Goal: Answer question/provide support: Share knowledge or assist other users

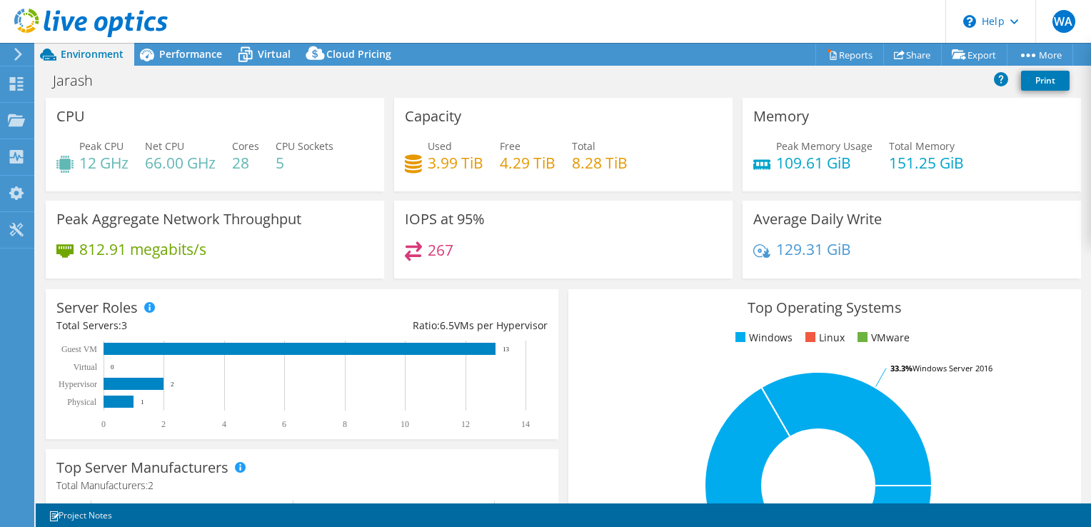
select select "USD"
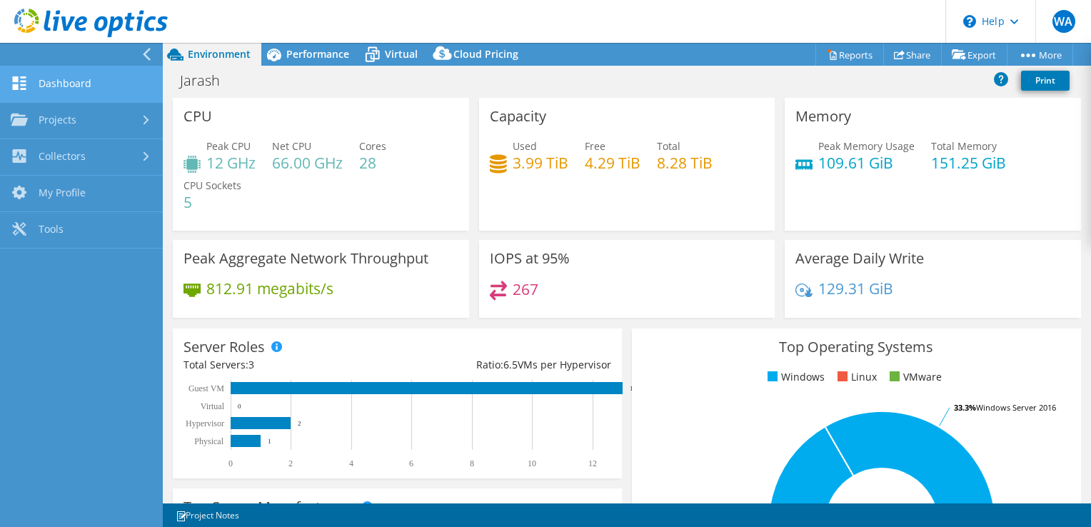
click at [52, 82] on link "Dashboard" at bounding box center [81, 84] width 163 height 36
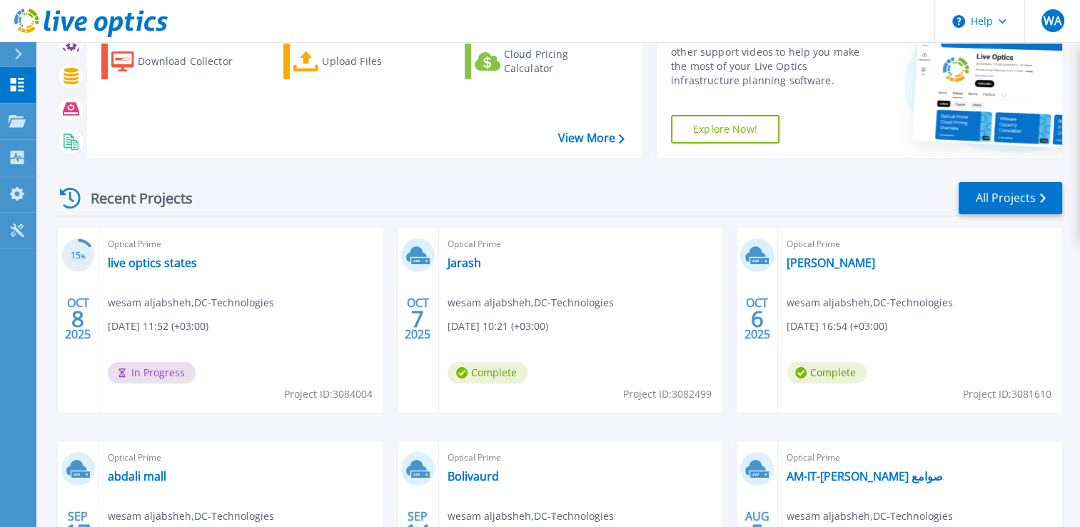
scroll to position [143, 0]
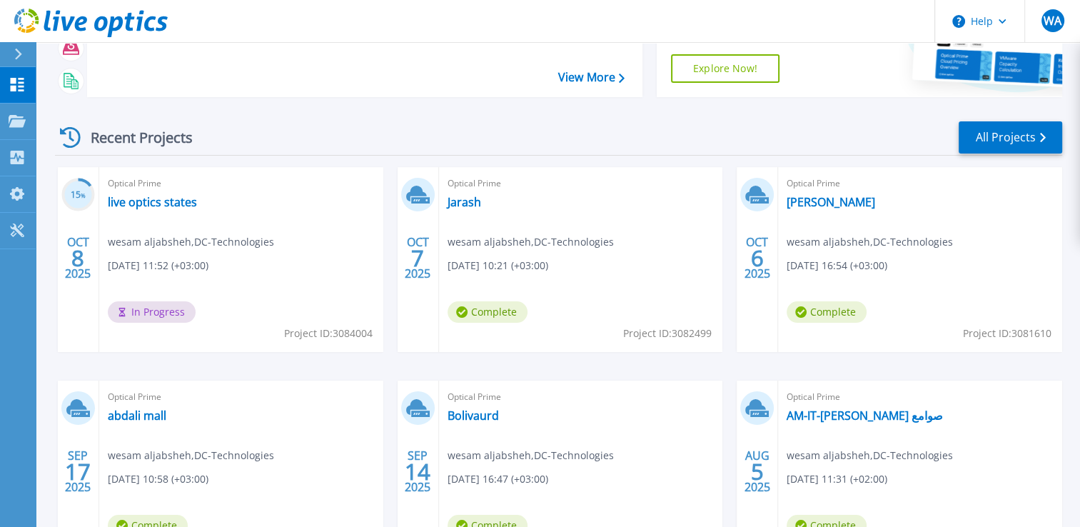
click at [784, 181] on div "Optical Prime SAMRA OM wesam aljabsheh , DC-Technologies 10/06/2025, 16:54 (+03…" at bounding box center [920, 259] width 284 height 185
click at [791, 196] on div "Optical Prime SAMRA OM wesam aljabsheh , DC-Technologies 10/06/2025, 16:54 (+03…" at bounding box center [920, 259] width 284 height 185
drag, startPoint x: 791, startPoint y: 196, endPoint x: 799, endPoint y: 196, distance: 7.9
click at [799, 196] on link "[PERSON_NAME]" at bounding box center [831, 202] width 89 height 14
click at [797, 200] on link "SAMRA OM" at bounding box center [831, 202] width 89 height 14
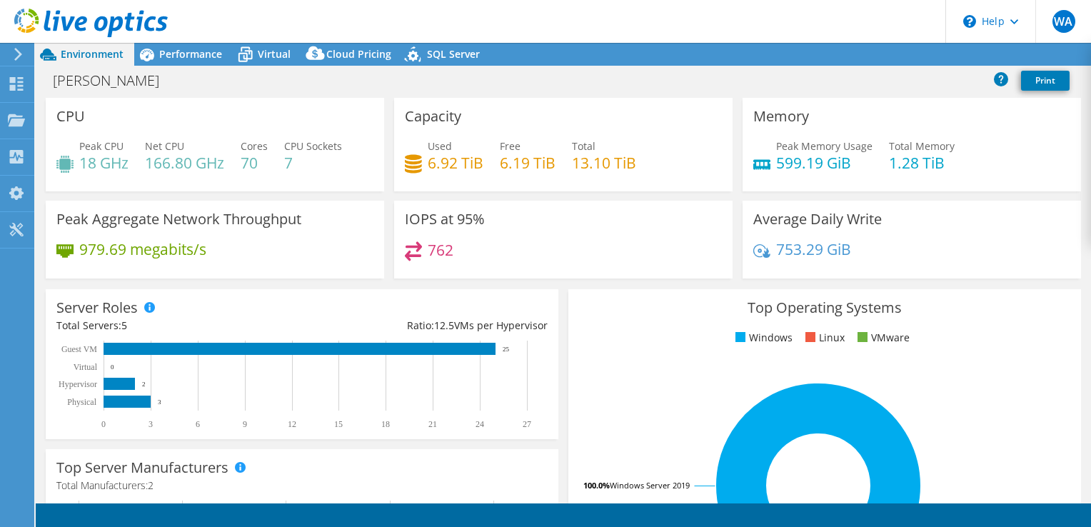
select select "USD"
drag, startPoint x: 246, startPoint y: 161, endPoint x: 264, endPoint y: 162, distance: 18.6
click at [264, 162] on h4 "70" at bounding box center [254, 163] width 27 height 16
drag, startPoint x: 264, startPoint y: 162, endPoint x: 274, endPoint y: 176, distance: 16.8
click at [274, 176] on div "Peak CPU 18 GHz Net CPU 166.80 GHz Cores 70 CPU Sockets 7" at bounding box center [214, 161] width 317 height 46
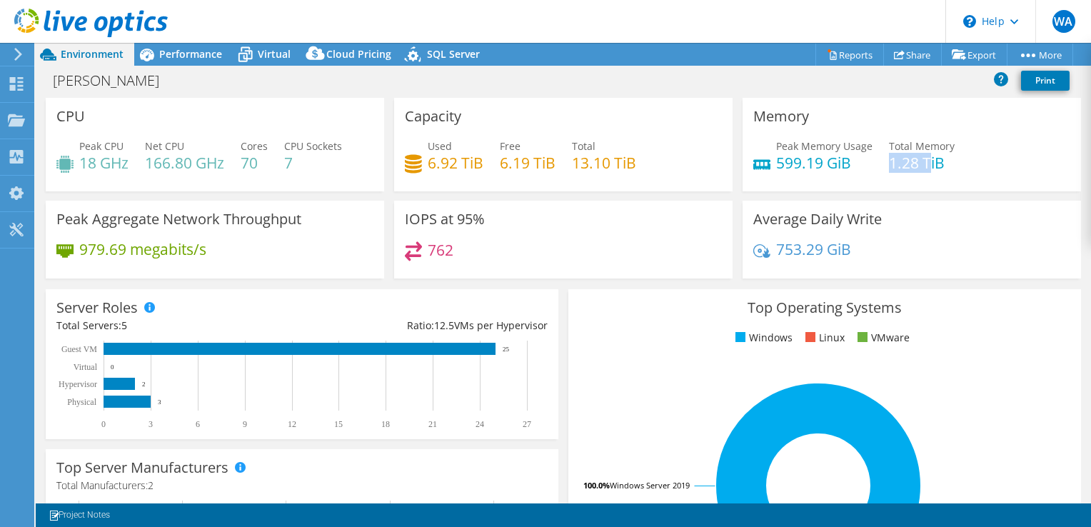
drag, startPoint x: 882, startPoint y: 160, endPoint x: 919, endPoint y: 163, distance: 37.2
click at [919, 163] on h4 "1.28 TiB" at bounding box center [922, 163] width 66 height 16
drag, startPoint x: 919, startPoint y: 163, endPoint x: 840, endPoint y: 177, distance: 80.5
click at [840, 177] on div "Peak Memory Usage 599.19 GiB Total Memory 1.28 TiB" at bounding box center [911, 161] width 317 height 46
drag, startPoint x: 224, startPoint y: 158, endPoint x: 285, endPoint y: 163, distance: 60.9
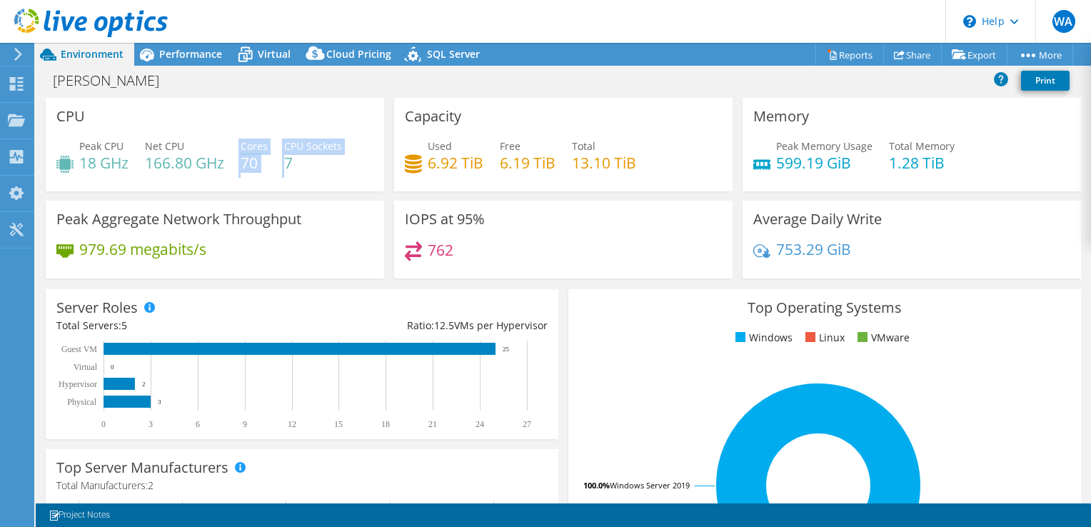
click at [285, 163] on div "Peak CPU 18 GHz Net CPU 166.80 GHz Cores 70 CPU Sockets 7" at bounding box center [214, 161] width 317 height 46
drag, startPoint x: 285, startPoint y: 163, endPoint x: 283, endPoint y: 173, distance: 10.2
click at [283, 173] on div "Peak CPU 18 GHz Net CPU 166.80 GHz Cores 70 CPU Sockets 7" at bounding box center [214, 161] width 317 height 46
click at [894, 50] on icon at bounding box center [899, 54] width 11 height 11
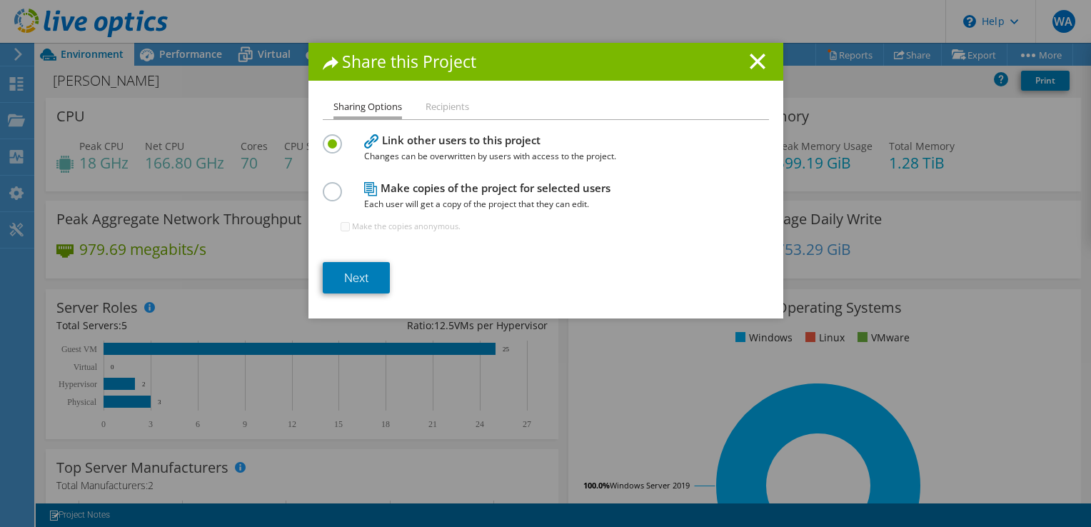
click at [378, 234] on div "Make the copies anonymous." at bounding box center [401, 226] width 120 height 29
click at [366, 286] on link "Next" at bounding box center [356, 277] width 67 height 31
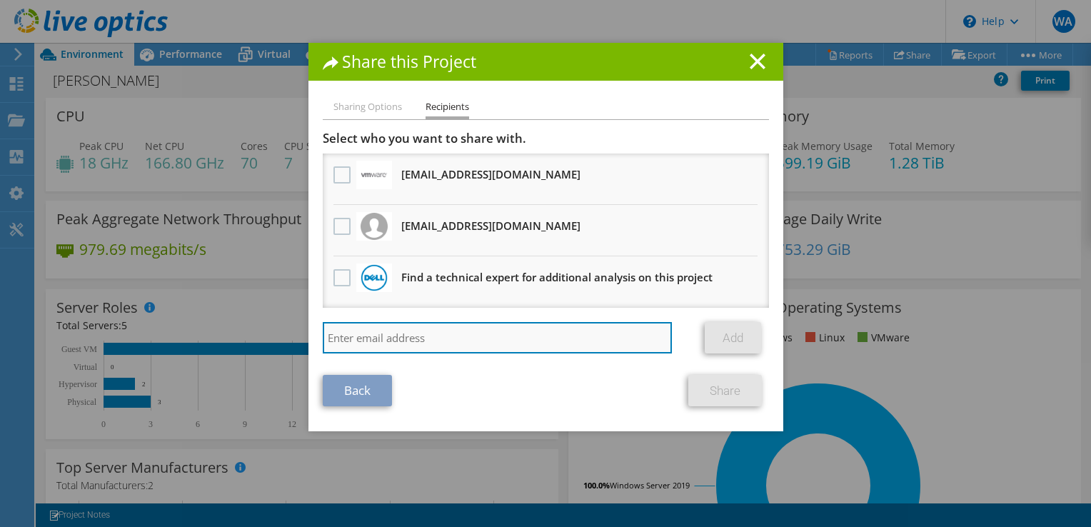
click at [364, 335] on input "search" at bounding box center [498, 337] width 350 height 31
type input "sales@dc-technologies.net"
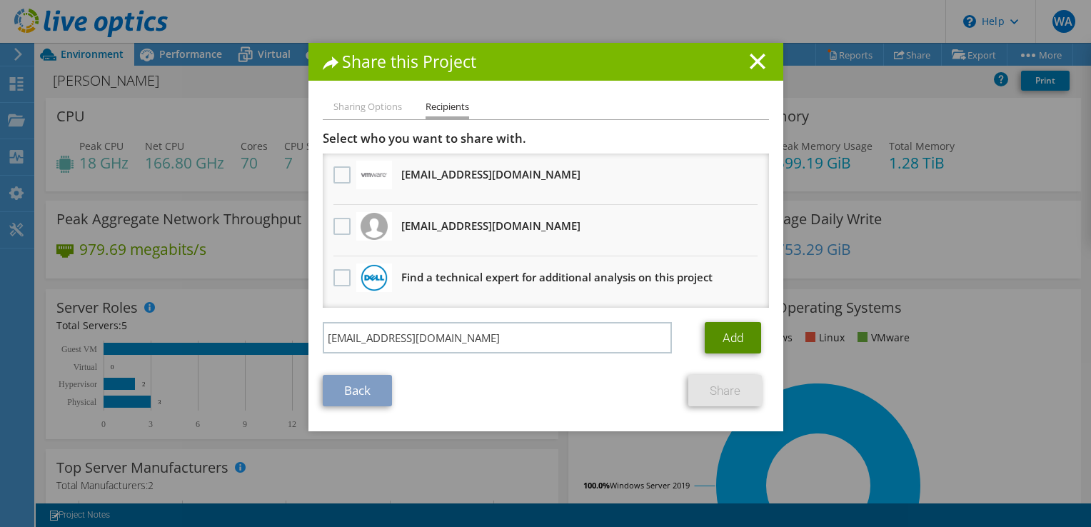
click at [726, 336] on link "Add" at bounding box center [733, 337] width 56 height 31
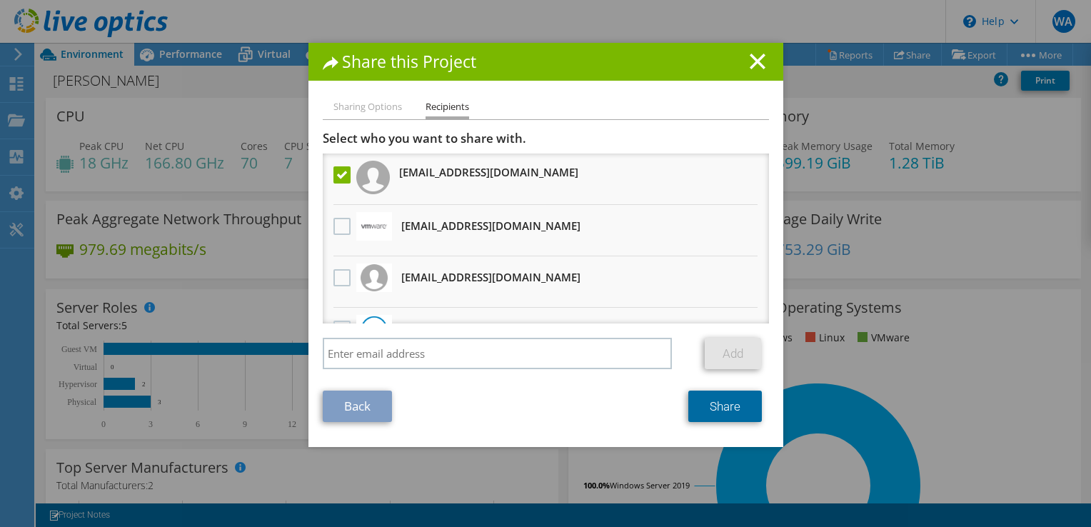
click at [727, 402] on link "Share" at bounding box center [725, 405] width 74 height 31
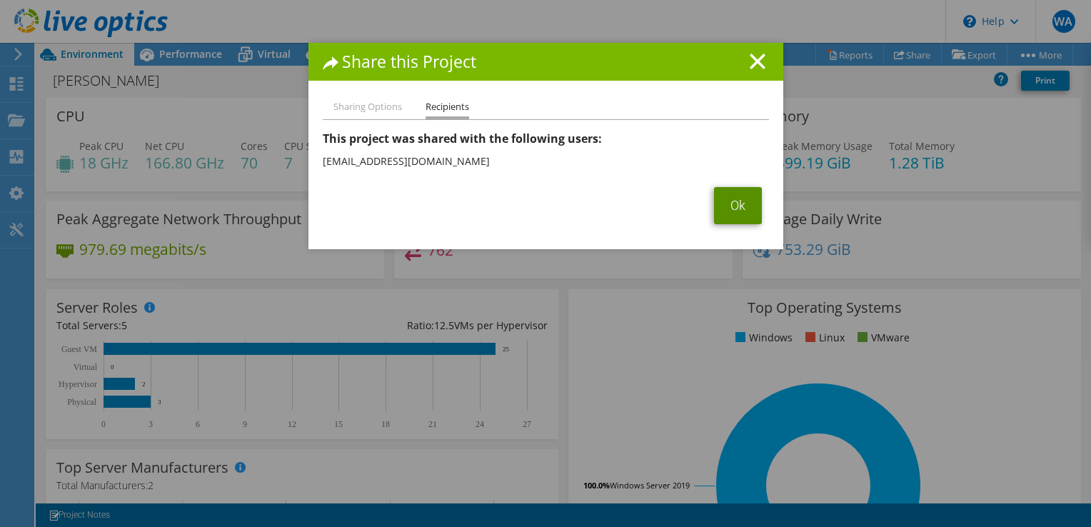
click at [733, 213] on link "Ok" at bounding box center [738, 205] width 48 height 37
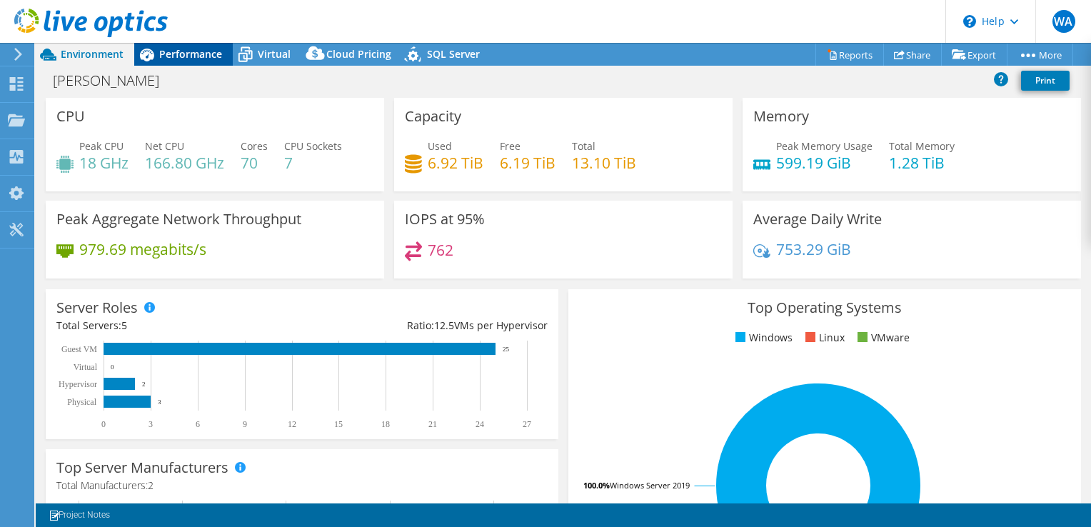
click at [168, 62] on div "Performance" at bounding box center [183, 54] width 99 height 23
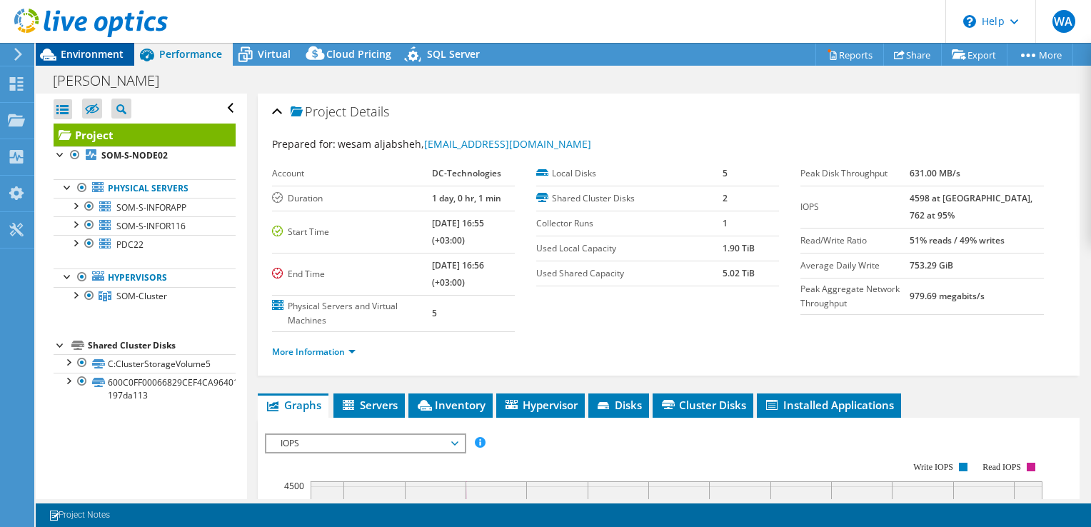
click at [101, 64] on div "Environment" at bounding box center [85, 54] width 99 height 23
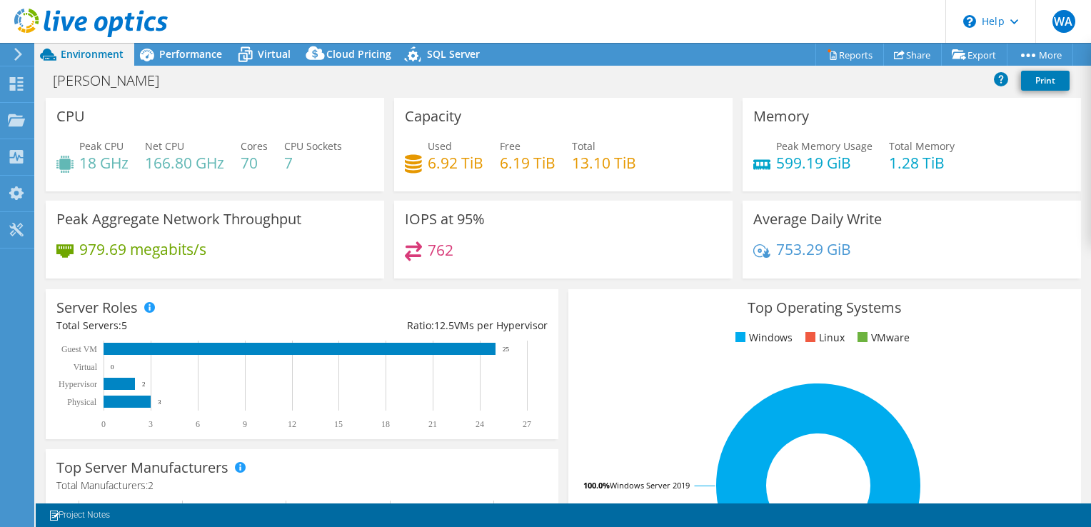
click at [104, 54] on span "Environment" at bounding box center [92, 54] width 63 height 14
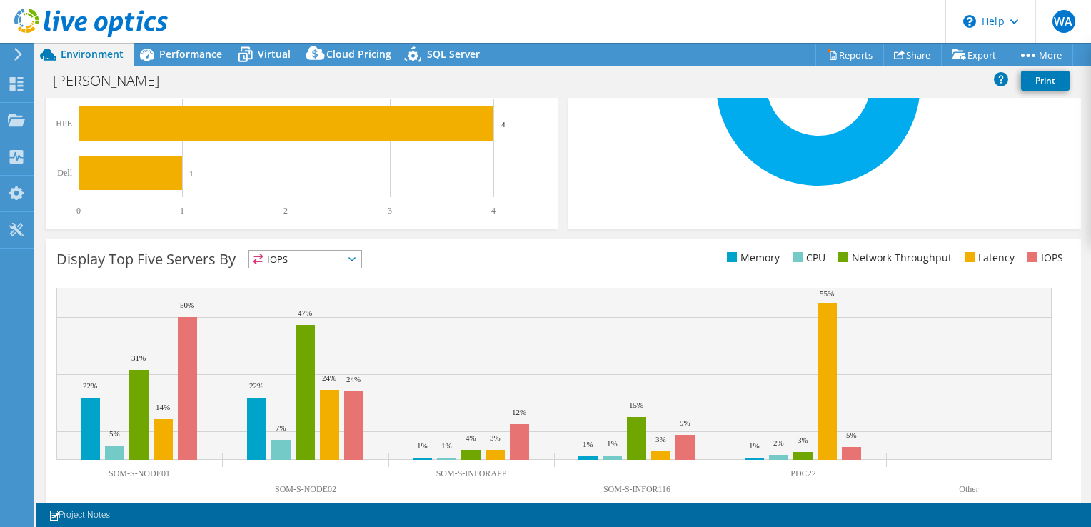
scroll to position [425, 0]
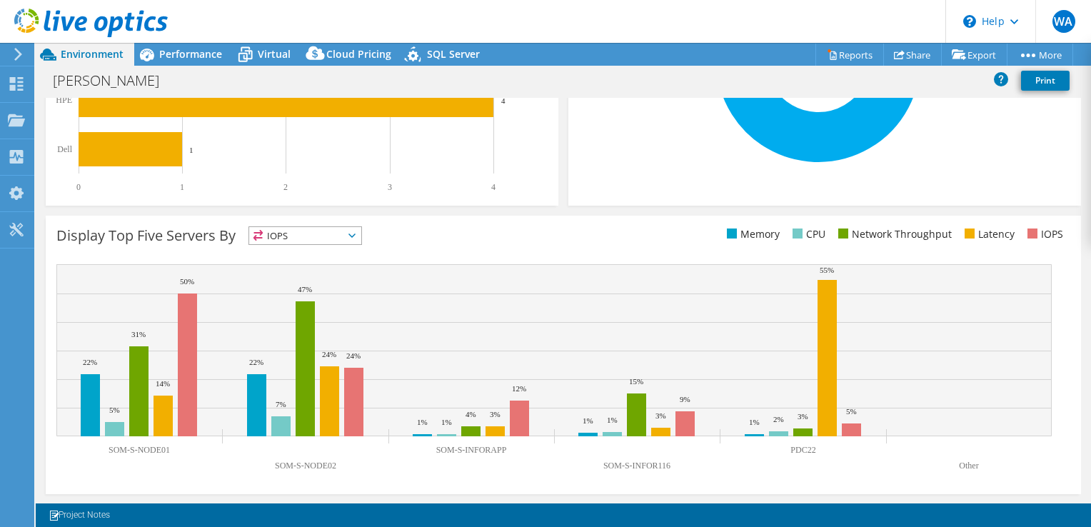
drag, startPoint x: 168, startPoint y: 450, endPoint x: 111, endPoint y: 442, distance: 57.6
click at [111, 442] on icon "SOM-S-NODE01 SOM-S-NODE02 SOM-S-INFORAPP SOM-S-INFOR116 PDC22 Other 22% 22% 1% …" at bounding box center [553, 371] width 995 height 214
click at [150, 453] on text "SOM-S-NODE01" at bounding box center [139, 450] width 61 height 10
click at [326, 470] on rect at bounding box center [553, 371] width 995 height 214
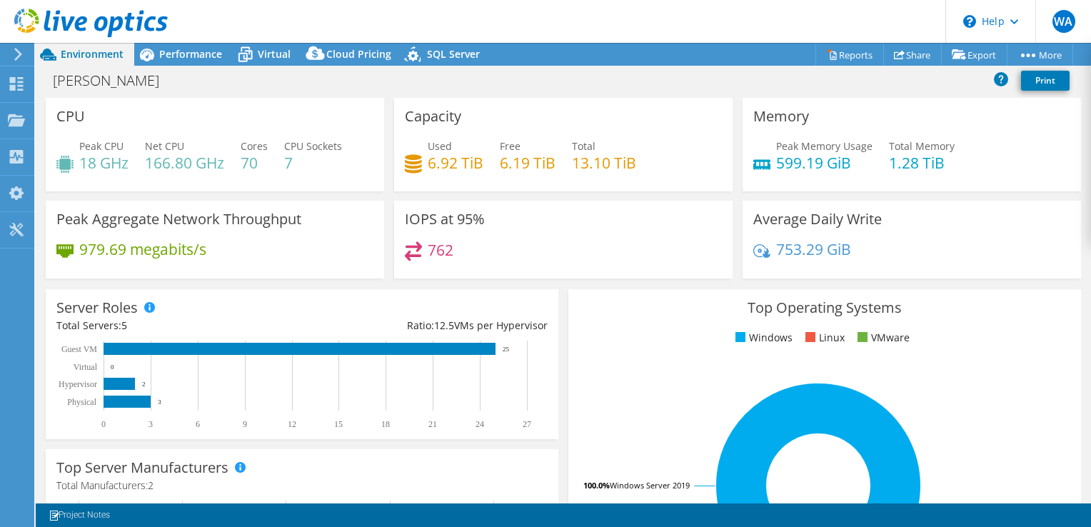
scroll to position [0, 0]
click at [188, 53] on span "Performance" at bounding box center [190, 54] width 63 height 14
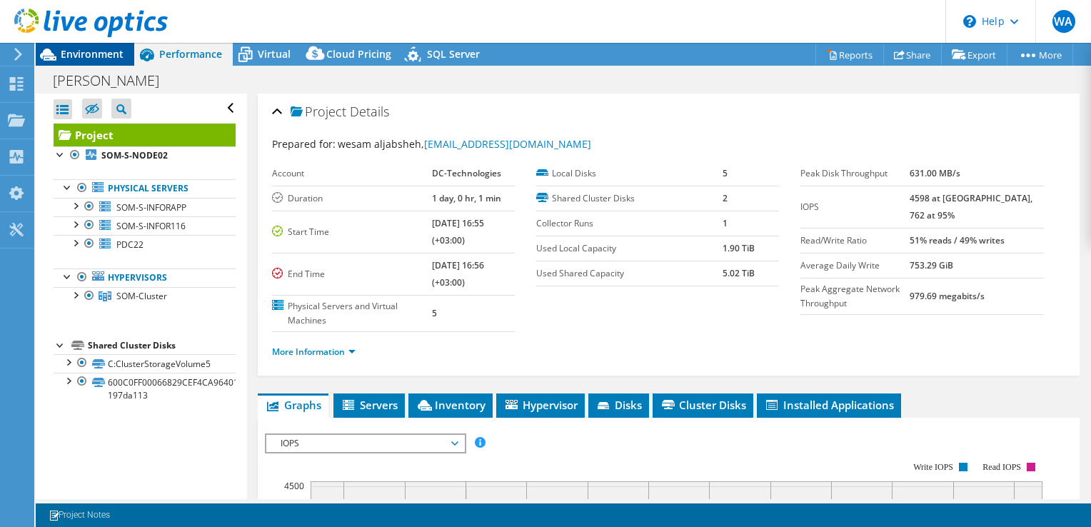
click at [74, 51] on span "Environment" at bounding box center [92, 54] width 63 height 14
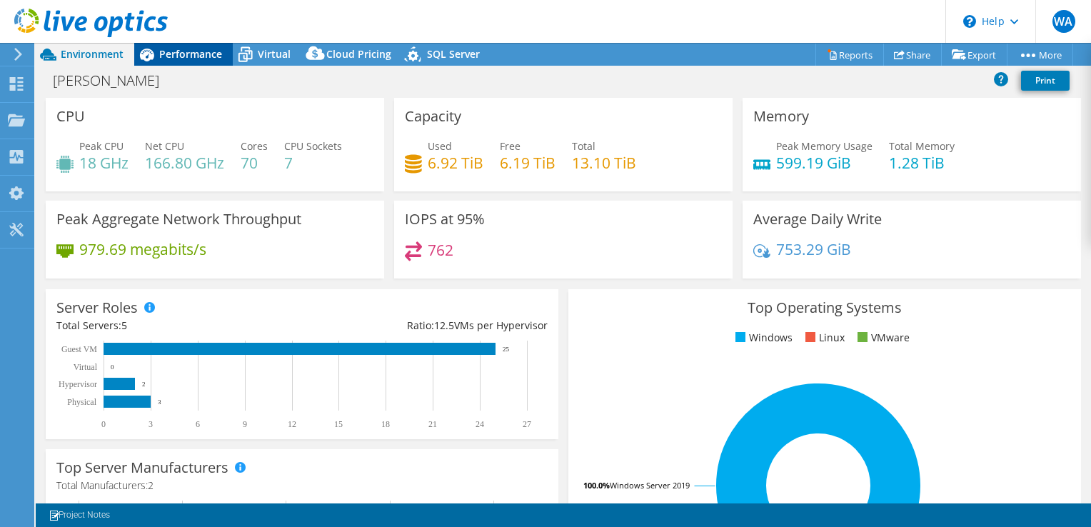
click at [186, 43] on div "Performance" at bounding box center [183, 54] width 99 height 23
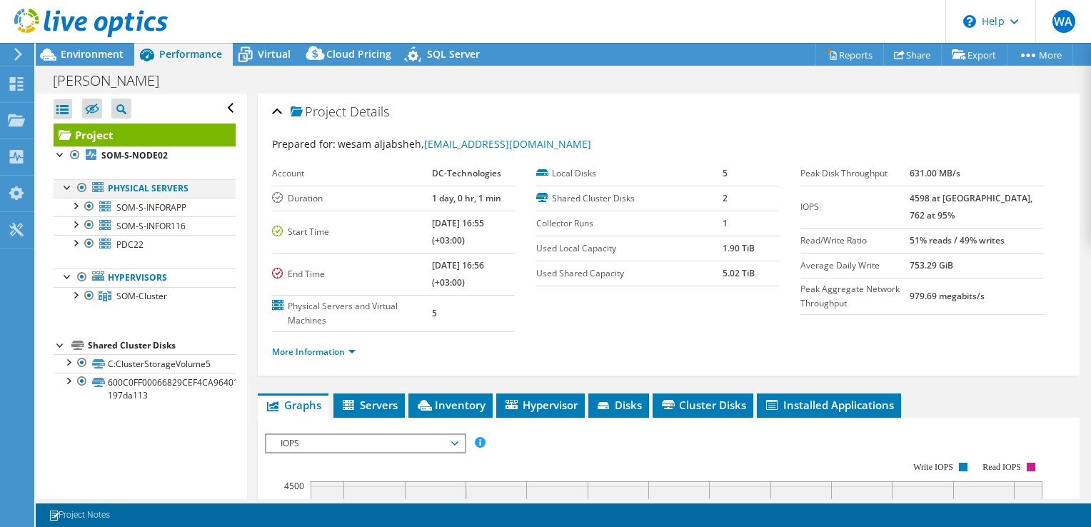
click at [69, 183] on div at bounding box center [68, 186] width 14 height 14
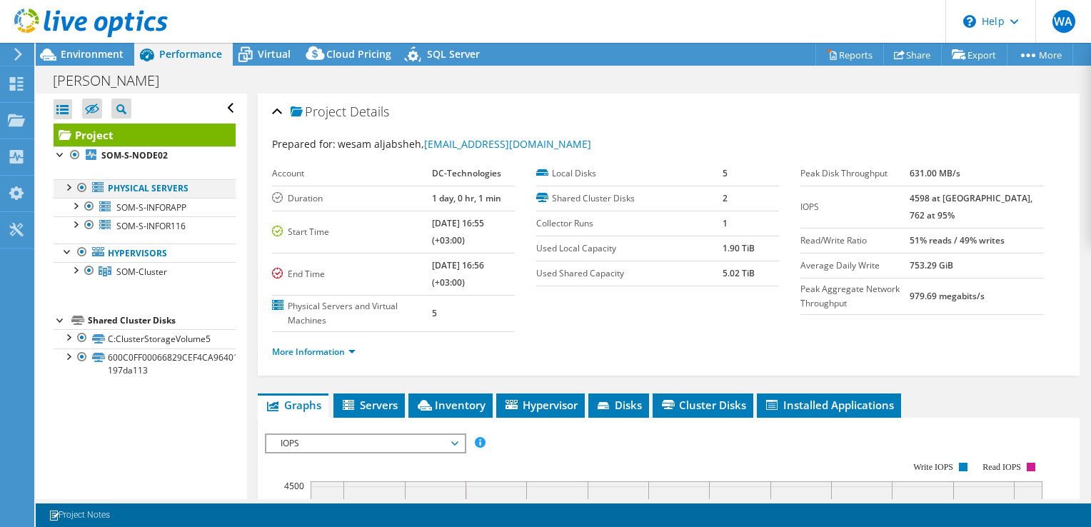
click at [69, 183] on div at bounding box center [68, 186] width 14 height 14
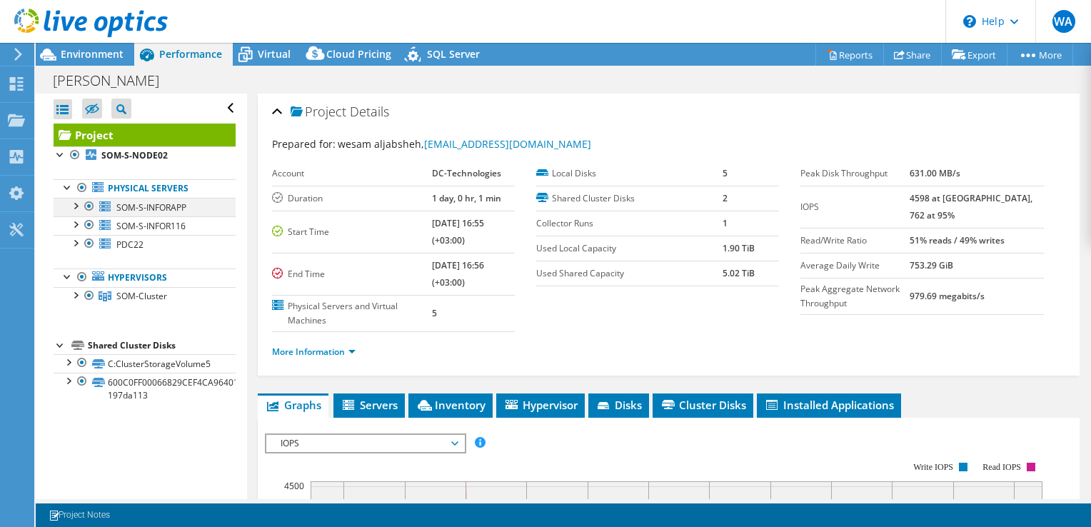
click at [74, 207] on div at bounding box center [75, 205] width 14 height 14
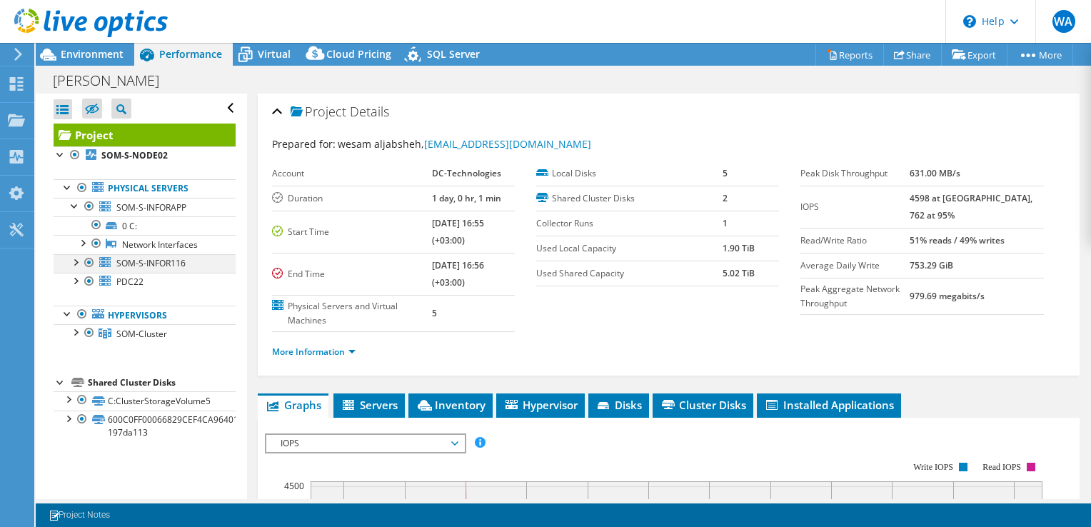
click at [77, 256] on div at bounding box center [75, 261] width 14 height 14
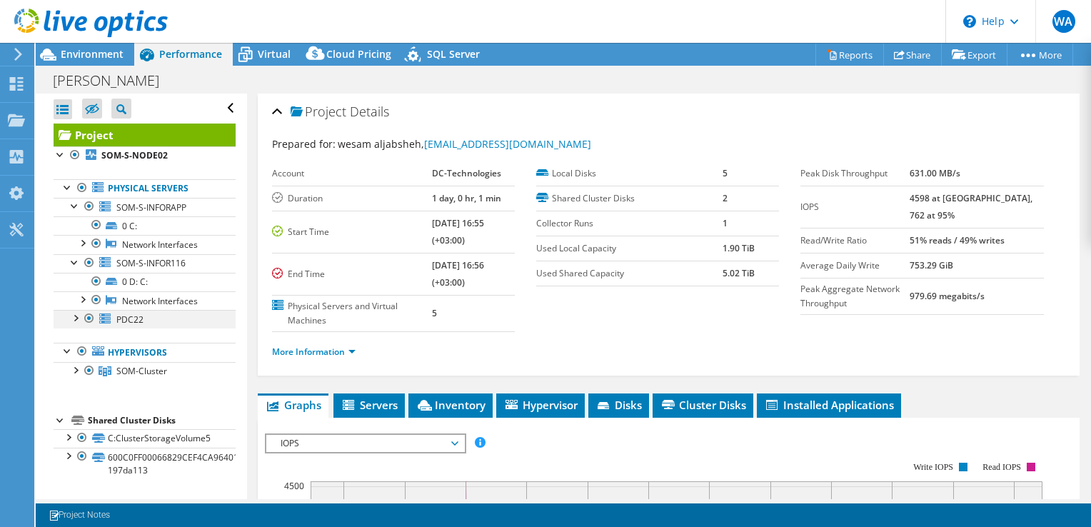
click at [78, 310] on div at bounding box center [75, 317] width 14 height 14
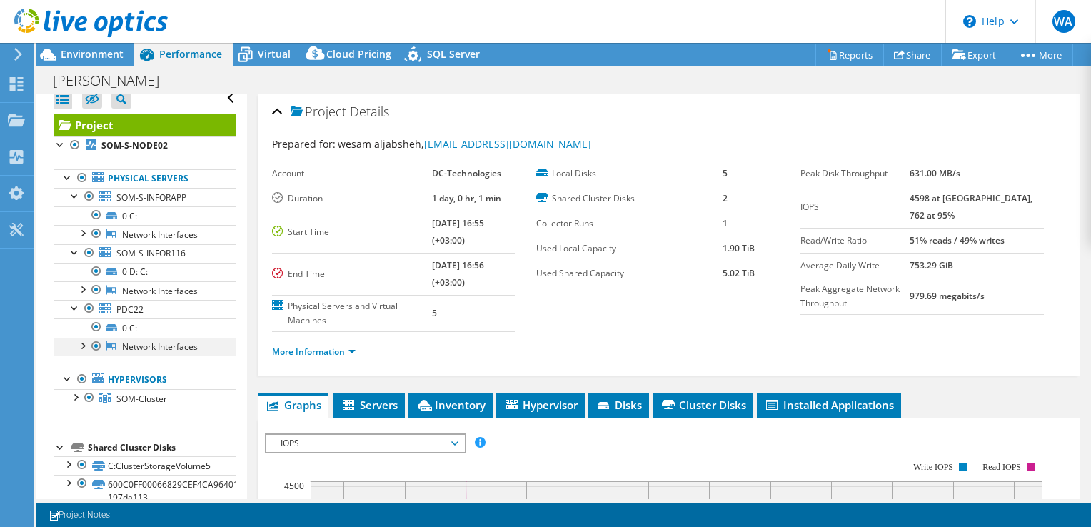
scroll to position [20, 0]
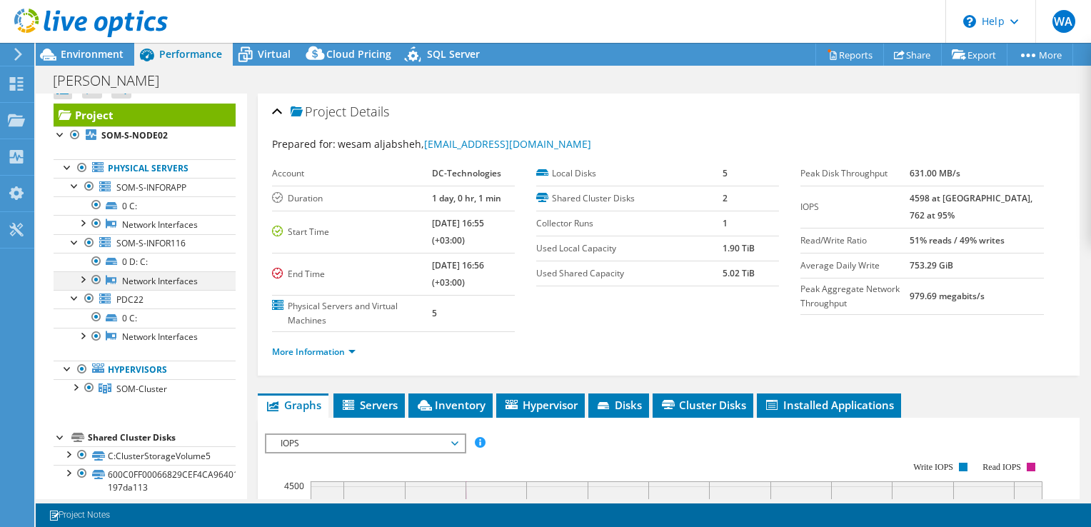
click at [78, 278] on div at bounding box center [82, 278] width 14 height 14
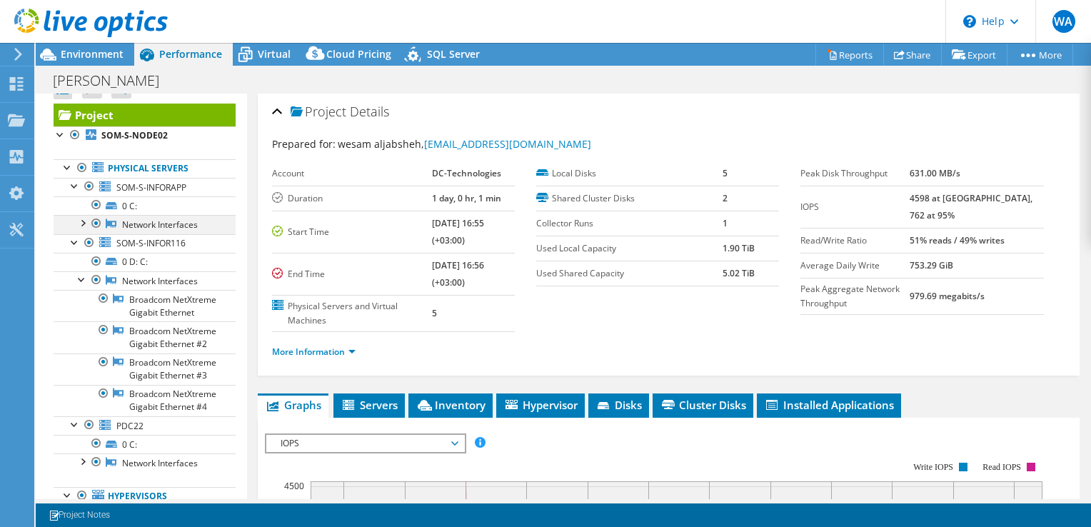
click at [89, 218] on div at bounding box center [96, 223] width 14 height 17
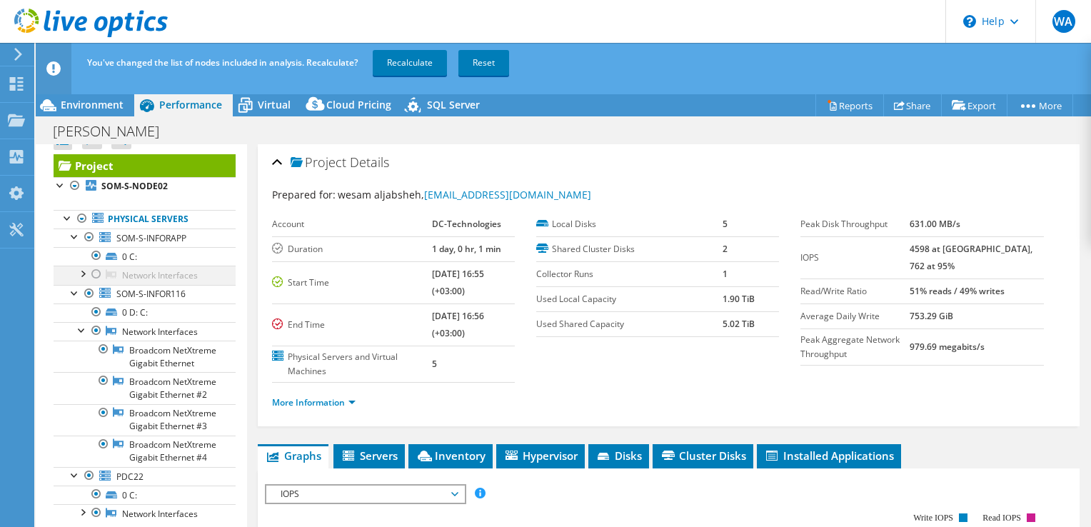
click at [80, 274] on div at bounding box center [82, 273] width 14 height 14
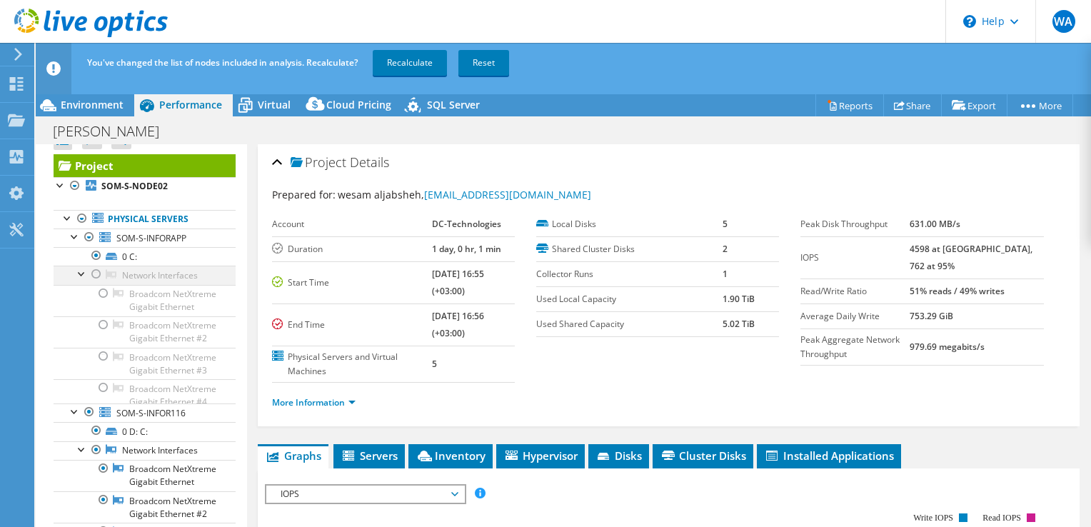
click at [89, 272] on li "Network Interfaces Broadcom NetXtreme Gigabit Ethernet Broadcom NetXtreme Gigab…" at bounding box center [145, 335] width 182 height 138
click at [97, 271] on div at bounding box center [96, 274] width 14 height 17
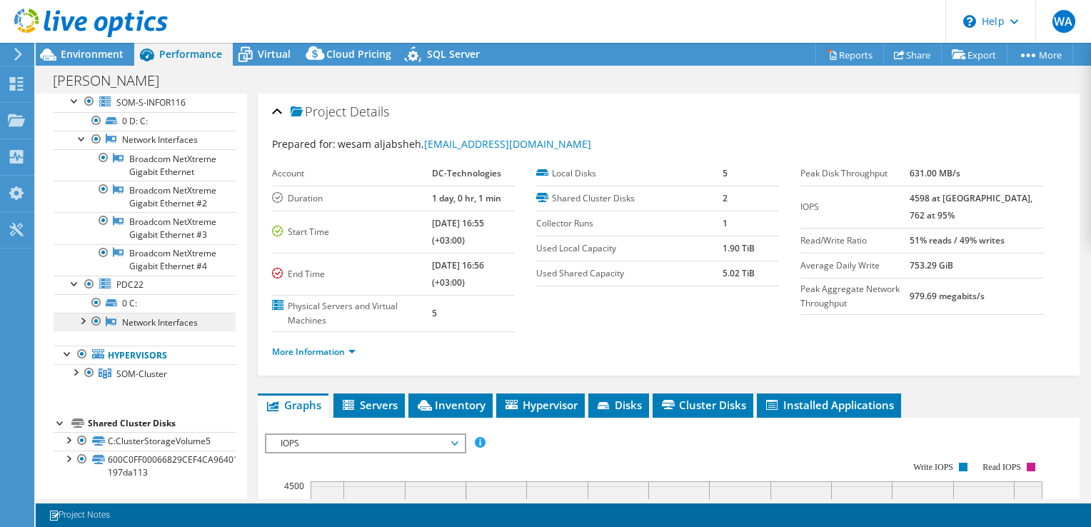
scroll to position [357, 0]
click at [84, 327] on div at bounding box center [82, 320] width 14 height 14
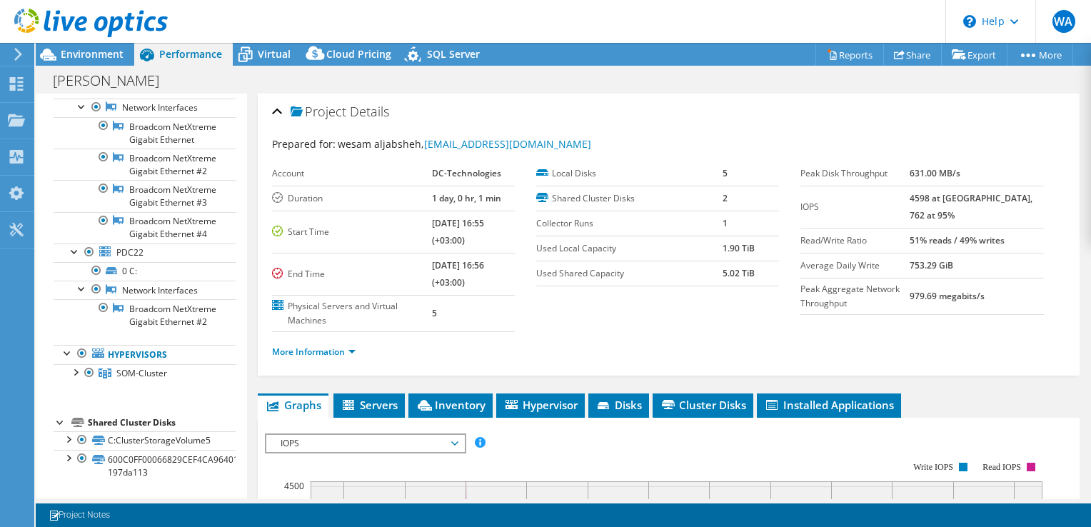
scroll to position [430, 0]
click at [77, 370] on div at bounding box center [75, 371] width 14 height 14
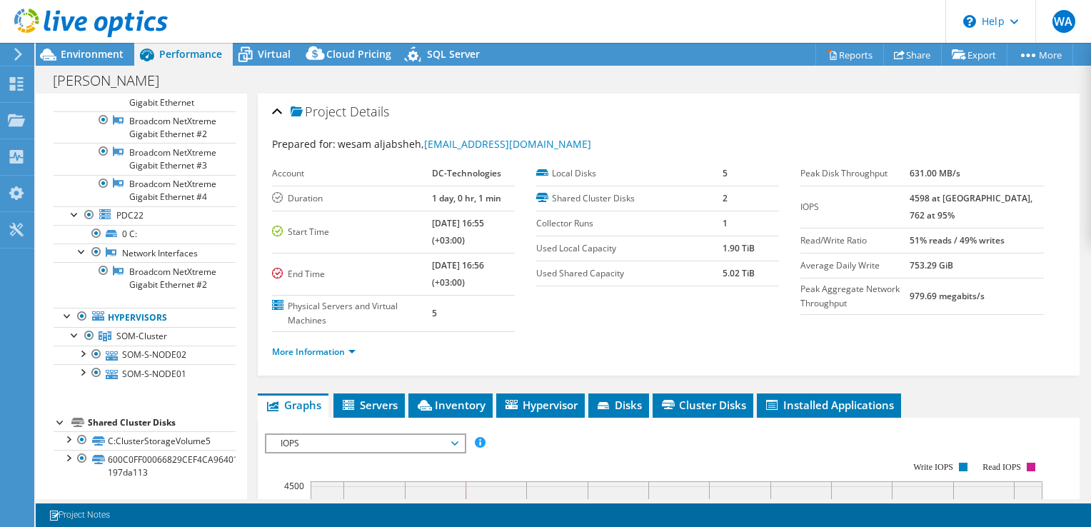
scroll to position [468, 0]
drag, startPoint x: 180, startPoint y: 423, endPoint x: 134, endPoint y: 422, distance: 45.7
click at [146, 421] on div "Shared Cluster Disks" at bounding box center [162, 422] width 148 height 17
drag, startPoint x: 134, startPoint y: 422, endPoint x: 161, endPoint y: 424, distance: 27.2
click at [161, 424] on div "Shared Cluster Disks" at bounding box center [162, 422] width 148 height 17
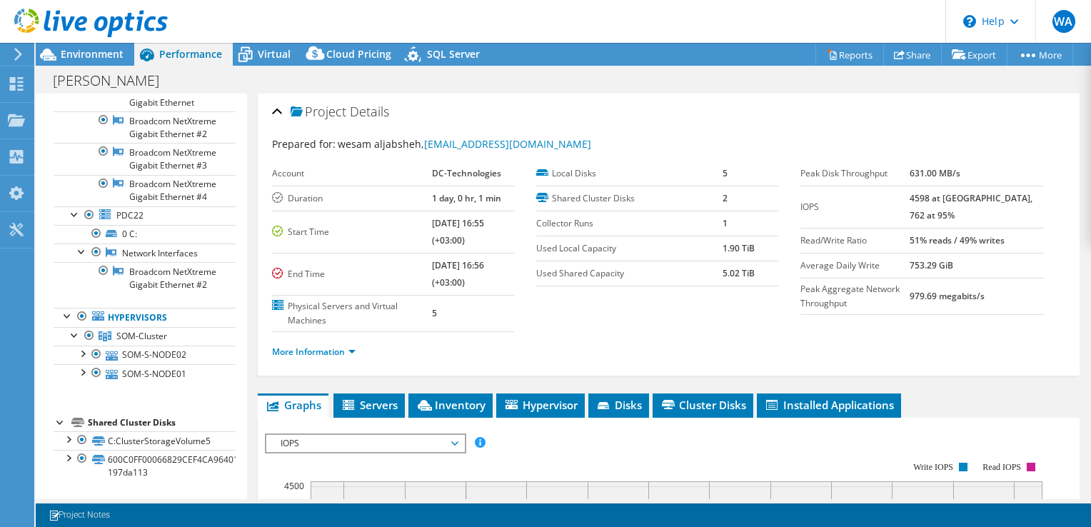
drag, startPoint x: 161, startPoint y: 424, endPoint x: 150, endPoint y: 424, distance: 11.4
click at [151, 424] on div "Shared Cluster Disks" at bounding box center [162, 422] width 148 height 17
click at [150, 424] on div "Shared Cluster Disks" at bounding box center [162, 422] width 148 height 17
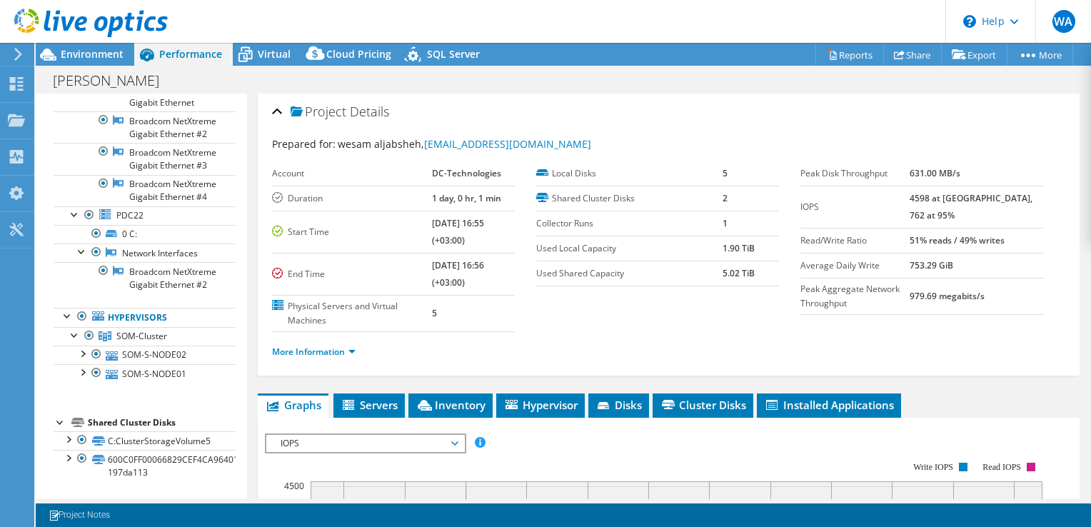
drag, startPoint x: 150, startPoint y: 424, endPoint x: 226, endPoint y: 421, distance: 76.4
click at [191, 423] on div "Shared Cluster Disks" at bounding box center [162, 422] width 148 height 17
click at [91, 353] on div at bounding box center [96, 354] width 14 height 17
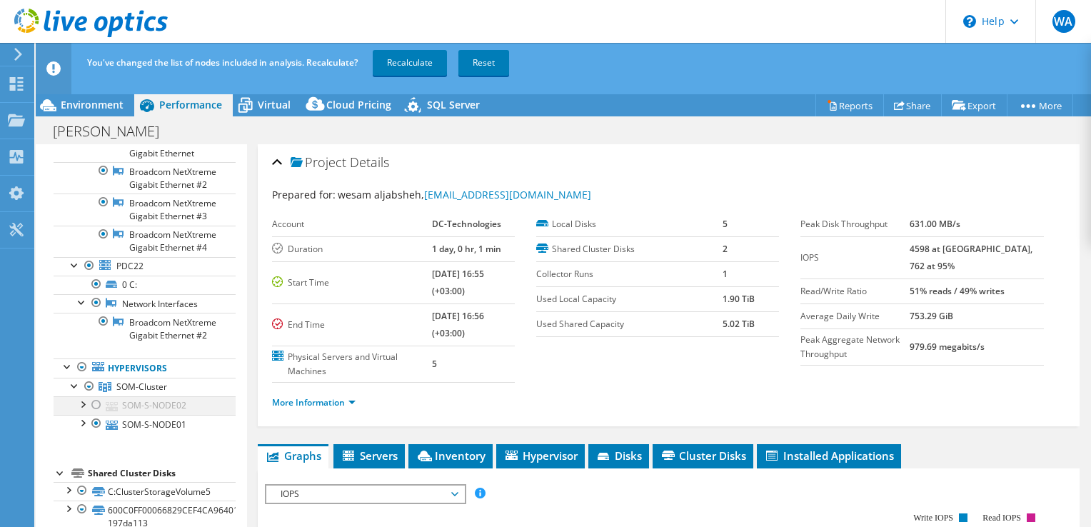
click at [97, 400] on div at bounding box center [96, 404] width 14 height 17
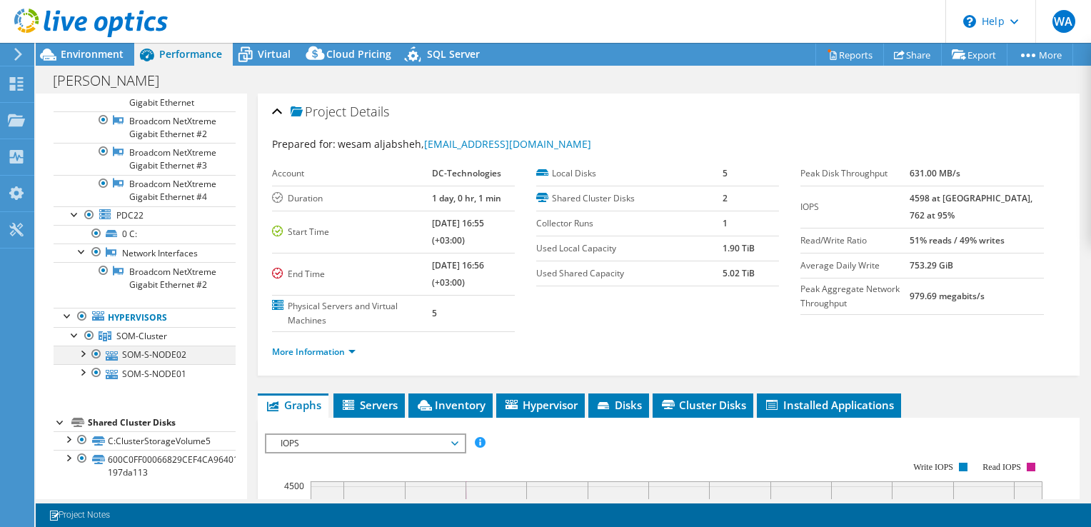
click at [83, 358] on div at bounding box center [82, 353] width 14 height 14
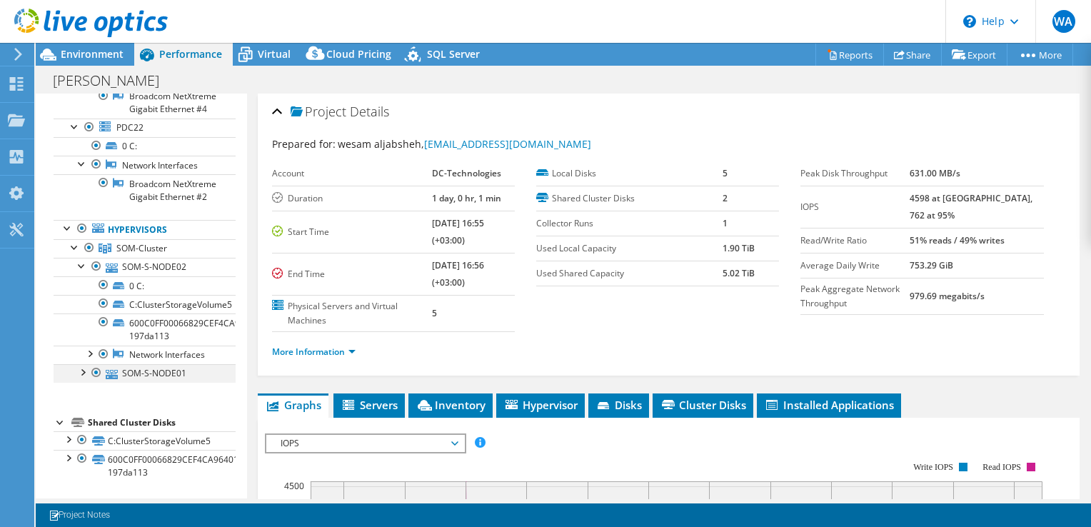
click at [82, 378] on div at bounding box center [82, 371] width 14 height 14
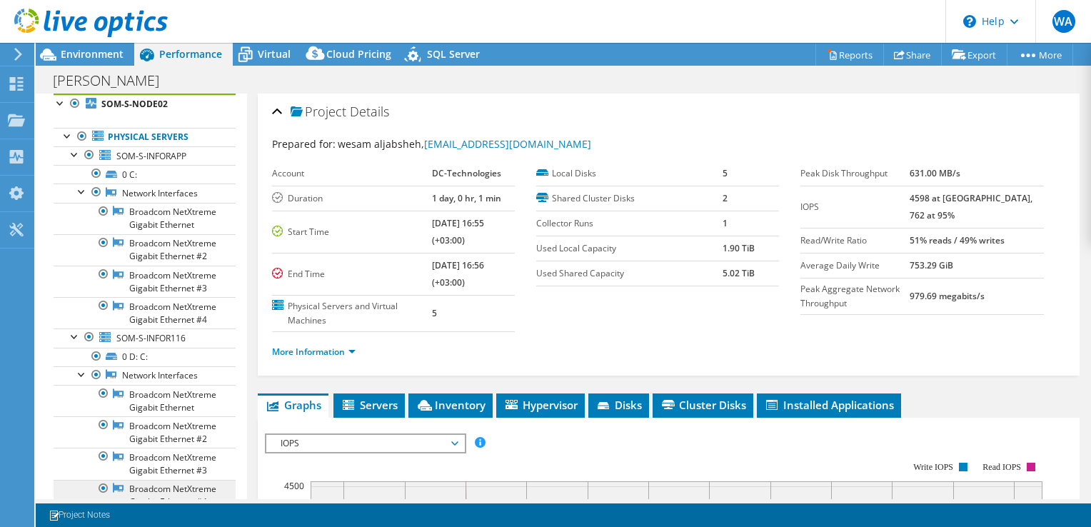
scroll to position [0, 0]
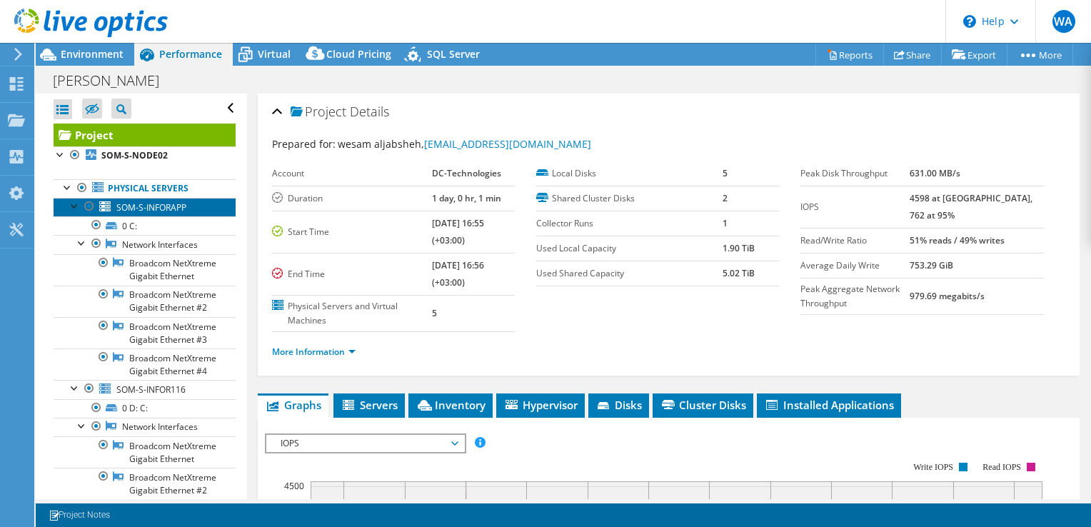
click at [131, 209] on span "SOM-S-INFORAPP" at bounding box center [151, 207] width 70 height 12
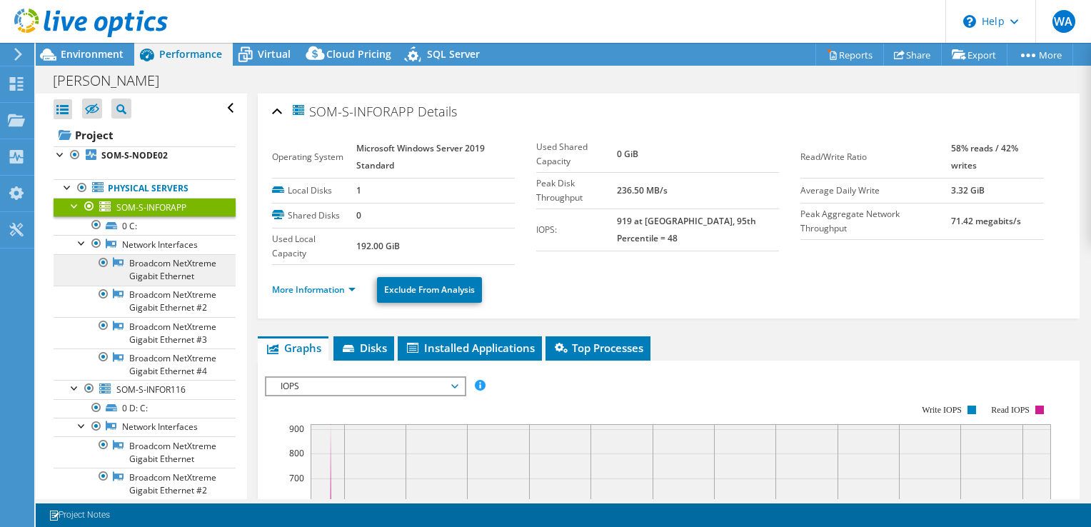
scroll to position [71, 0]
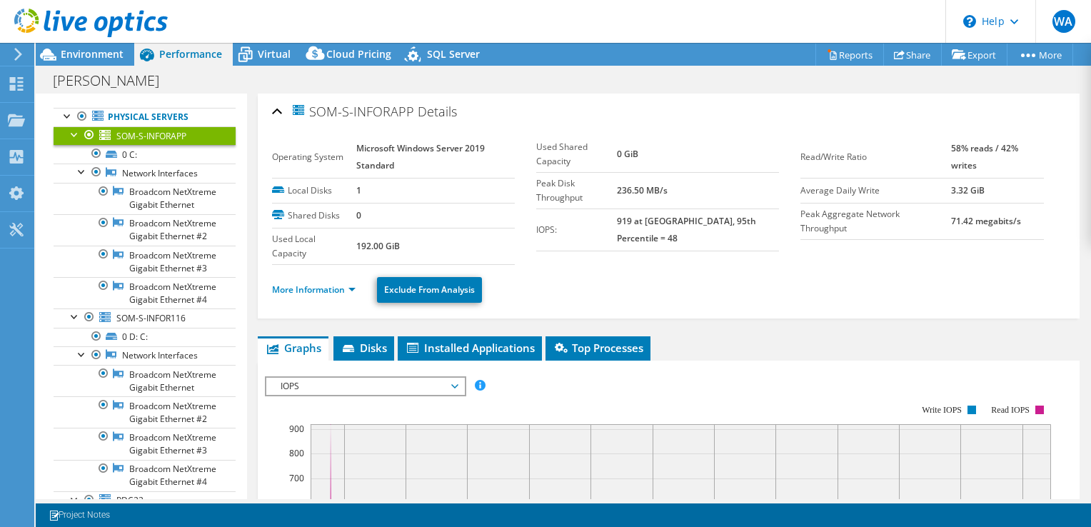
drag, startPoint x: 415, startPoint y: 161, endPoint x: 352, endPoint y: 138, distance: 67.5
click at [352, 138] on tr "Operating System Microsoft Windows Server 2019 Standard" at bounding box center [393, 157] width 243 height 42
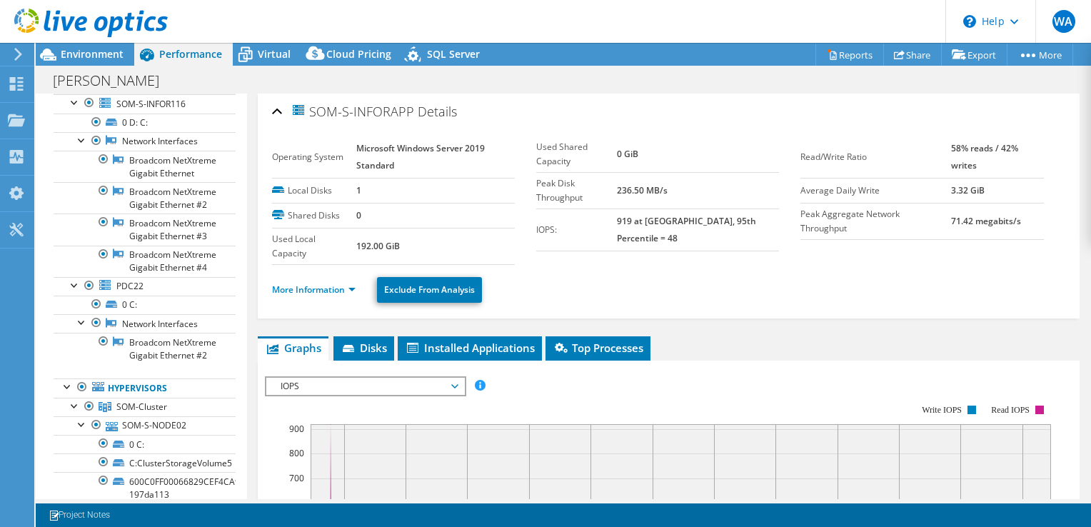
scroll to position [571, 0]
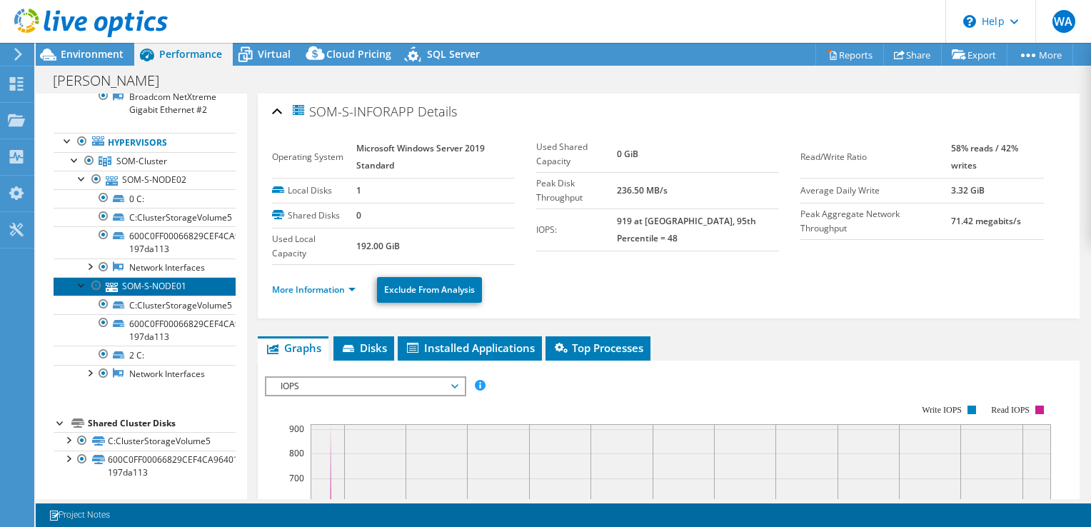
click at [163, 296] on link "SOM-S-NODE01" at bounding box center [145, 286] width 182 height 19
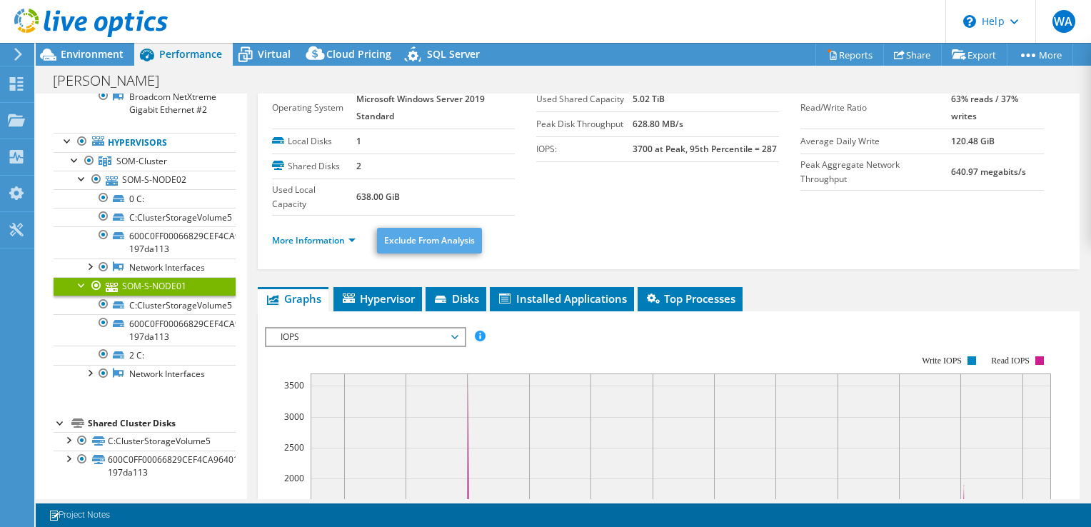
scroll to position [71, 0]
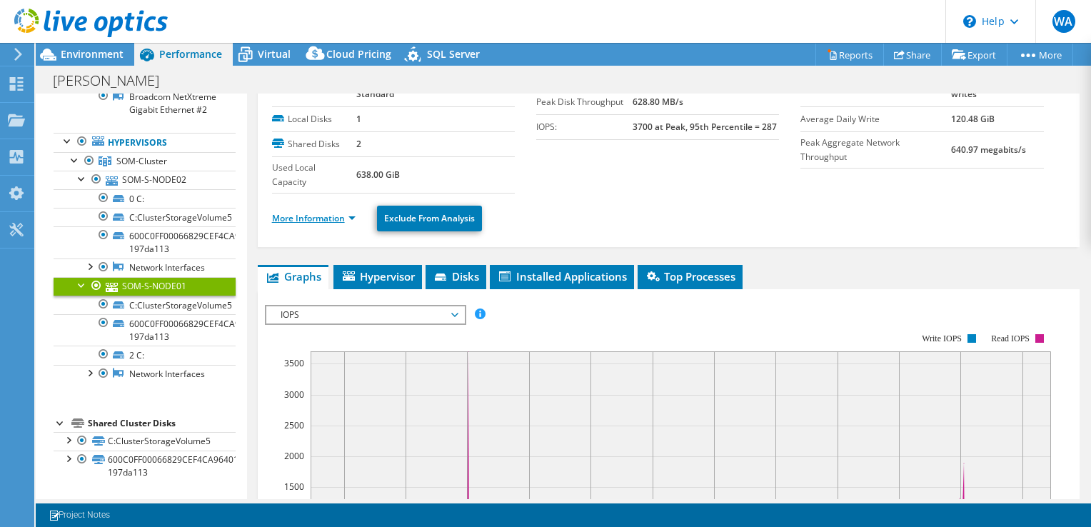
click at [336, 220] on link "More Information" at bounding box center [314, 218] width 84 height 12
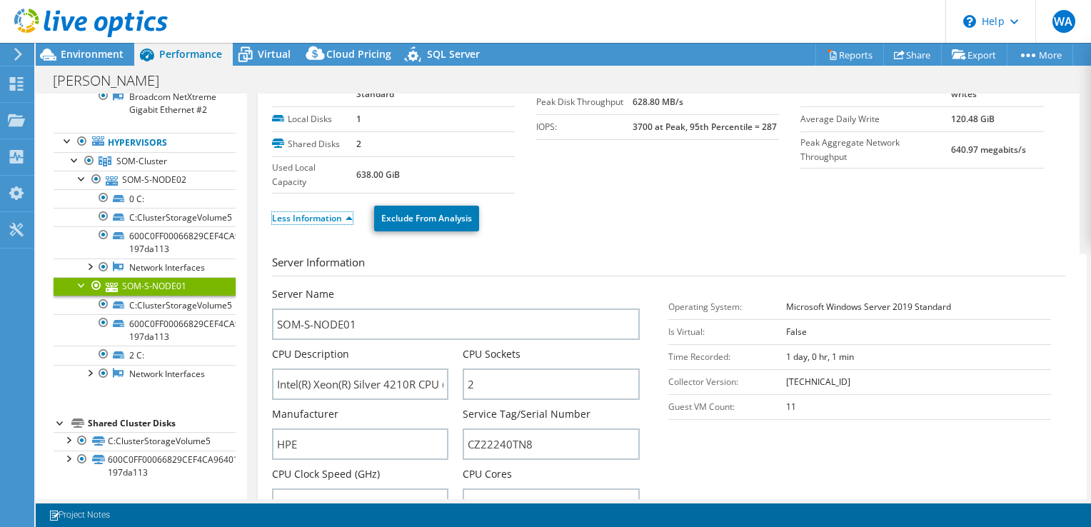
scroll to position [286, 0]
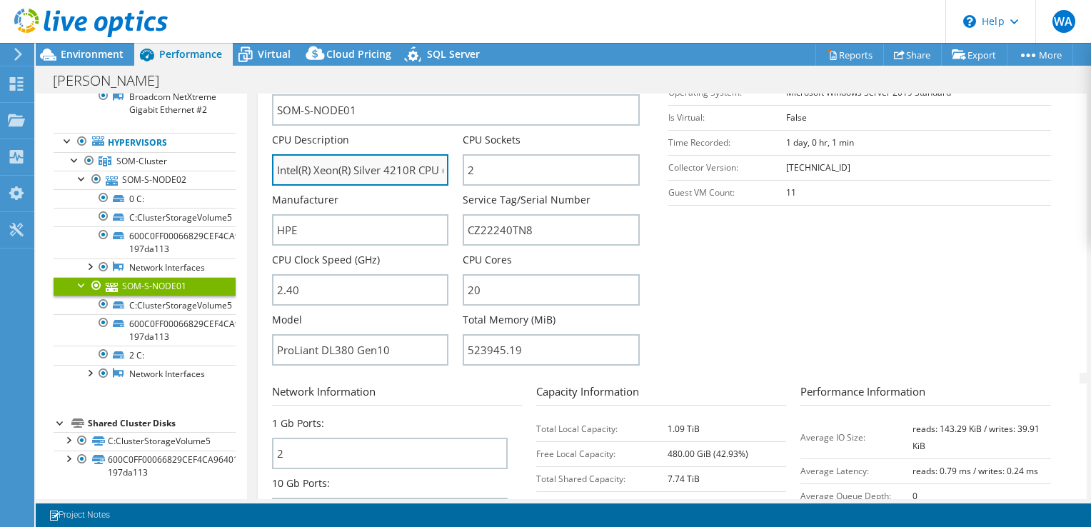
click at [409, 168] on input "Intel(R) Xeon(R) Silver 4210R CPU @ 2.40GHz" at bounding box center [360, 169] width 177 height 31
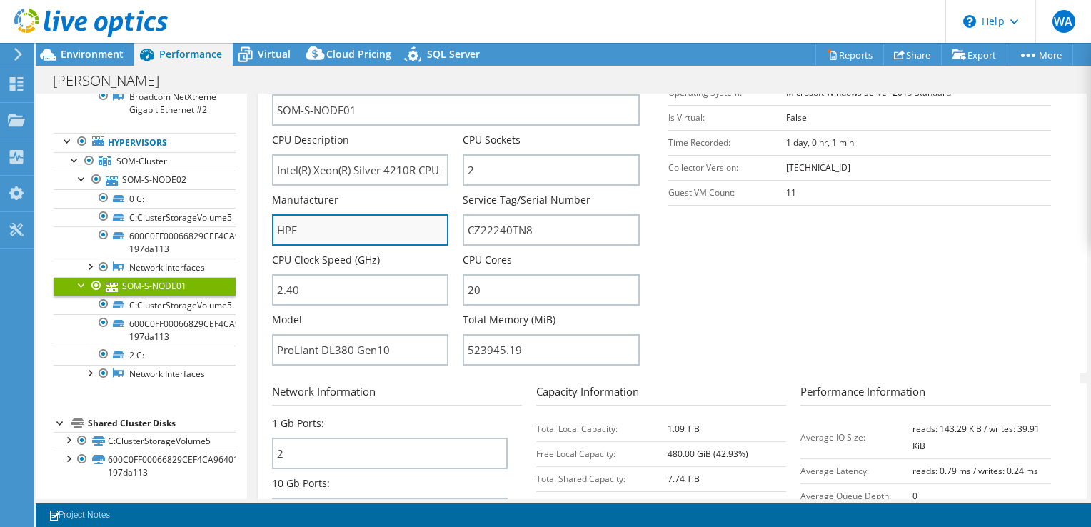
click at [372, 241] on input "HPE" at bounding box center [360, 229] width 177 height 31
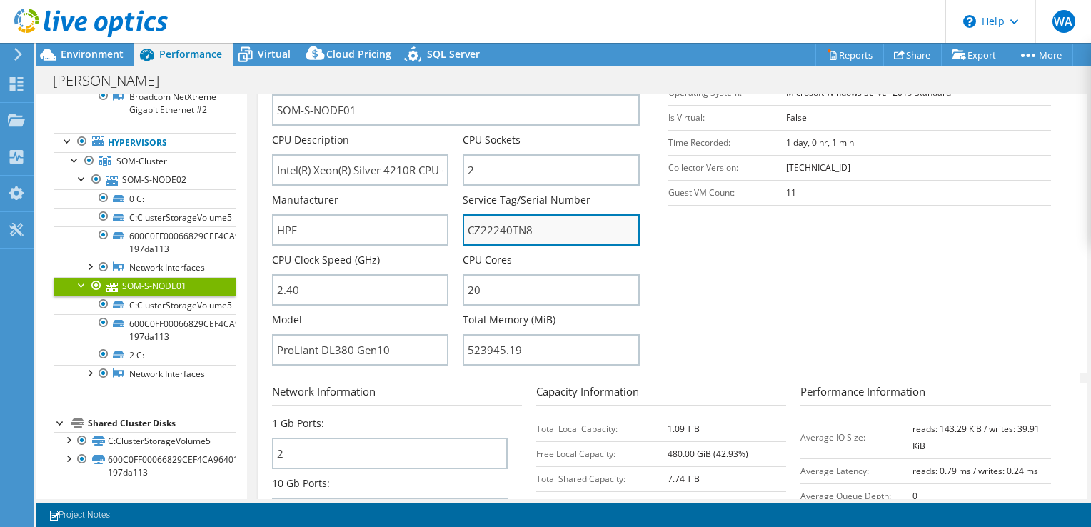
click at [521, 230] on input "CZ22240TN8" at bounding box center [551, 229] width 177 height 31
click at [520, 230] on input "CZ22240TN8" at bounding box center [551, 229] width 177 height 31
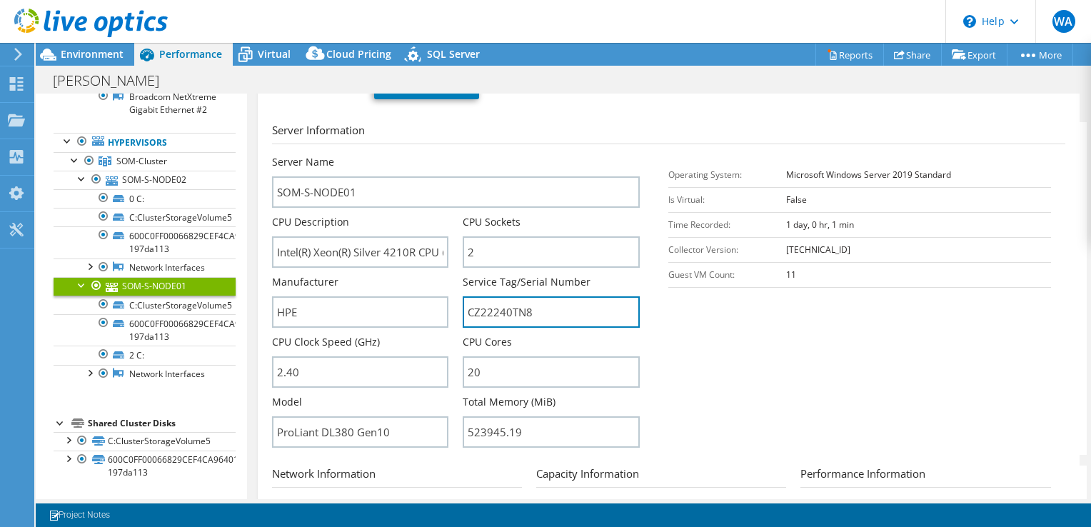
scroll to position [143, 0]
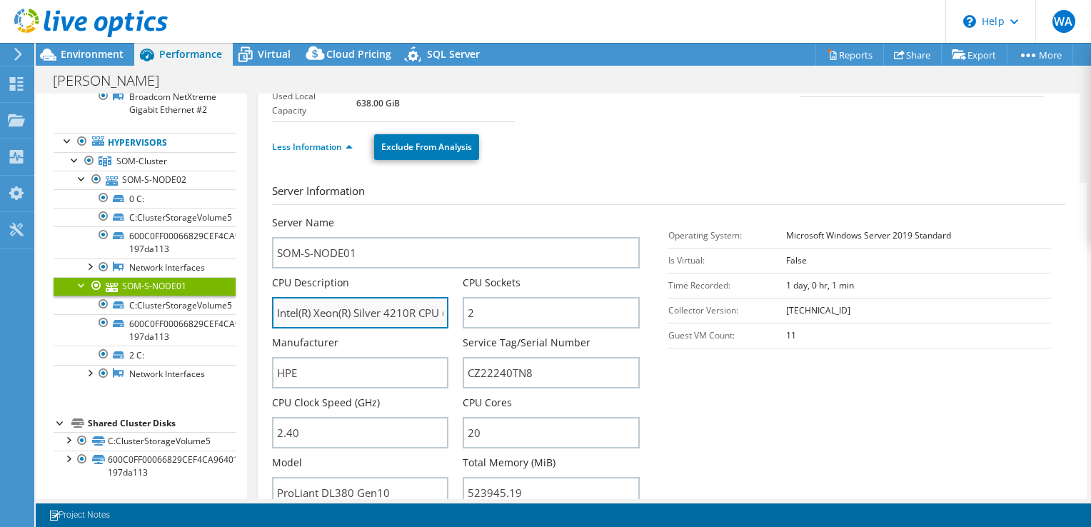
click at [397, 316] on input "Intel(R) Xeon(R) Silver 4210R CPU @ 2.40GHz" at bounding box center [360, 312] width 177 height 31
click at [396, 316] on input "Intel(R) Xeon(R) Silver 4210R CPU @ 2.40GHz" at bounding box center [360, 312] width 177 height 31
click at [651, 166] on div "Less Information Exclude From Analysis" at bounding box center [668, 147] width 793 height 50
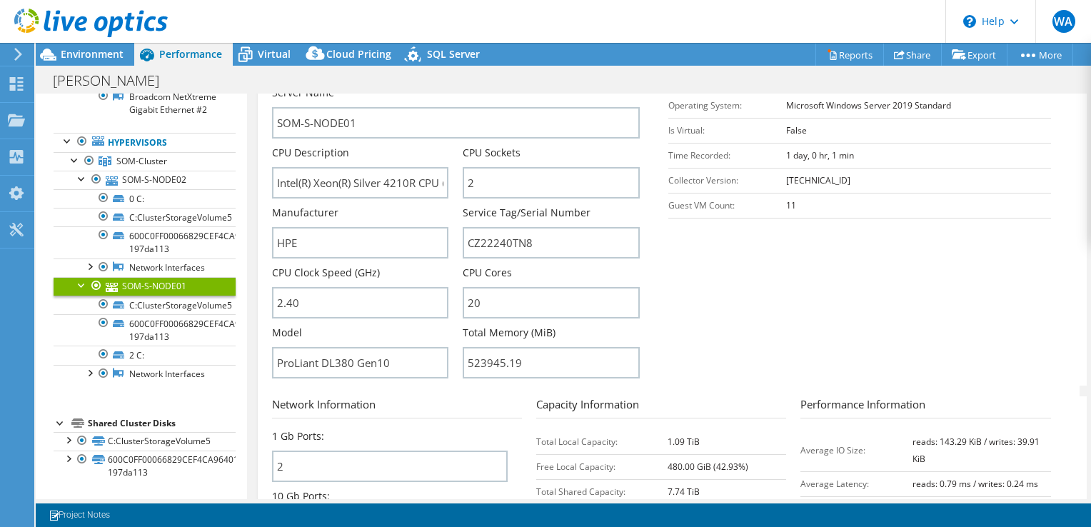
scroll to position [357, 0]
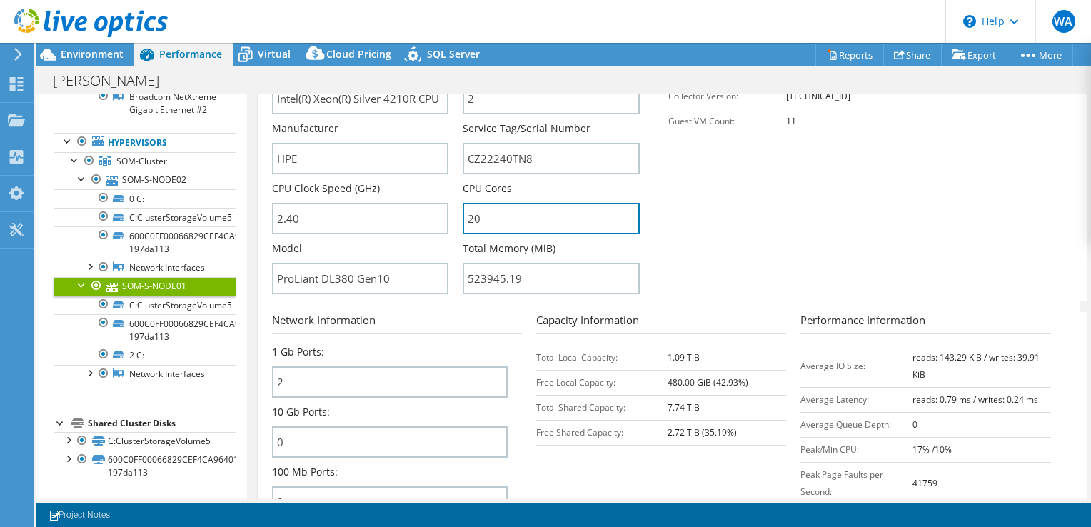
drag, startPoint x: 486, startPoint y: 208, endPoint x: 457, endPoint y: 209, distance: 29.3
click at [457, 1] on div "Server Name SOM-S-NODE01 CPU Description Intel(R) Xeon(R) Silver 4210R CPU @ 2.…" at bounding box center [463, 1] width 383 height 0
click at [724, 228] on section "Server Information Server Name SOM-S-NODE01 CPU Description Intel(R) Xeon(R) Si…" at bounding box center [672, 135] width 800 height 333
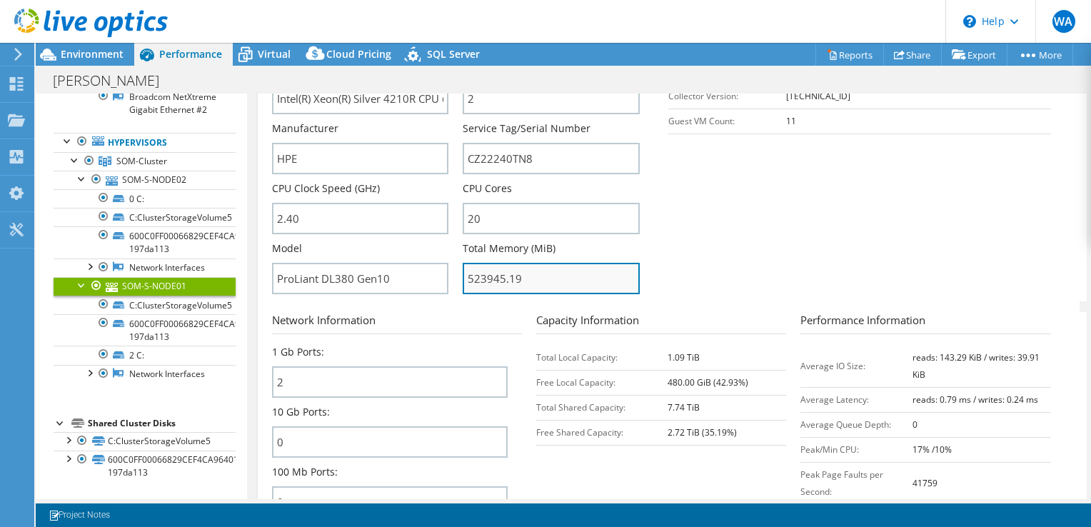
drag, startPoint x: 524, startPoint y: 281, endPoint x: 465, endPoint y: 278, distance: 59.4
click at [465, 278] on input "523945.19" at bounding box center [551, 278] width 177 height 31
click at [714, 233] on section "Server Information Server Name SOM-S-NODE01 CPU Description Intel(R) Xeon(R) Si…" at bounding box center [672, 135] width 800 height 333
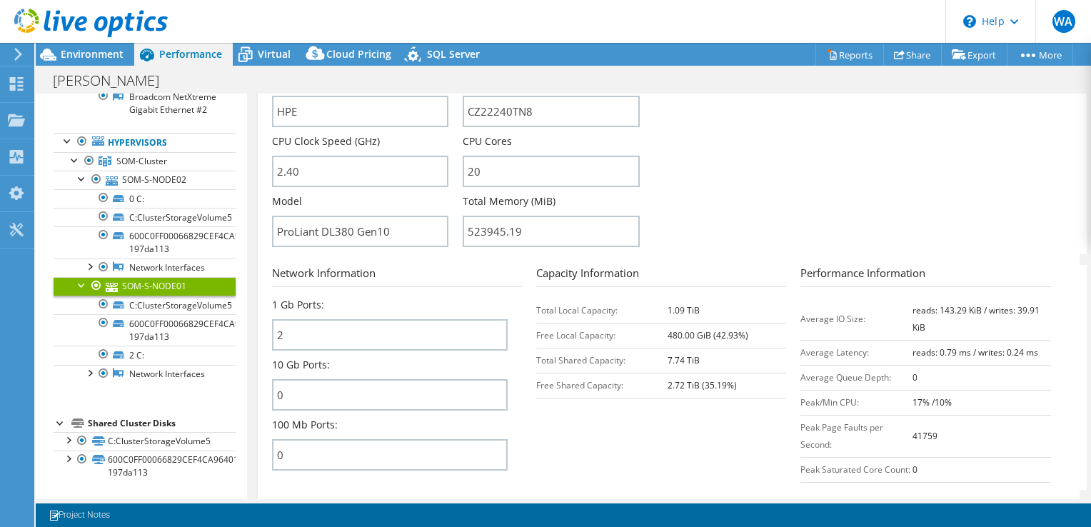
scroll to position [428, 0]
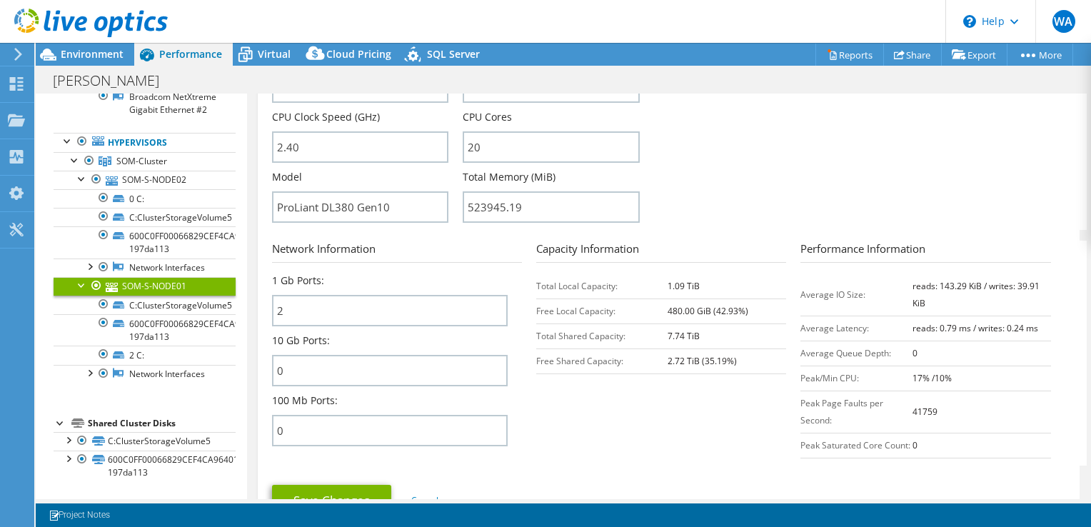
click at [732, 261] on div "Capacity Information Total Local Capacity: 1.09 TiB Free Local Capacity: 480.00…" at bounding box center [668, 307] width 264 height 133
click at [363, 208] on input "ProLiant DL380 Gen10" at bounding box center [360, 206] width 177 height 31
click at [330, 199] on input "ProLiant DL380 Gen10" at bounding box center [360, 206] width 177 height 31
drag, startPoint x: 390, startPoint y: 203, endPoint x: 363, endPoint y: 201, distance: 27.2
click at [363, 201] on input "ProLiant DL380 Gen10" at bounding box center [360, 206] width 177 height 31
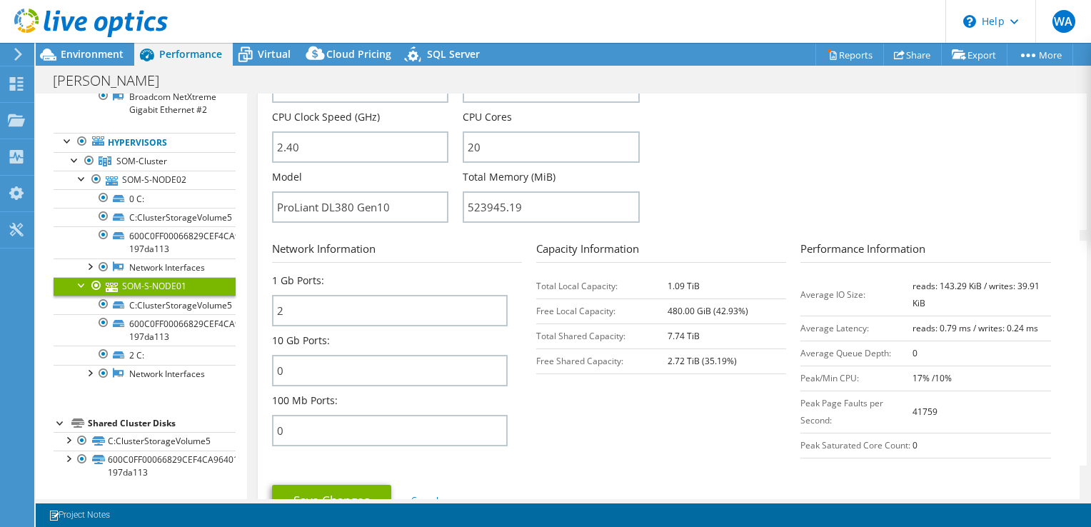
click at [397, 251] on h3 "Network Information" at bounding box center [397, 252] width 250 height 22
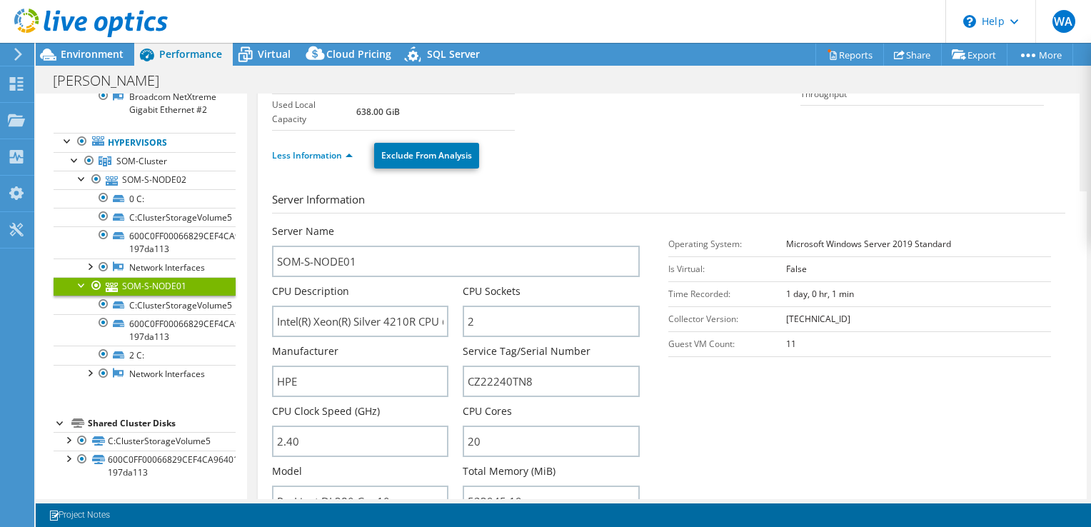
scroll to position [143, 0]
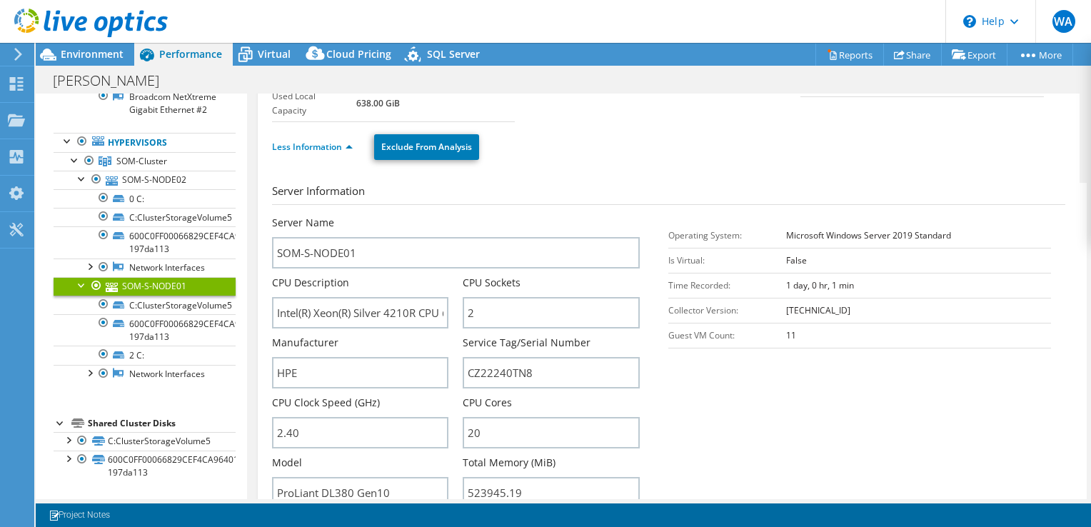
click at [840, 244] on td "Microsoft Windows Server 2019 Standard" at bounding box center [918, 235] width 264 height 25
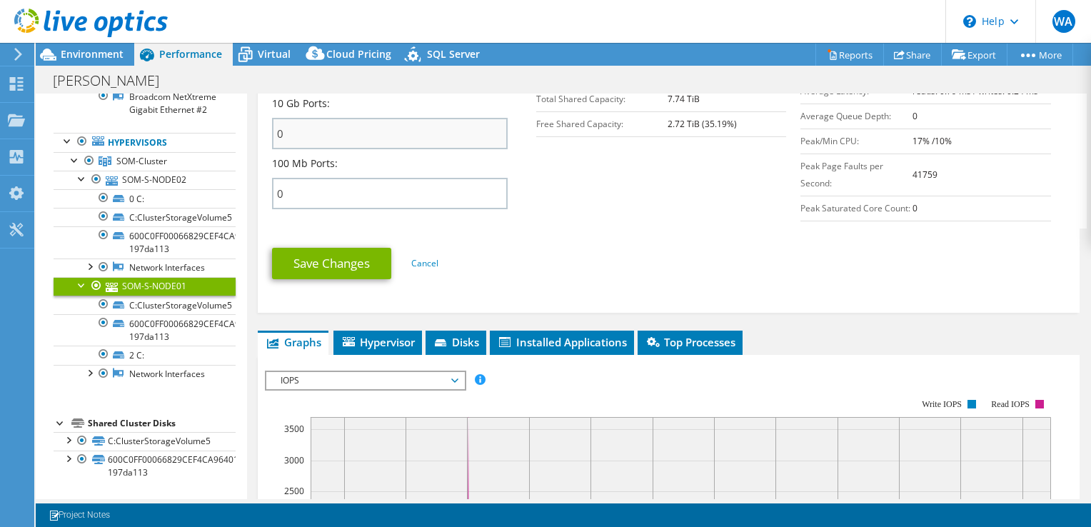
scroll to position [714, 0]
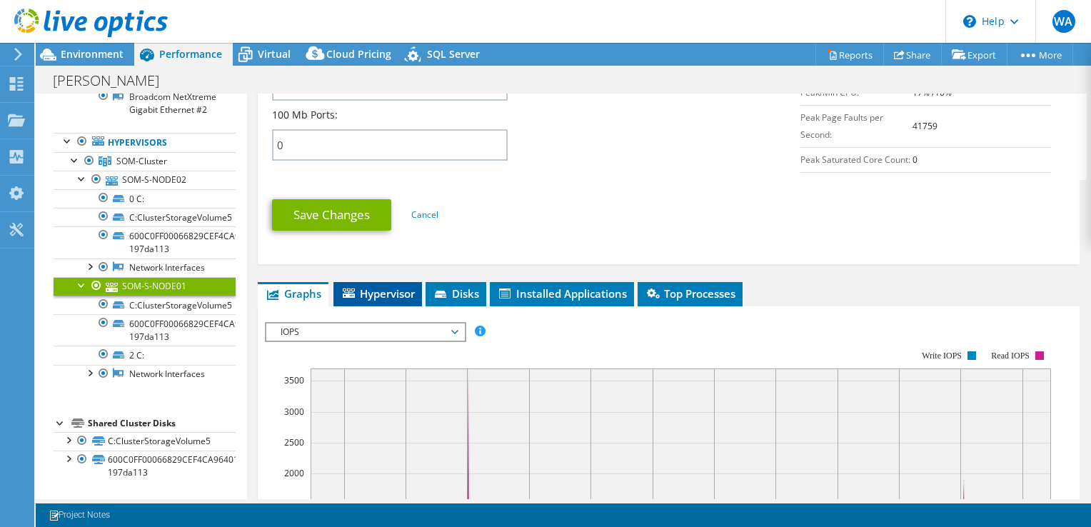
click at [381, 297] on span "Hypervisor" at bounding box center [378, 293] width 74 height 14
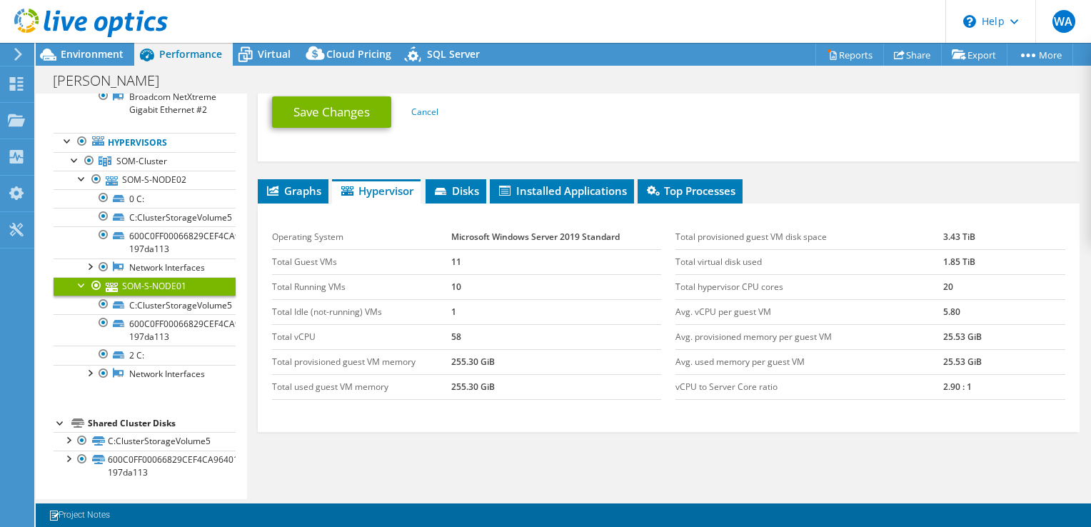
scroll to position [890, 0]
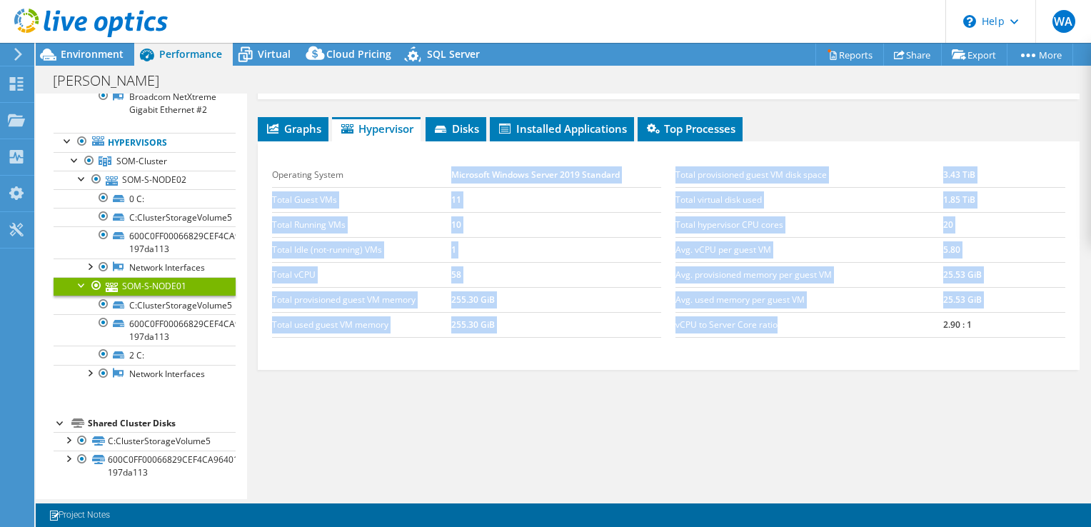
drag, startPoint x: 448, startPoint y: 174, endPoint x: 872, endPoint y: 322, distance: 449.1
click at [872, 322] on div "Operating System Microsoft Windows Server 2019 Standard Total Guest VMs 11 Tota…" at bounding box center [668, 249] width 807 height 203
drag, startPoint x: 873, startPoint y: 322, endPoint x: 801, endPoint y: 396, distance: 103.5
click at [840, 400] on div "Graphs Servers Inventory Hypervisor Disks Cluster Disks Installed Applications …" at bounding box center [669, 295] width 822 height 357
click at [742, 384] on div "Graphs Servers Inventory Hypervisor Disks Cluster Disks Installed Applications …" at bounding box center [669, 295] width 822 height 357
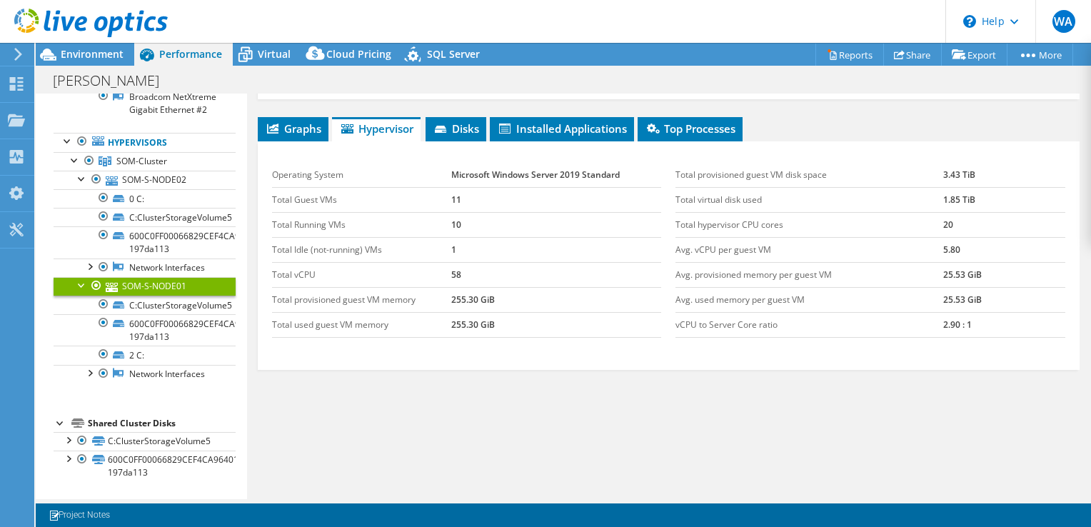
click at [737, 336] on td "vCPU to Server Core ratio" at bounding box center [809, 324] width 268 height 25
drag, startPoint x: 505, startPoint y: 301, endPoint x: 443, endPoint y: 291, distance: 62.8
click at [443, 291] on tr "Total provisioned guest VM memory 255.30 GiB" at bounding box center [467, 299] width 390 height 25
drag, startPoint x: 443, startPoint y: 291, endPoint x: 576, endPoint y: 251, distance: 138.7
click at [576, 250] on td "1" at bounding box center [556, 249] width 211 height 25
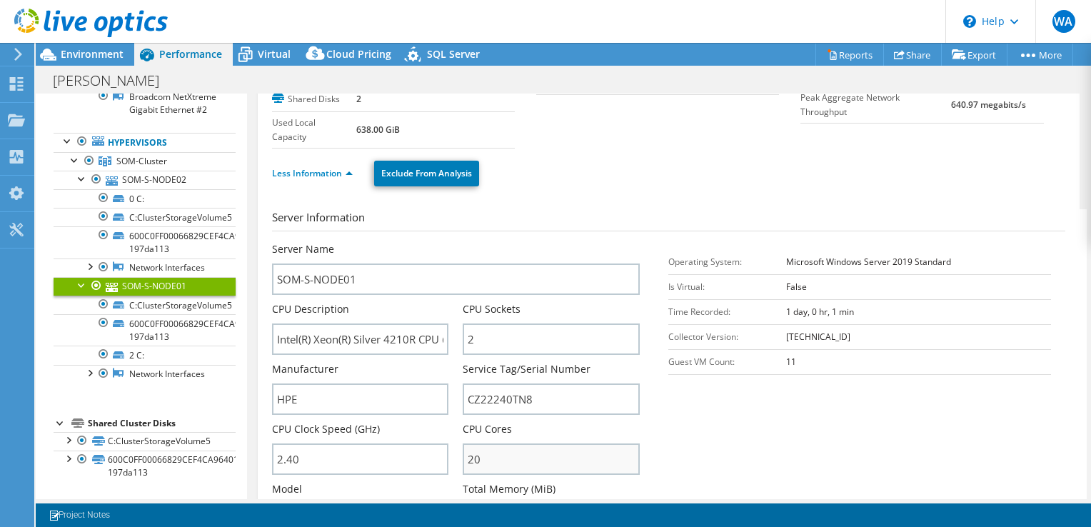
scroll to position [0, 0]
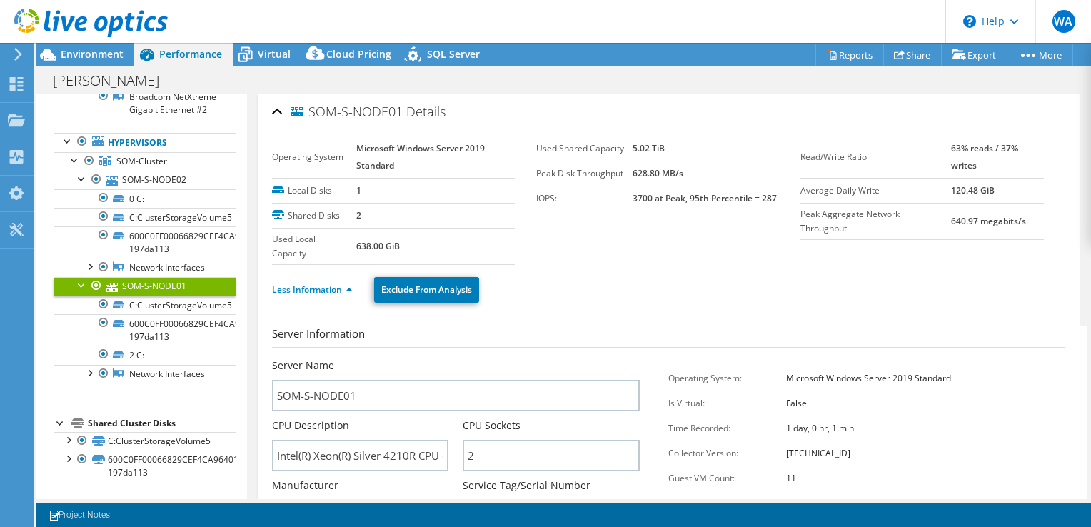
click at [957, 237] on td "640.97 megabits/s" at bounding box center [997, 221] width 93 height 36
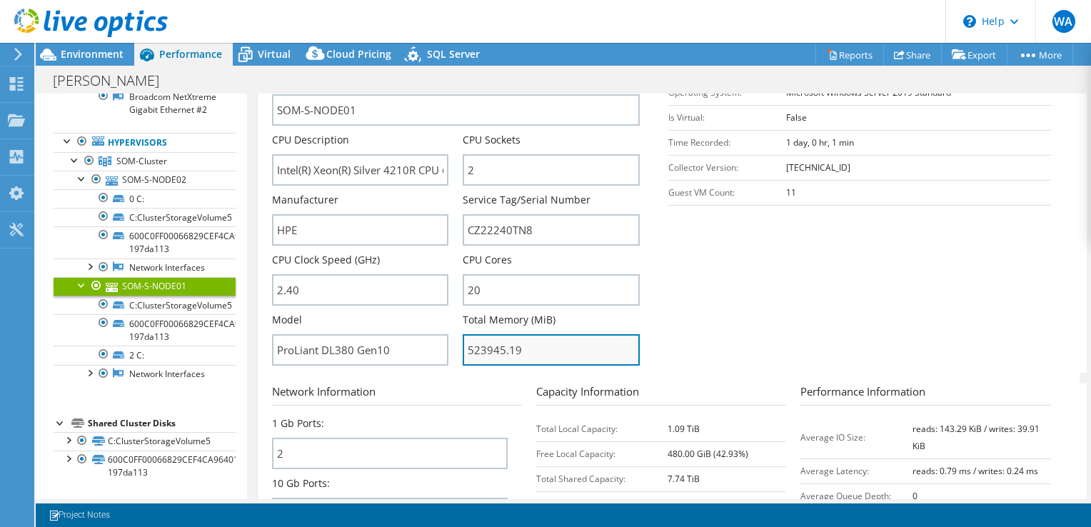
drag, startPoint x: 521, startPoint y: 341, endPoint x: 465, endPoint y: 341, distance: 55.7
click at [465, 341] on input "523945.19" at bounding box center [551, 349] width 177 height 31
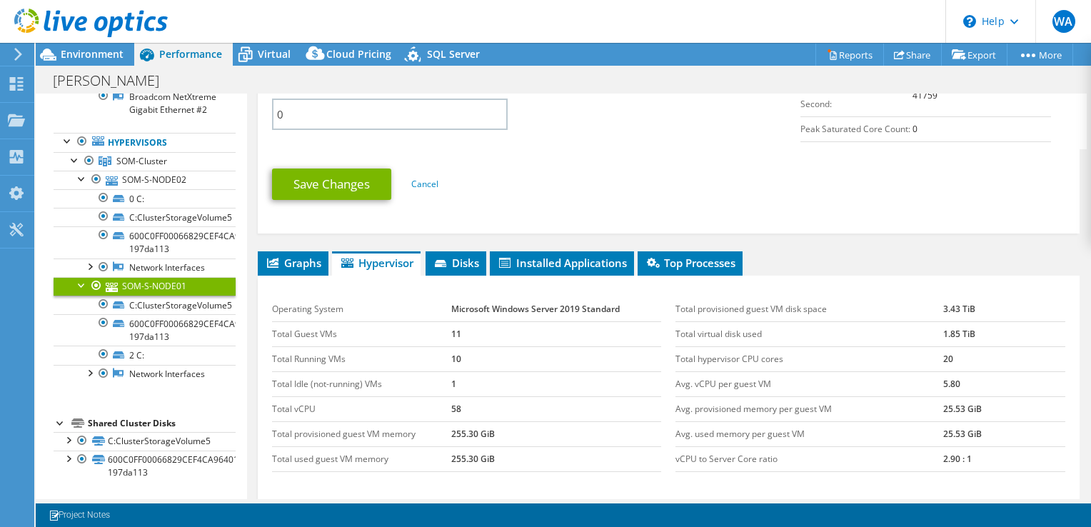
scroll to position [857, 0]
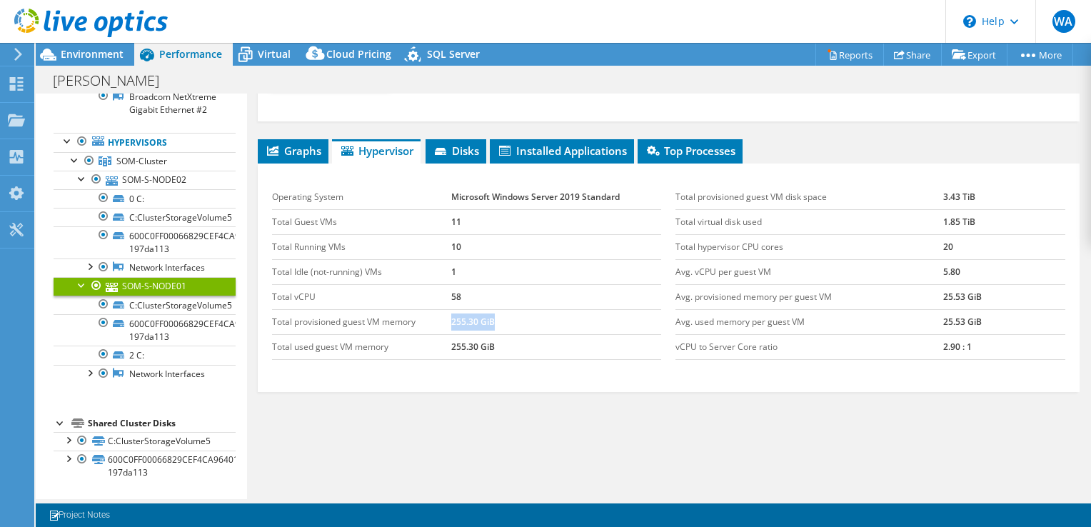
drag, startPoint x: 510, startPoint y: 328, endPoint x: 445, endPoint y: 327, distance: 64.3
click at [445, 327] on tr "Total provisioned guest VM memory 255.30 GiB" at bounding box center [467, 321] width 390 height 25
click at [307, 158] on span "Graphs" at bounding box center [293, 150] width 56 height 14
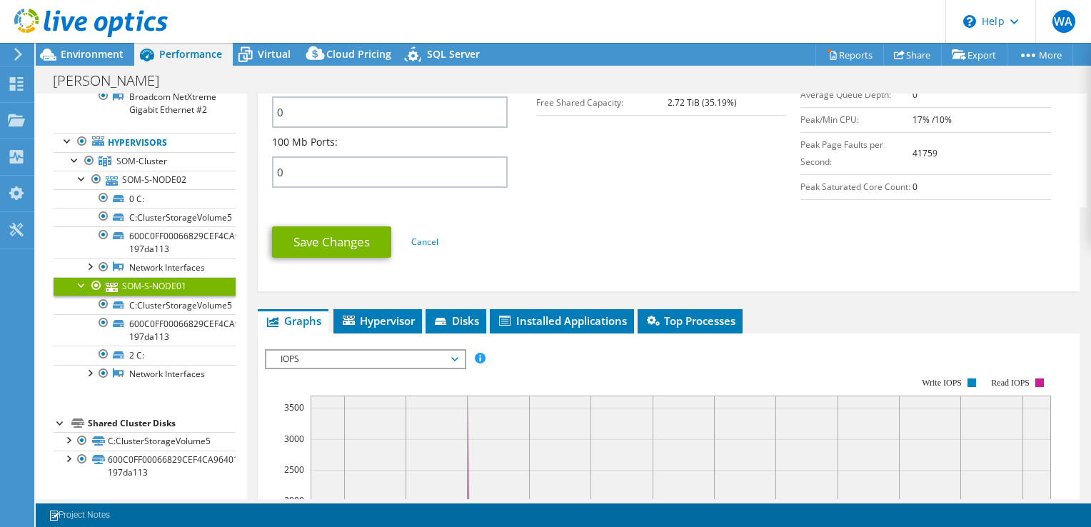
scroll to position [633, 0]
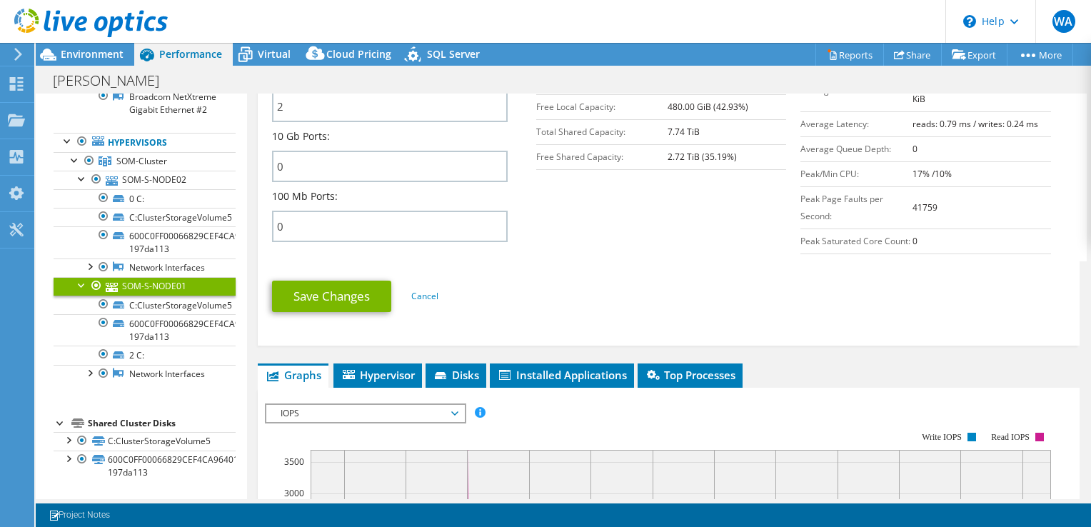
click at [377, 373] on div "SOM-S-NODE01 Details Operating System Microsoft Windows Server 2019 Standard Lo…" at bounding box center [668, 225] width 843 height 1528
click at [380, 379] on span "Hypervisor" at bounding box center [378, 375] width 74 height 14
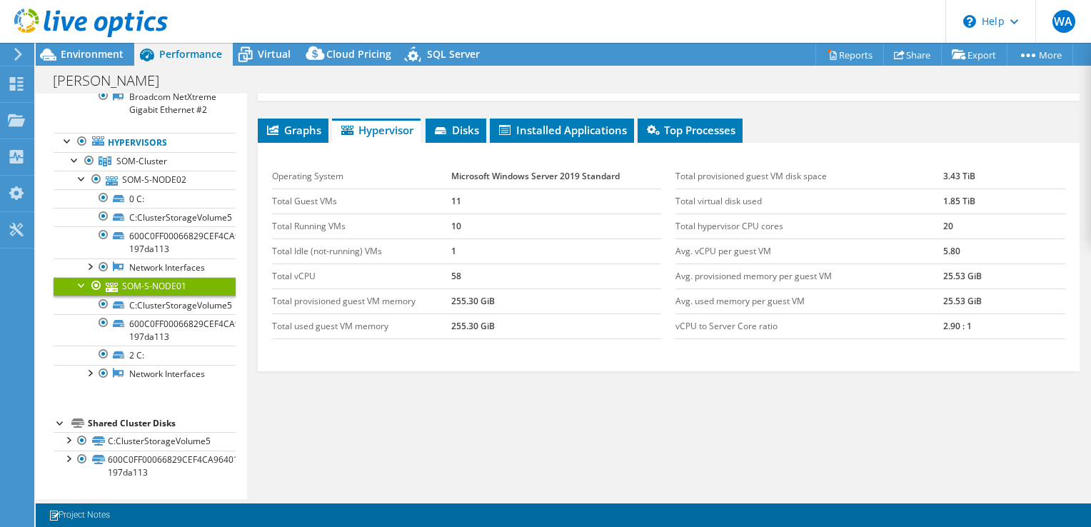
scroll to position [890, 0]
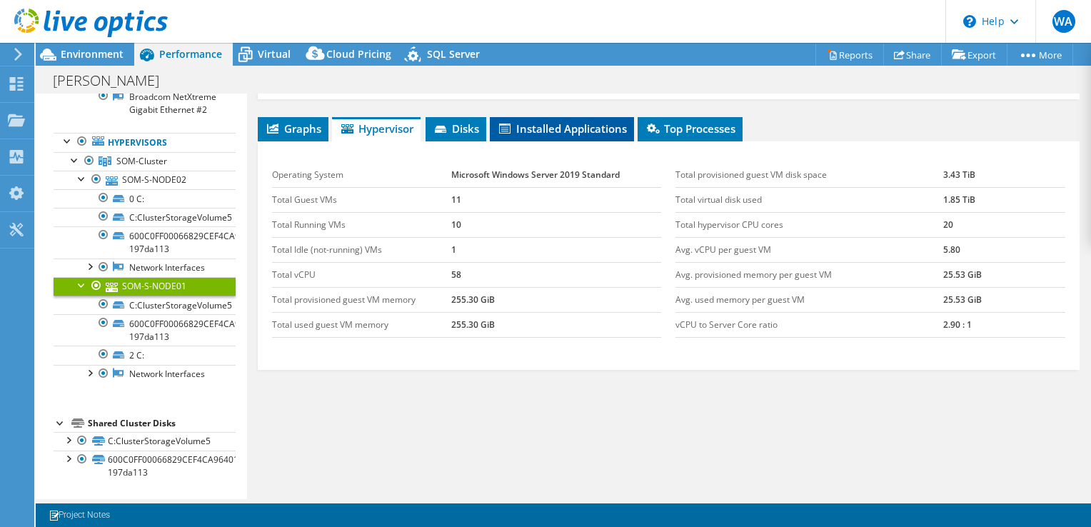
click at [557, 133] on span "Installed Applications" at bounding box center [562, 128] width 130 height 14
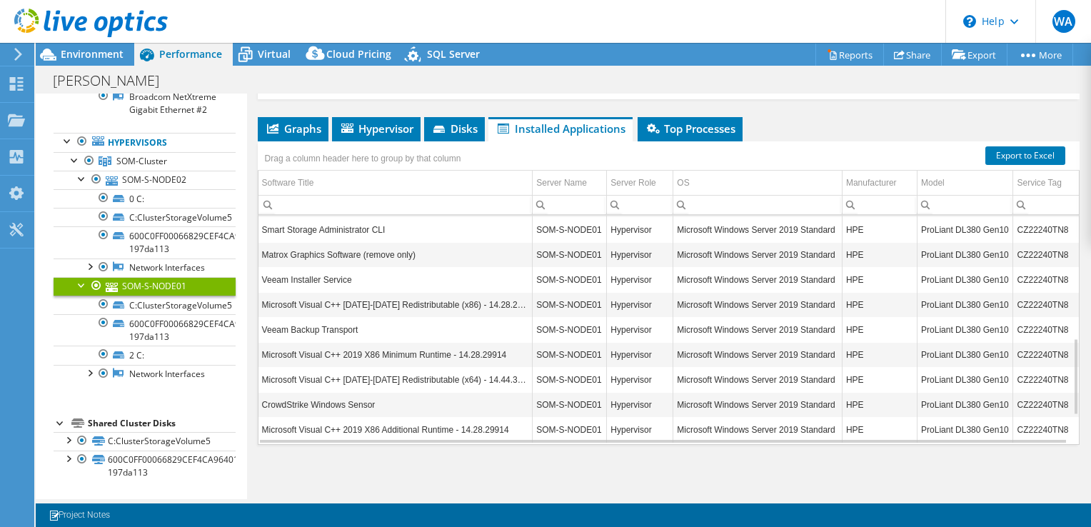
scroll to position [0, 0]
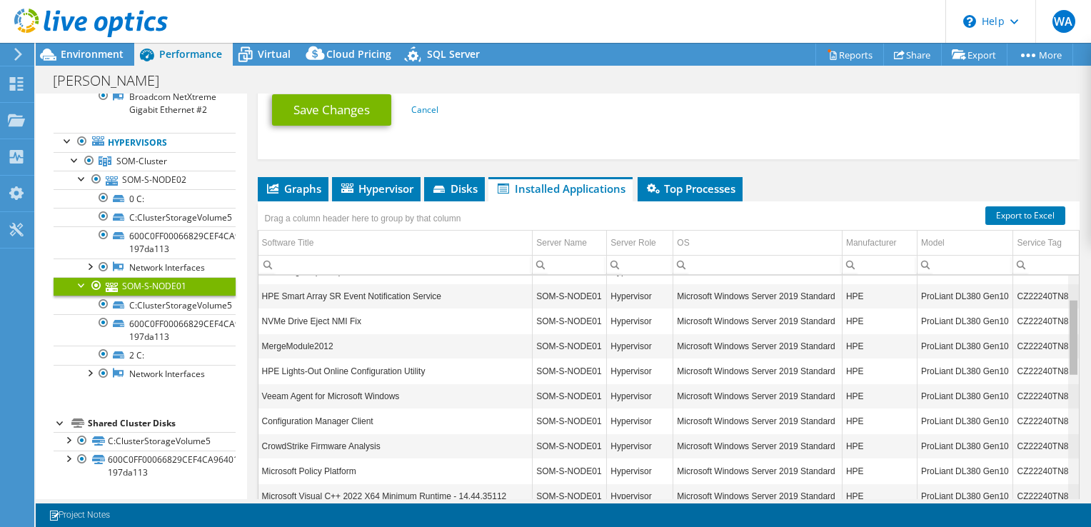
drag, startPoint x: 1065, startPoint y: 375, endPoint x: 1063, endPoint y: 324, distance: 50.7
click at [1063, 326] on body "WA End User wesam aljabsheh waljabsheh@dc-technologies.net DC-Technologies My P…" at bounding box center [545, 263] width 1091 height 527
drag, startPoint x: 1063, startPoint y: 324, endPoint x: 1078, endPoint y: 358, distance: 37.4
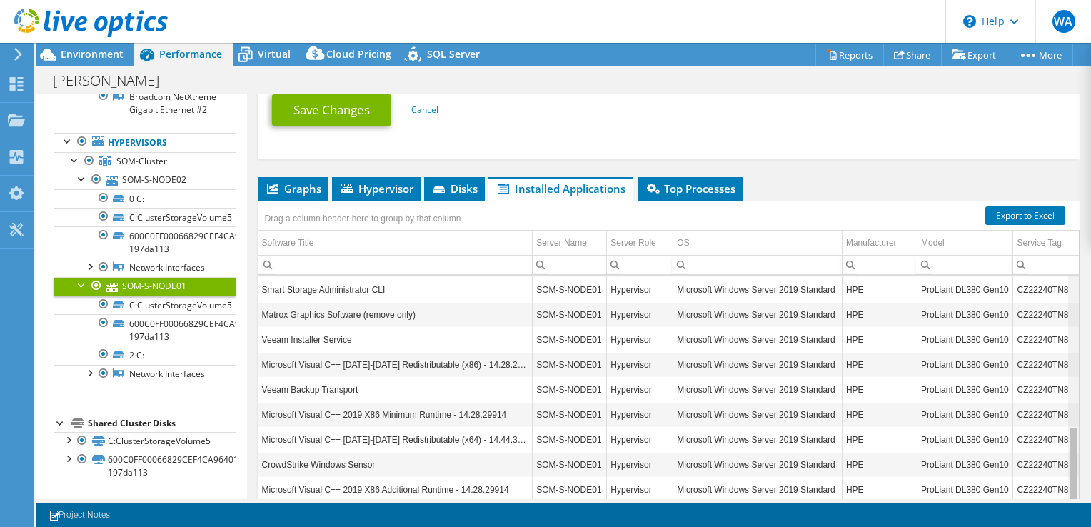
drag, startPoint x: 1065, startPoint y: 350, endPoint x: 1032, endPoint y: 494, distance: 147.9
click at [1032, 494] on body "WA End User wesam aljabsheh waljabsheh@dc-technologies.net DC-Technologies My P…" at bounding box center [545, 263] width 1091 height 527
click at [699, 201] on li "Top Processes" at bounding box center [690, 189] width 105 height 24
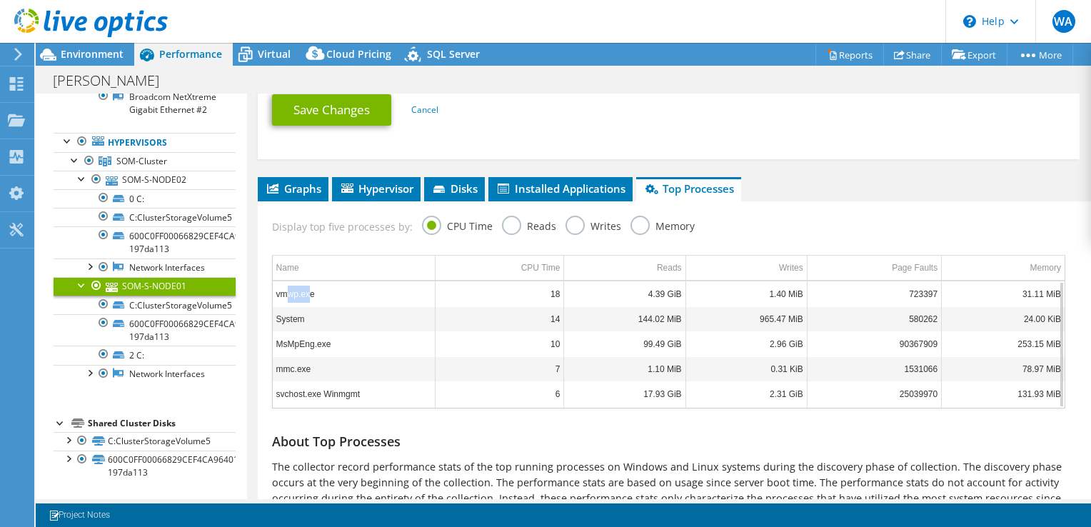
drag, startPoint x: 309, startPoint y: 305, endPoint x: 285, endPoint y: 304, distance: 24.3
click at [285, 304] on td "vmwp.exe" at bounding box center [354, 293] width 163 height 25
click at [934, 223] on div "Display top five processes by: CPU Time Reads Writes Memory" at bounding box center [668, 224] width 807 height 46
click at [645, 233] on label "Memory" at bounding box center [662, 225] width 64 height 18
click at [0, 0] on input "Memory" at bounding box center [0, 0] width 0 height 0
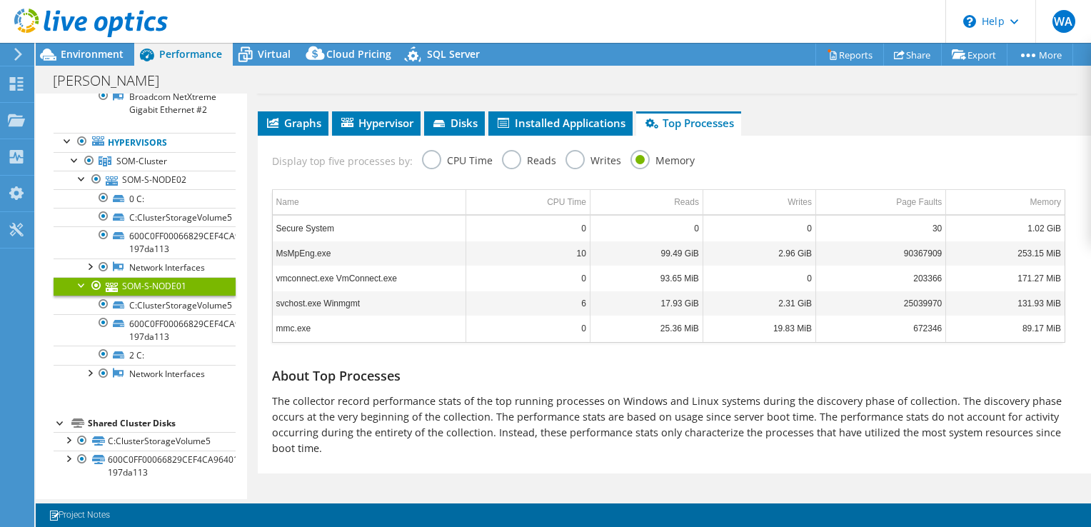
scroll to position [895, 0]
click at [545, 124] on span "Installed Applications" at bounding box center [560, 123] width 130 height 14
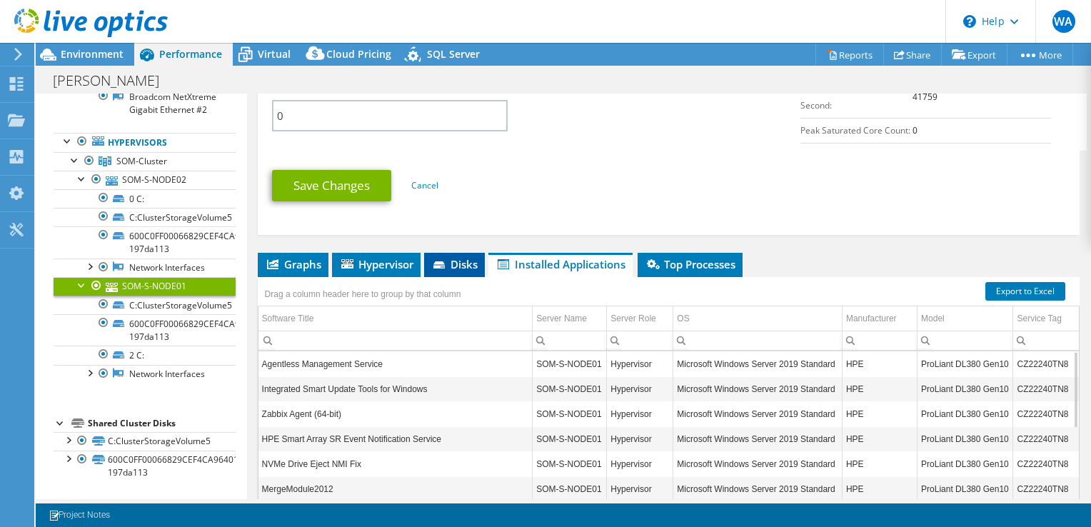
scroll to position [675, 0]
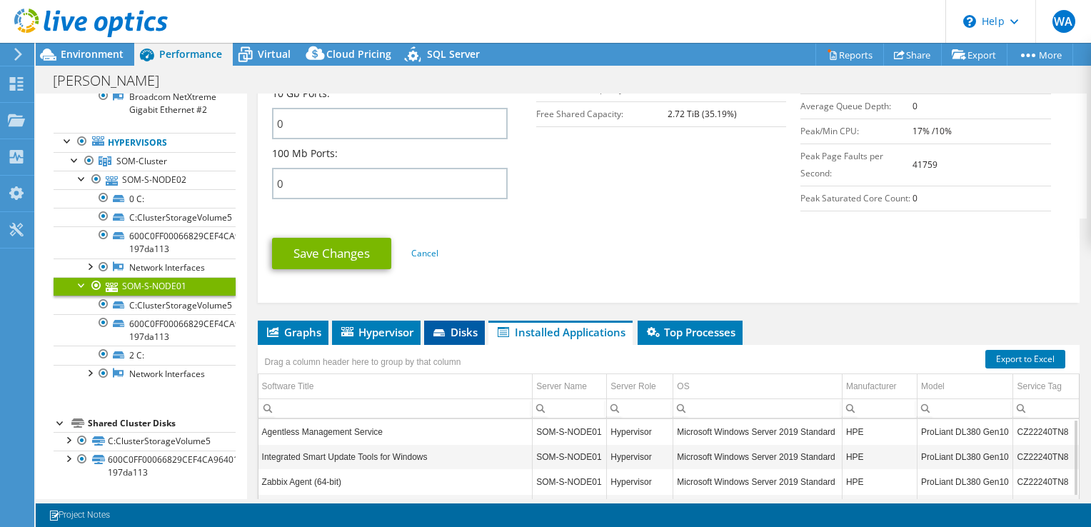
click at [465, 339] on span "Disks" at bounding box center [454, 332] width 46 height 14
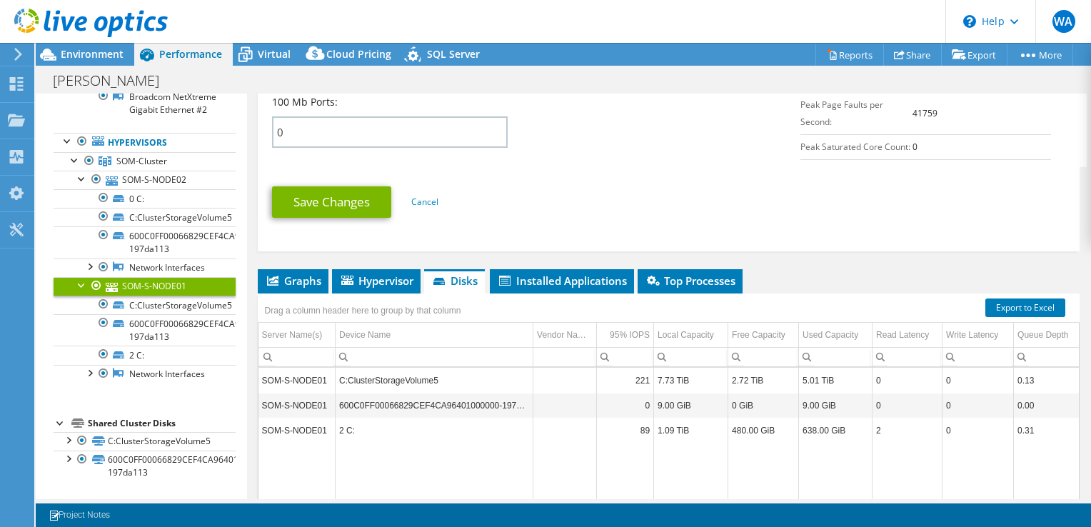
scroll to position [747, 0]
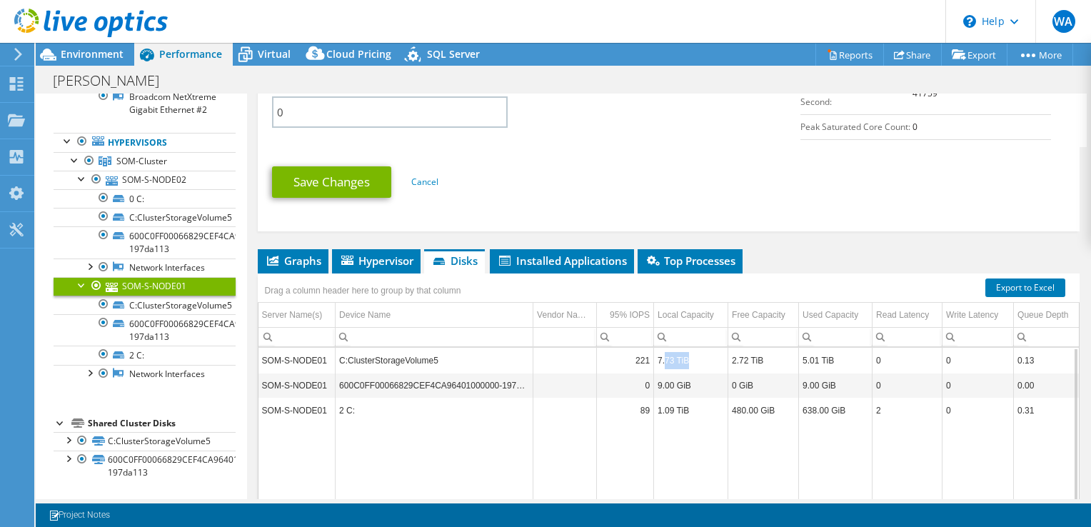
drag, startPoint x: 694, startPoint y: 373, endPoint x: 665, endPoint y: 366, distance: 29.4
click at [665, 366] on td "7.73 TiB" at bounding box center [691, 360] width 74 height 25
click at [682, 373] on td "7.73 TiB" at bounding box center [691, 360] width 74 height 25
drag, startPoint x: 705, startPoint y: 371, endPoint x: 657, endPoint y: 366, distance: 48.7
click at [657, 366] on td "7.73 TiB" at bounding box center [691, 360] width 74 height 25
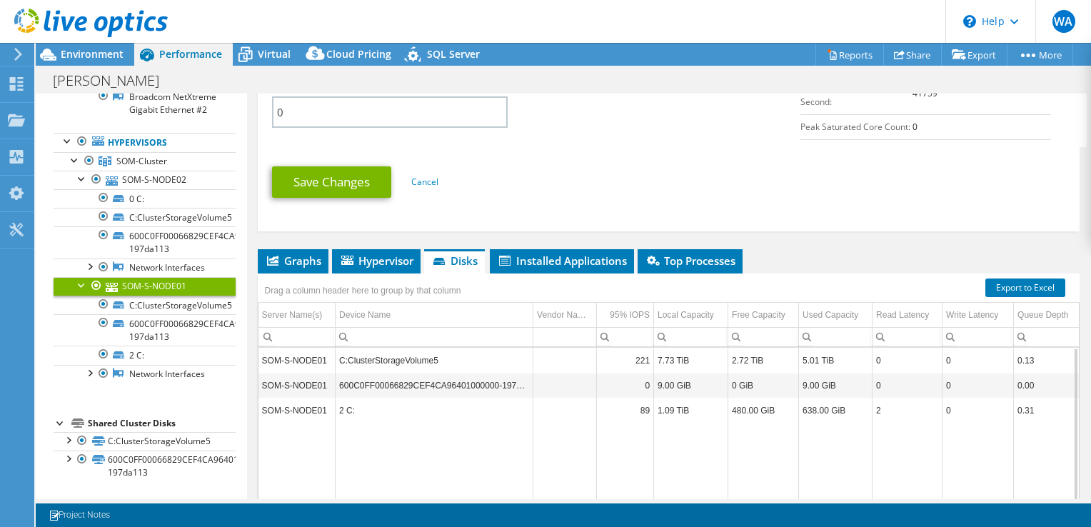
drag, startPoint x: 657, startPoint y: 366, endPoint x: 740, endPoint y: 367, distance: 82.8
click at [737, 367] on td "2.72 TiB" at bounding box center [763, 360] width 71 height 25
drag, startPoint x: 757, startPoint y: 366, endPoint x: 734, endPoint y: 364, distance: 22.9
click at [734, 364] on td "2.72 TiB" at bounding box center [763, 360] width 71 height 25
drag, startPoint x: 734, startPoint y: 364, endPoint x: 803, endPoint y: 361, distance: 69.3
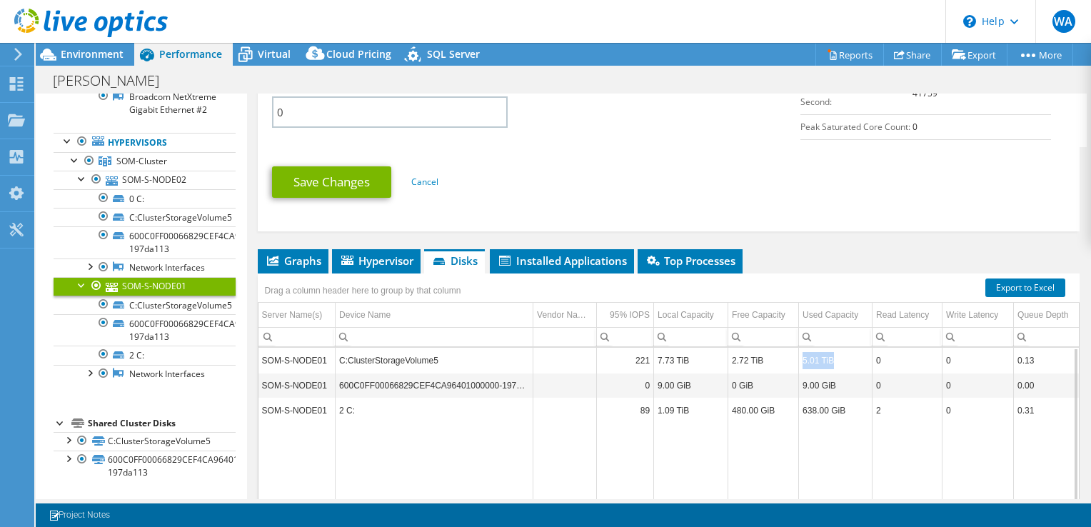
click at [803, 361] on td "5.01 TiB" at bounding box center [836, 360] width 74 height 25
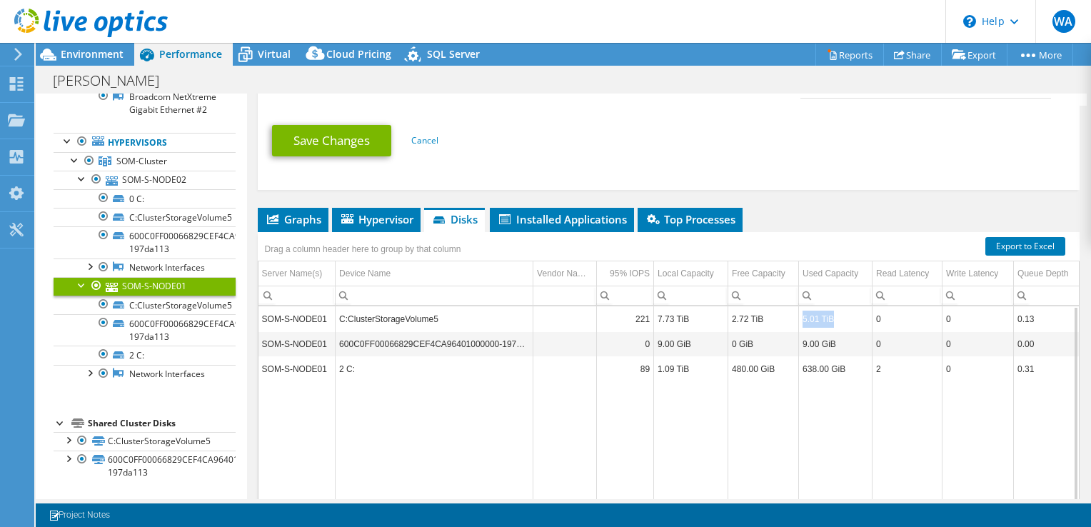
scroll to position [818, 0]
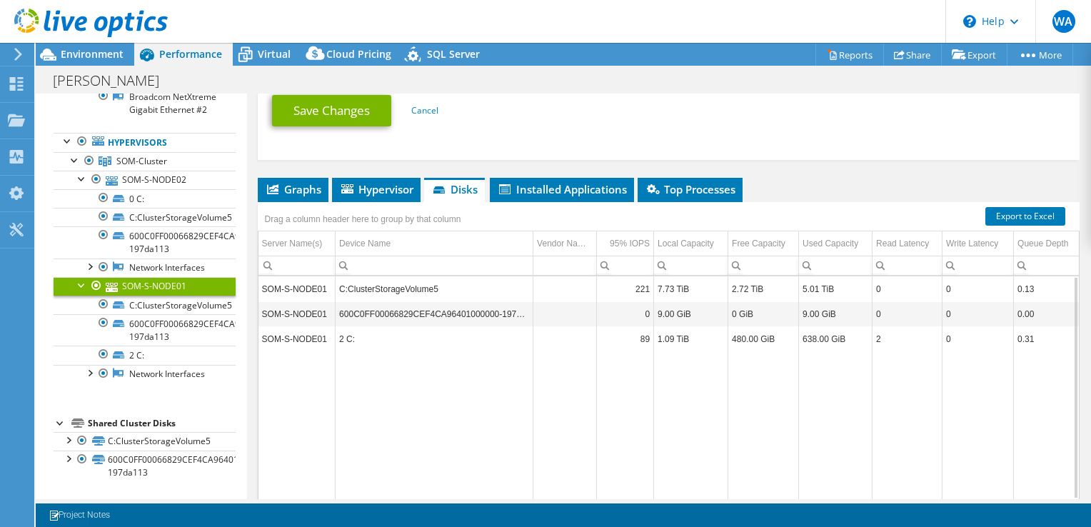
click at [331, 198] on ul "Graphs Servers Inventory Hypervisor Disks Cluster Disks Installed Applications" at bounding box center [669, 190] width 822 height 24
click at [363, 196] on span "Hypervisor" at bounding box center [376, 189] width 74 height 14
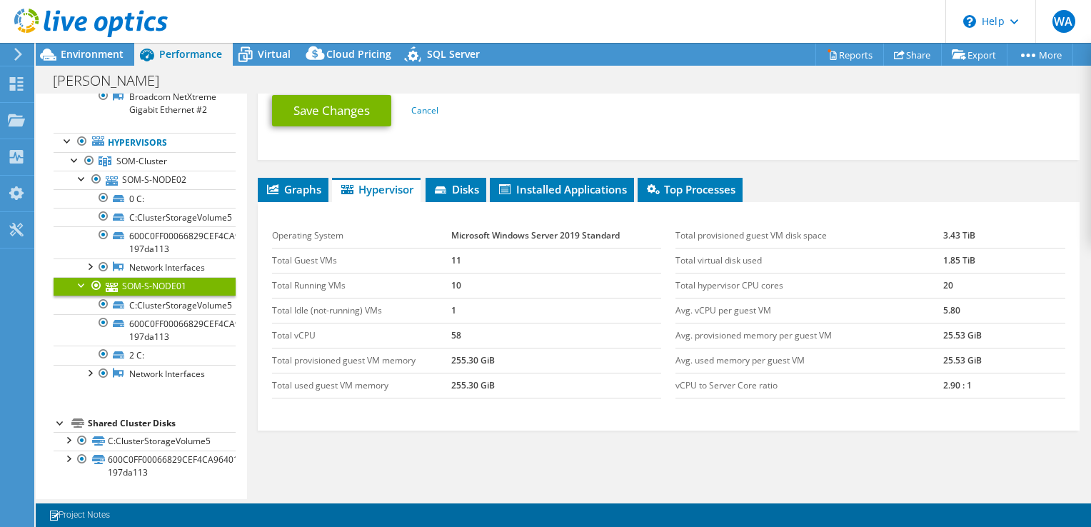
drag, startPoint x: 488, startPoint y: 338, endPoint x: 459, endPoint y: 338, distance: 29.3
click at [459, 338] on td "58" at bounding box center [556, 335] width 211 height 25
drag, startPoint x: 468, startPoint y: 350, endPoint x: 450, endPoint y: 351, distance: 17.9
click at [451, 348] on td "58" at bounding box center [556, 335] width 211 height 25
click at [934, 273] on tr "Total virtual disk used 1.85 TiB" at bounding box center [870, 260] width 390 height 25
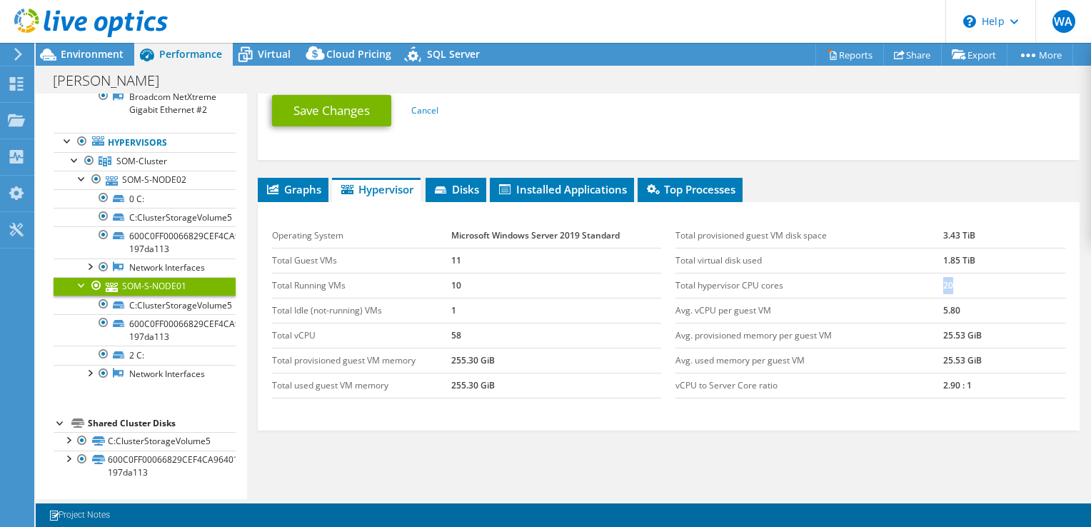
drag, startPoint x: 959, startPoint y: 298, endPoint x: 908, endPoint y: 296, distance: 50.7
click at [908, 296] on tr "Total hypervisor CPU cores 20" at bounding box center [870, 285] width 390 height 25
drag, startPoint x: 908, startPoint y: 296, endPoint x: 970, endPoint y: 292, distance: 62.2
click at [970, 292] on td "20" at bounding box center [1004, 285] width 122 height 25
click at [961, 298] on td "20" at bounding box center [1004, 285] width 122 height 25
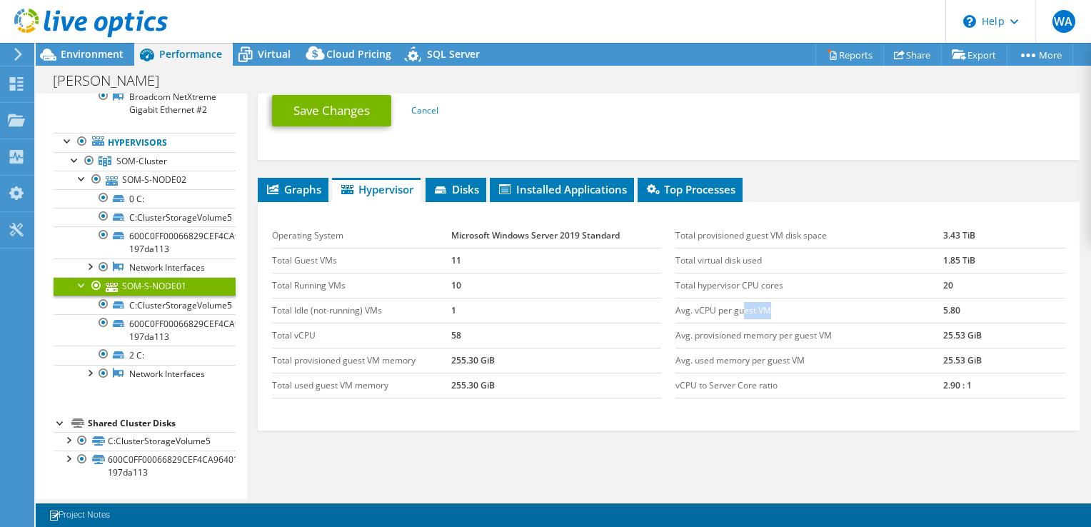
drag, startPoint x: 737, startPoint y: 319, endPoint x: 871, endPoint y: 315, distance: 133.6
click at [849, 315] on td "Avg. vCPU per guest VM" at bounding box center [809, 310] width 268 height 25
drag, startPoint x: 871, startPoint y: 315, endPoint x: 917, endPoint y: 318, distance: 46.5
click at [917, 318] on tr "Avg. vCPU per guest VM 5.80" at bounding box center [870, 310] width 390 height 25
click at [514, 447] on div "Graphs Servers Inventory Hypervisor Disks Cluster Disks Installed Applications …" at bounding box center [669, 356] width 822 height 357
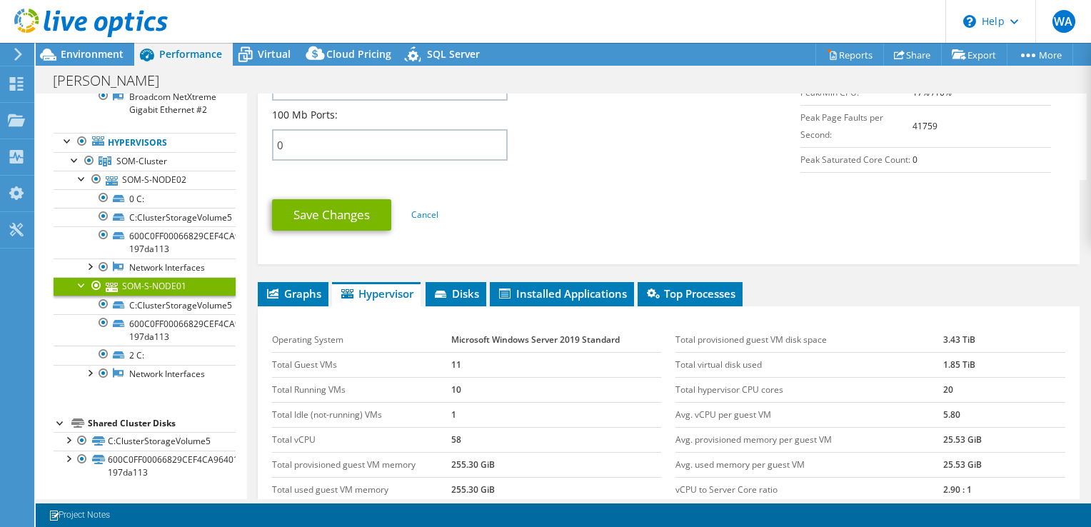
scroll to position [890, 0]
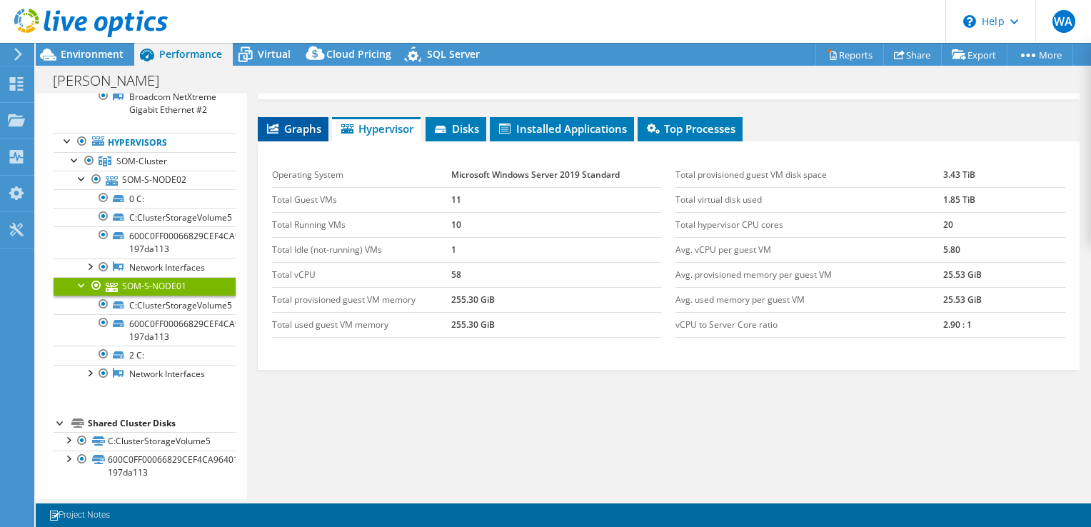
click at [301, 124] on span "Graphs" at bounding box center [293, 128] width 56 height 14
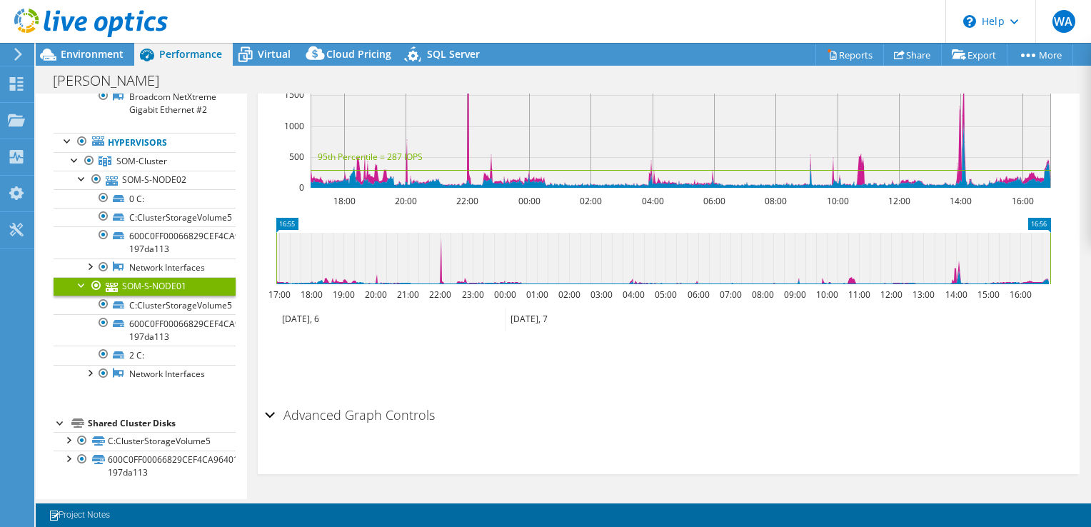
scroll to position [775, 0]
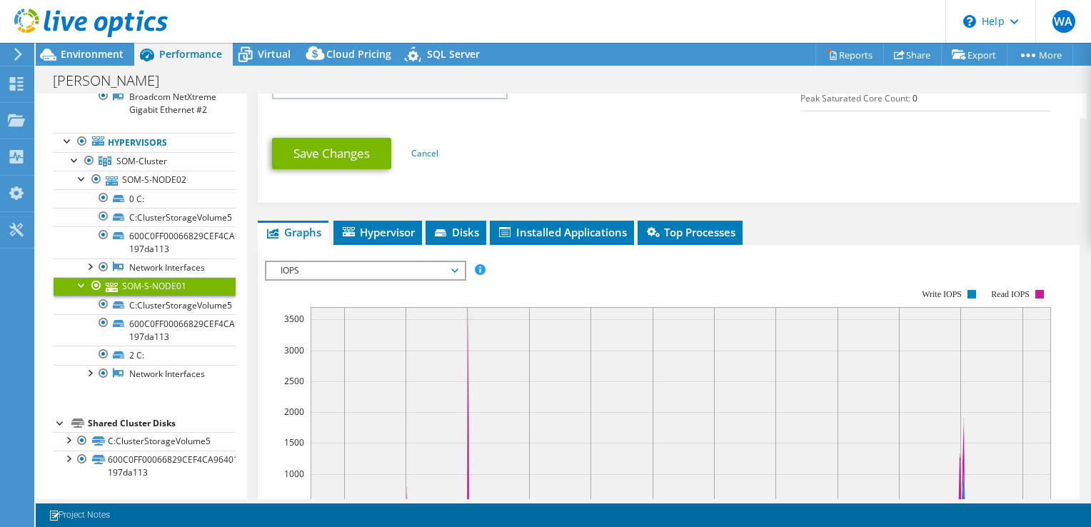
click at [380, 276] on span "IOPS" at bounding box center [364, 270] width 183 height 17
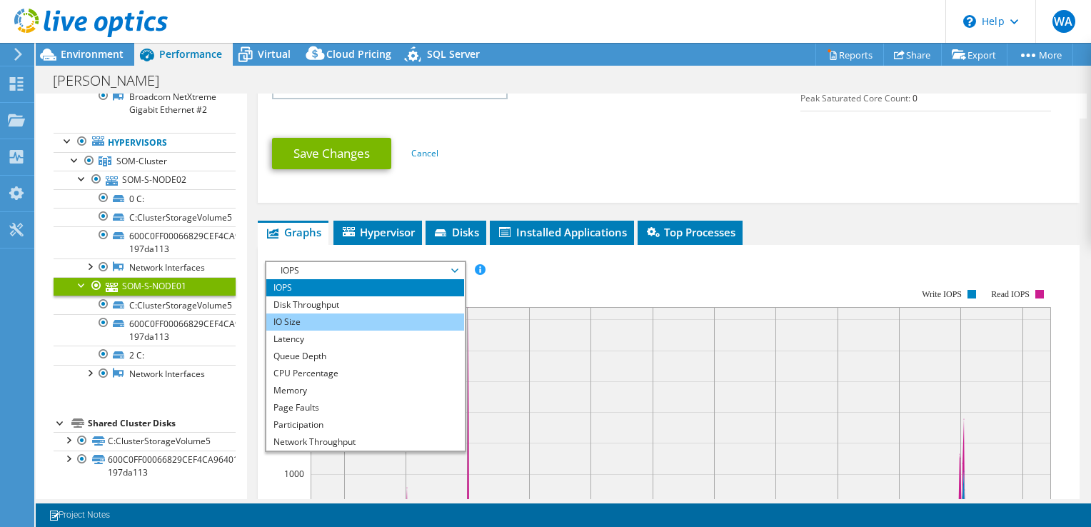
scroll to position [51, 0]
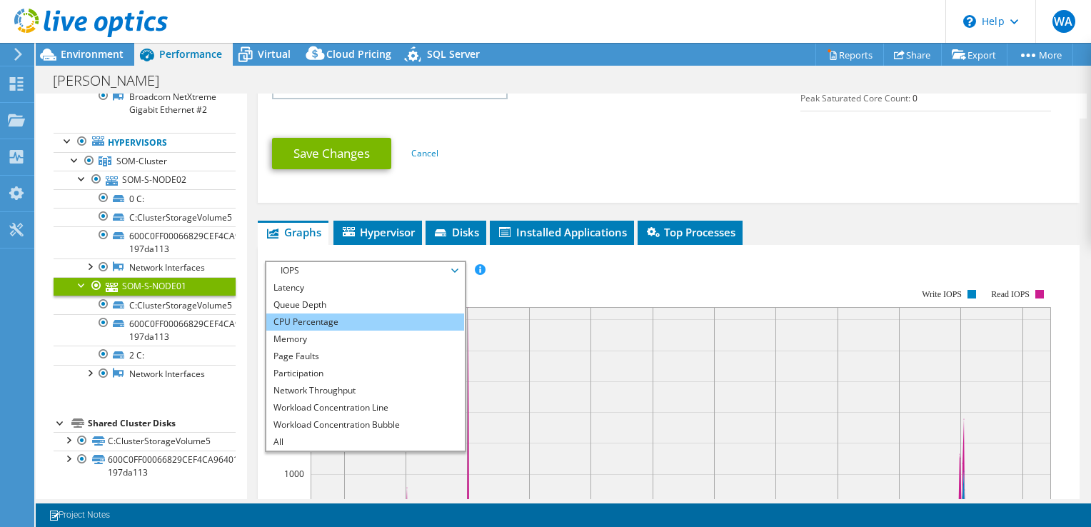
click at [331, 331] on li "CPU Percentage" at bounding box center [365, 321] width 198 height 17
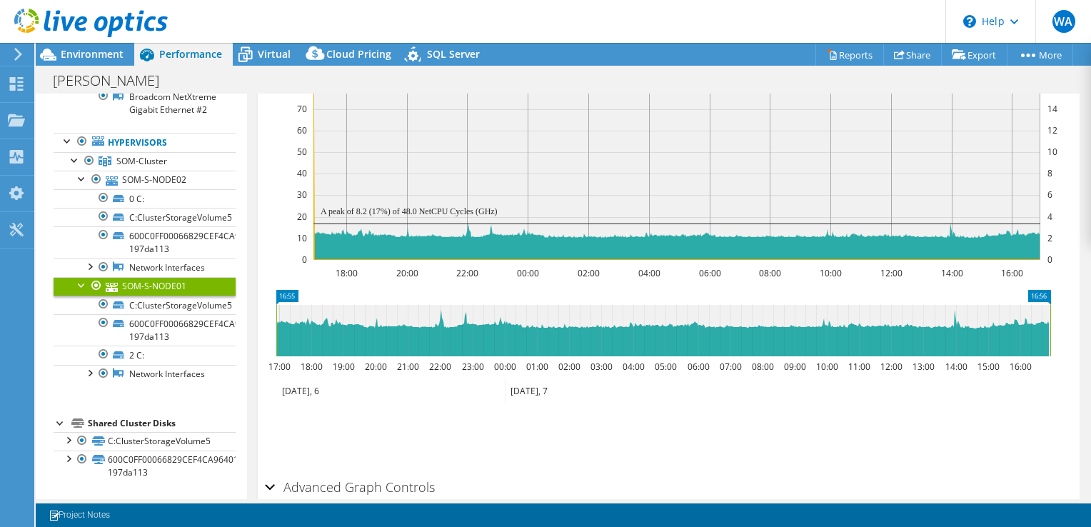
scroll to position [1001, 0]
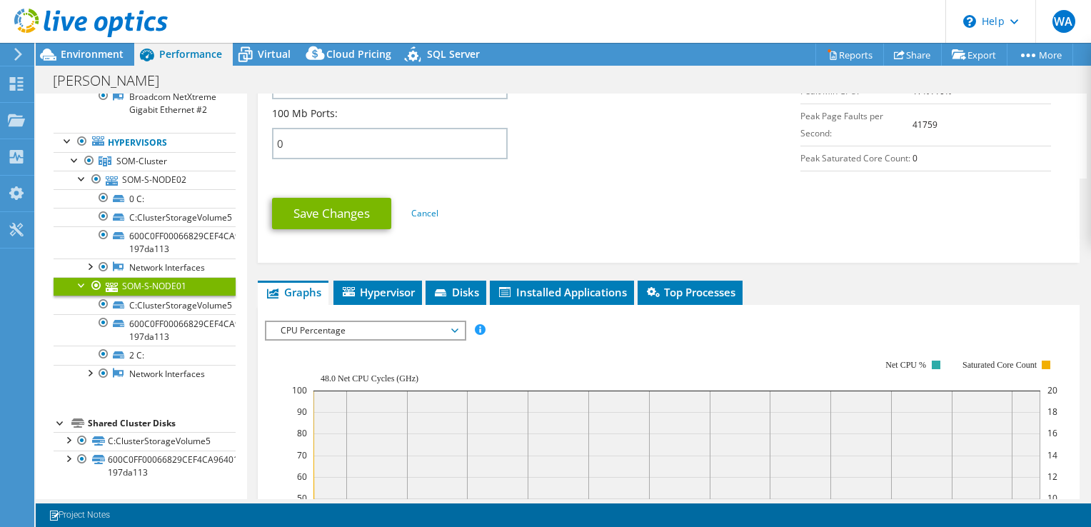
click at [383, 338] on span "CPU Percentage" at bounding box center [364, 330] width 183 height 17
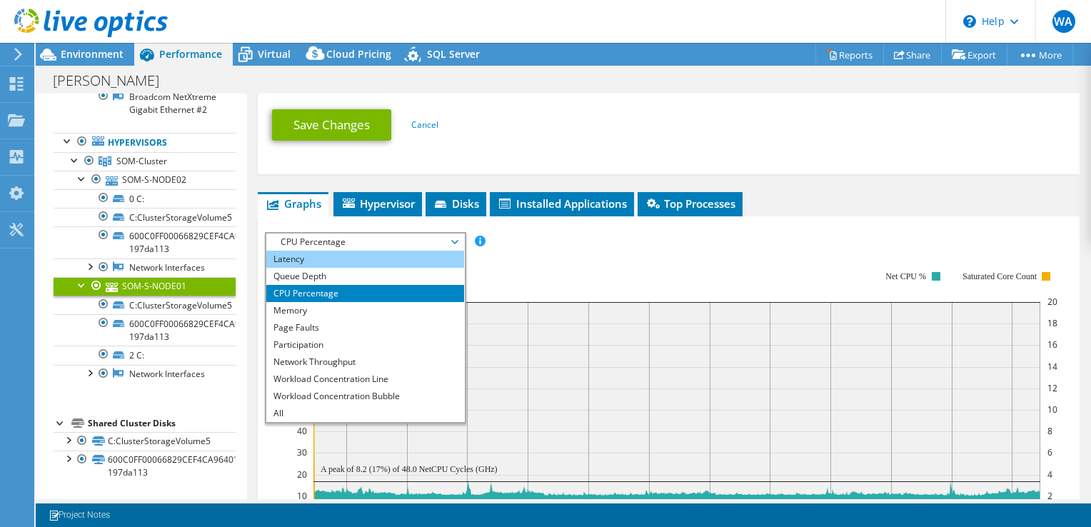
scroll to position [858, 0]
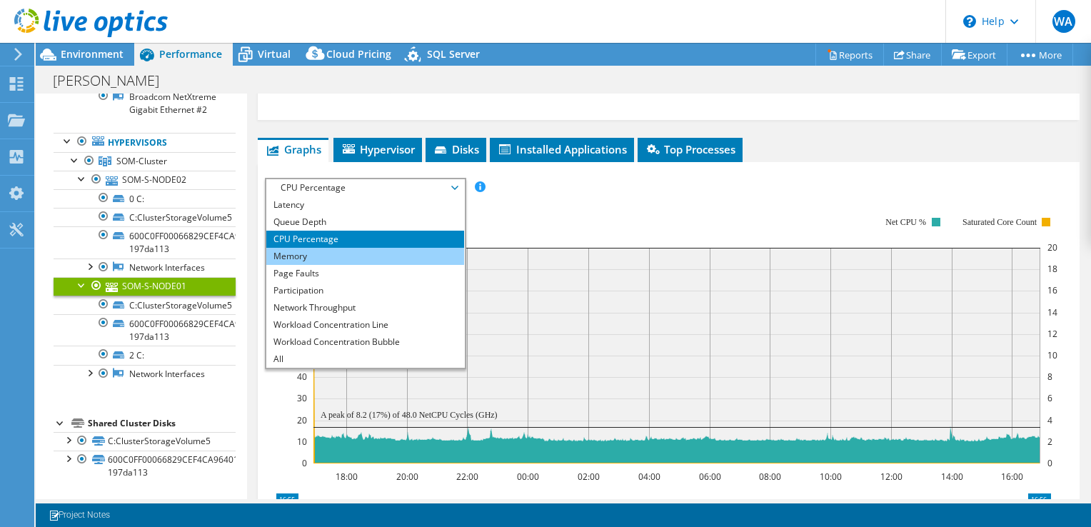
drag, startPoint x: 341, startPoint y: 272, endPoint x: 357, endPoint y: 272, distance: 15.7
click at [341, 265] on li "Memory" at bounding box center [365, 256] width 198 height 17
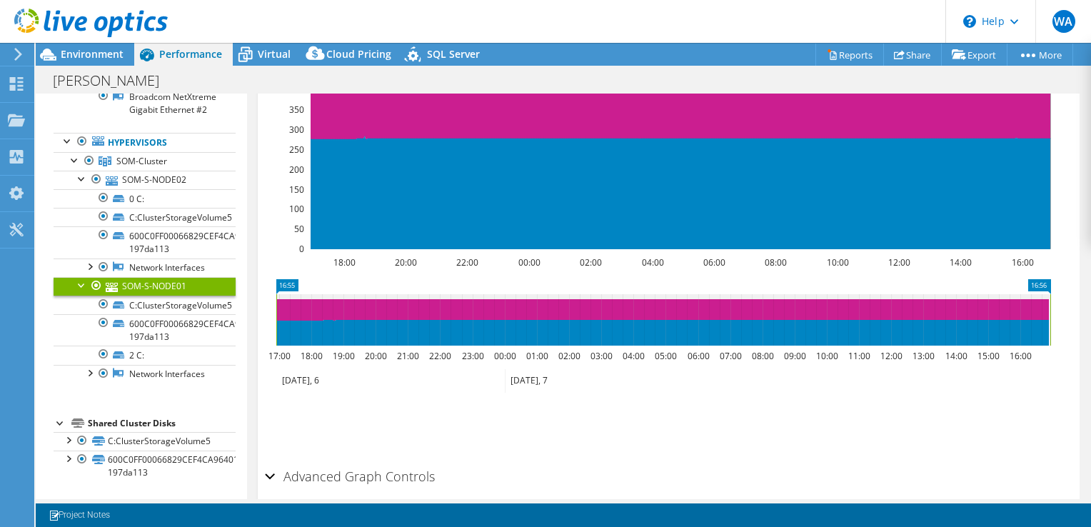
scroll to position [919, 0]
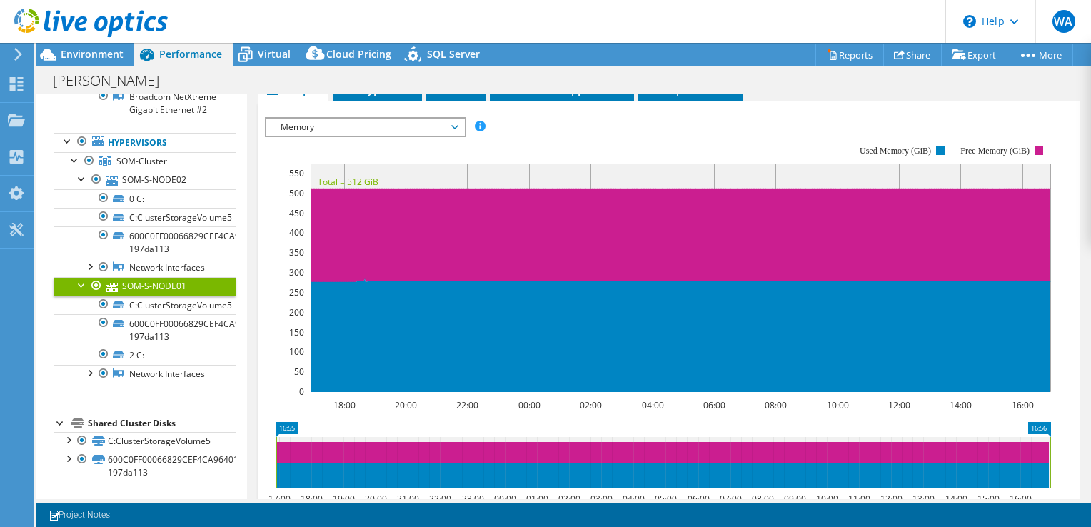
click at [425, 136] on span "Memory" at bounding box center [364, 127] width 183 height 17
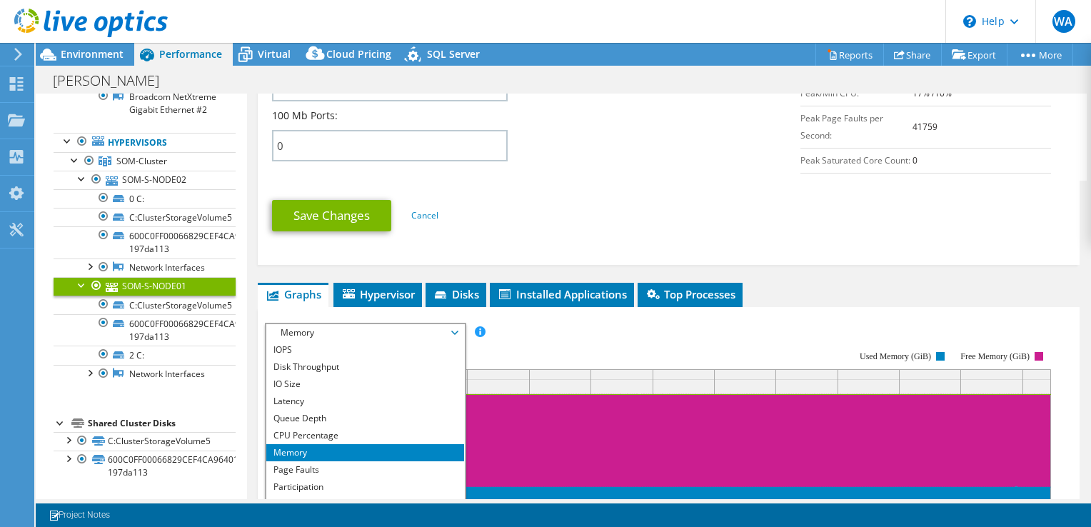
scroll to position [705, 0]
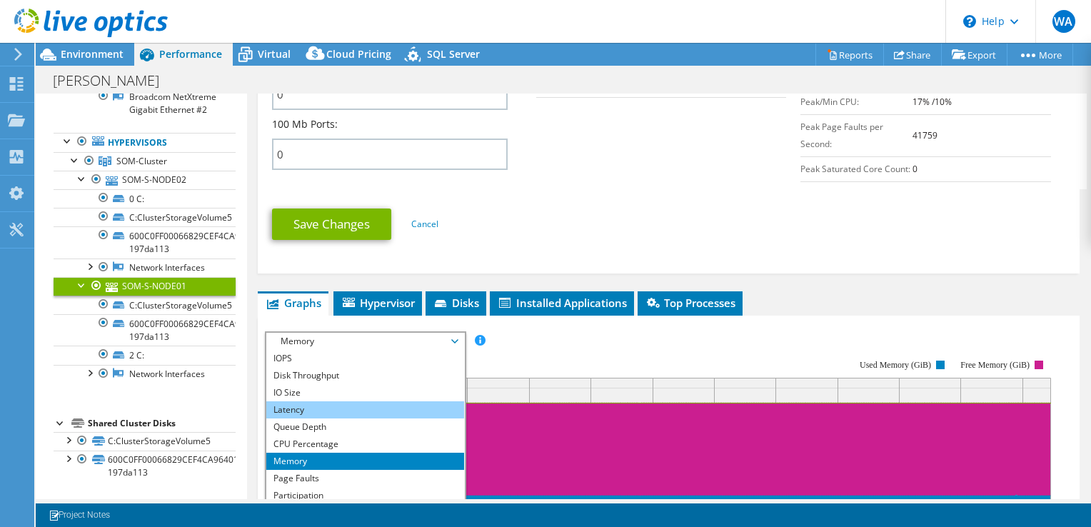
click at [292, 413] on li "Latency" at bounding box center [365, 409] width 198 height 17
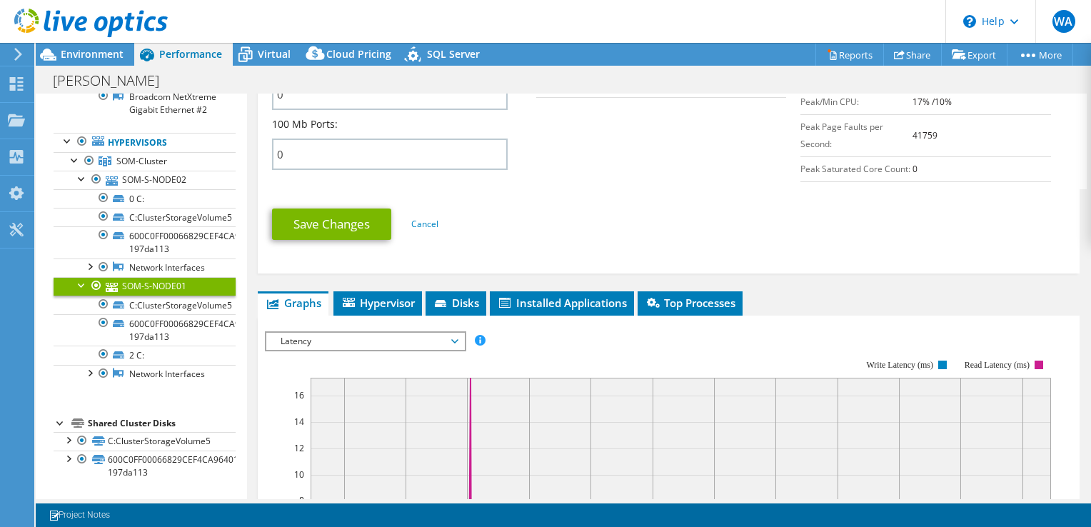
scroll to position [847, 0]
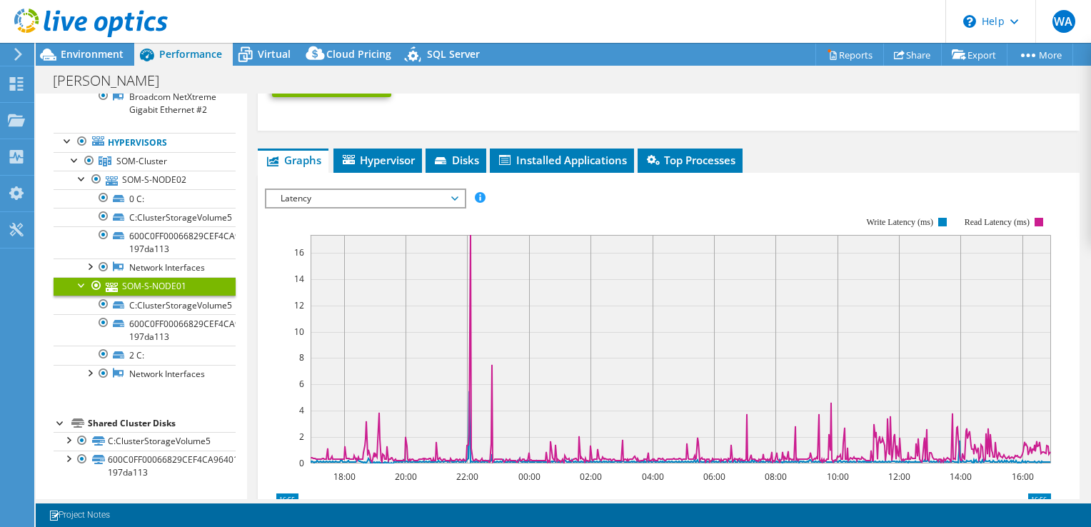
drag, startPoint x: 603, startPoint y: 350, endPoint x: 523, endPoint y: 198, distance: 171.8
click at [523, 198] on div "IOPS Disk Throughput IO Size Latency Queue Depth CPU Percentage Memory Page Fau…" at bounding box center [668, 428] width 807 height 495
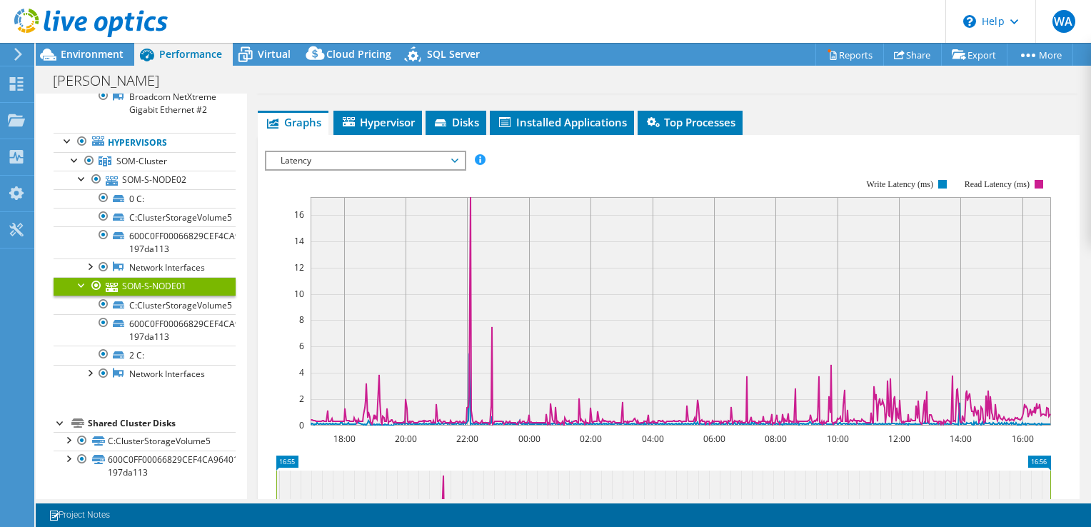
scroll to position [919, 0]
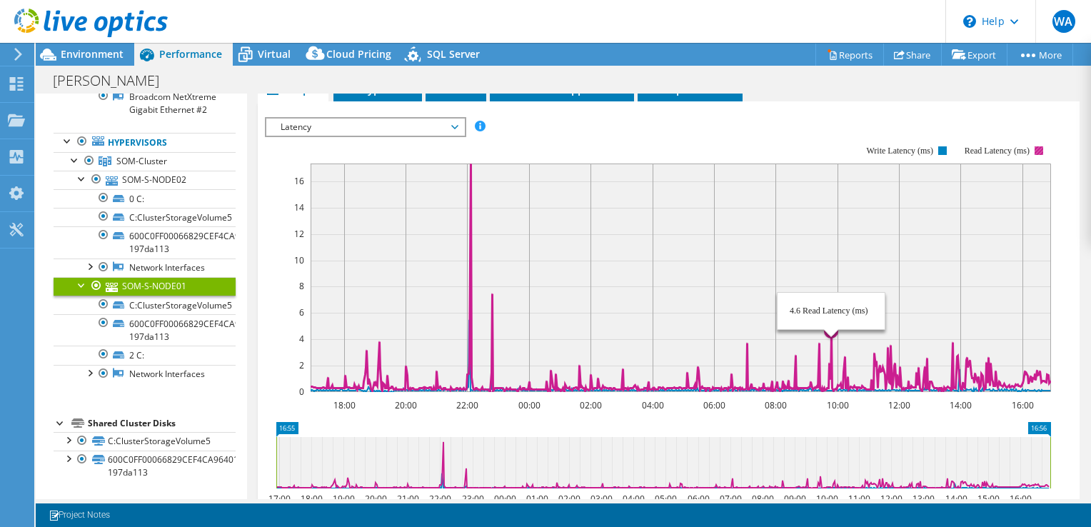
click at [831, 347] on icon at bounding box center [680, 277] width 740 height 228
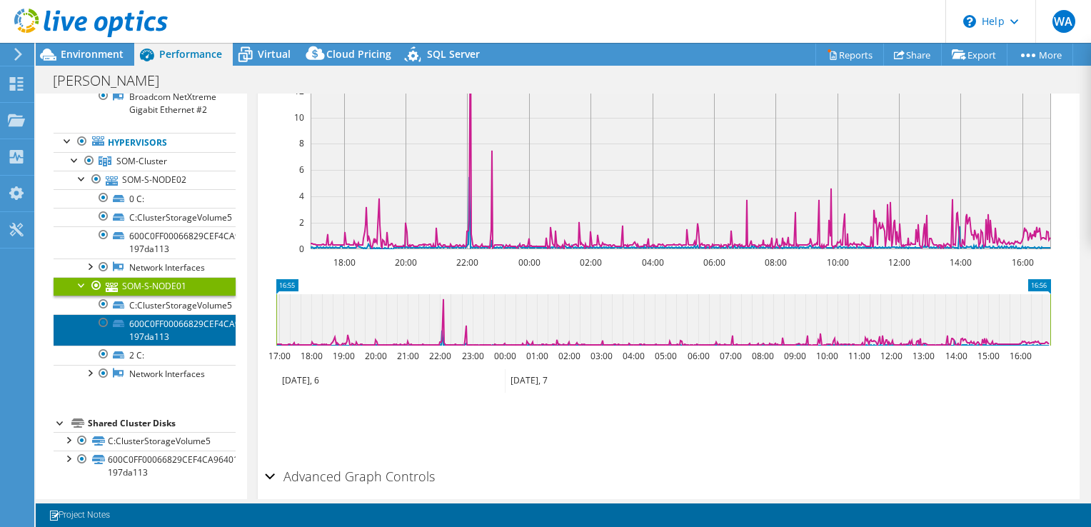
scroll to position [642, 0]
drag, startPoint x: 210, startPoint y: 345, endPoint x: 535, endPoint y: 333, distance: 325.0
click at [537, 333] on icon at bounding box center [663, 319] width 774 height 51
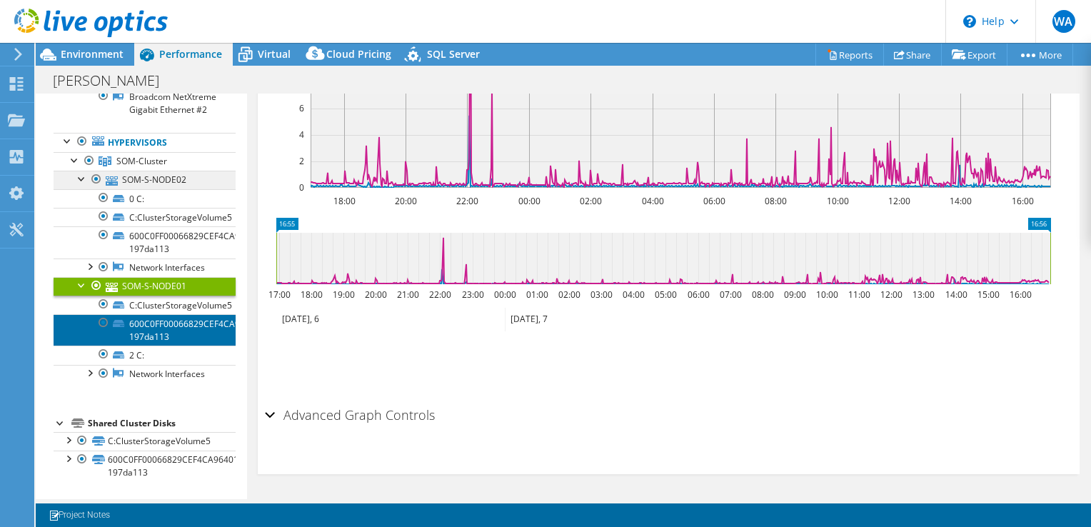
scroll to position [499, 0]
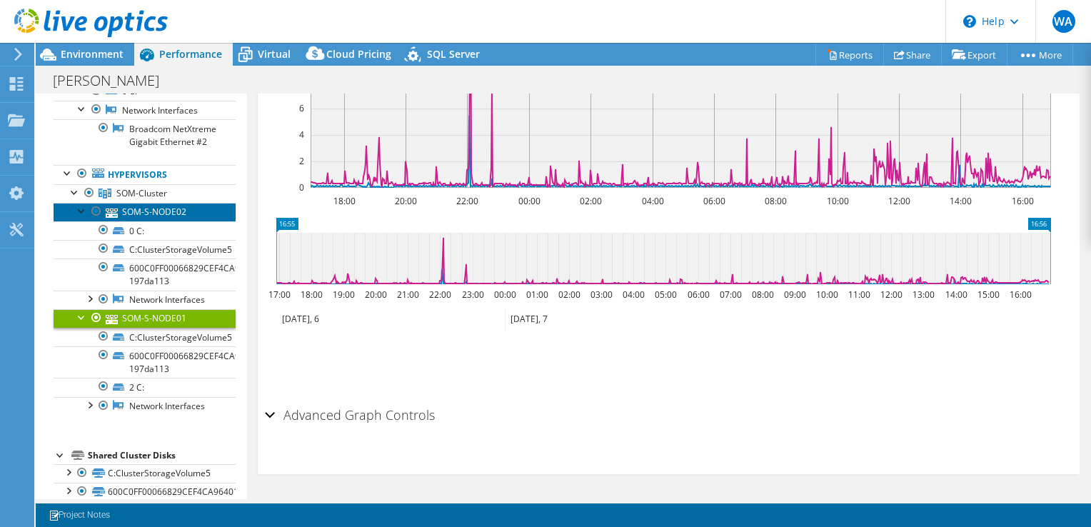
click at [159, 221] on link "SOM-S-NODE02" at bounding box center [145, 212] width 182 height 19
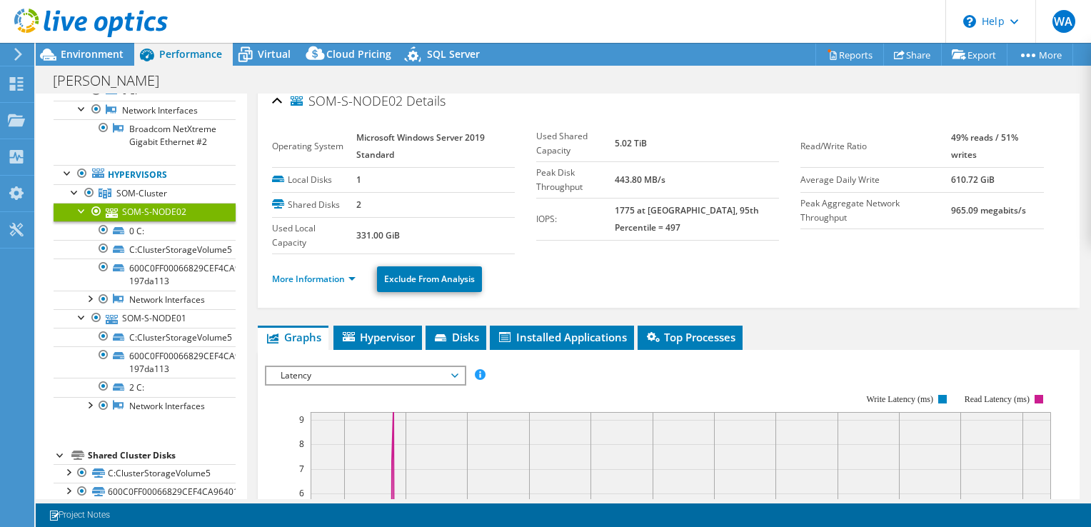
scroll to position [0, 0]
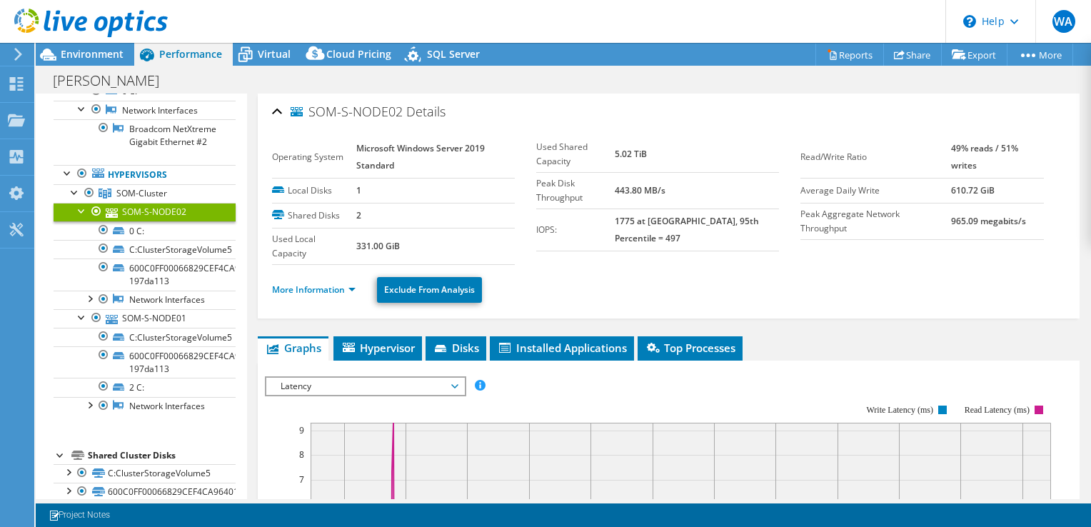
click at [308, 293] on li "More Information" at bounding box center [318, 290] width 92 height 16
click at [317, 290] on link "More Information" at bounding box center [314, 289] width 84 height 12
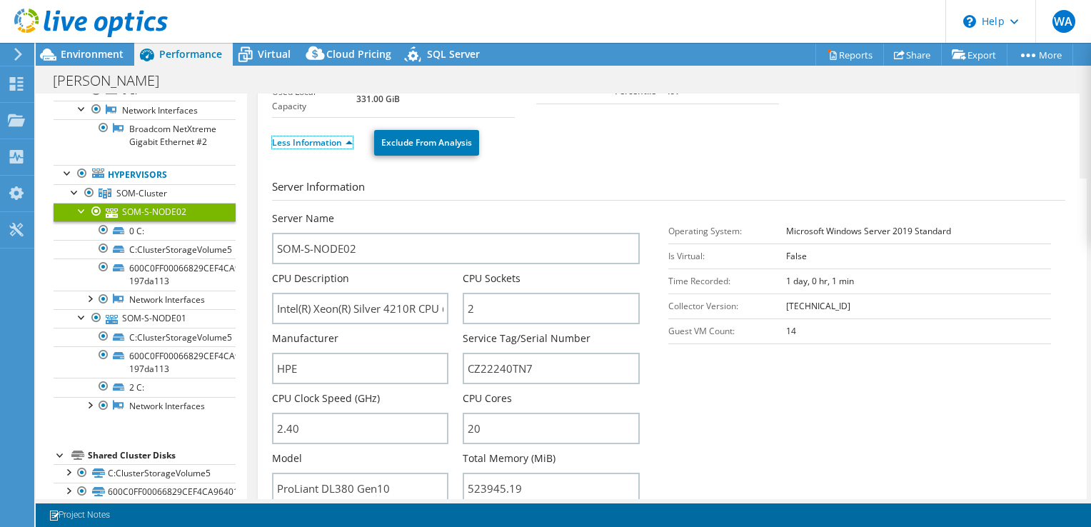
scroll to position [214, 0]
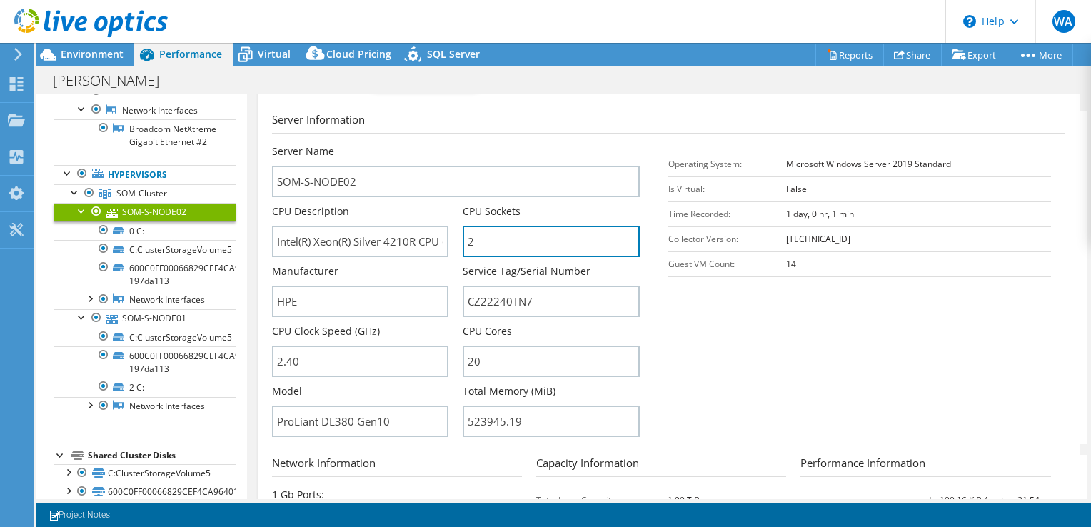
drag, startPoint x: 485, startPoint y: 247, endPoint x: 448, endPoint y: 246, distance: 37.1
click at [448, 144] on div "Server Name SOM-S-NODE02 CPU Description Intel(R) Xeon(R) Silver 4210R CPU @ 2.…" at bounding box center [463, 144] width 383 height 0
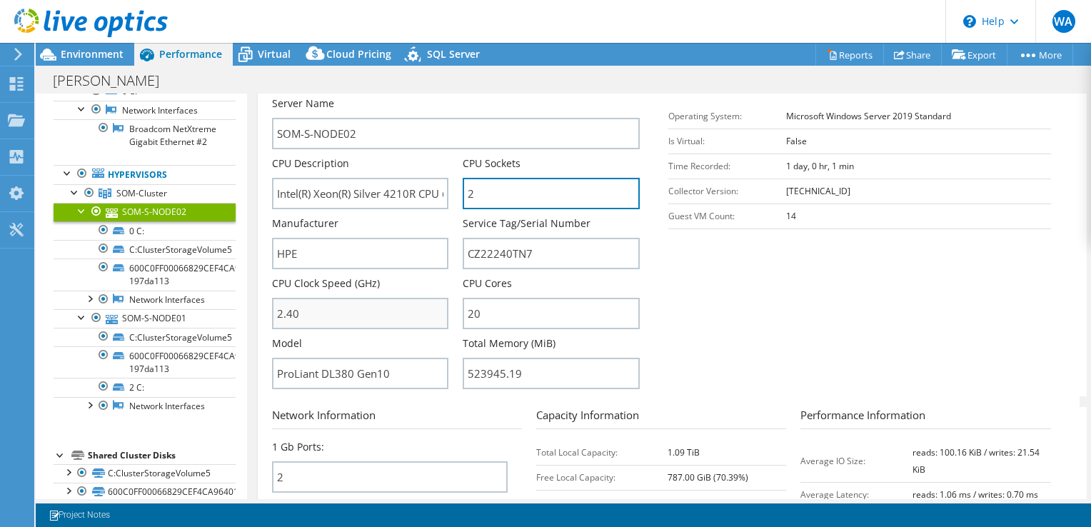
scroll to position [286, 0]
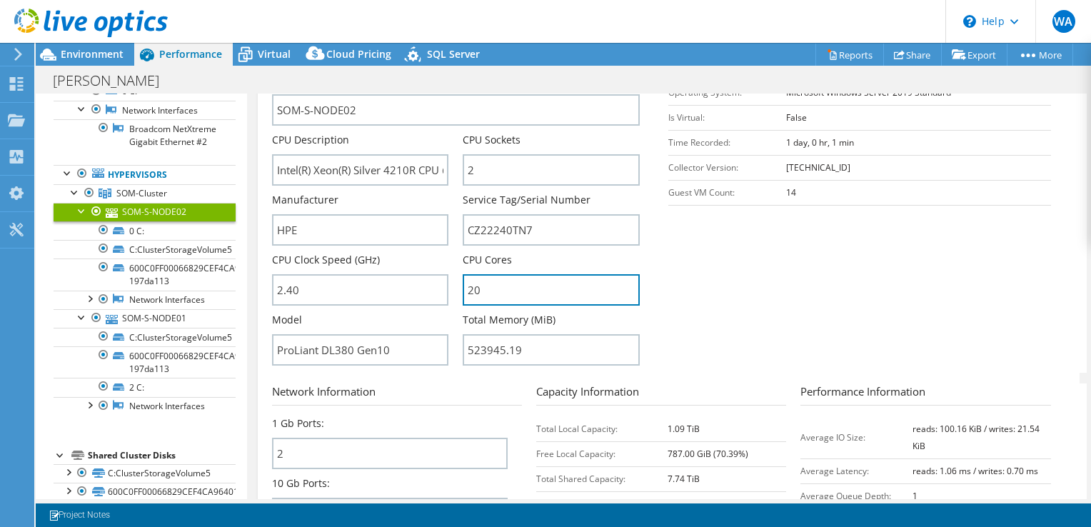
drag, startPoint x: 510, startPoint y: 281, endPoint x: 453, endPoint y: 281, distance: 57.8
click at [453, 73] on div "Server Name SOM-S-NODE02 CPU Description Intel(R) Xeon(R) Silver 4210R CPU @ 2.…" at bounding box center [463, 73] width 383 height 0
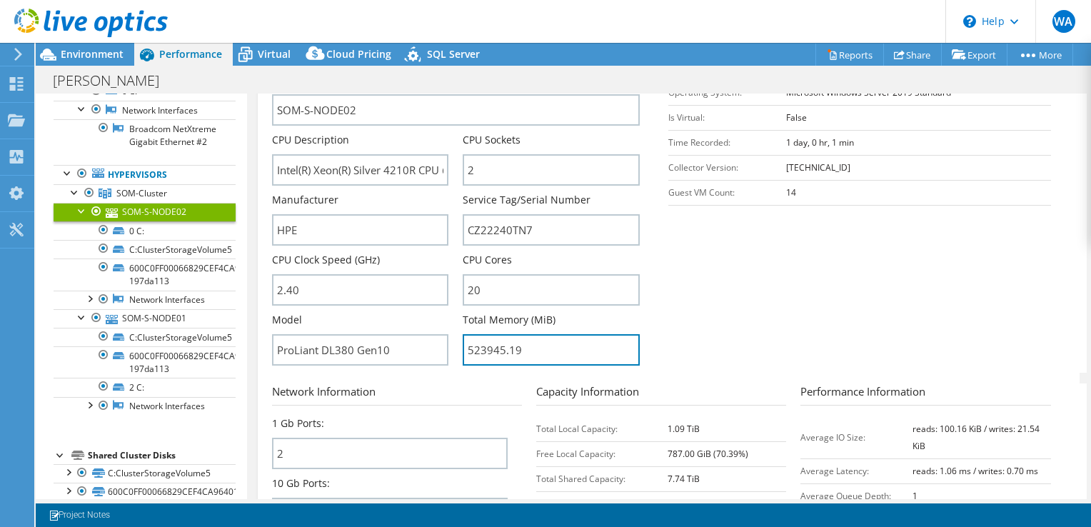
drag, startPoint x: 547, startPoint y: 347, endPoint x: 459, endPoint y: 345, distance: 87.8
click at [459, 73] on div "Server Name SOM-S-NODE02 CPU Description Intel(R) Xeon(R) Silver 4210R CPU @ 2.…" at bounding box center [463, 73] width 383 height 0
click at [758, 275] on section "Server Information Server Name SOM-S-NODE02 CPU Description Intel(R) Xeon(R) Si…" at bounding box center [672, 206] width 800 height 333
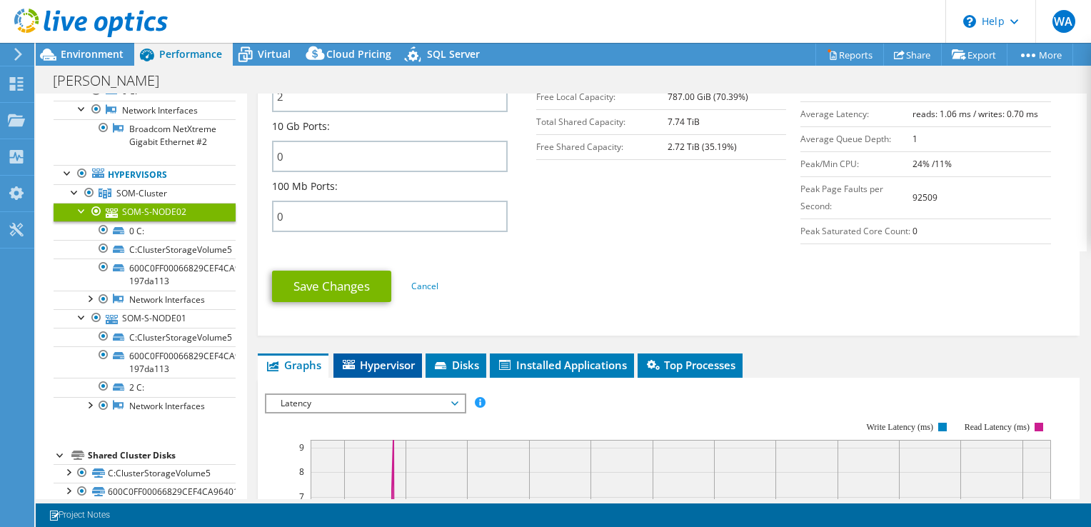
scroll to position [785, 0]
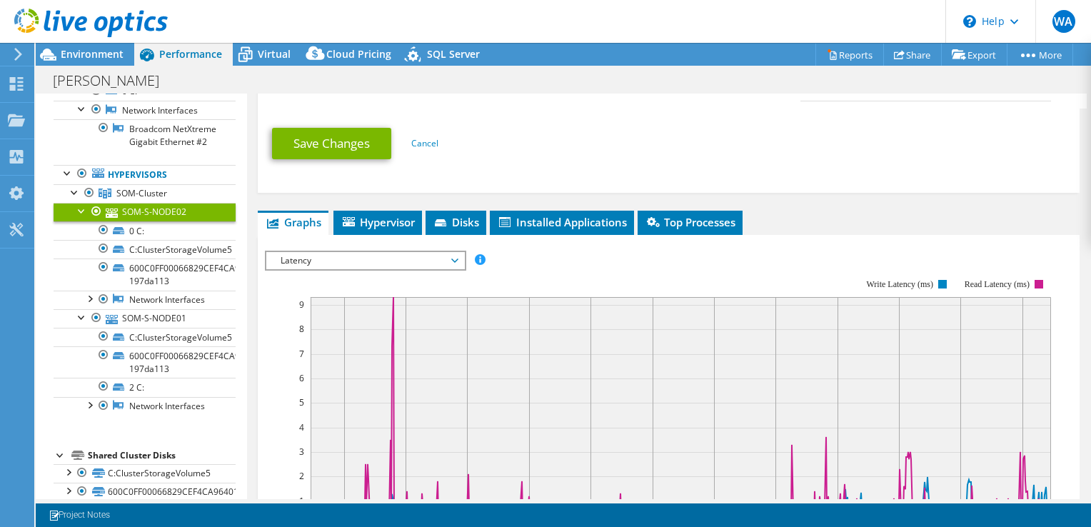
click at [371, 258] on div "IOPS Disk Throughput IO Size Latency Queue Depth CPU Percentage Memory Page Fau…" at bounding box center [668, 490] width 807 height 495
click at [358, 269] on span "Latency" at bounding box center [364, 260] width 183 height 17
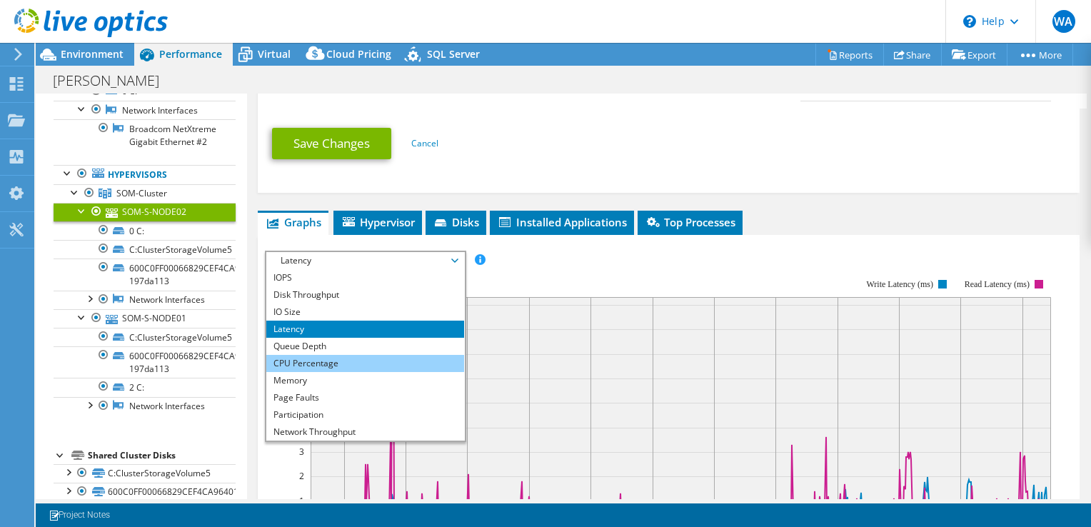
click at [299, 371] on li "CPU Percentage" at bounding box center [365, 363] width 198 height 17
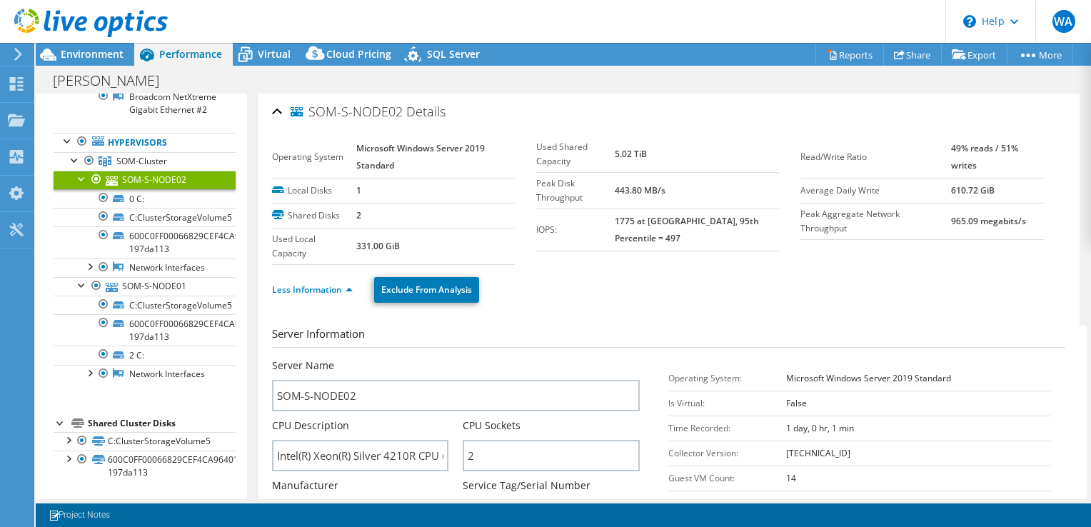
scroll to position [71, 0]
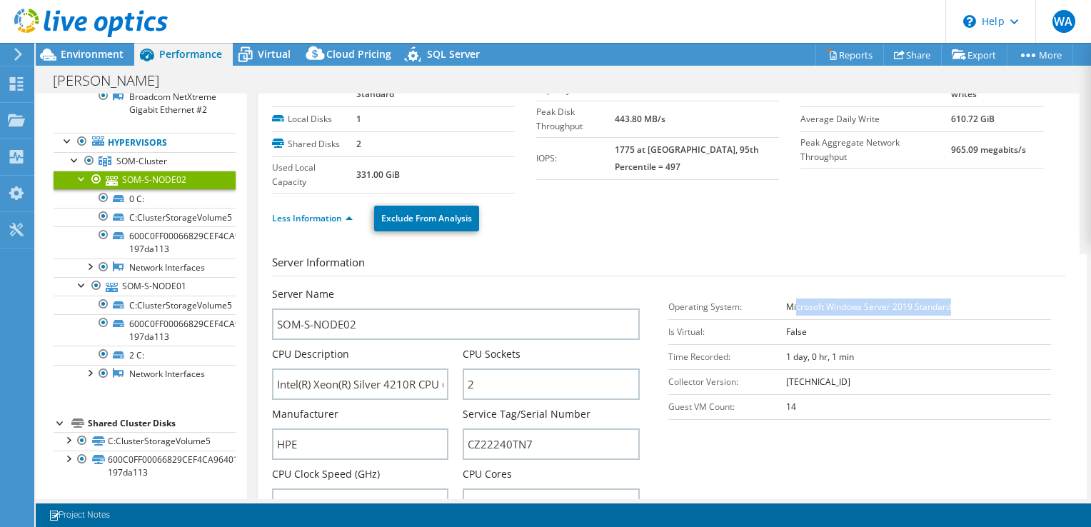
drag, startPoint x: 864, startPoint y: 307, endPoint x: 788, endPoint y: 306, distance: 75.7
click at [788, 306] on td "Microsoft Windows Server 2019 Standard" at bounding box center [918, 306] width 264 height 25
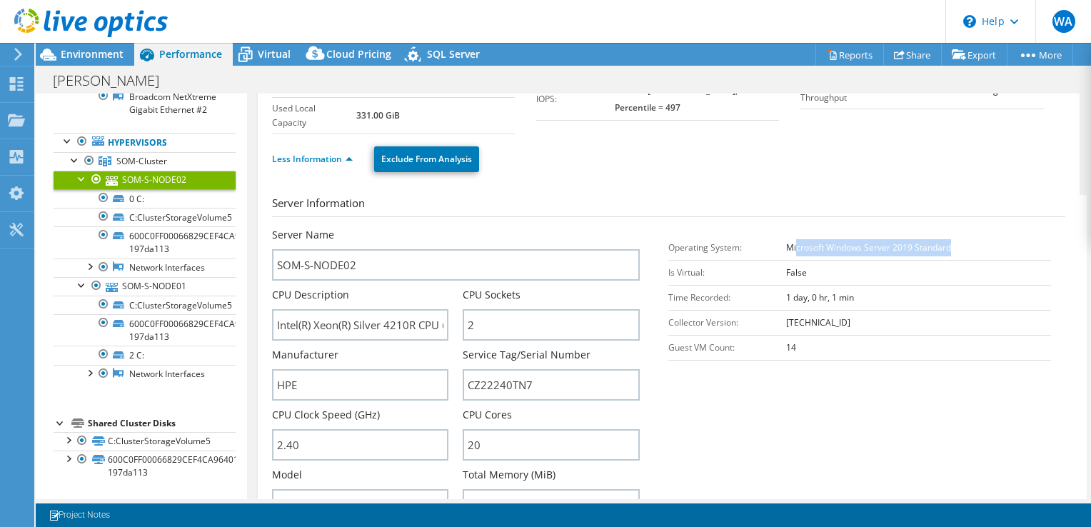
scroll to position [214, 0]
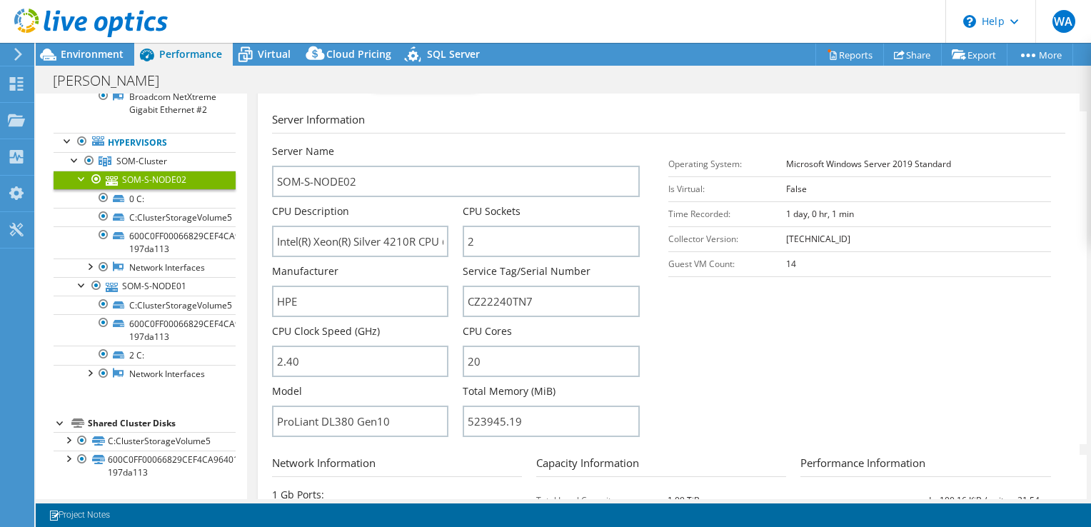
drag, startPoint x: 780, startPoint y: 303, endPoint x: 725, endPoint y: 307, distance: 55.1
click at [721, 307] on section "Server Information Server Name SOM-S-NODE02 CPU Description Intel(R) Xeon(R) Si…" at bounding box center [672, 277] width 800 height 333
drag, startPoint x: 808, startPoint y: 260, endPoint x: 775, endPoint y: 258, distance: 33.6
click at [775, 258] on tr "Guest VM Count: 14" at bounding box center [859, 263] width 383 height 25
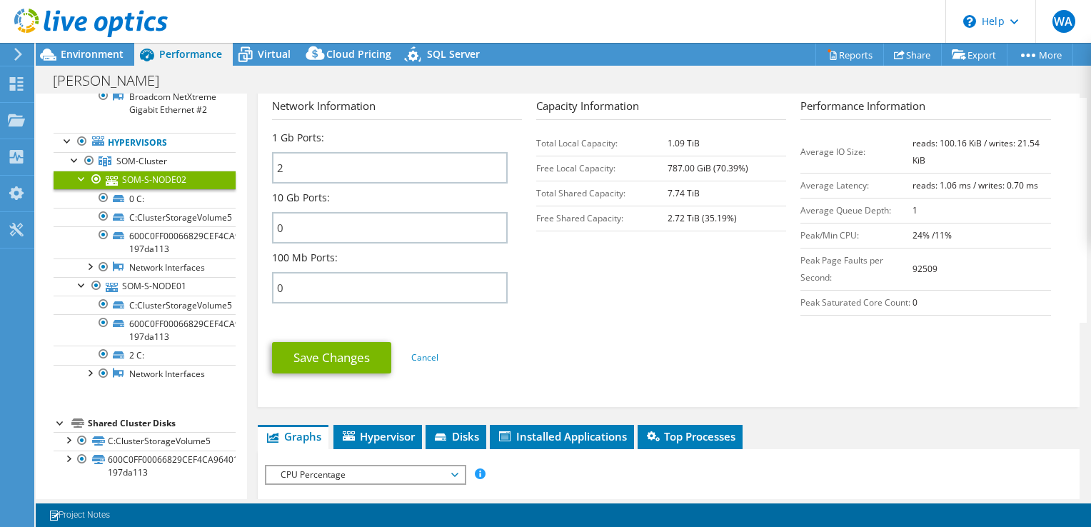
scroll to position [785, 0]
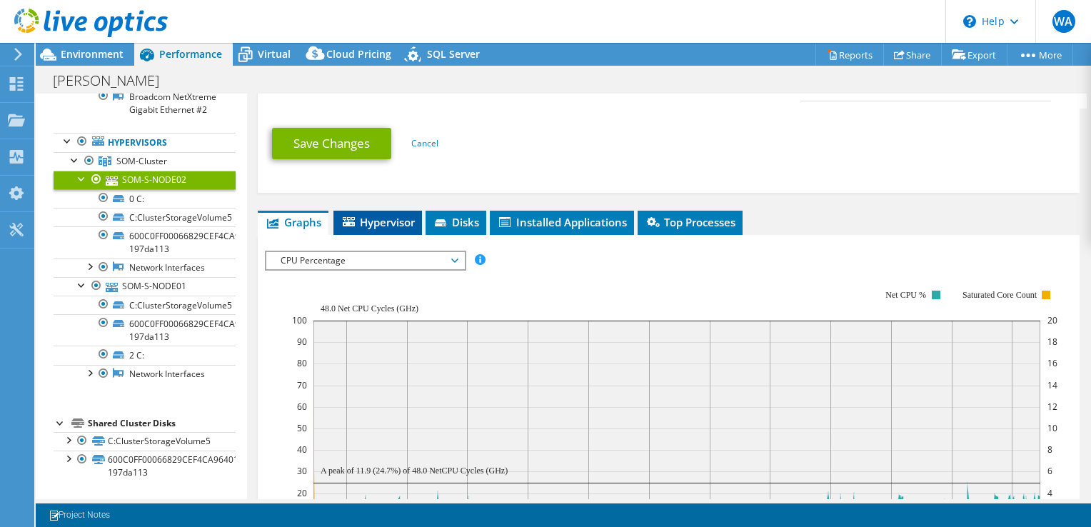
click at [410, 229] on span "Hypervisor" at bounding box center [378, 222] width 74 height 14
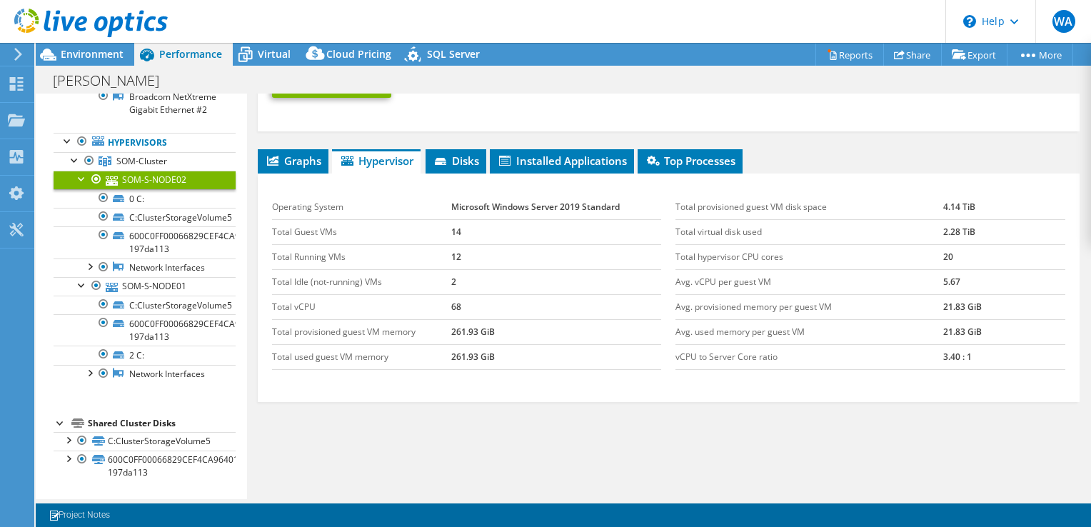
scroll to position [890, 0]
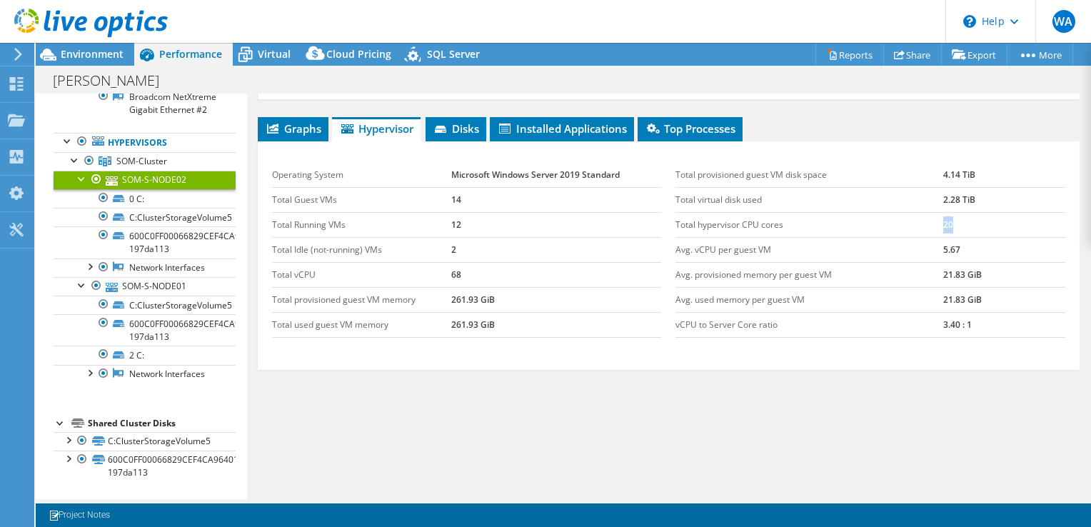
drag, startPoint x: 955, startPoint y: 230, endPoint x: 928, endPoint y: 230, distance: 27.1
click at [928, 230] on tr "Total hypervisor CPU cores 20" at bounding box center [870, 224] width 390 height 25
drag, startPoint x: 464, startPoint y: 258, endPoint x: 438, endPoint y: 263, distance: 26.2
click at [438, 263] on tbody "Operating System Microsoft Windows Server 2019 Standard Total Guest VMs 14 Tota…" at bounding box center [467, 250] width 390 height 175
drag, startPoint x: 438, startPoint y: 263, endPoint x: 530, endPoint y: 237, distance: 95.8
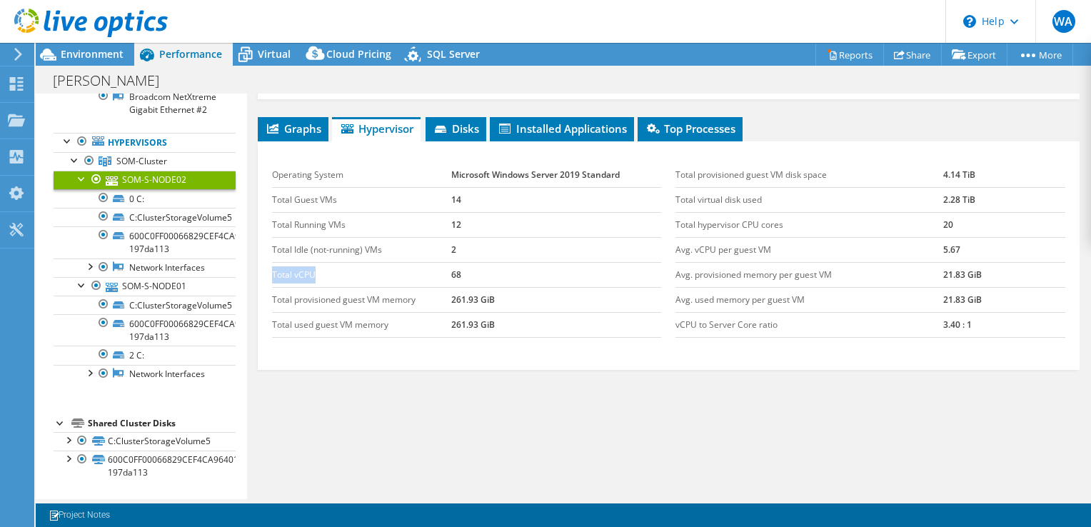
click at [558, 260] on td "2" at bounding box center [556, 249] width 211 height 25
drag, startPoint x: 465, startPoint y: 196, endPoint x: 440, endPoint y: 195, distance: 24.3
click at [440, 195] on tr "Total Guest VMs 14" at bounding box center [467, 199] width 390 height 25
drag, startPoint x: 440, startPoint y: 195, endPoint x: 480, endPoint y: 221, distance: 46.9
click at [480, 221] on tr "Total Running VMs 12" at bounding box center [467, 224] width 390 height 25
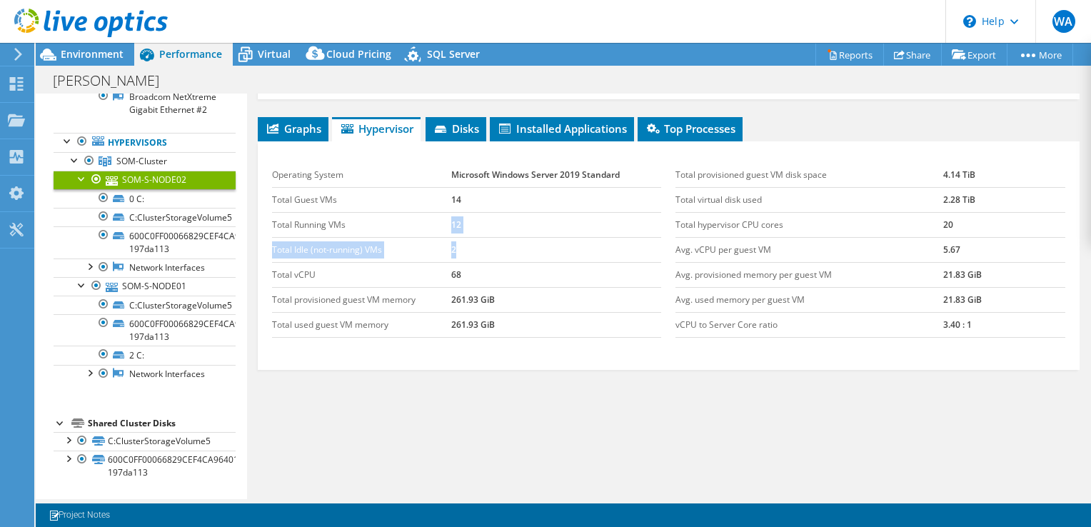
drag, startPoint x: 480, startPoint y: 221, endPoint x: 423, endPoint y: 236, distance: 59.0
click at [423, 237] on tr "Total Idle (not-running) VMs 2" at bounding box center [467, 249] width 390 height 25
drag, startPoint x: 423, startPoint y: 236, endPoint x: 540, endPoint y: 298, distance: 132.9
click at [530, 291] on td "261.93 GiB" at bounding box center [556, 299] width 211 height 25
click at [464, 287] on td "261.93 GiB" at bounding box center [556, 299] width 211 height 25
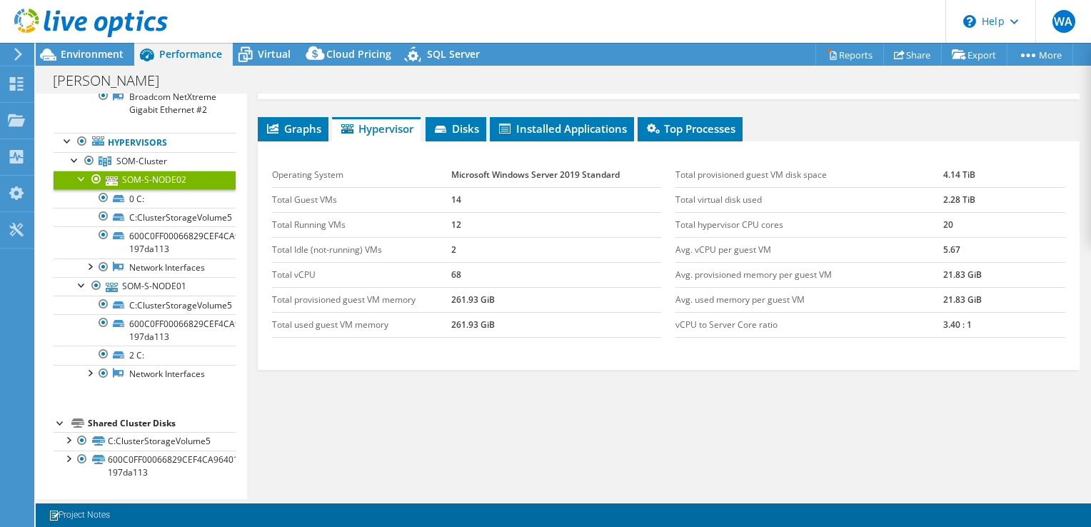
click at [578, 410] on div "Graphs Servers Inventory Hypervisor Disks Cluster Disks Installed Applications …" at bounding box center [669, 295] width 822 height 357
drag, startPoint x: 967, startPoint y: 328, endPoint x: 929, endPoint y: 322, distance: 38.4
click at [929, 322] on tr "vCPU to Server Core ratio 3.40 : 1" at bounding box center [870, 324] width 390 height 25
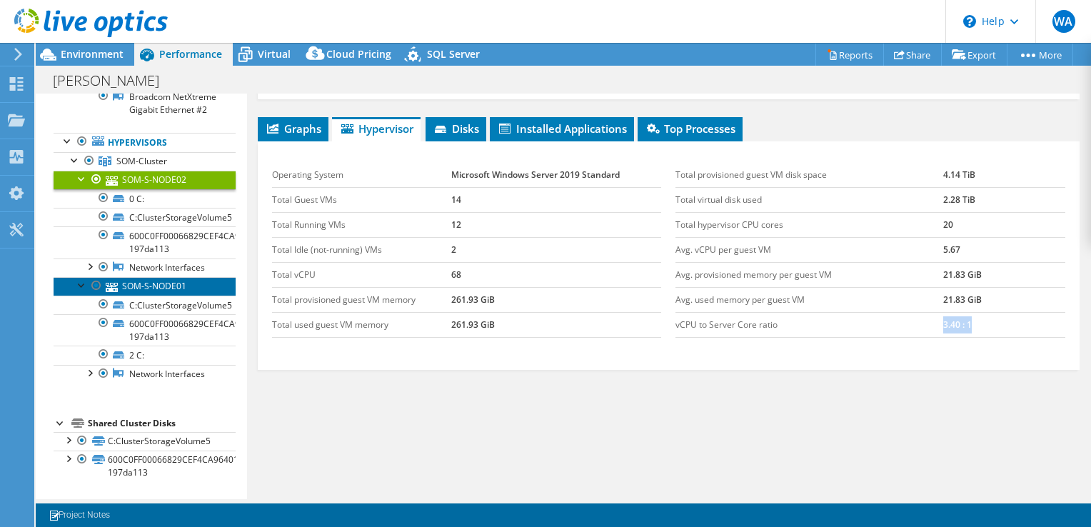
click at [139, 286] on link "SOM-S-NODE01" at bounding box center [145, 286] width 182 height 19
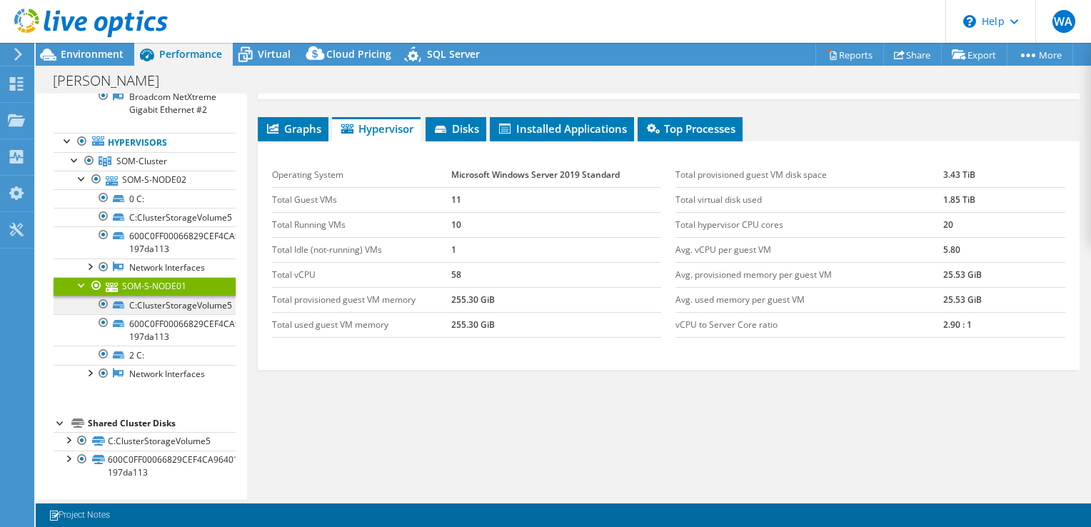
scroll to position [217, 0]
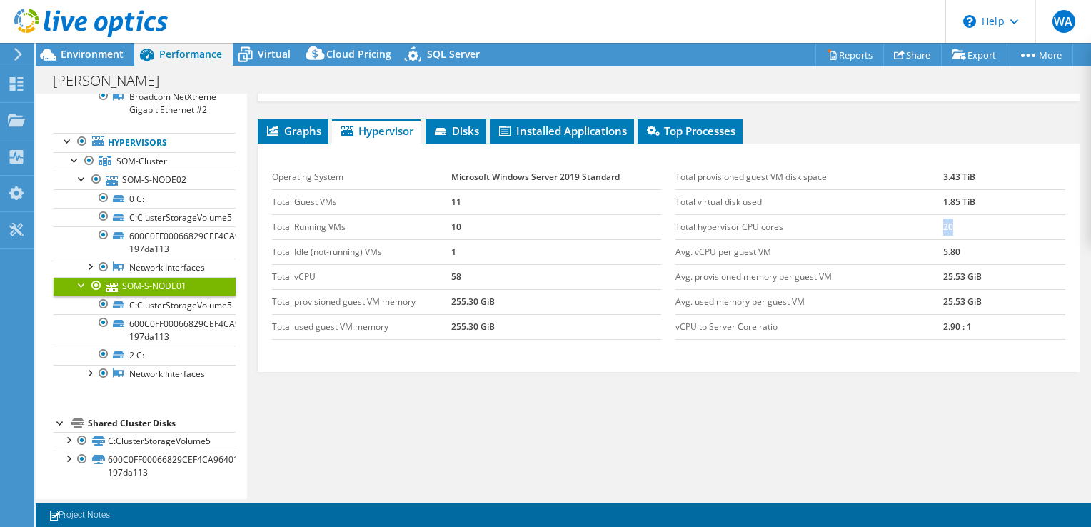
drag, startPoint x: 956, startPoint y: 224, endPoint x: 934, endPoint y: 220, distance: 22.5
click at [943, 220] on td "20" at bounding box center [1004, 226] width 122 height 25
click at [445, 221] on td "Total Running VMs" at bounding box center [361, 226] width 179 height 25
drag, startPoint x: 463, startPoint y: 221, endPoint x: 447, endPoint y: 220, distance: 15.7
click at [447, 220] on tr "Total Running VMs 10" at bounding box center [467, 226] width 390 height 25
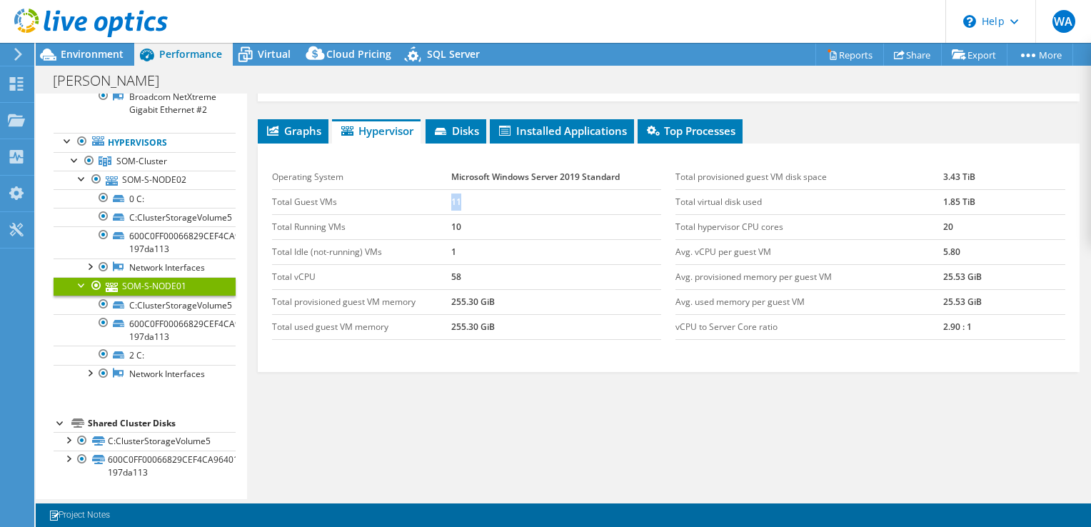
drag, startPoint x: 447, startPoint y: 220, endPoint x: 460, endPoint y: 199, distance: 24.8
click at [460, 199] on td "11" at bounding box center [556, 201] width 211 height 25
drag, startPoint x: 460, startPoint y: 199, endPoint x: 450, endPoint y: 216, distance: 20.2
click at [451, 216] on td "10" at bounding box center [556, 226] width 211 height 25
drag, startPoint x: 450, startPoint y: 216, endPoint x: 458, endPoint y: 243, distance: 28.4
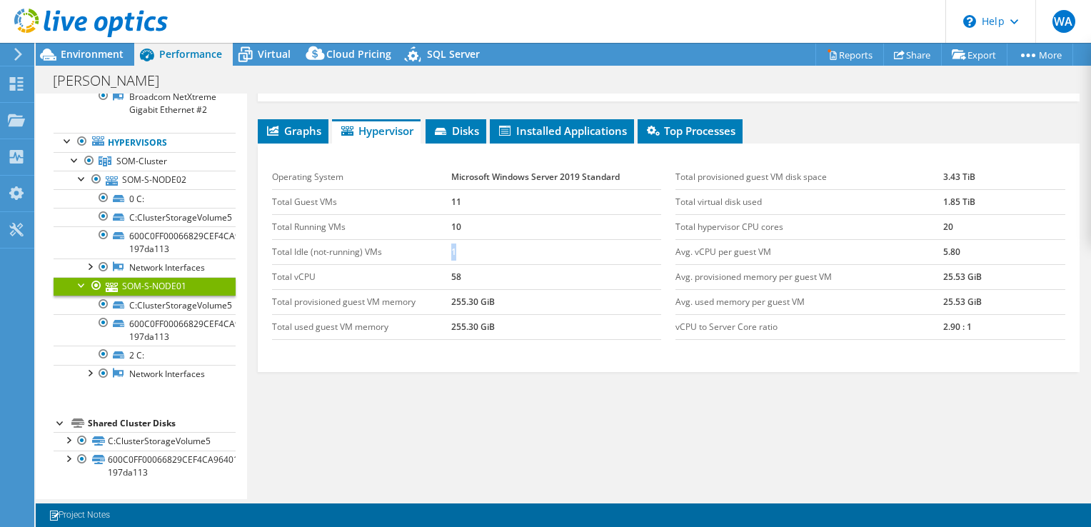
click at [458, 243] on td "1" at bounding box center [556, 251] width 211 height 25
click at [157, 183] on link "SOM-S-NODE02" at bounding box center [145, 180] width 182 height 19
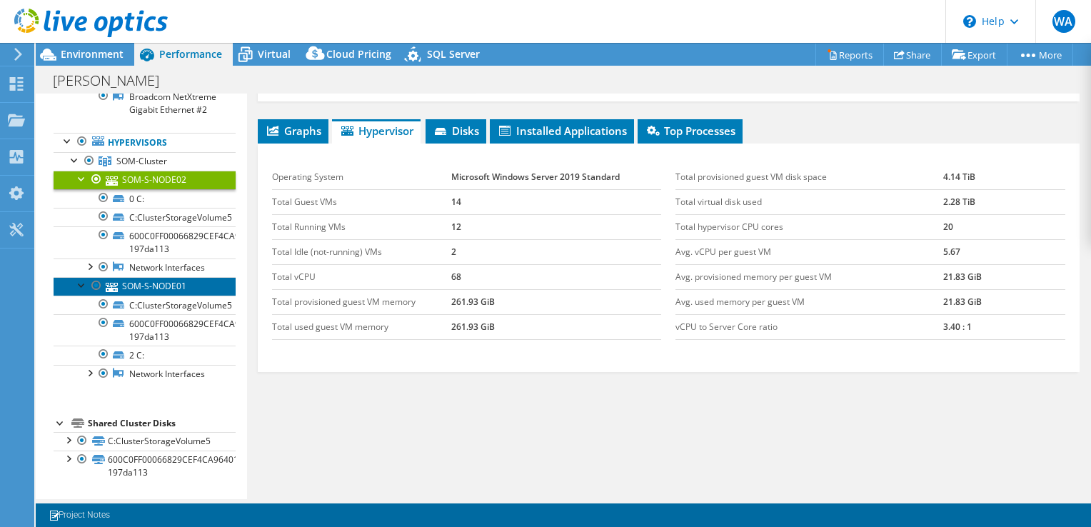
click at [156, 290] on link "SOM-S-NODE01" at bounding box center [145, 286] width 182 height 19
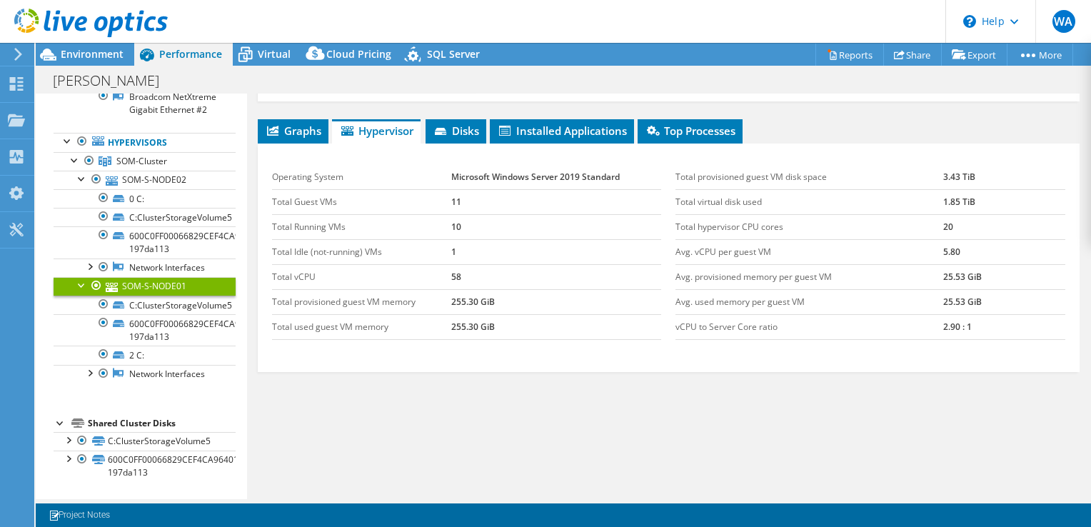
click at [60, 424] on div at bounding box center [61, 422] width 14 height 14
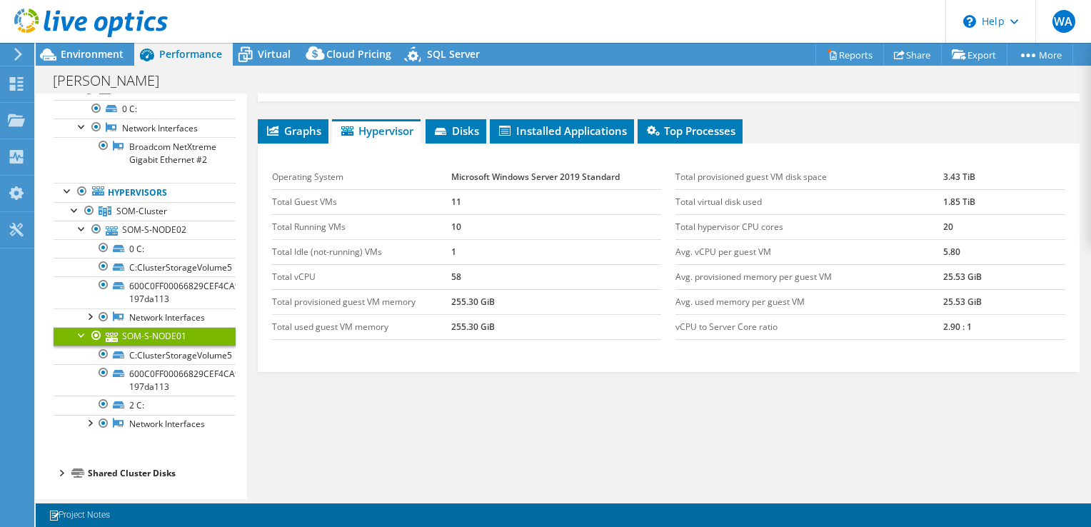
click at [59, 467] on div at bounding box center [61, 472] width 14 height 14
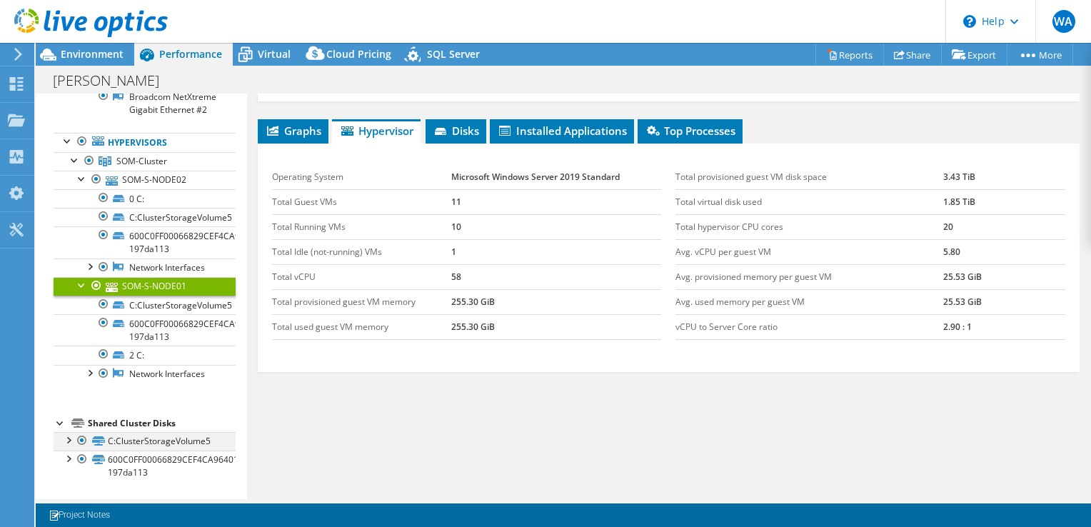
click at [70, 440] on div at bounding box center [68, 439] width 14 height 14
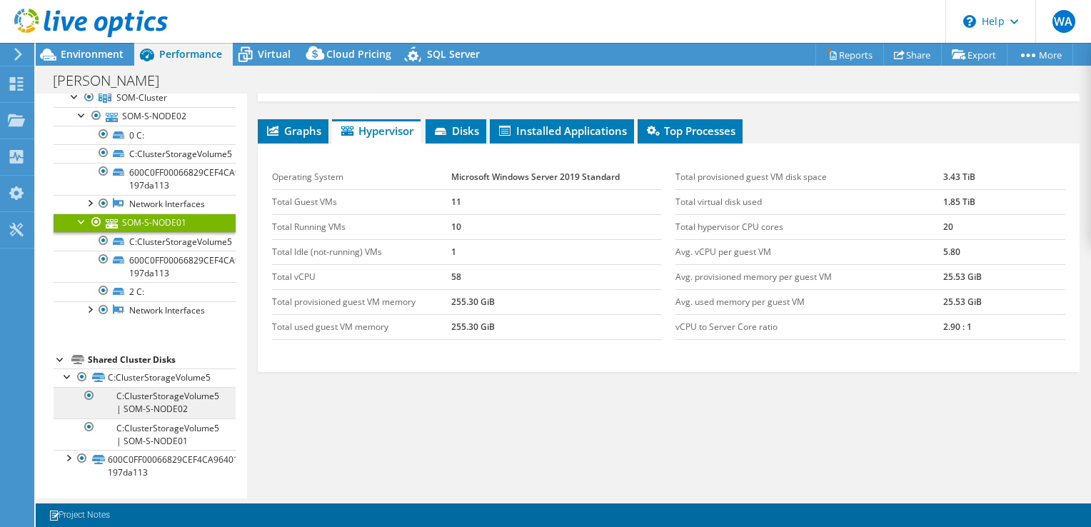
scroll to position [705, 0]
click at [69, 457] on div at bounding box center [68, 457] width 14 height 14
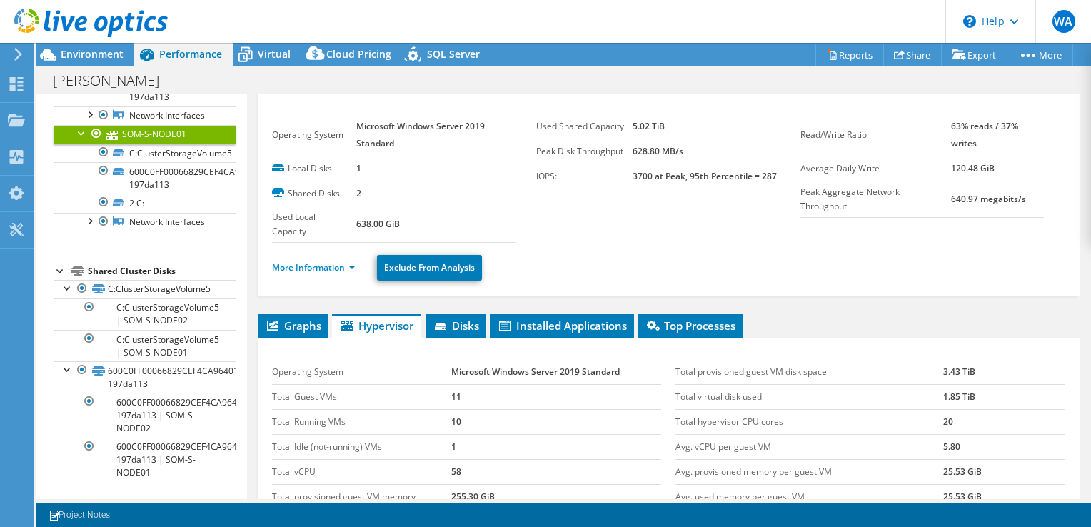
scroll to position [0, 0]
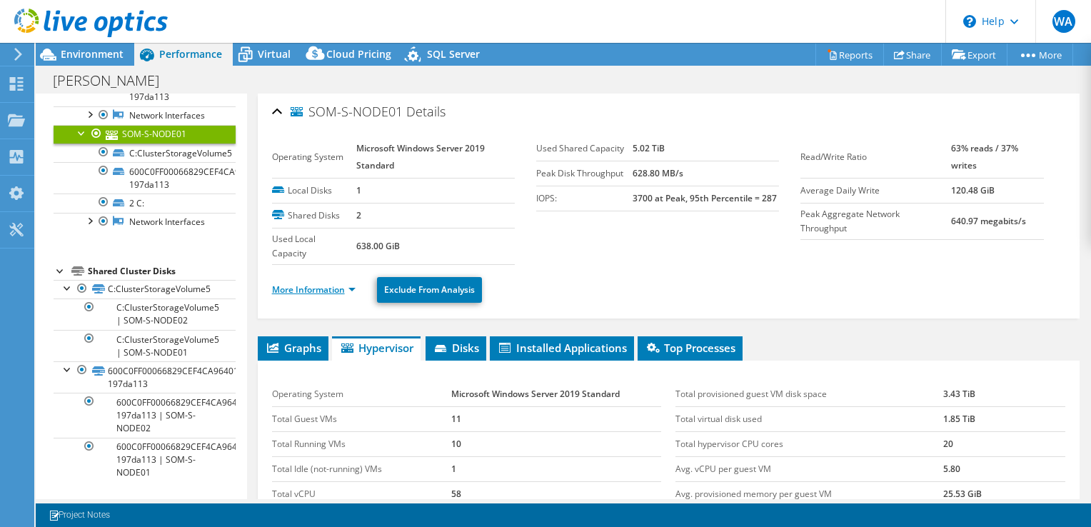
click at [341, 287] on link "More Information" at bounding box center [314, 289] width 84 height 12
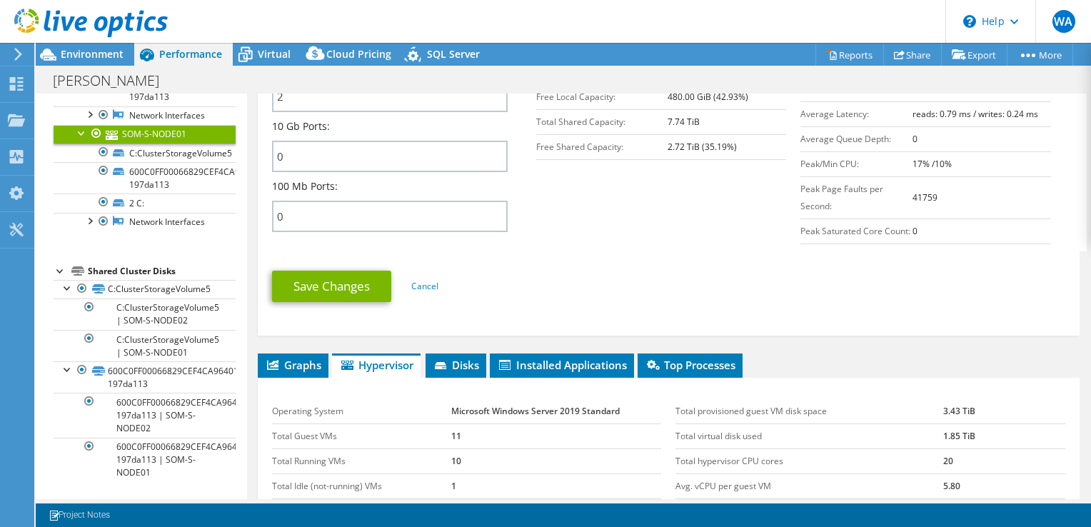
scroll to position [857, 0]
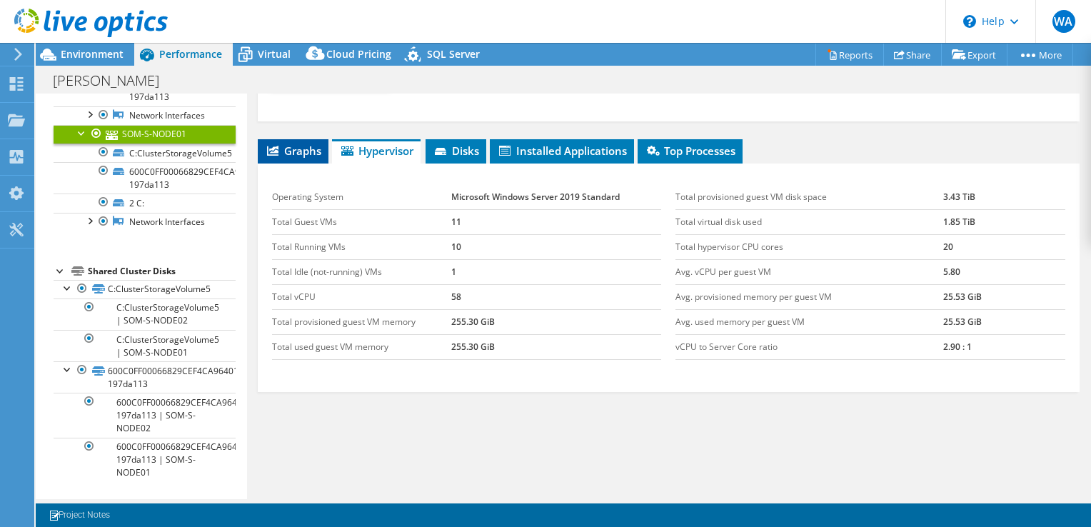
click at [307, 158] on span "Graphs" at bounding box center [293, 150] width 56 height 14
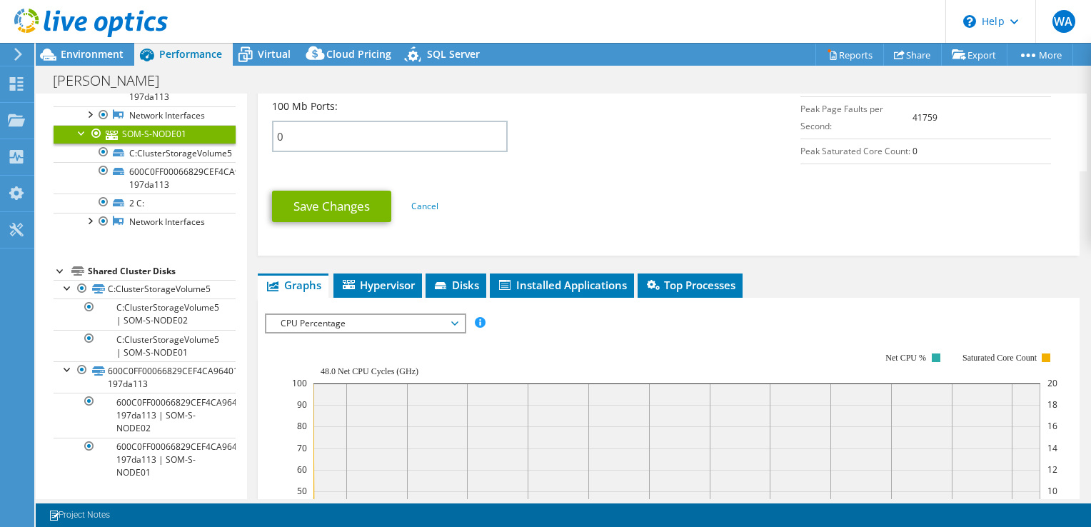
scroll to position [787, 0]
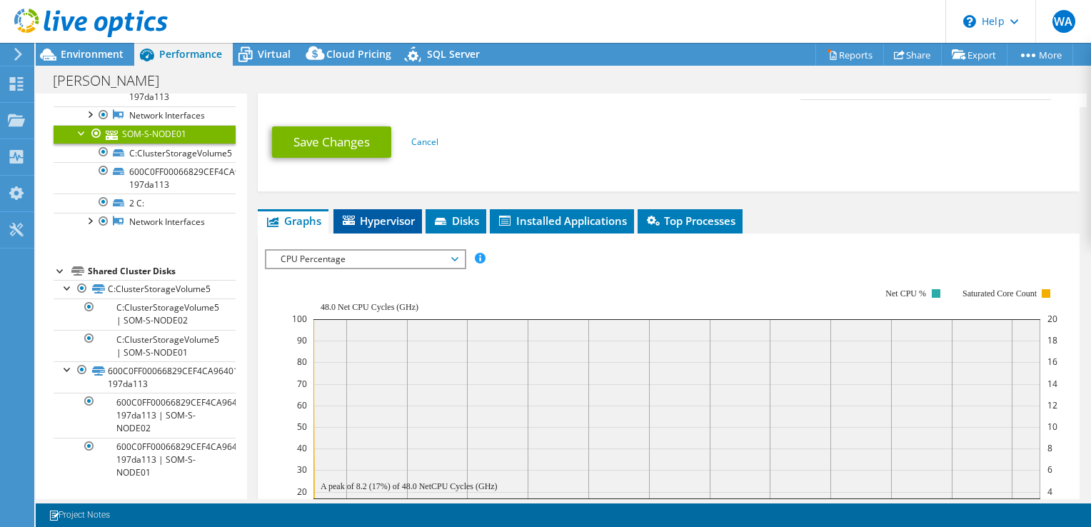
click at [401, 233] on li "Hypervisor" at bounding box center [377, 221] width 89 height 24
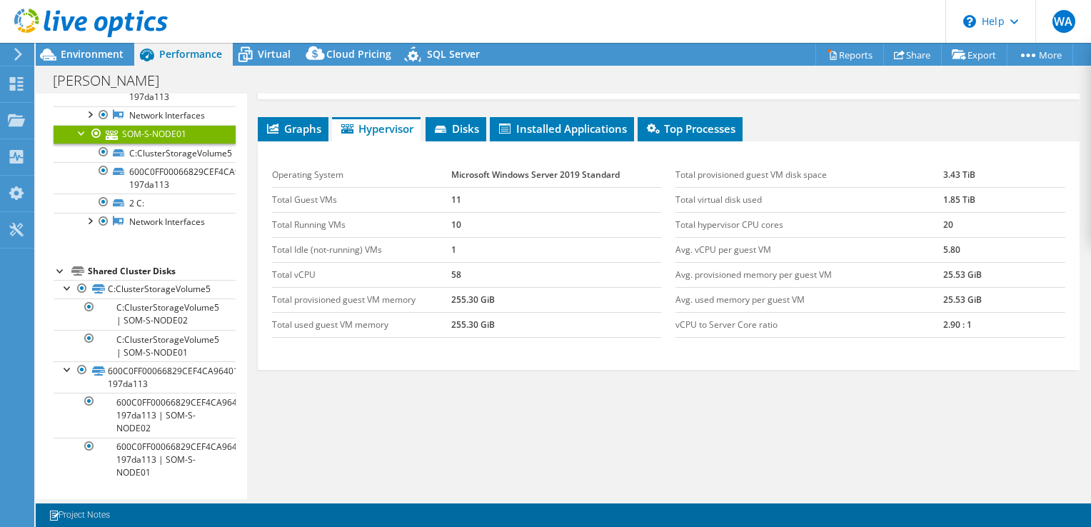
scroll to position [890, 0]
click at [483, 130] on li "Disks" at bounding box center [455, 129] width 61 height 24
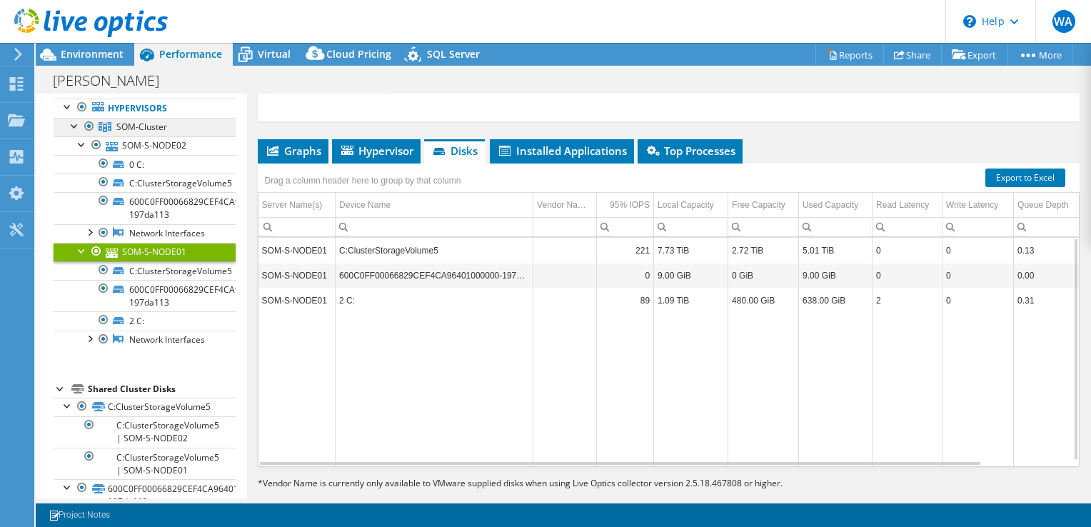
scroll to position [560, 0]
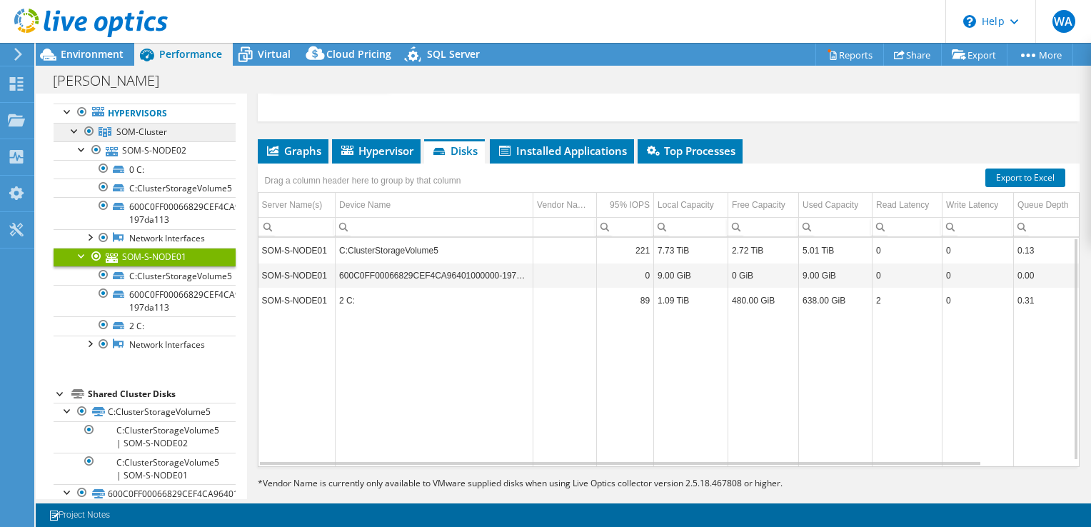
click at [147, 138] on span "SOM-Cluster" at bounding box center [141, 132] width 51 height 12
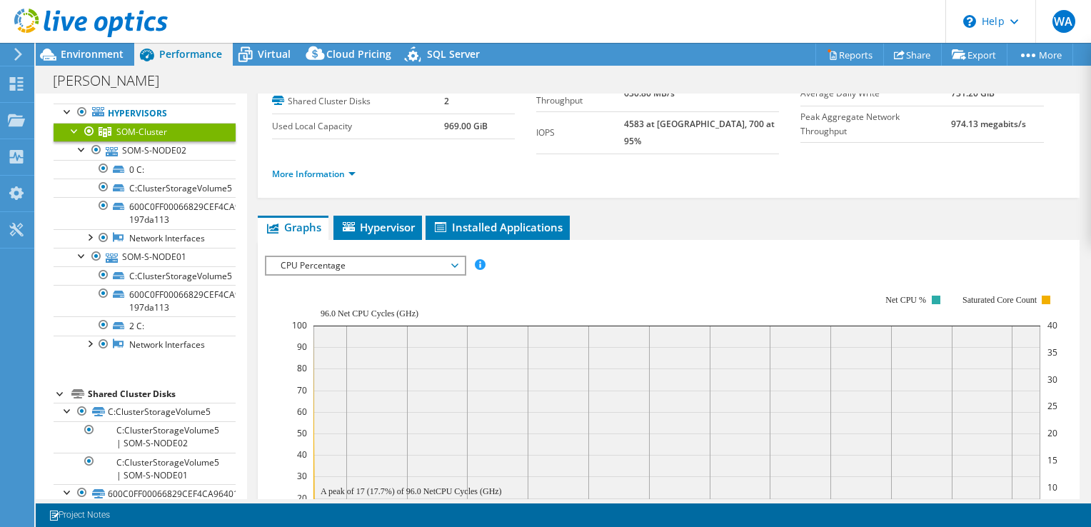
scroll to position [0, 0]
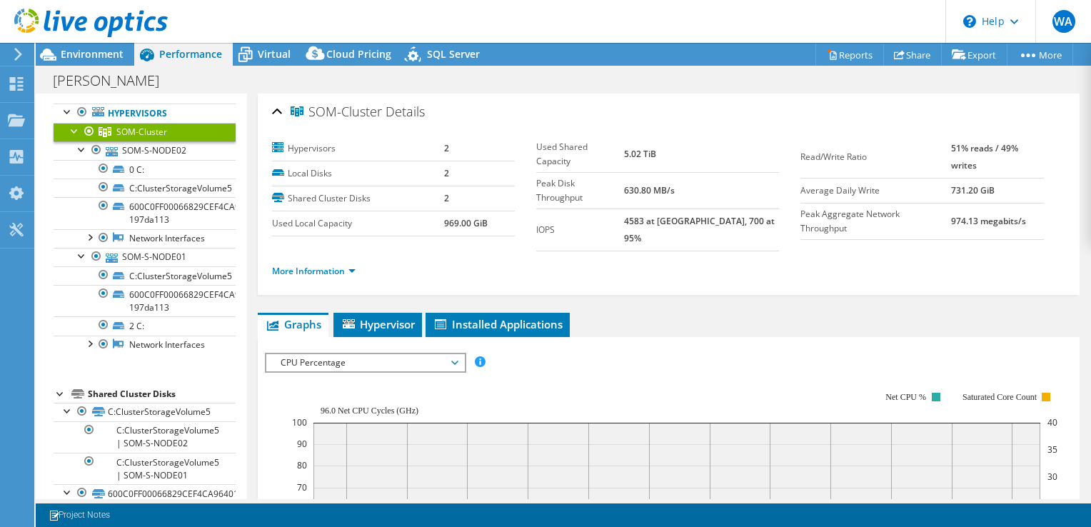
drag, startPoint x: 702, startPoint y: 144, endPoint x: 640, endPoint y: 147, distance: 62.9
click at [640, 147] on tr "Used Shared Capacity 5.02 TiB" at bounding box center [657, 154] width 243 height 36
drag, startPoint x: 640, startPoint y: 147, endPoint x: 680, endPoint y: 247, distance: 107.6
click at [680, 260] on ul "More Information" at bounding box center [668, 269] width 793 height 19
click at [351, 313] on li "Hypervisor" at bounding box center [377, 325] width 89 height 24
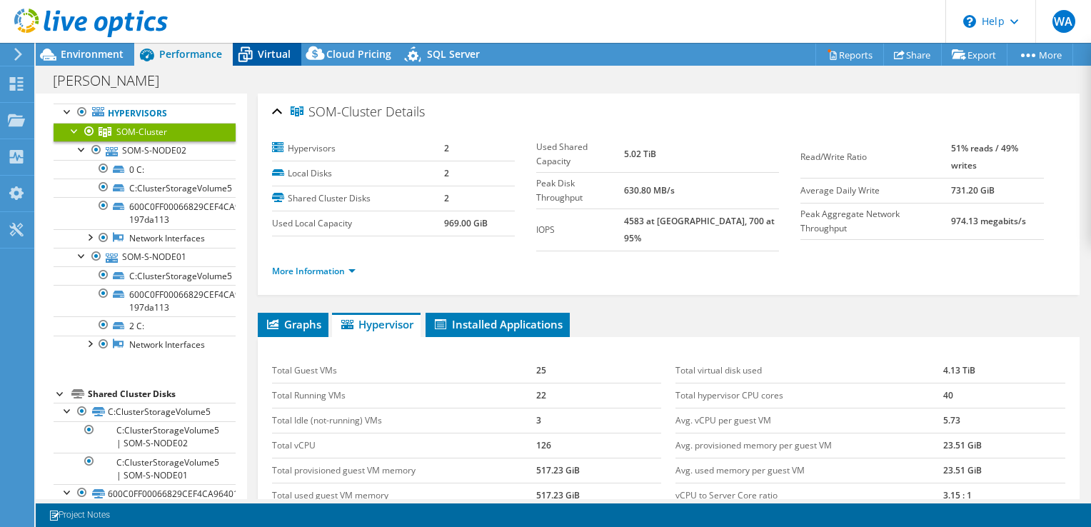
drag, startPoint x: 254, startPoint y: 40, endPoint x: 254, endPoint y: 49, distance: 9.3
click at [253, 40] on header "WA End User wesam aljabsheh waljabsheh@dc-technologies.net DC-Technologies My P…" at bounding box center [545, 21] width 1091 height 43
click at [255, 45] on icon at bounding box center [245, 54] width 25 height 25
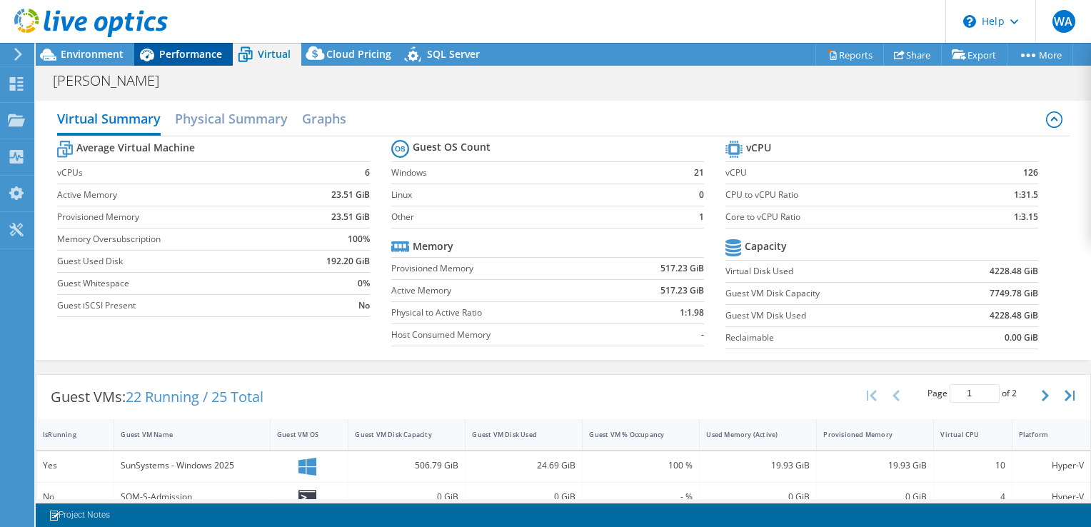
click at [168, 54] on span "Performance" at bounding box center [190, 54] width 63 height 14
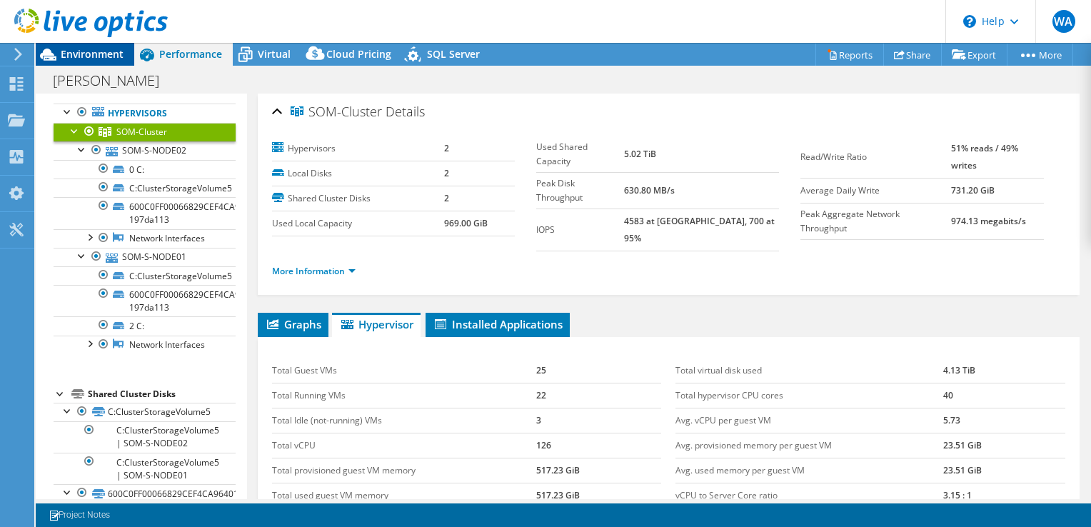
click at [104, 53] on span "Environment" at bounding box center [92, 54] width 63 height 14
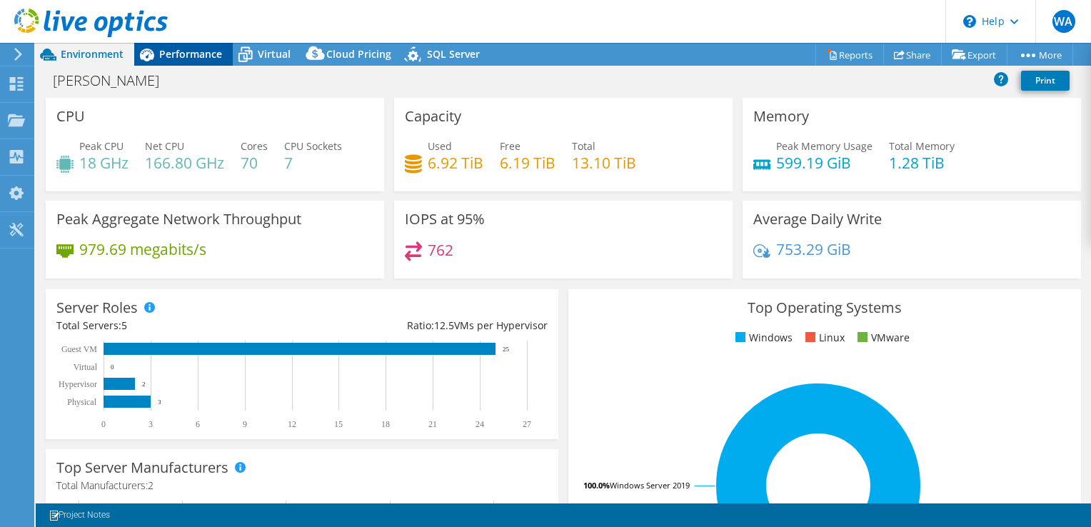
click at [186, 59] on span "Performance" at bounding box center [190, 54] width 63 height 14
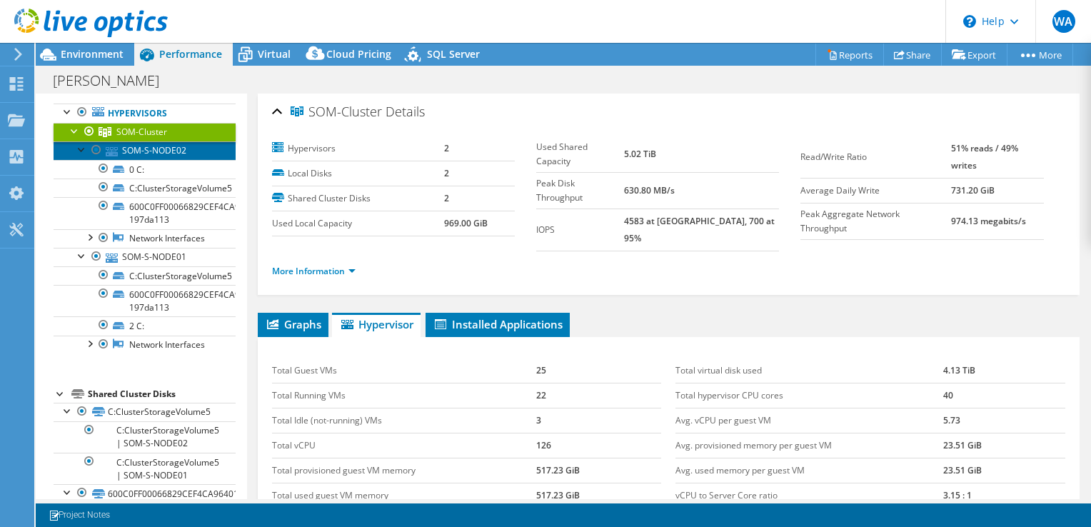
click at [144, 160] on link "SOM-S-NODE02" at bounding box center [145, 150] width 182 height 19
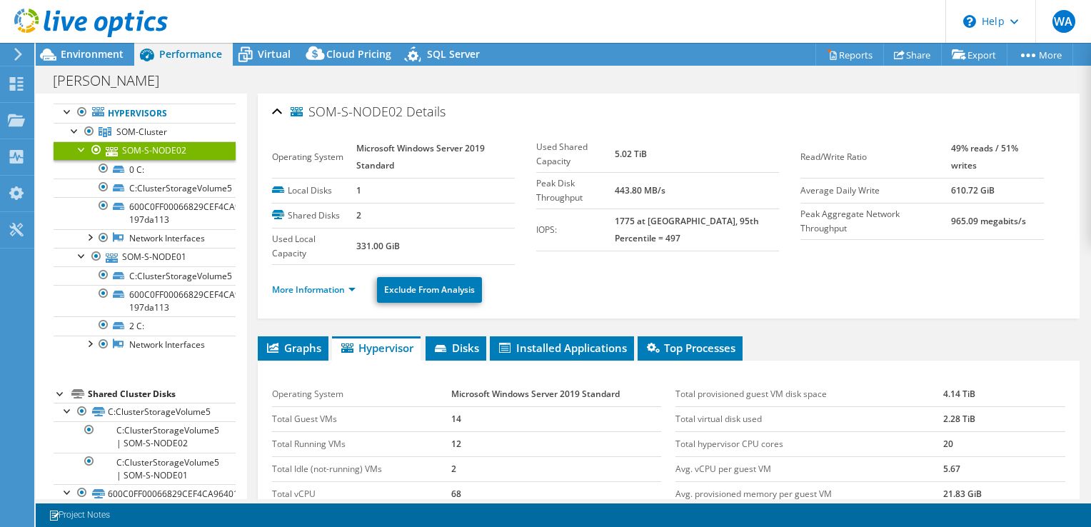
click at [381, 343] on span "Hypervisor" at bounding box center [376, 348] width 74 height 14
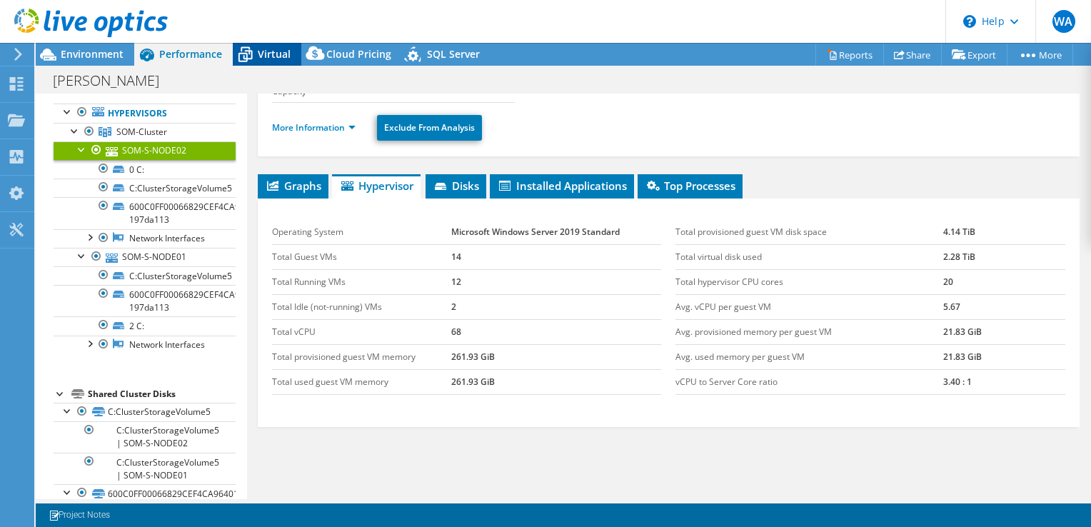
scroll to position [143, 0]
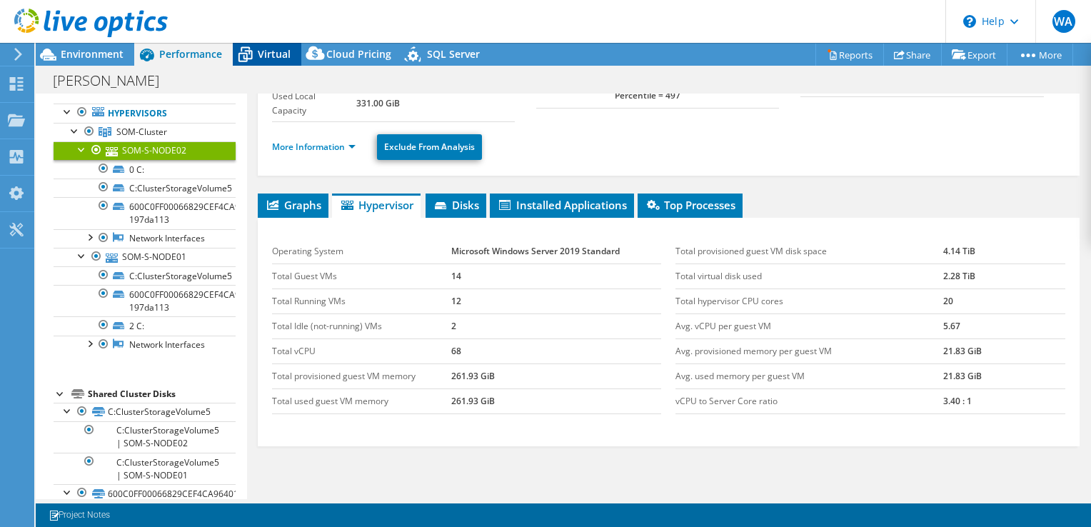
click at [253, 45] on icon at bounding box center [245, 54] width 25 height 25
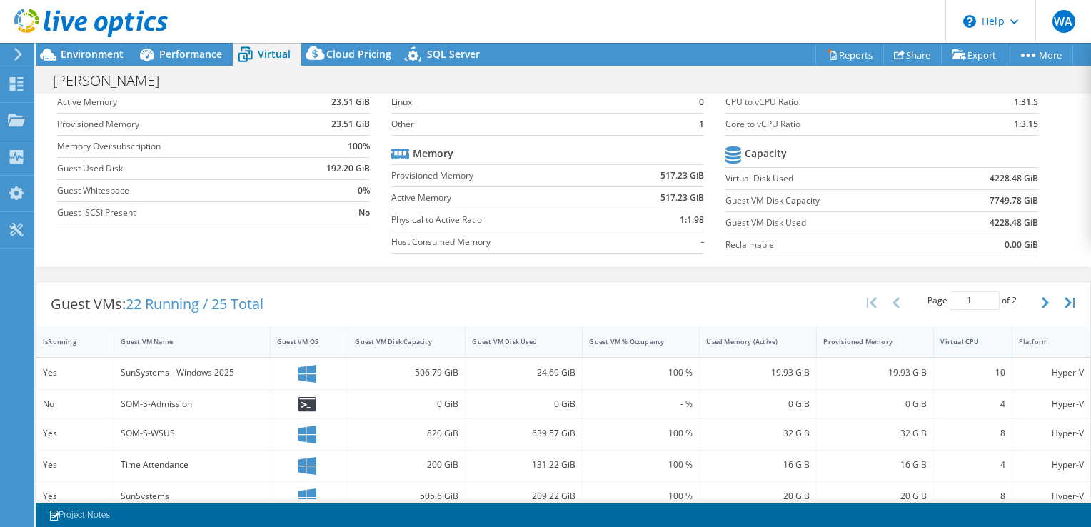
scroll to position [214, 0]
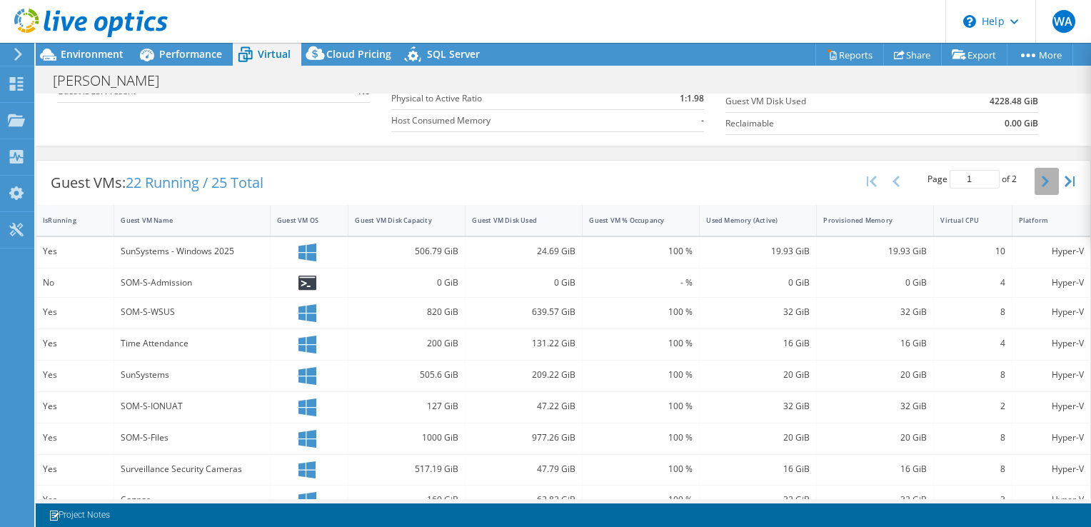
click at [1042, 176] on icon "button" at bounding box center [1045, 181] width 7 height 11
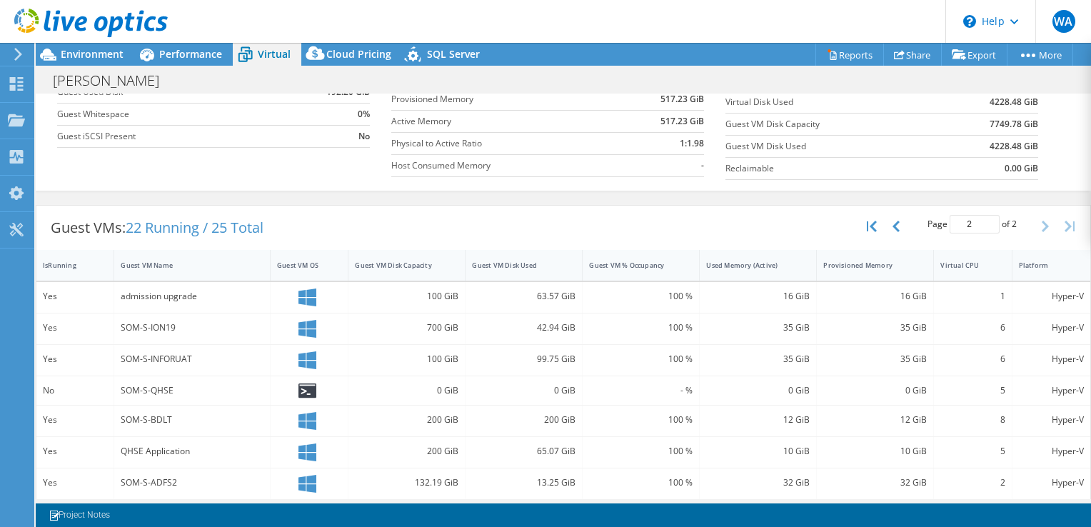
scroll to position [53, 0]
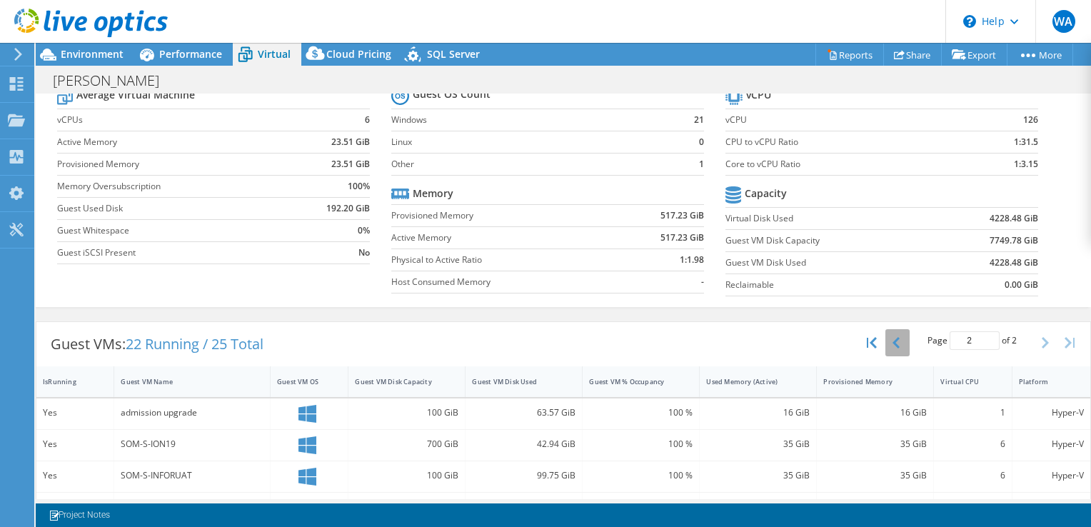
click at [892, 338] on icon "button" at bounding box center [895, 342] width 7 height 11
type input "1"
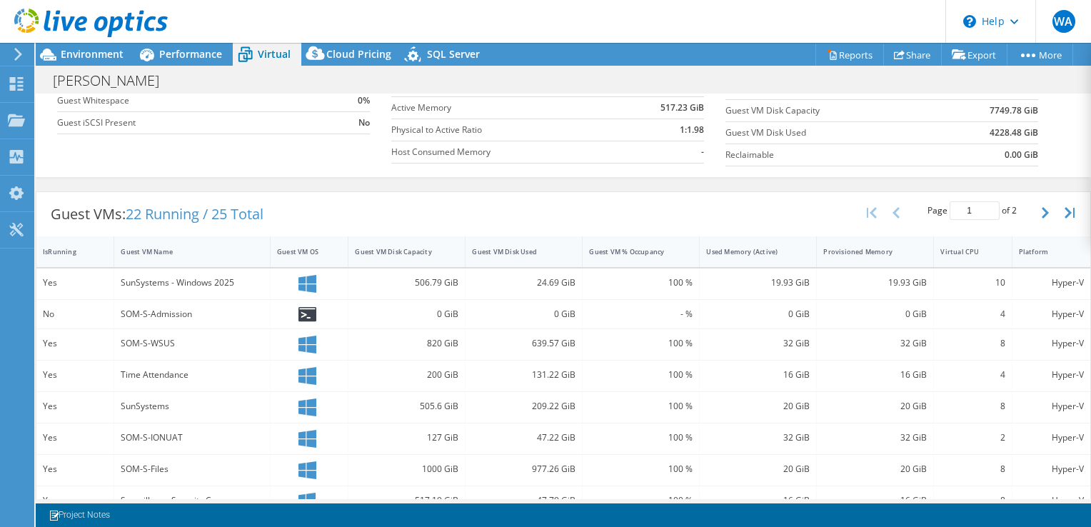
scroll to position [196, 0]
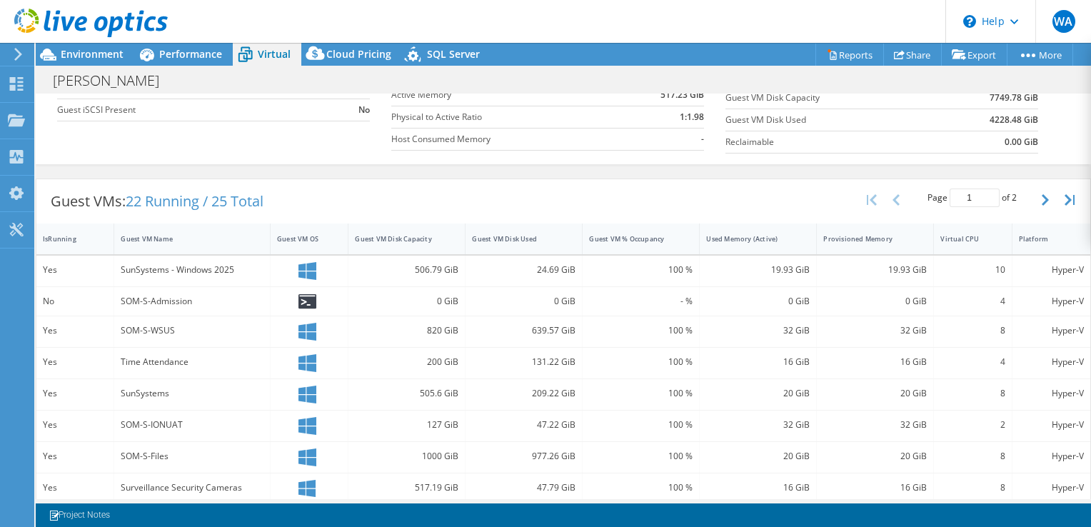
click at [787, 196] on div "Guest VMs: 22 Running / 25 Total Page 1 of 2 5 rows 10 rows 20 rows 25 rows 50 …" at bounding box center [563, 201] width 1054 height 44
drag, startPoint x: 789, startPoint y: 196, endPoint x: 753, endPoint y: 193, distance: 35.8
click at [753, 193] on div "Guest VMs: 22 Running / 25 Total Page 1 of 2 5 rows 10 rows 20 rows 25 rows 50 …" at bounding box center [563, 201] width 1054 height 44
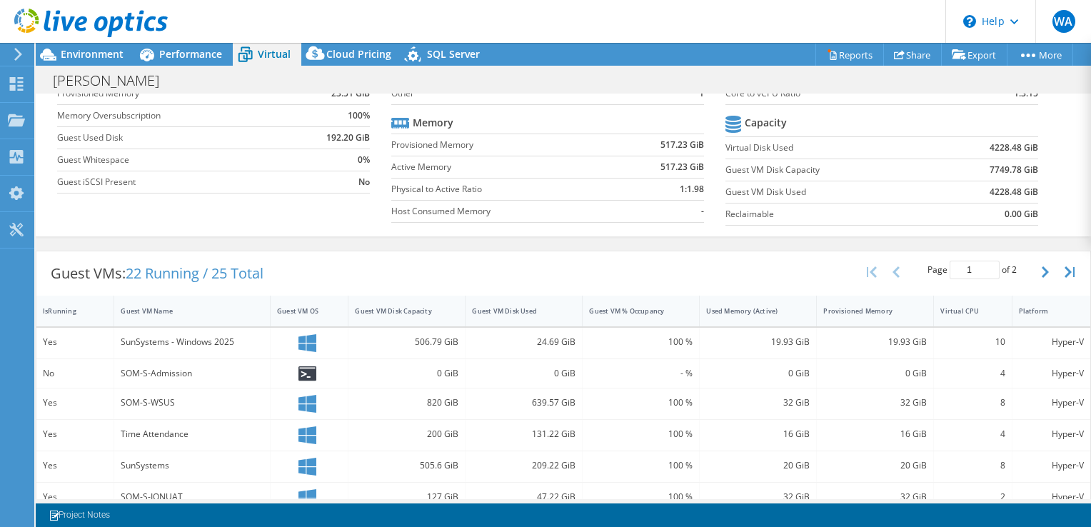
scroll to position [62, 0]
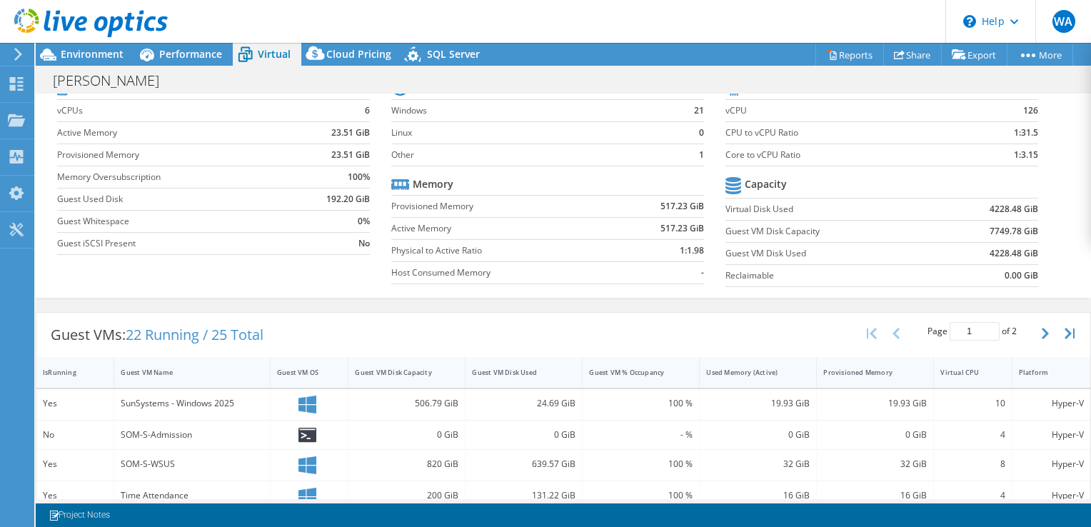
drag, startPoint x: 283, startPoint y: 334, endPoint x: 272, endPoint y: 331, distance: 11.3
click at [278, 333] on div "Guest VMs: 22 Running / 25 Total" at bounding box center [156, 335] width 241 height 44
drag, startPoint x: 271, startPoint y: 330, endPoint x: 49, endPoint y: 324, distance: 222.1
click at [49, 324] on div "Guest VMs: 22 Running / 25 Total" at bounding box center [156, 335] width 241 height 44
drag, startPoint x: 49, startPoint y: 324, endPoint x: 385, endPoint y: 336, distance: 336.5
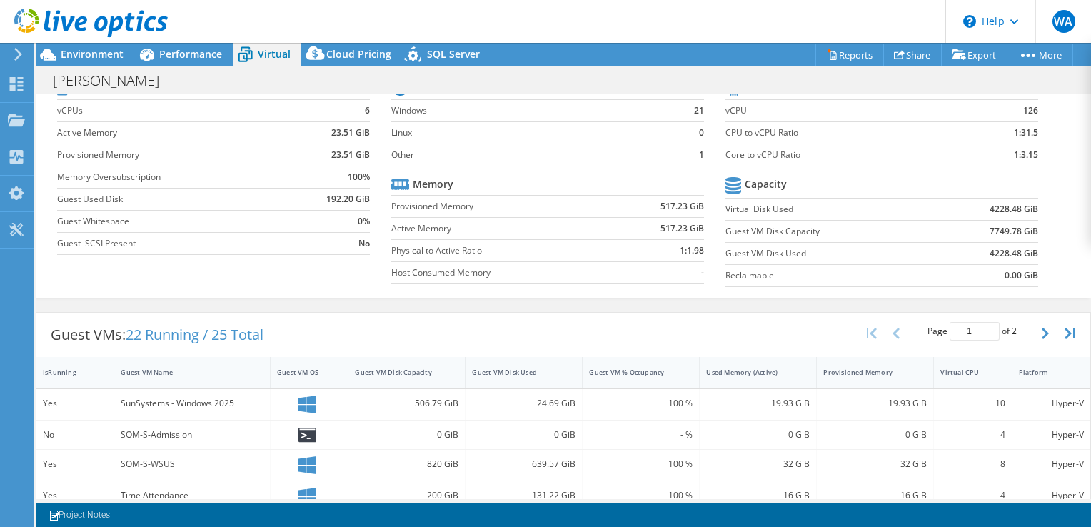
click at [385, 336] on div "Guest VMs: 22 Running / 25 Total Page 1 of 2 5 rows 10 rows 20 rows 25 rows 50 …" at bounding box center [563, 335] width 1054 height 44
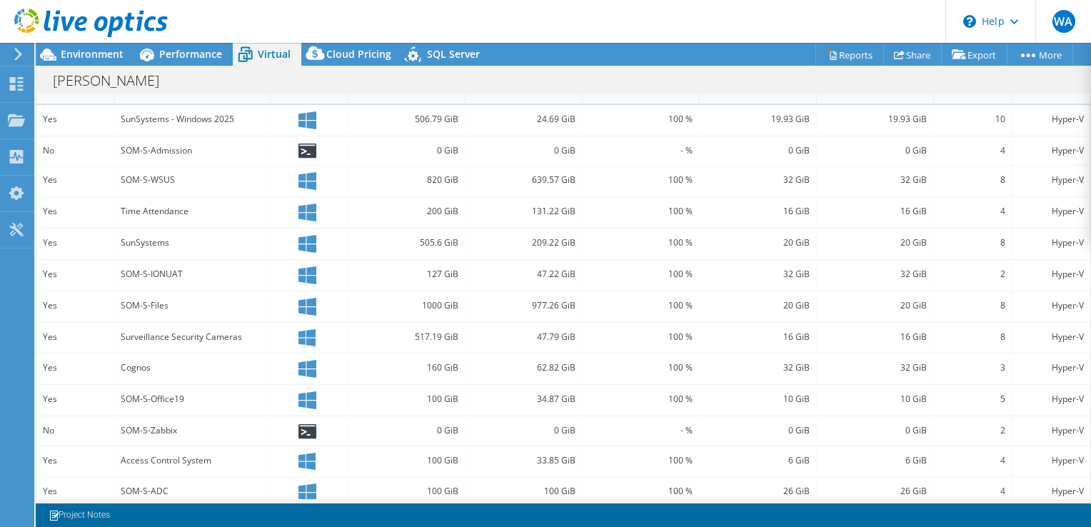
scroll to position [277, 0]
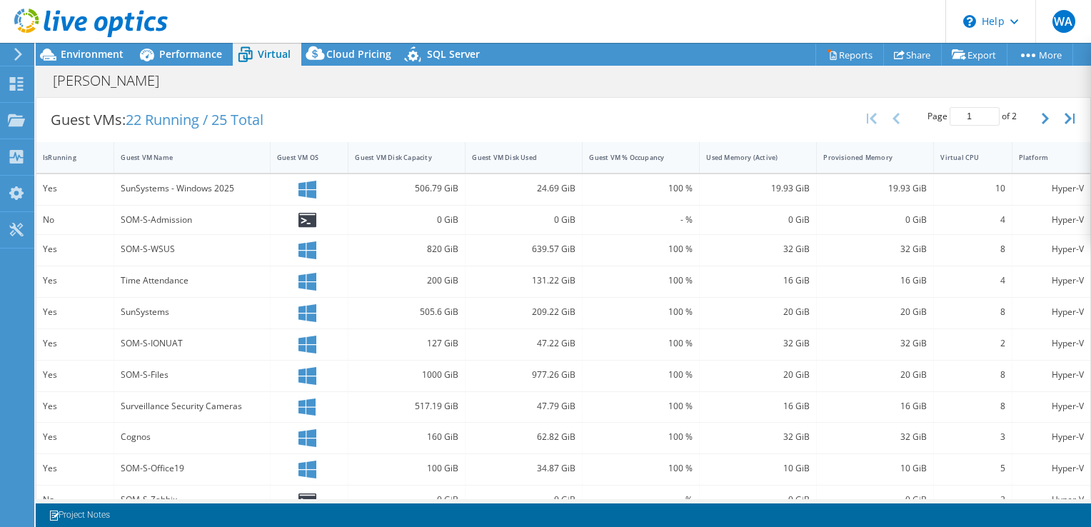
drag, startPoint x: 574, startPoint y: 219, endPoint x: 660, endPoint y: 107, distance: 141.1
click at [654, 116] on div "Guest VMs: 22 Running / 25 Total Page 1 of 2 5 rows 10 rows 20 rows 25 rows 50 …" at bounding box center [563, 120] width 1054 height 44
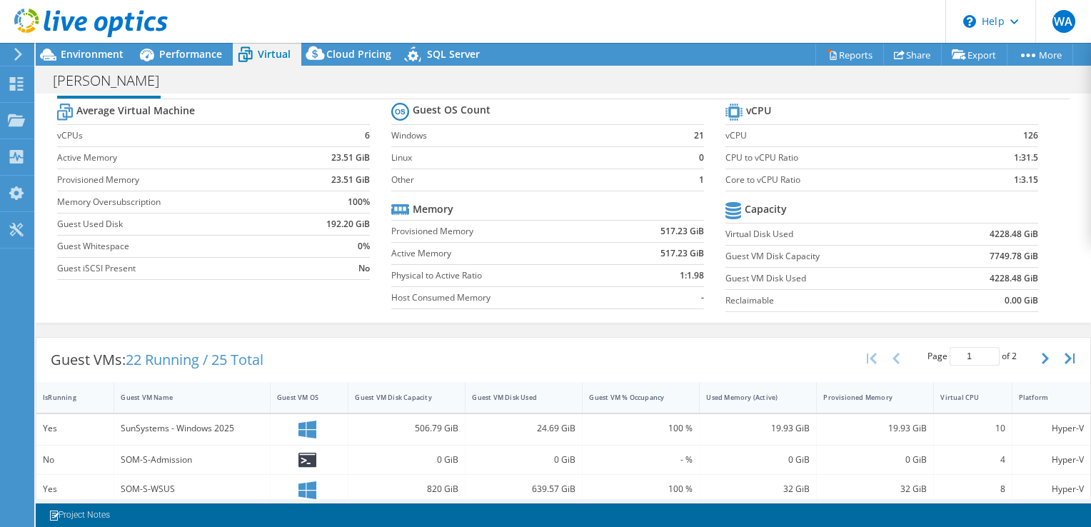
scroll to position [0, 0]
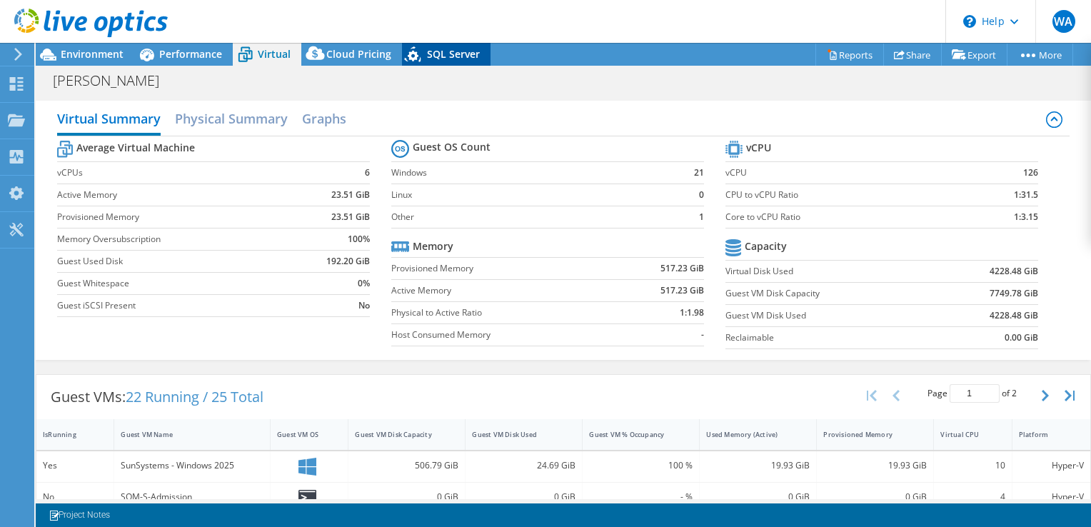
click at [443, 59] on span "SQL Server" at bounding box center [453, 54] width 53 height 14
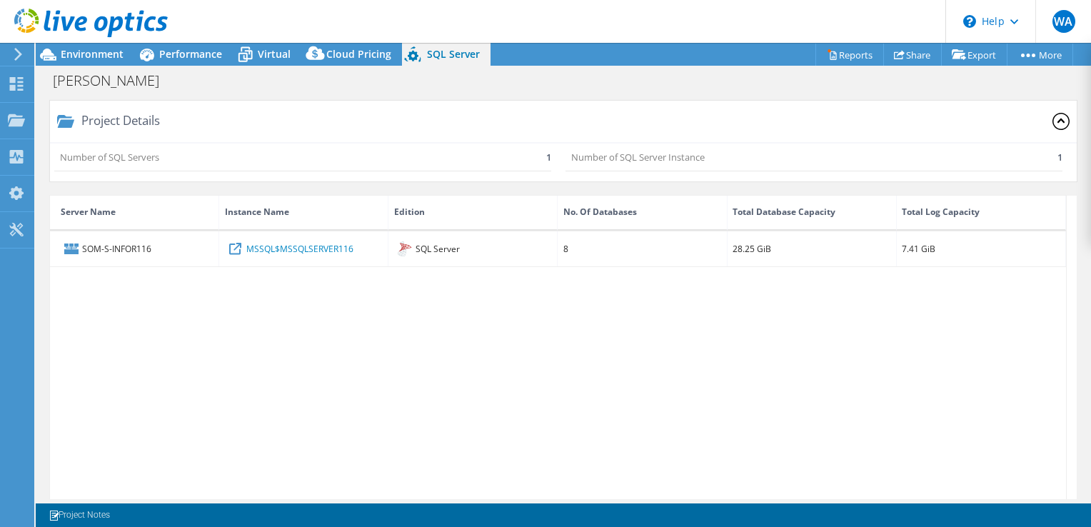
drag, startPoint x: 321, startPoint y: 247, endPoint x: 837, endPoint y: 405, distance: 540.6
click at [837, 406] on div "SOM-S-INFOR116 MSSQL$MSSQLSERVER116 SQL Server 8 28.25 GiB 7.41 GiB" at bounding box center [558, 435] width 1016 height 408
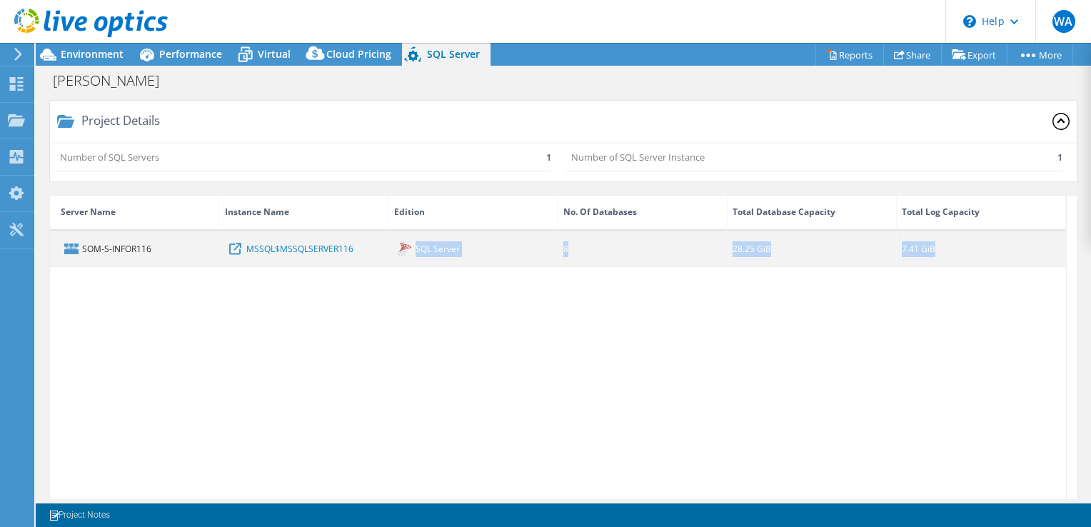
drag, startPoint x: 988, startPoint y: 248, endPoint x: 397, endPoint y: 253, distance: 591.1
click at [397, 253] on div "SOM-S-INFOR116 MSSQL$MSSQLSERVER116 SQL Server 8 28.25 GiB 7.41 GiB" at bounding box center [558, 249] width 1016 height 36
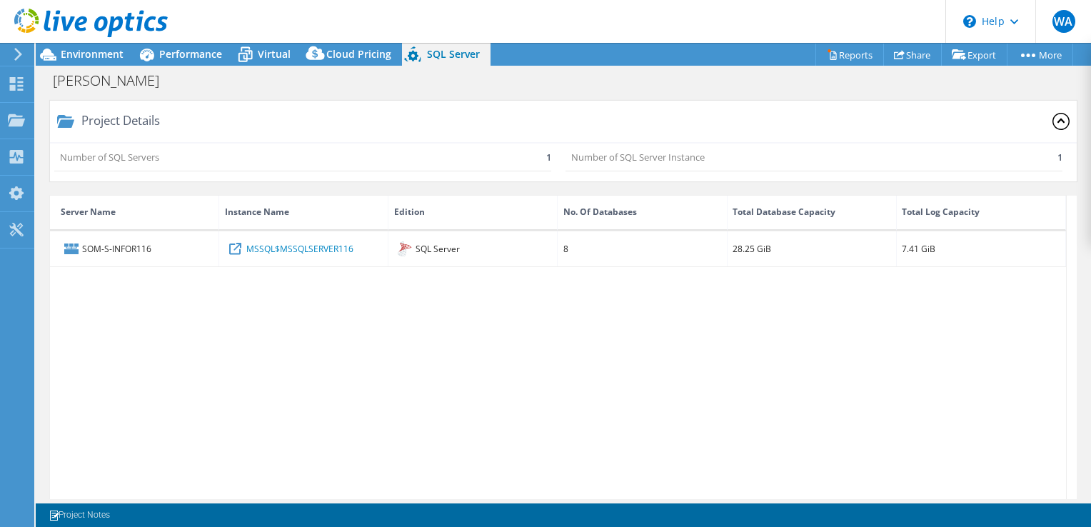
drag, startPoint x: 397, startPoint y: 253, endPoint x: 395, endPoint y: 346, distance: 93.5
click at [395, 346] on div "SOM-S-INFOR116 MSSQL$MSSQLSERVER116 SQL Server 8 28.25 GiB 7.41 GiB" at bounding box center [558, 435] width 1016 height 408
click at [499, 163] on div "Number of SQL Servers 1" at bounding box center [302, 157] width 497 height 29
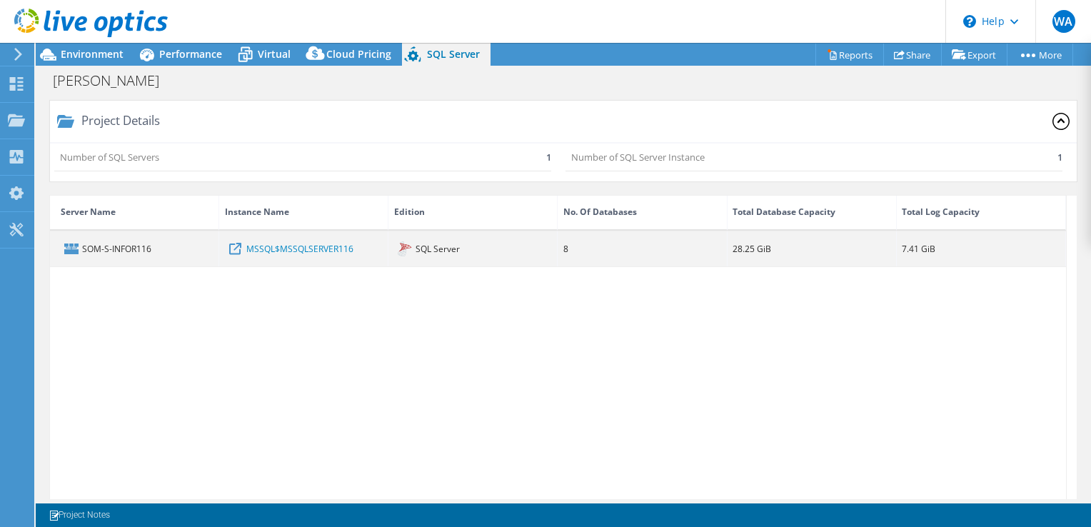
click at [109, 251] on div "SOM-S-INFOR116" at bounding box center [134, 248] width 169 height 35
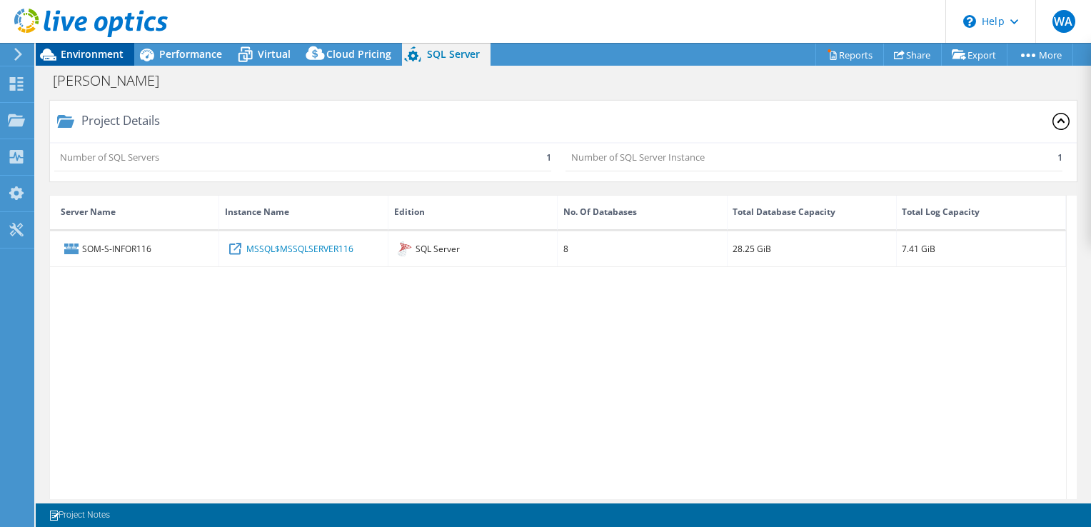
click at [126, 50] on div "Environment" at bounding box center [85, 54] width 99 height 23
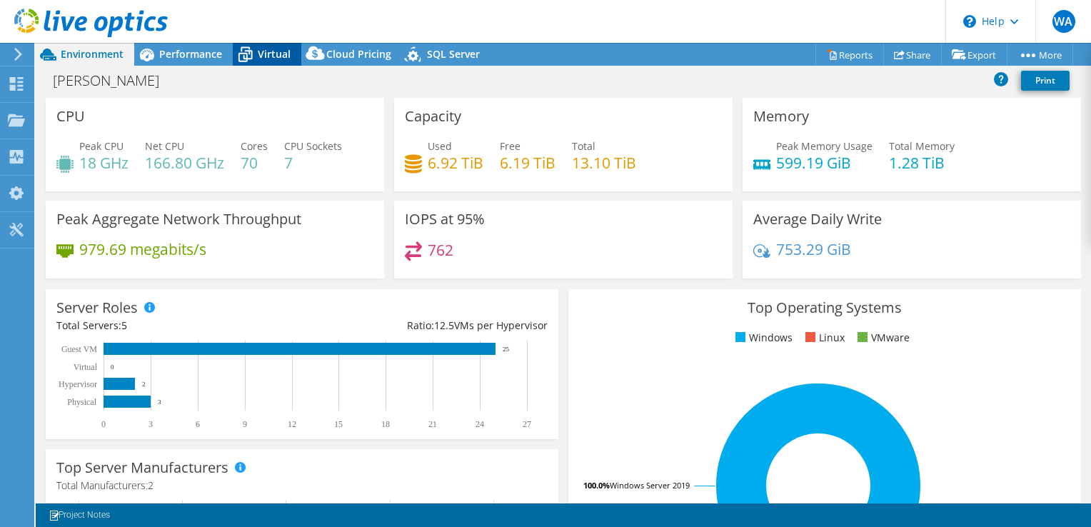
click at [243, 55] on icon at bounding box center [245, 55] width 14 height 11
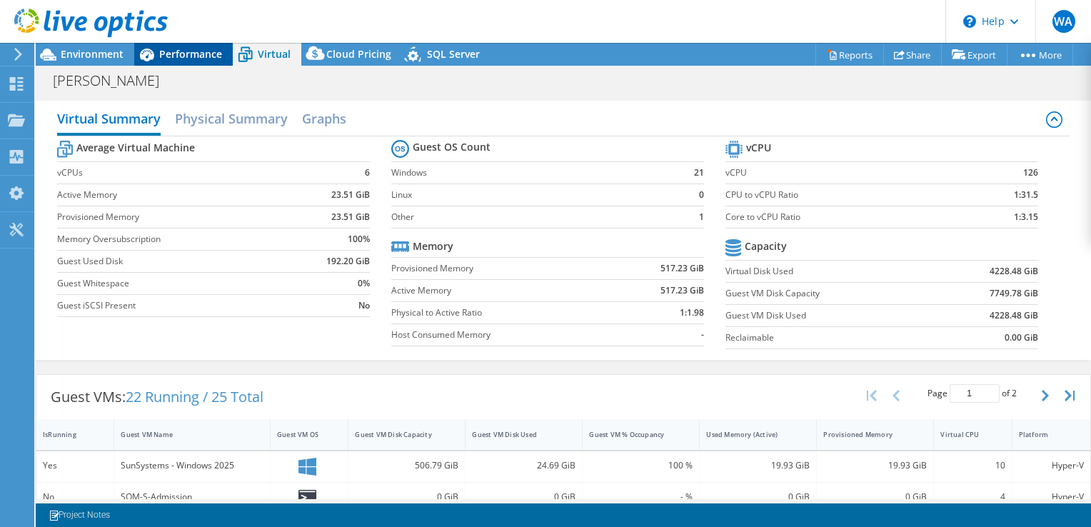
click at [211, 53] on span "Performance" at bounding box center [190, 54] width 63 height 14
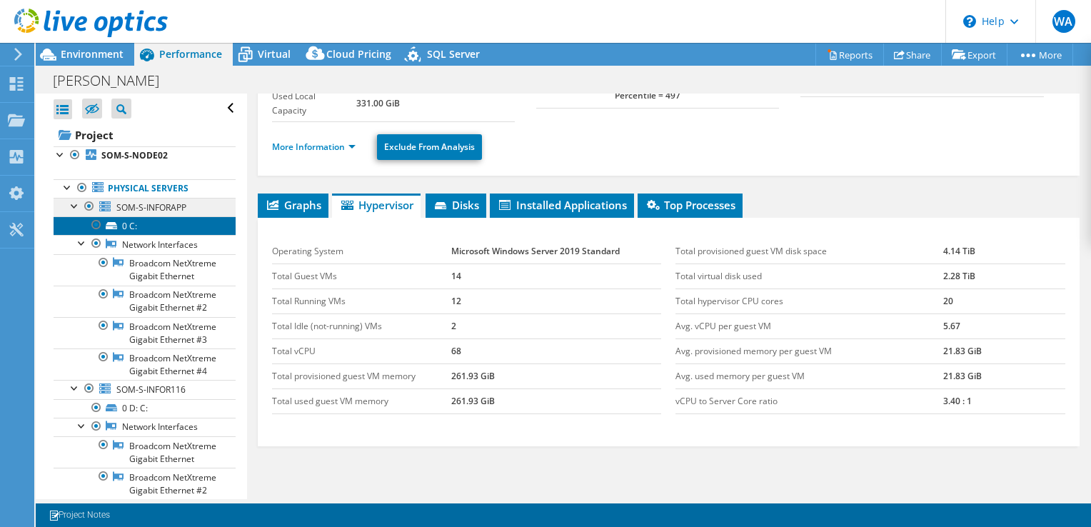
scroll to position [71, 0]
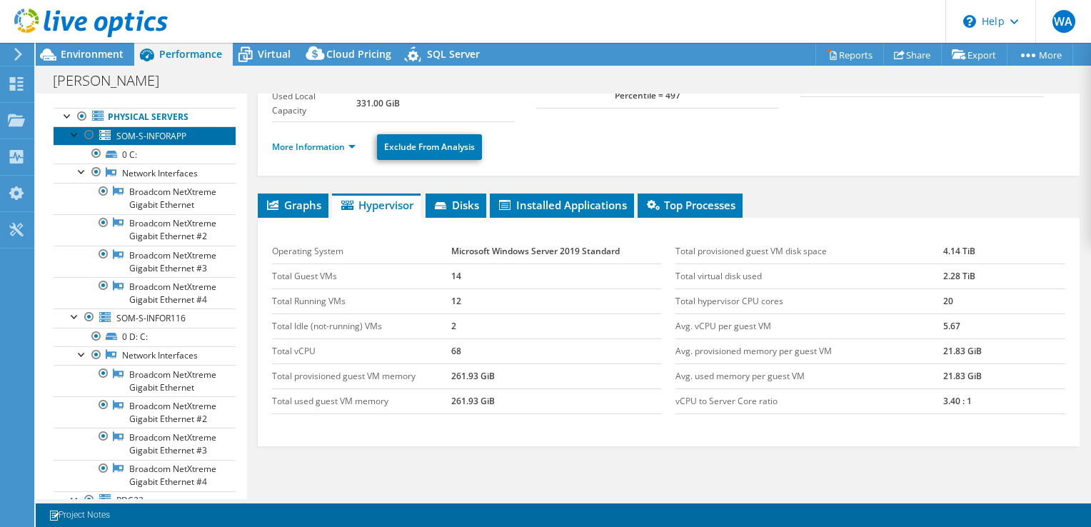
drag, startPoint x: 186, startPoint y: 213, endPoint x: 127, endPoint y: 133, distance: 99.1
click at [127, 133] on span "SOM-S-INFORAPP" at bounding box center [151, 136] width 70 height 12
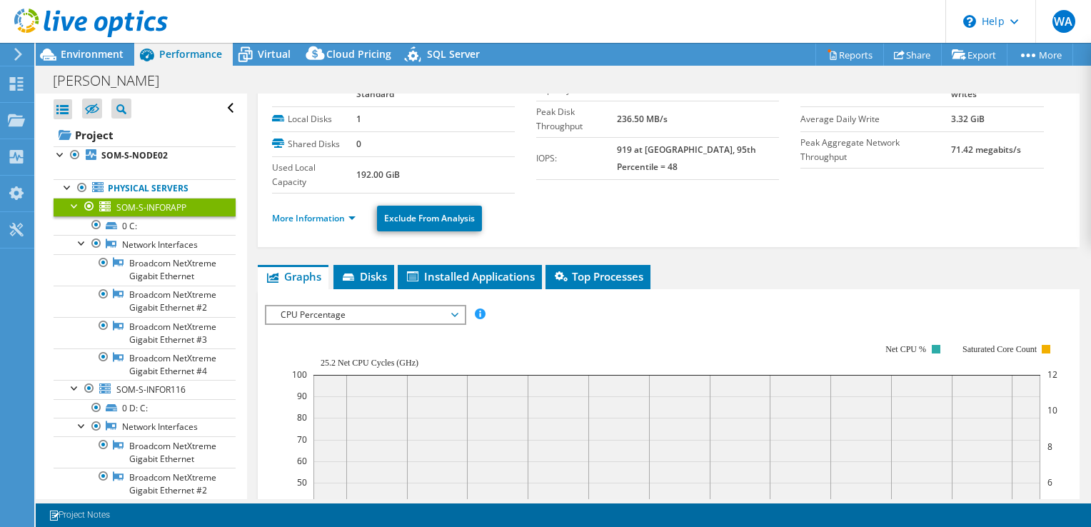
click at [341, 307] on span "CPU Percentage" at bounding box center [364, 314] width 183 height 17
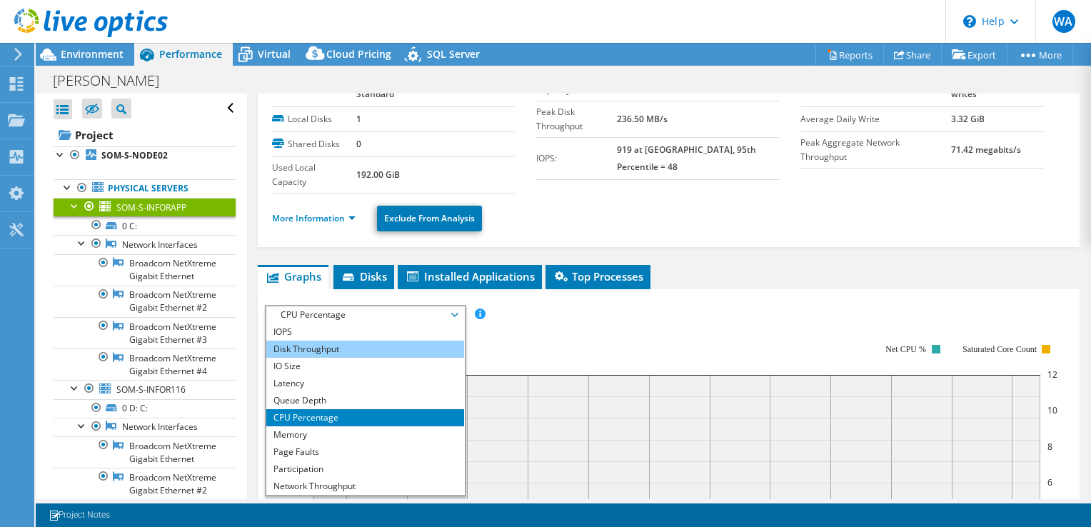
scroll to position [51, 0]
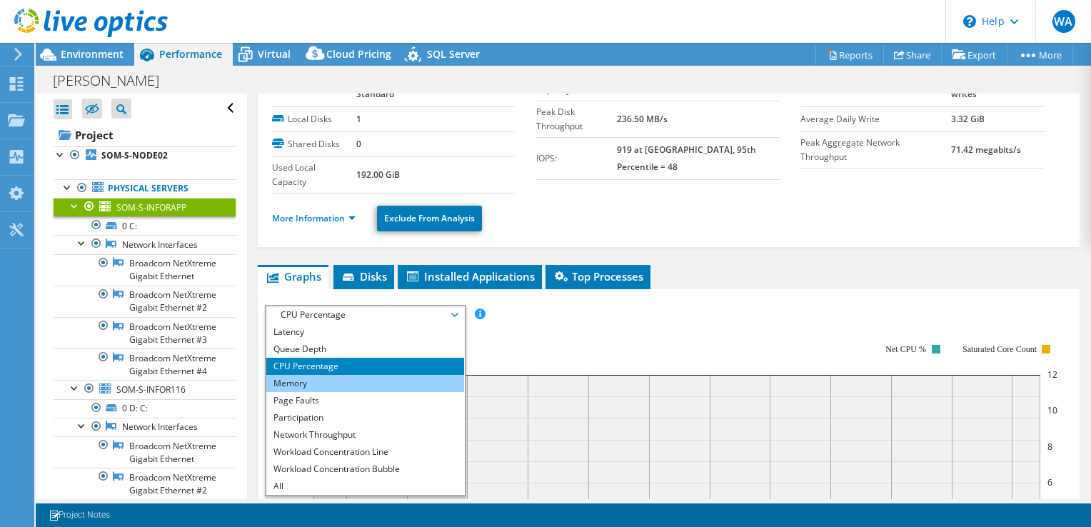
click at [326, 376] on li "Memory" at bounding box center [365, 383] width 198 height 17
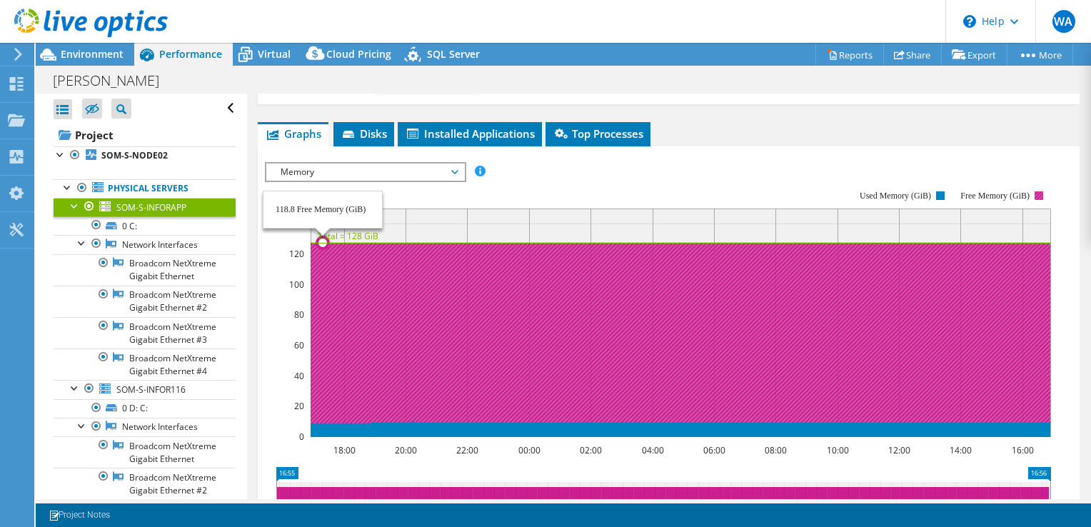
scroll to position [0, 0]
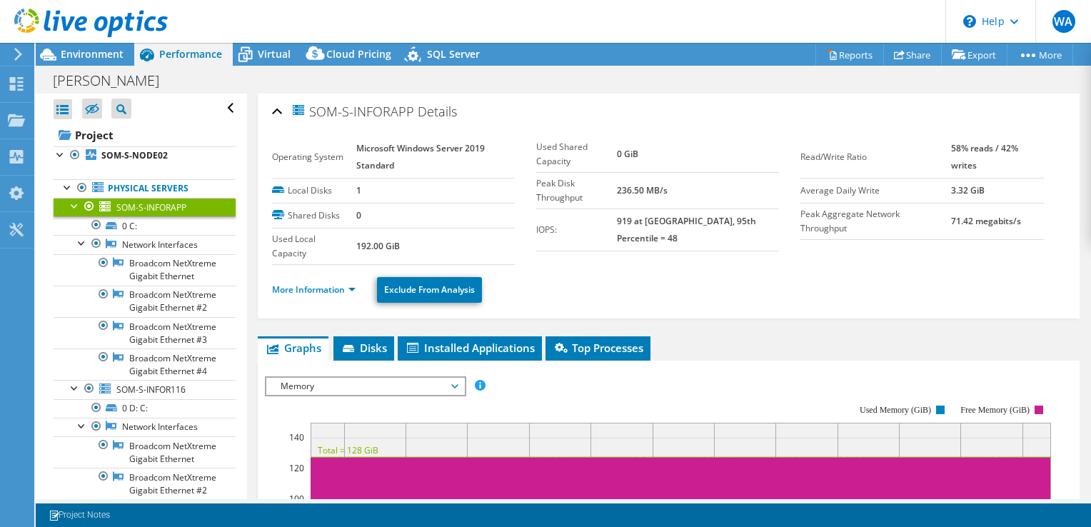
click at [363, 386] on span "Memory" at bounding box center [364, 386] width 183 height 17
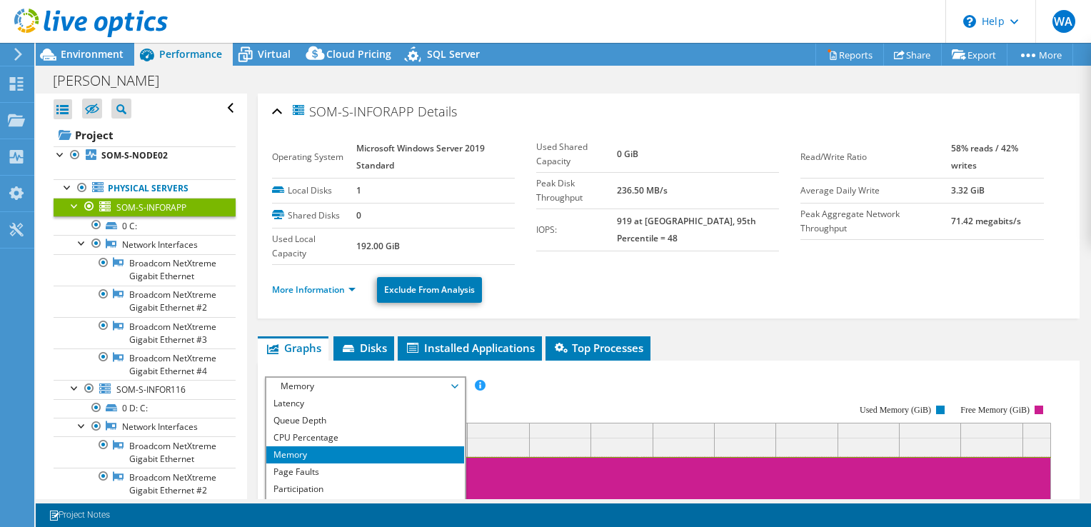
click at [538, 385] on rect at bounding box center [658, 528] width 786 height 286
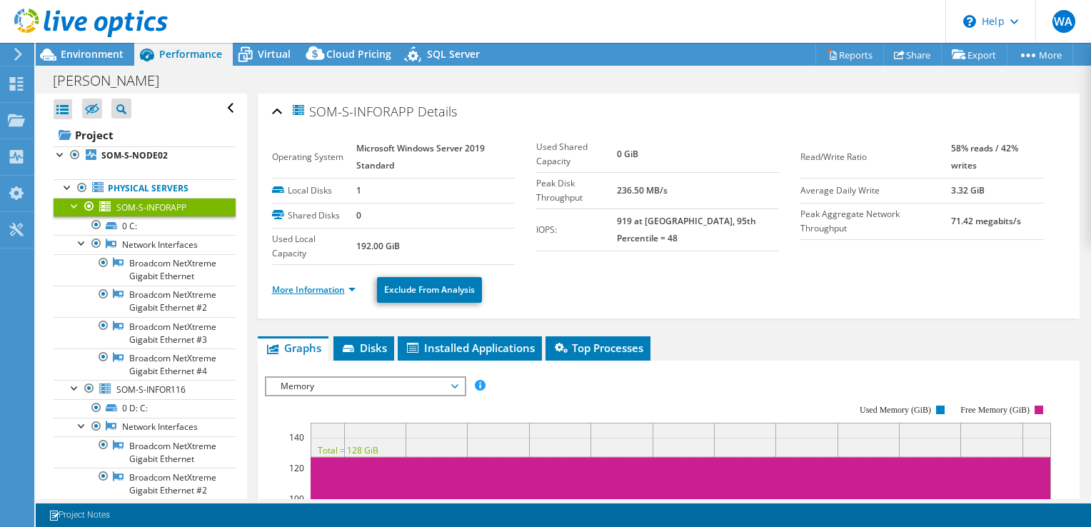
click at [336, 288] on link "More Information" at bounding box center [314, 289] width 84 height 12
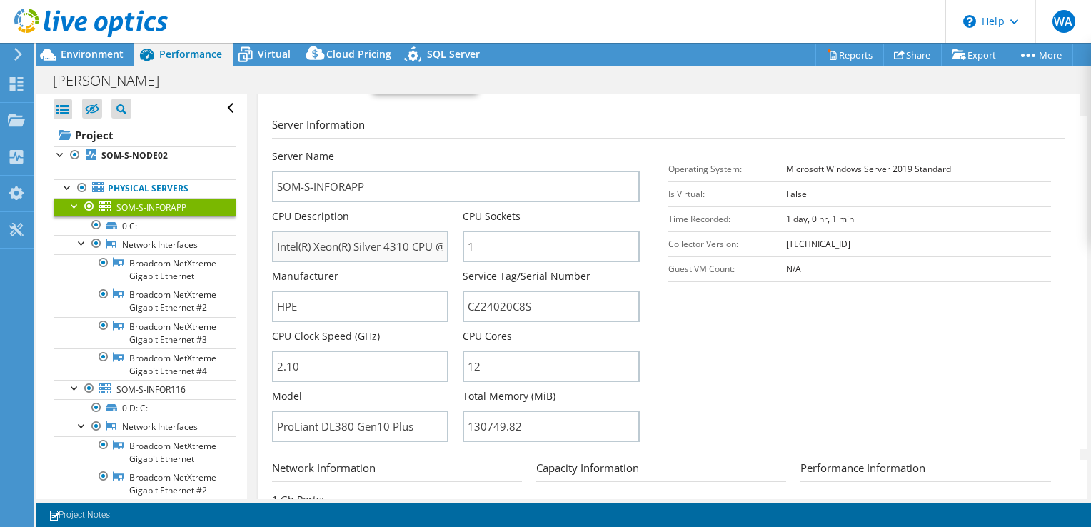
scroll to position [286, 0]
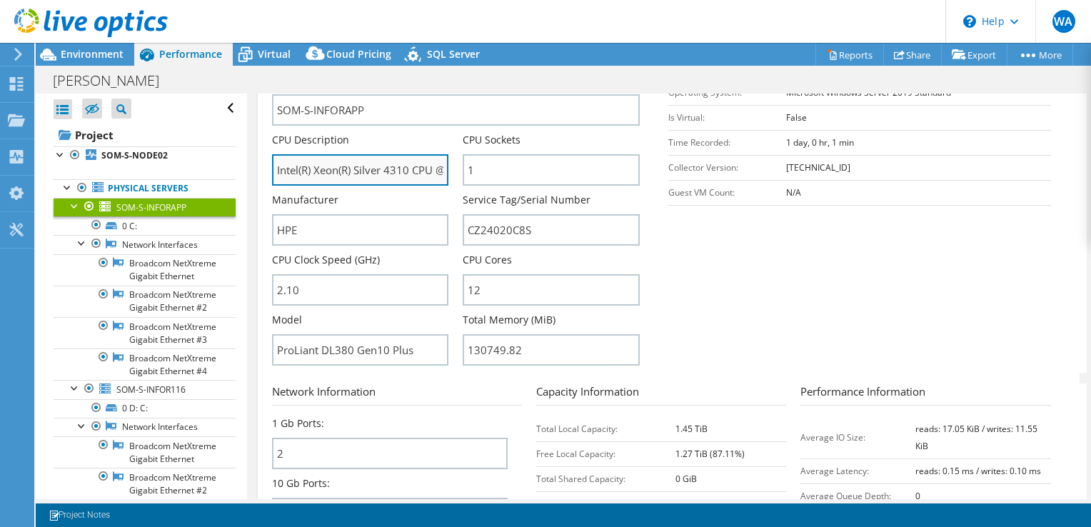
click at [410, 170] on input "Intel(R) Xeon(R) Silver 4310 CPU @ 2.10GHz" at bounding box center [360, 169] width 177 height 31
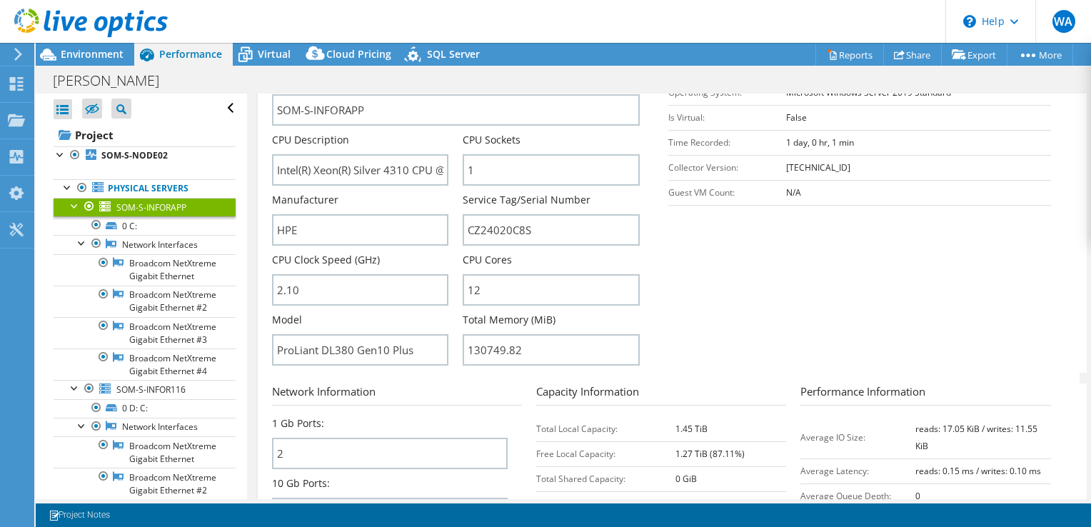
click at [754, 293] on section "Server Information Server Name SOM-S-INFORAPP CPU Description Intel(R) Xeon(R) …" at bounding box center [672, 206] width 800 height 333
drag, startPoint x: 520, startPoint y: 276, endPoint x: 460, endPoint y: 271, distance: 60.8
click at [463, 274] on input "12" at bounding box center [551, 289] width 177 height 31
click at [822, 290] on section "Server Information Server Name SOM-S-INFORAPP CPU Description Intel(R) Xeon(R) …" at bounding box center [672, 206] width 800 height 333
drag, startPoint x: 514, startPoint y: 353, endPoint x: 430, endPoint y: 346, distance: 84.5
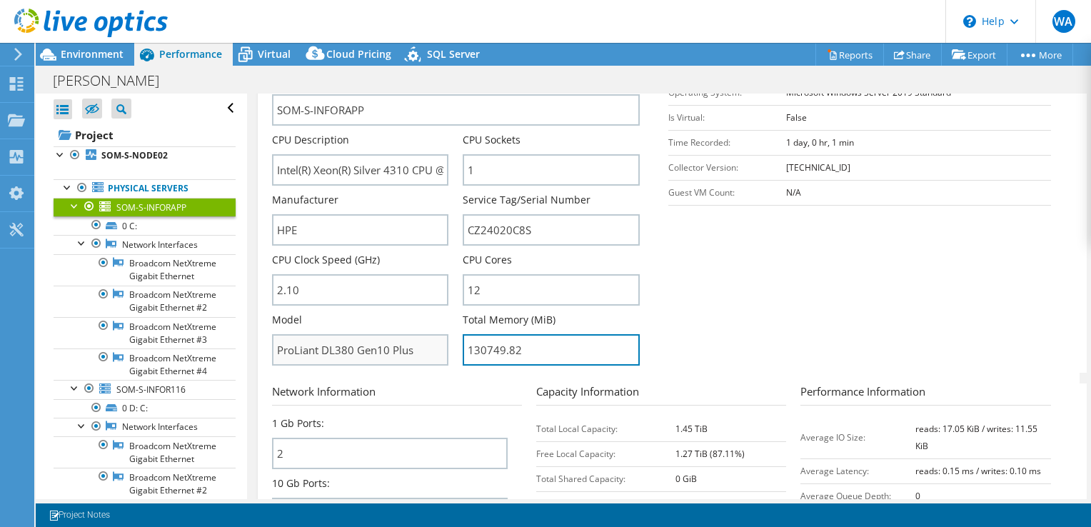
click at [430, 73] on div "Server Name SOM-S-INFORAPP CPU Description Intel(R) Xeon(R) Silver 4310 CPU @ 2…" at bounding box center [463, 73] width 383 height 0
click at [1002, 245] on section "Server Information Server Name SOM-S-INFORAPP CPU Description Intel(R) Xeon(R) …" at bounding box center [672, 206] width 800 height 333
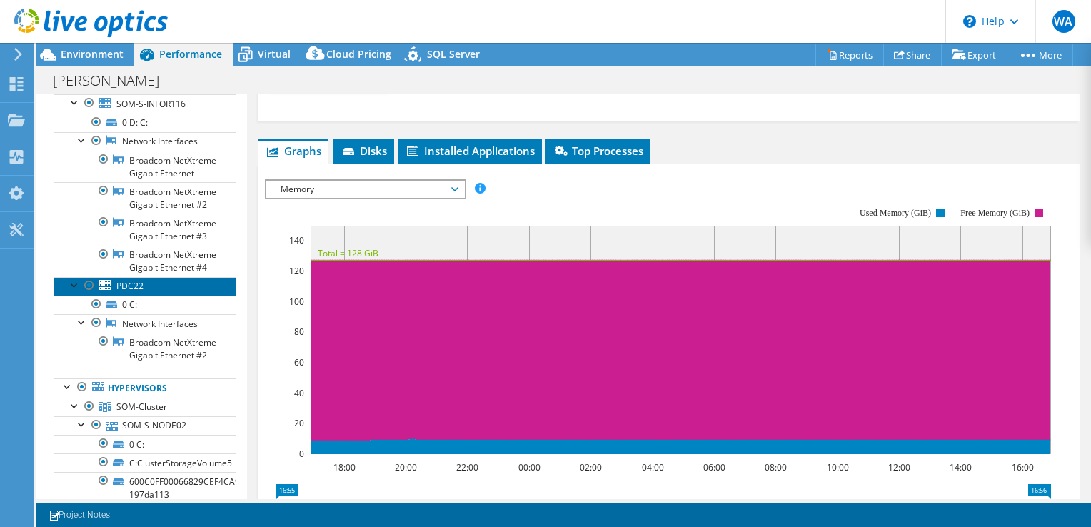
click at [136, 292] on span "PDC22" at bounding box center [129, 286] width 27 height 12
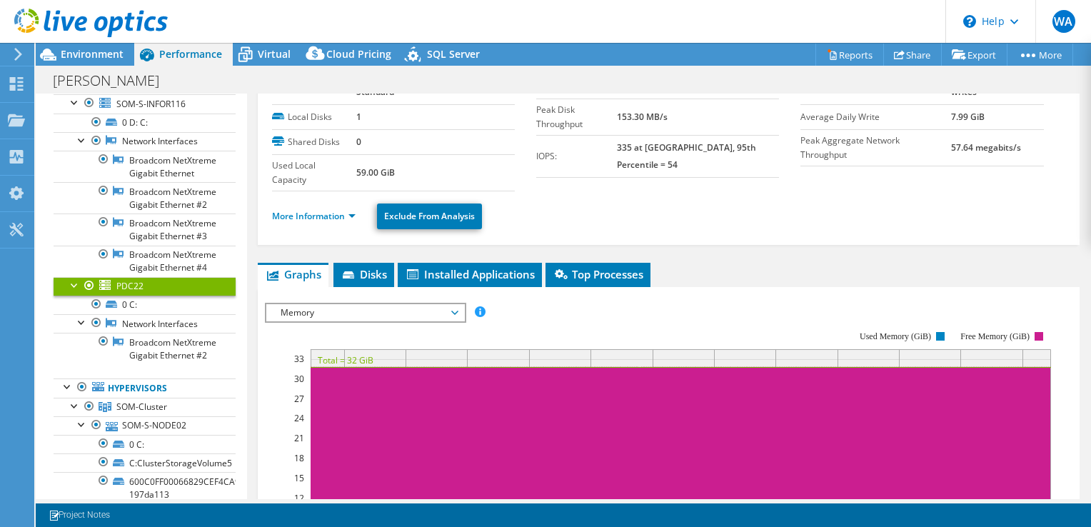
scroll to position [0, 0]
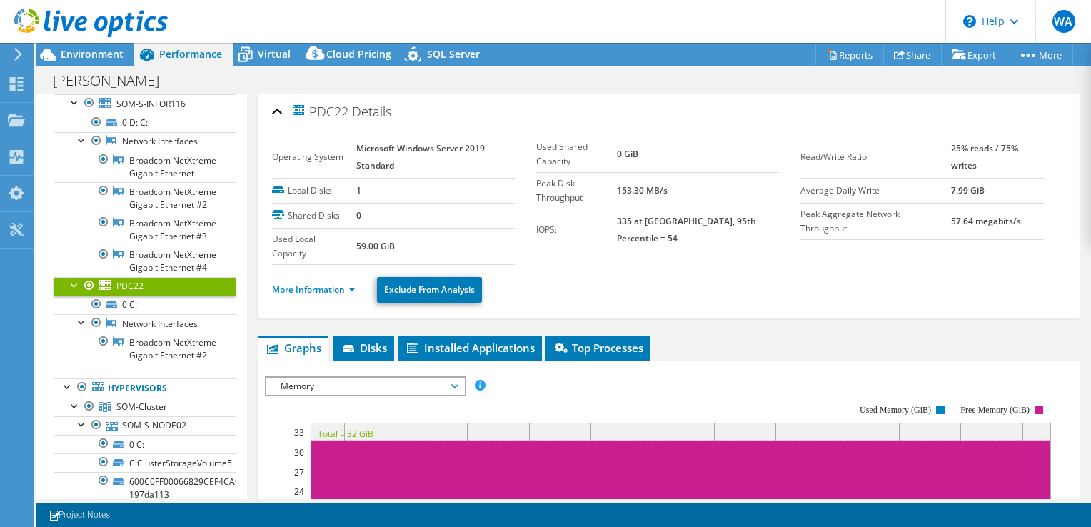
click at [338, 276] on ul "More Information Exclude From Analysis" at bounding box center [668, 287] width 793 height 29
click at [338, 277] on ul "More Information Exclude From Analysis" at bounding box center [668, 287] width 793 height 29
click at [339, 283] on link "More Information" at bounding box center [314, 289] width 84 height 12
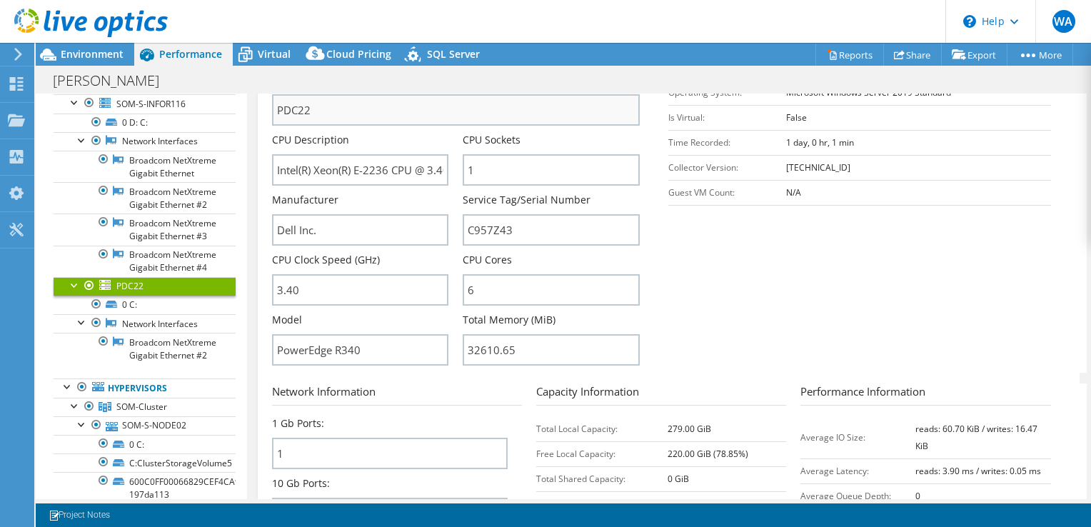
scroll to position [143, 0]
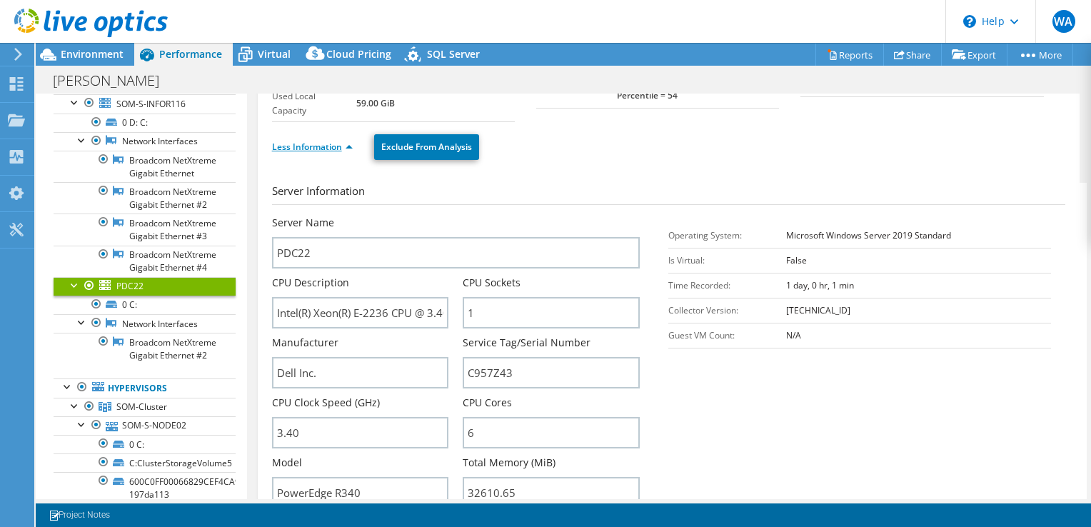
click at [321, 143] on link "Less Information" at bounding box center [312, 147] width 81 height 12
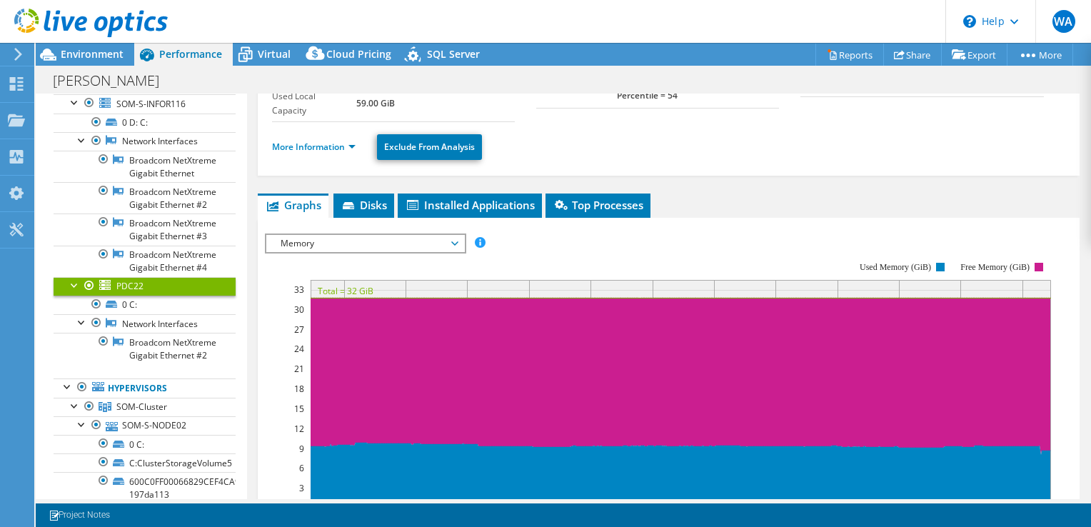
click at [317, 249] on span "Memory" at bounding box center [364, 243] width 183 height 17
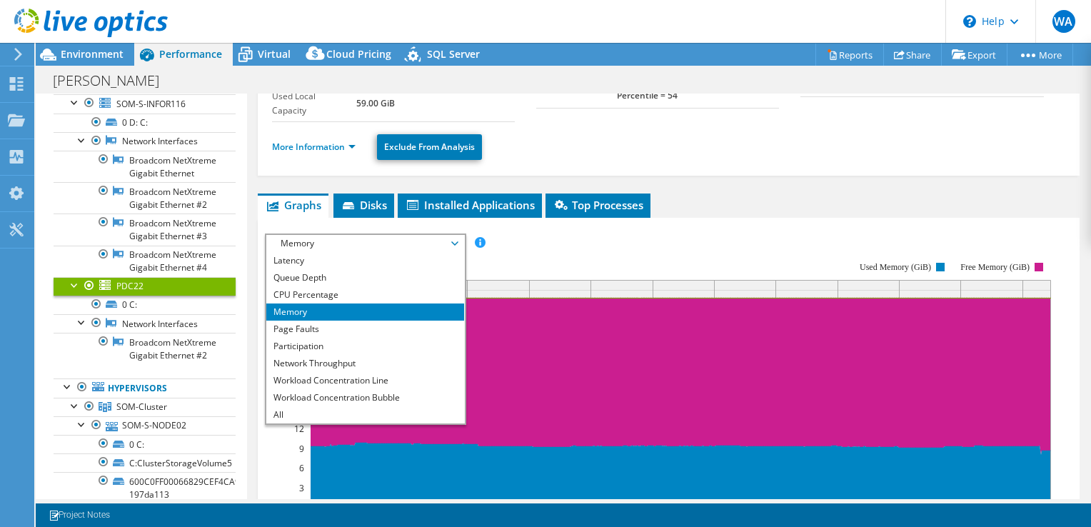
click at [293, 306] on li "Memory" at bounding box center [365, 311] width 198 height 17
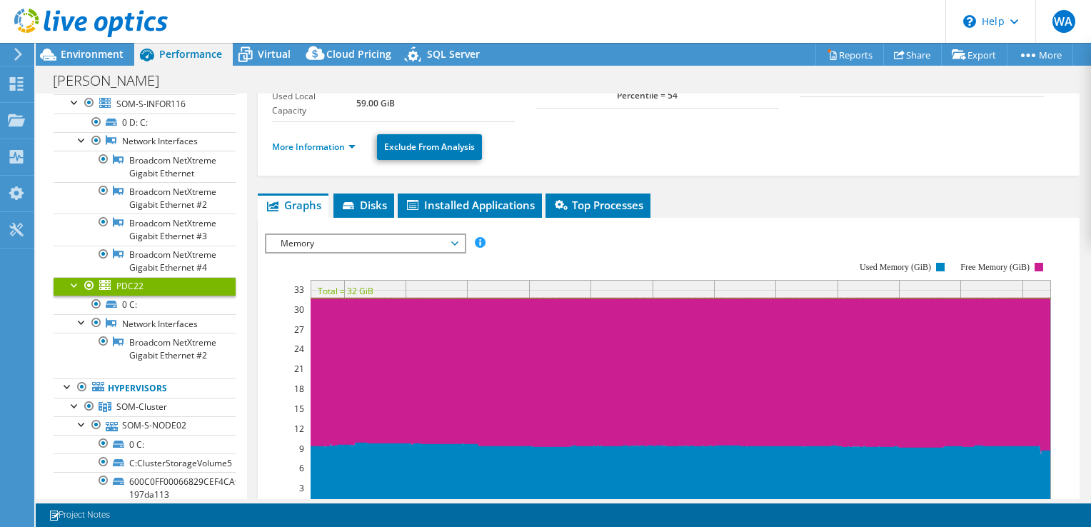
click at [297, 297] on rect at bounding box center [658, 385] width 786 height 286
drag, startPoint x: 309, startPoint y: 238, endPoint x: 303, endPoint y: 247, distance: 11.3
click at [308, 237] on span "Memory" at bounding box center [364, 243] width 183 height 17
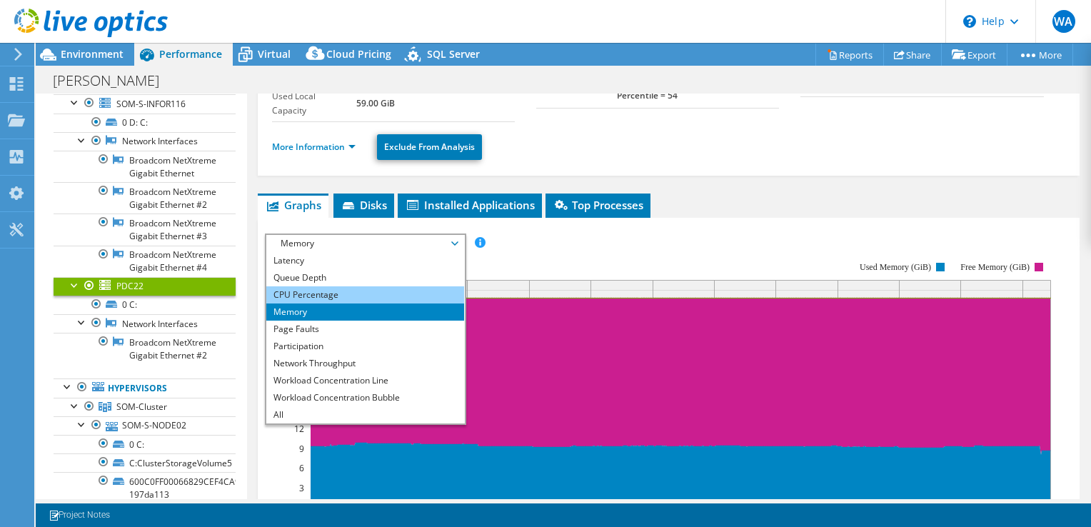
click at [293, 293] on li "CPU Percentage" at bounding box center [365, 294] width 198 height 17
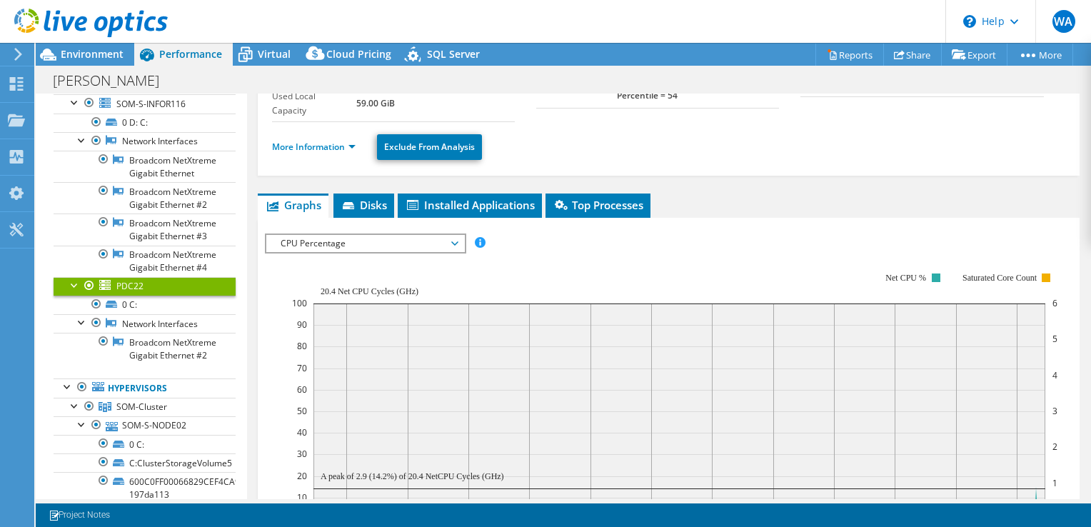
scroll to position [357, 0]
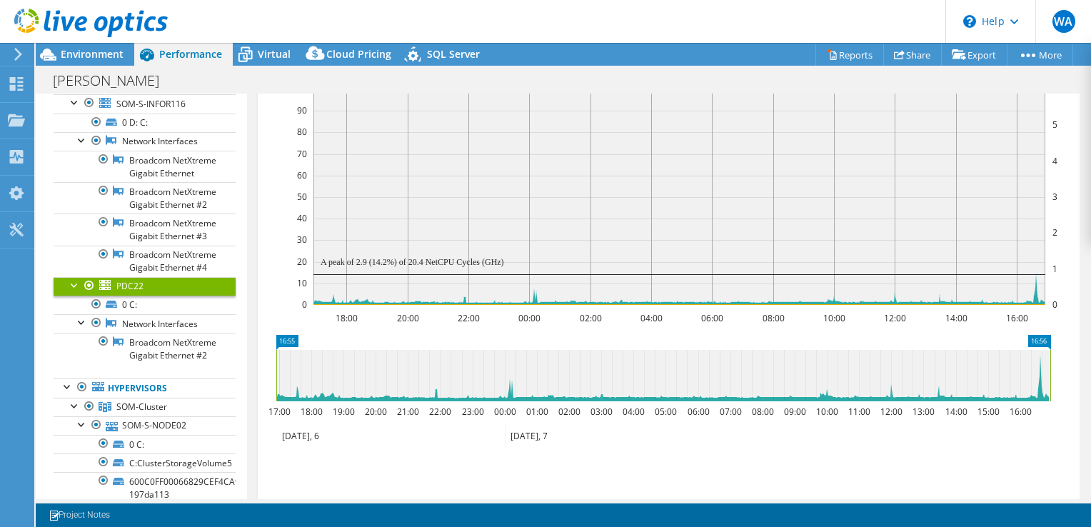
drag, startPoint x: 317, startPoint y: 306, endPoint x: 304, endPoint y: 338, distance: 35.3
click at [304, 338] on icon "16:55 16:56 17:00 18:00 19:00 20:00 21:00 22:00 23:00 00:00 01:00 02:00 03:00 0…" at bounding box center [663, 392] width 797 height 114
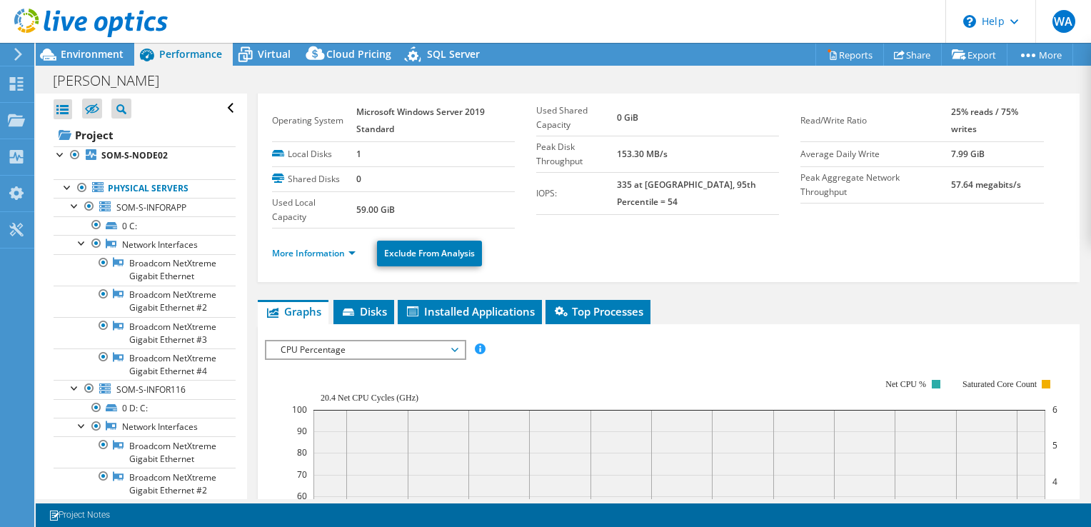
scroll to position [0, 0]
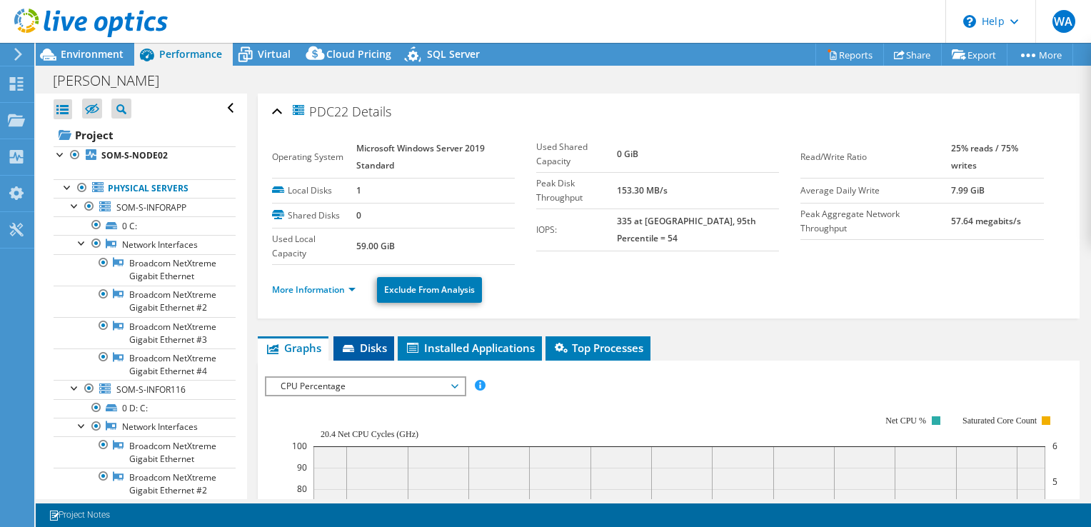
click at [354, 345] on icon at bounding box center [350, 349] width 14 height 9
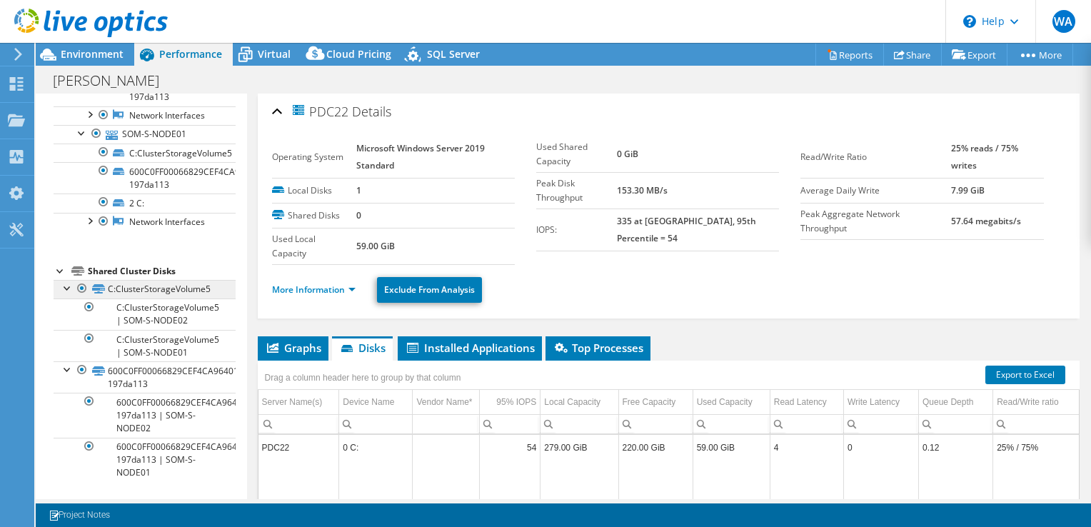
scroll to position [793, 0]
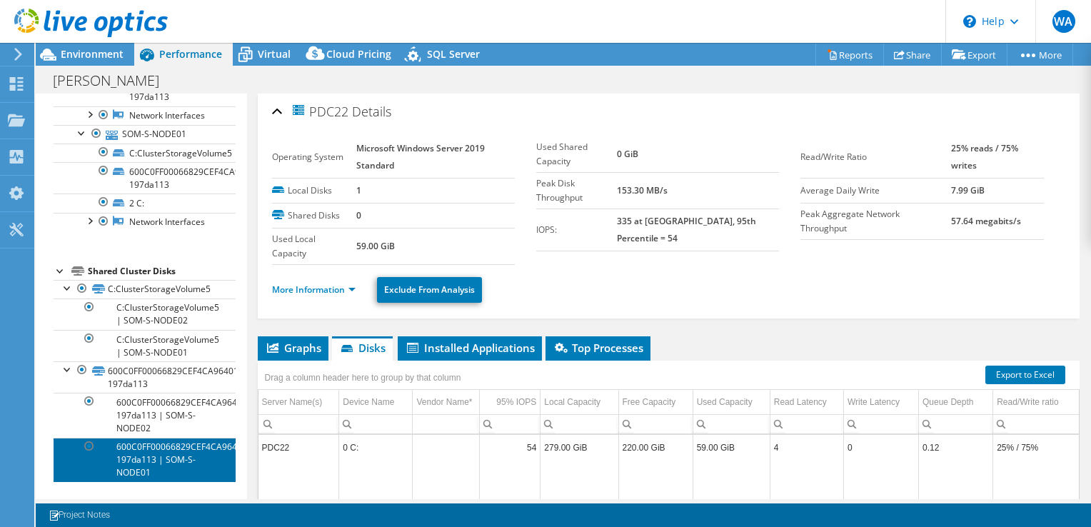
click at [120, 458] on link "600C0FF00066829CEF4CA96401000000-197da113 | SOM-S-NODE01" at bounding box center [145, 460] width 182 height 44
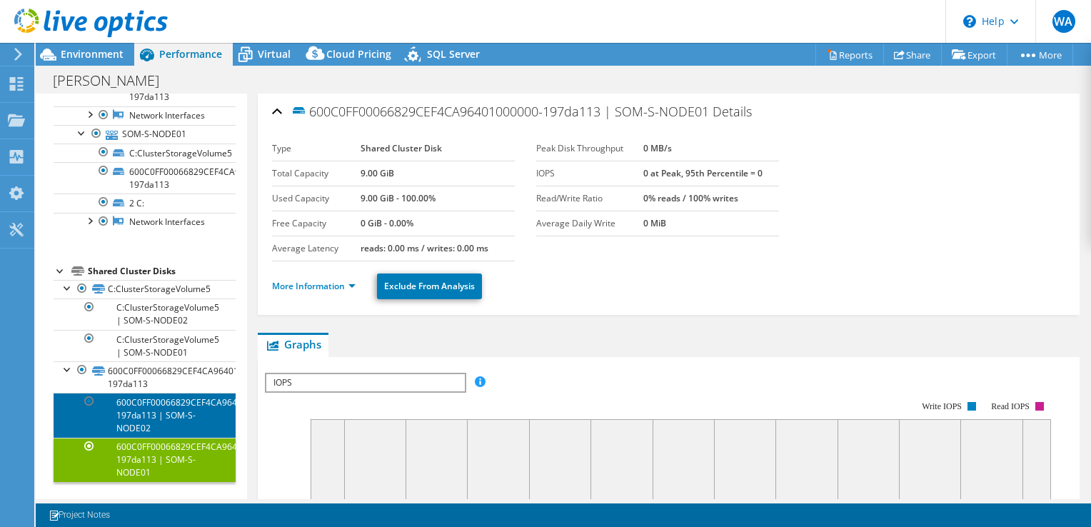
click at [152, 423] on link "600C0FF00066829CEF4CA96401000000-197da113 | SOM-S-NODE02" at bounding box center [145, 415] width 182 height 44
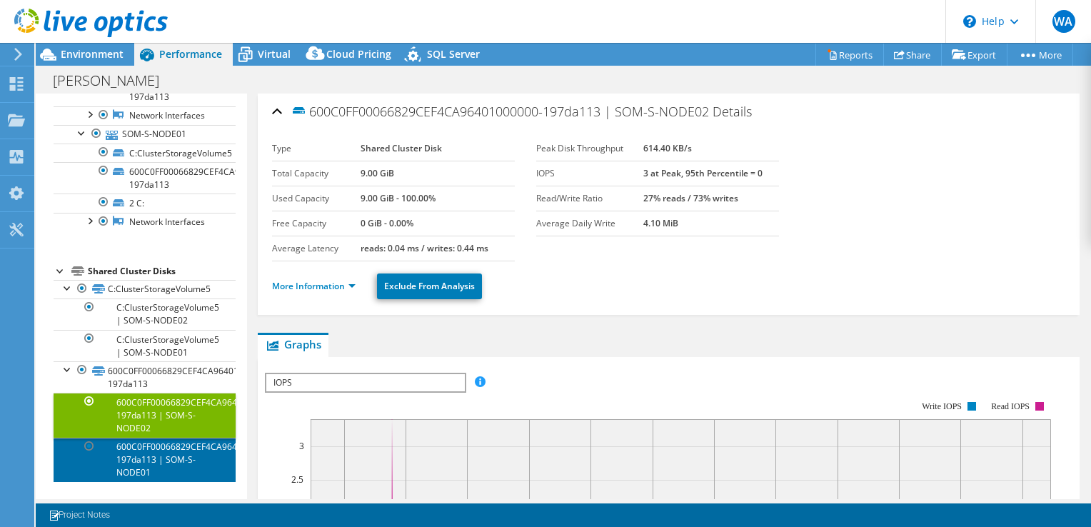
click at [159, 454] on link "600C0FF00066829CEF4CA96401000000-197da113 | SOM-S-NODE01" at bounding box center [145, 460] width 182 height 44
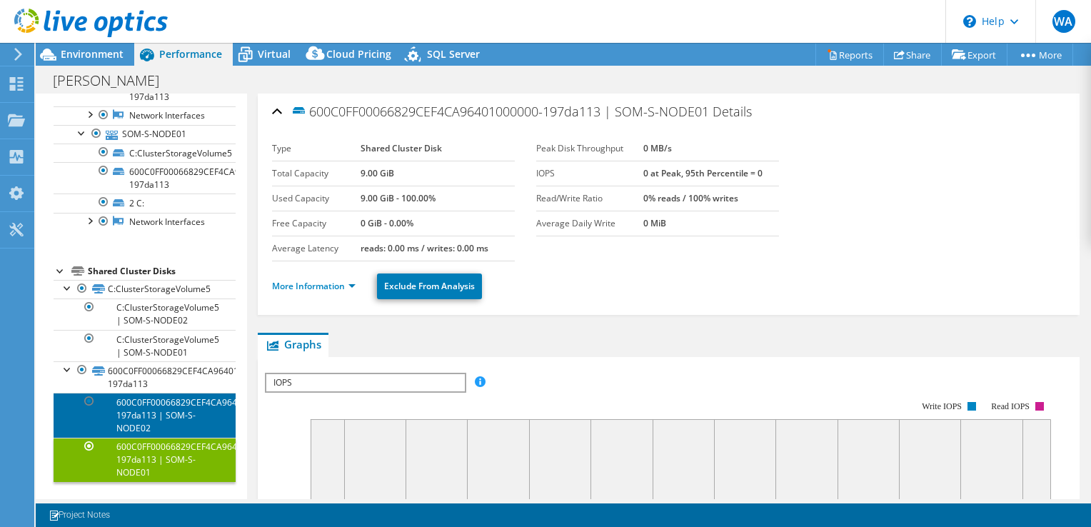
click at [166, 424] on link "600C0FF00066829CEF4CA96401000000-197da113 | SOM-S-NODE02" at bounding box center [145, 415] width 182 height 44
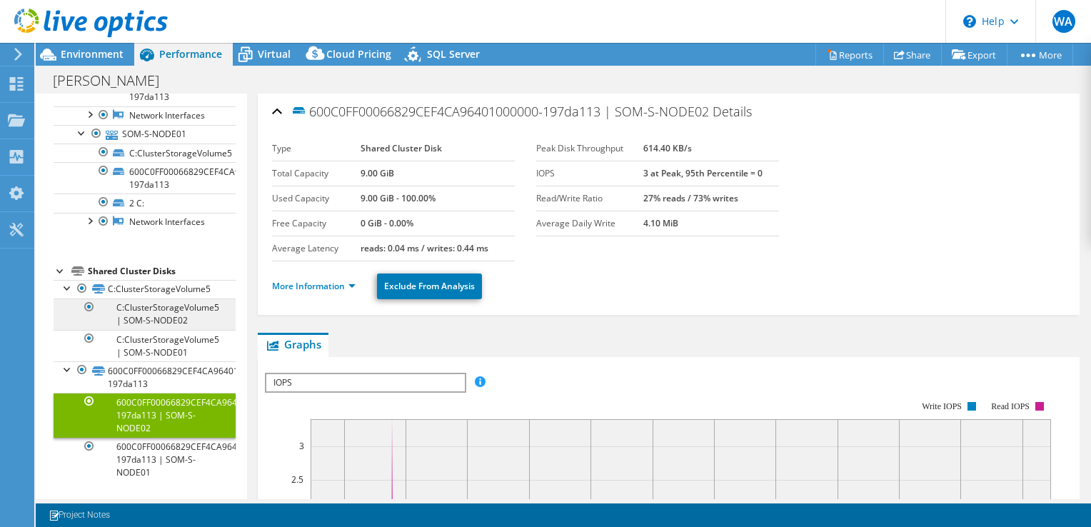
scroll to position [650, 0]
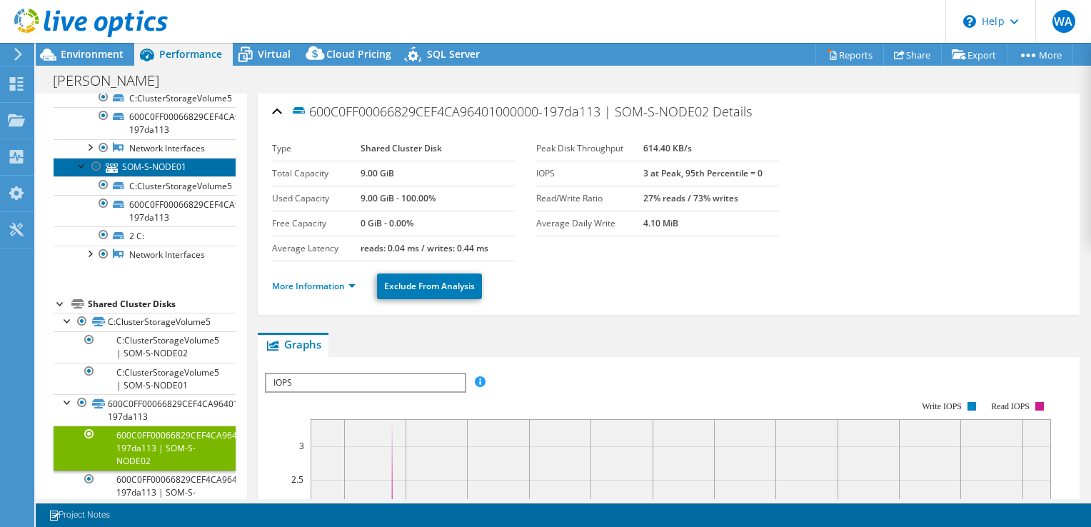
click at [180, 176] on link "SOM-S-NODE01" at bounding box center [145, 167] width 182 height 19
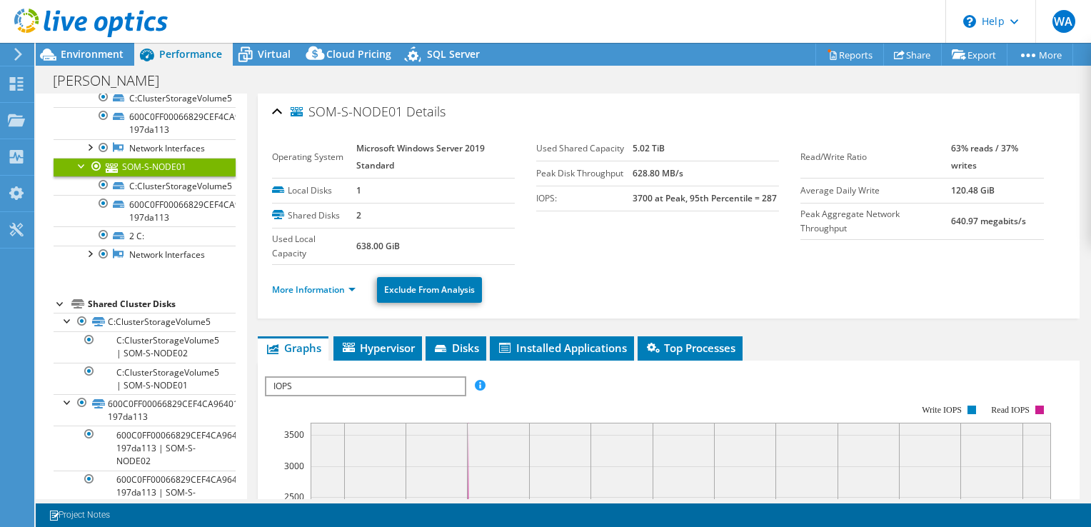
click at [178, 70] on link "SOM-S-NODE02" at bounding box center [145, 60] width 182 height 19
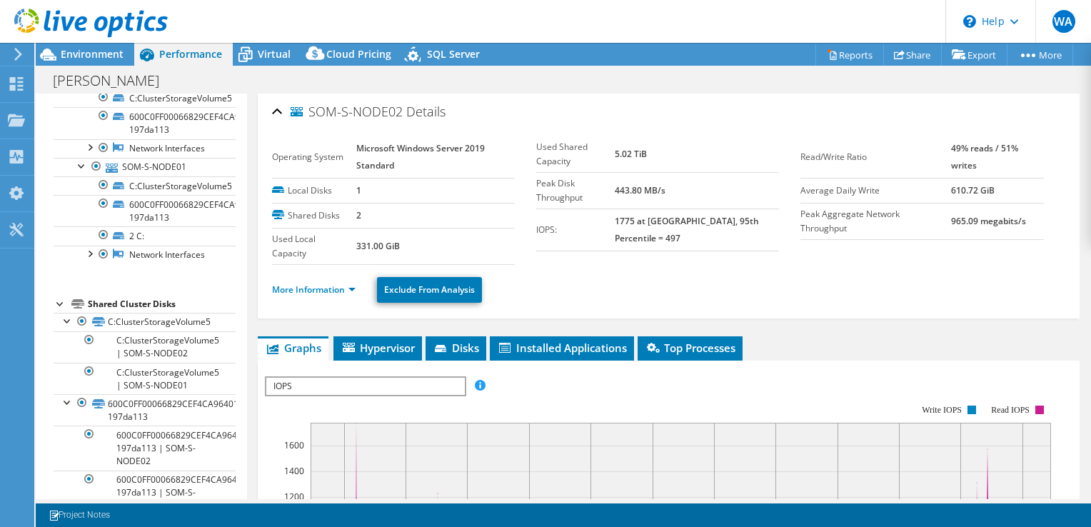
drag, startPoint x: 152, startPoint y: 250, endPoint x: 694, endPoint y: 247, distance: 541.8
click at [694, 247] on section "Operating System Microsoft Windows Server 2019 Standard Local Disks 1 Shared Di…" at bounding box center [536, 200] width 529 height 128
click at [317, 291] on link "More Information" at bounding box center [314, 289] width 84 height 12
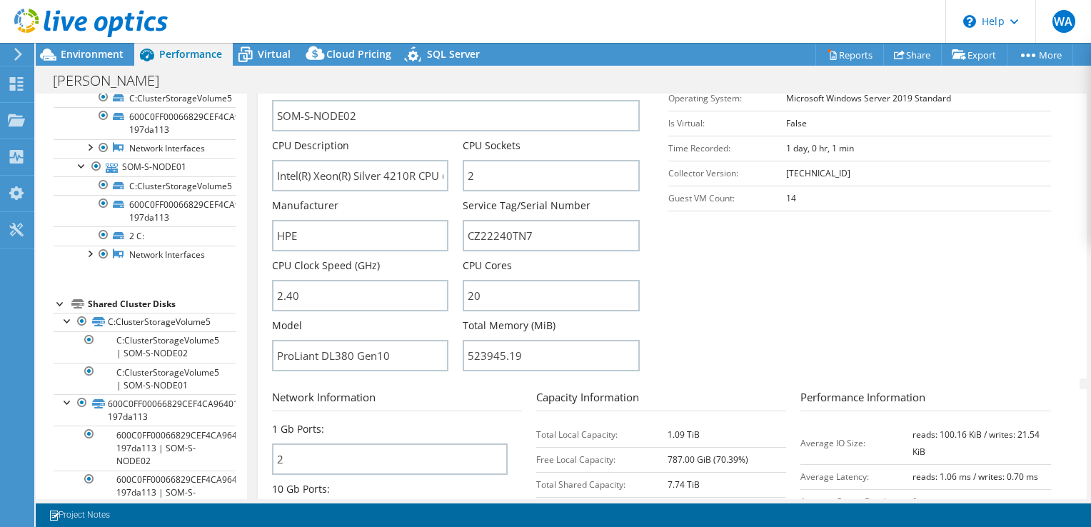
scroll to position [286, 0]
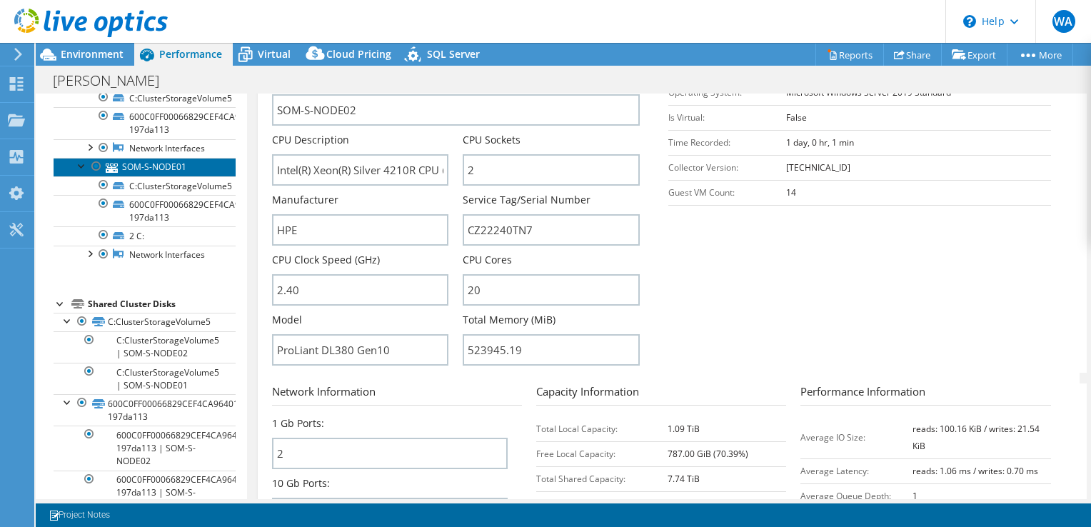
click at [149, 176] on link "SOM-S-NODE01" at bounding box center [145, 167] width 182 height 19
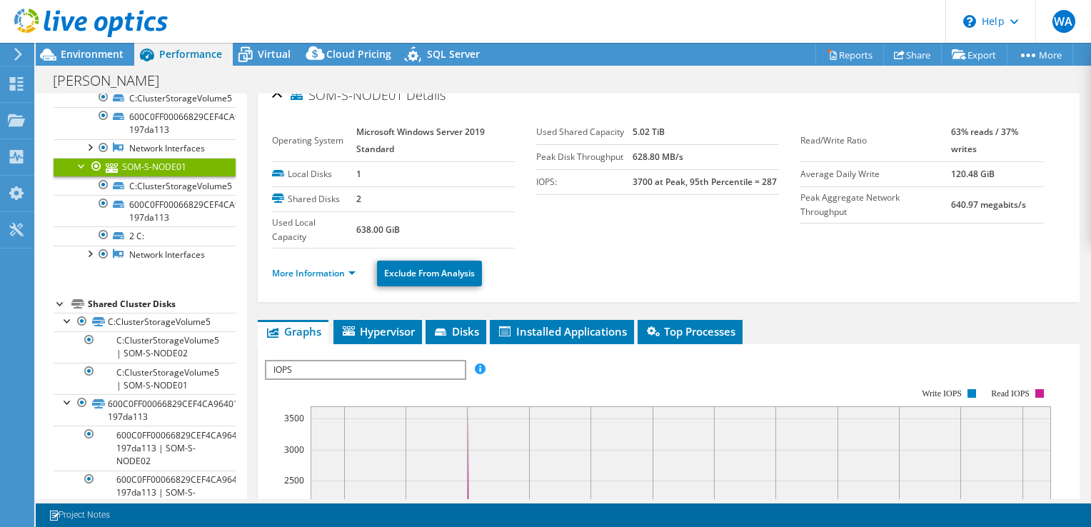
scroll to position [0, 0]
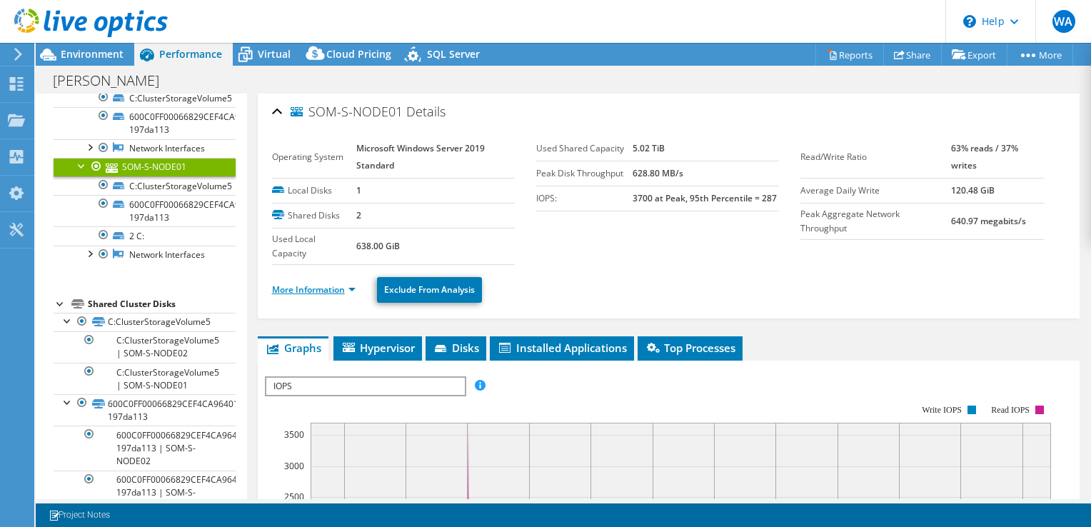
drag, startPoint x: 360, startPoint y: 273, endPoint x: 354, endPoint y: 281, distance: 9.7
click at [357, 279] on ul "More Information Exclude From Analysis" at bounding box center [668, 287] width 793 height 29
click at [354, 283] on link "More Information" at bounding box center [314, 289] width 84 height 12
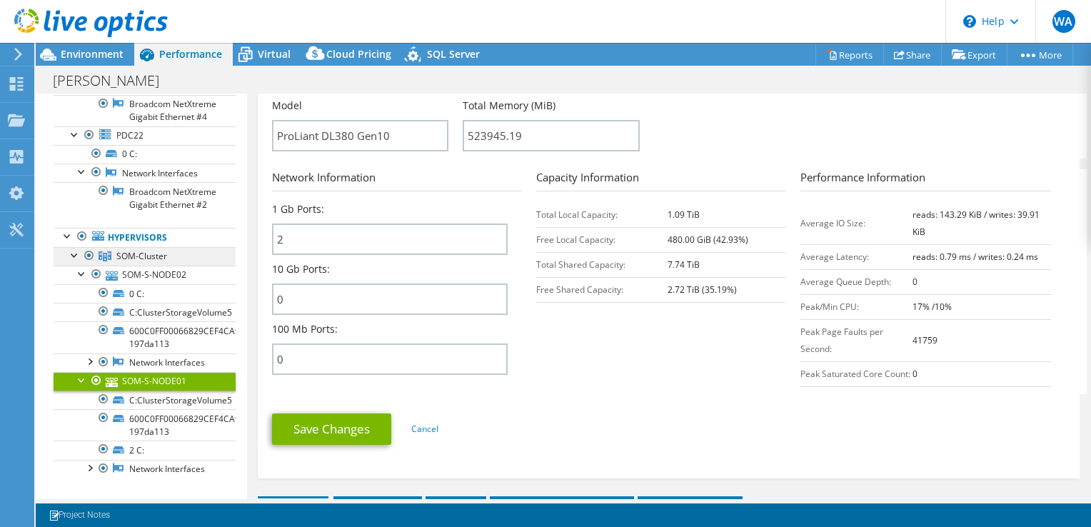
scroll to position [579, 0]
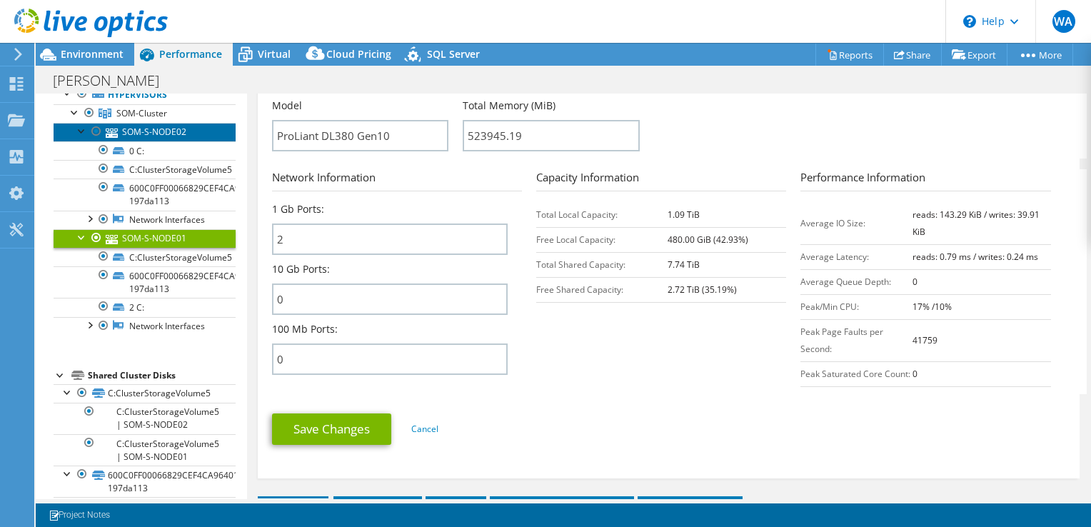
click at [164, 141] on link "SOM-S-NODE02" at bounding box center [145, 132] width 182 height 19
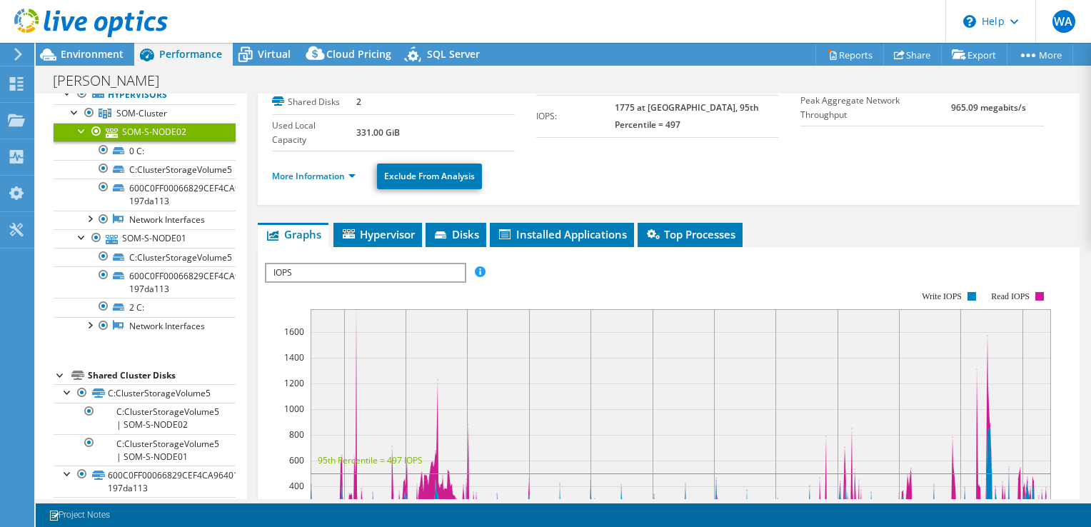
scroll to position [0, 0]
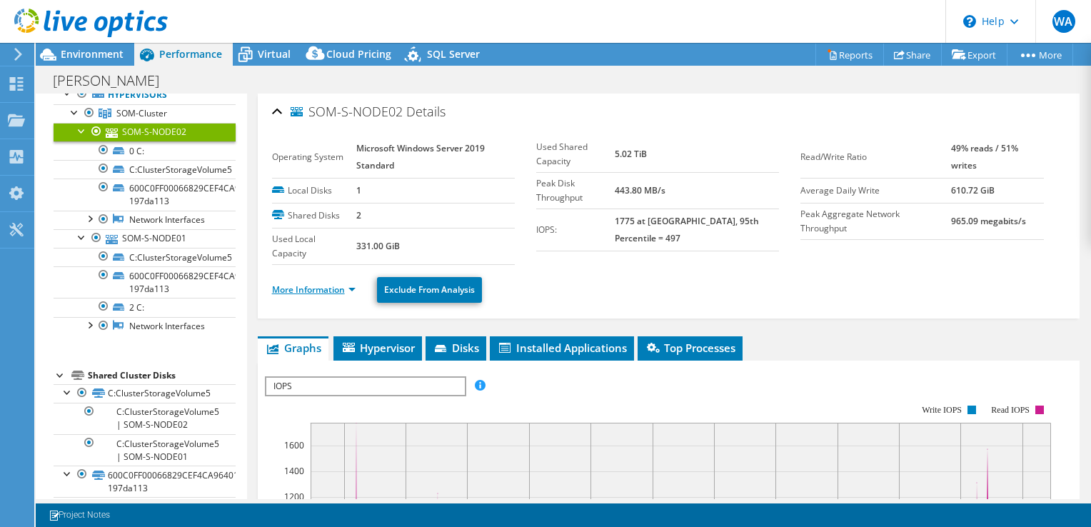
click at [300, 292] on link "More Information" at bounding box center [314, 289] width 84 height 12
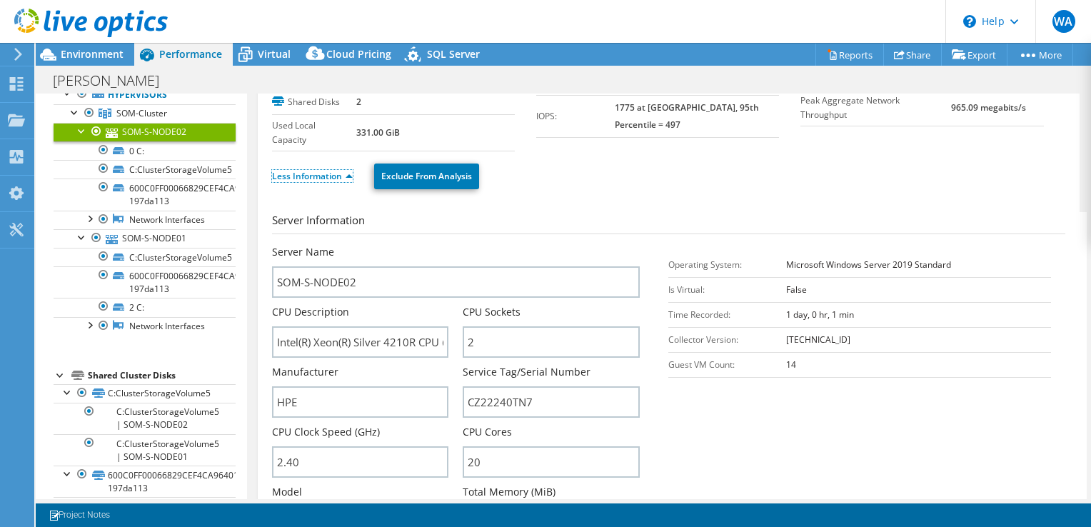
scroll to position [286, 0]
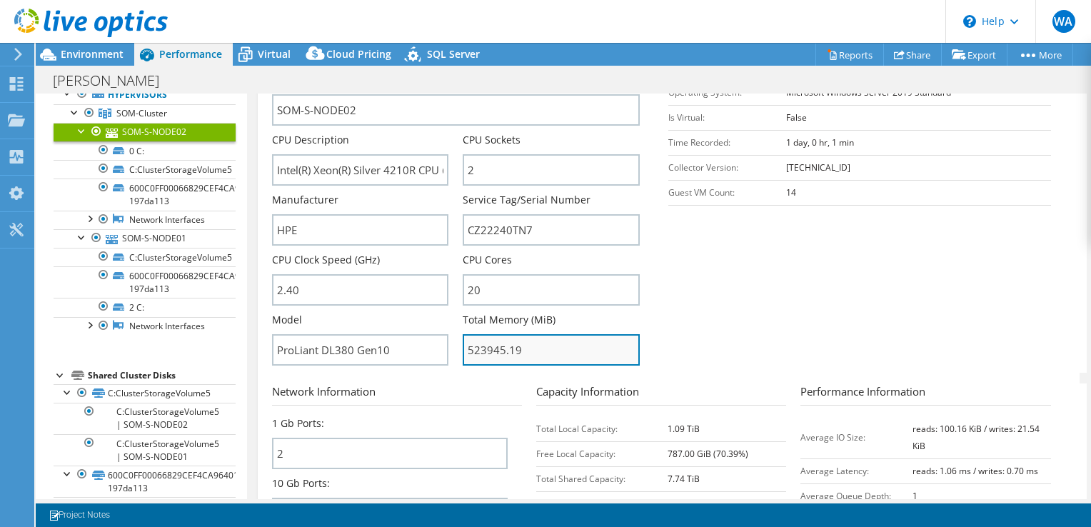
drag, startPoint x: 538, startPoint y: 343, endPoint x: 461, endPoint y: 345, distance: 76.4
click at [463, 345] on input "523945.19" at bounding box center [551, 349] width 177 height 31
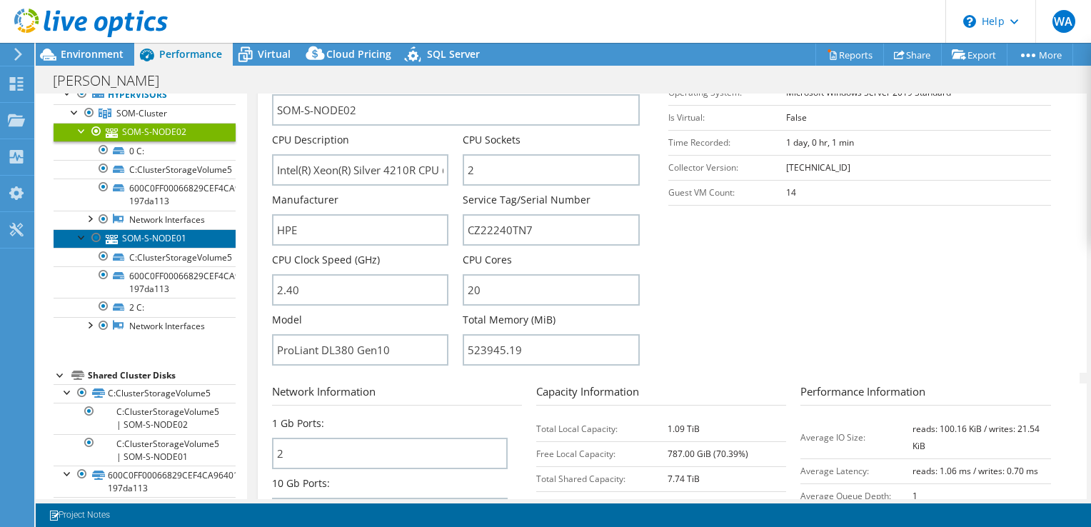
click at [147, 248] on link "SOM-S-NODE01" at bounding box center [145, 238] width 182 height 19
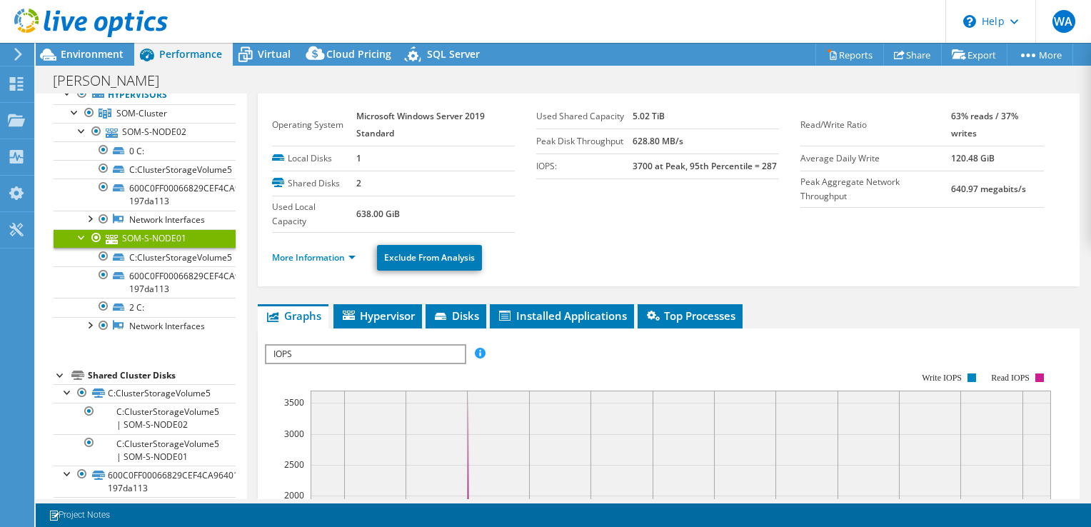
scroll to position [0, 0]
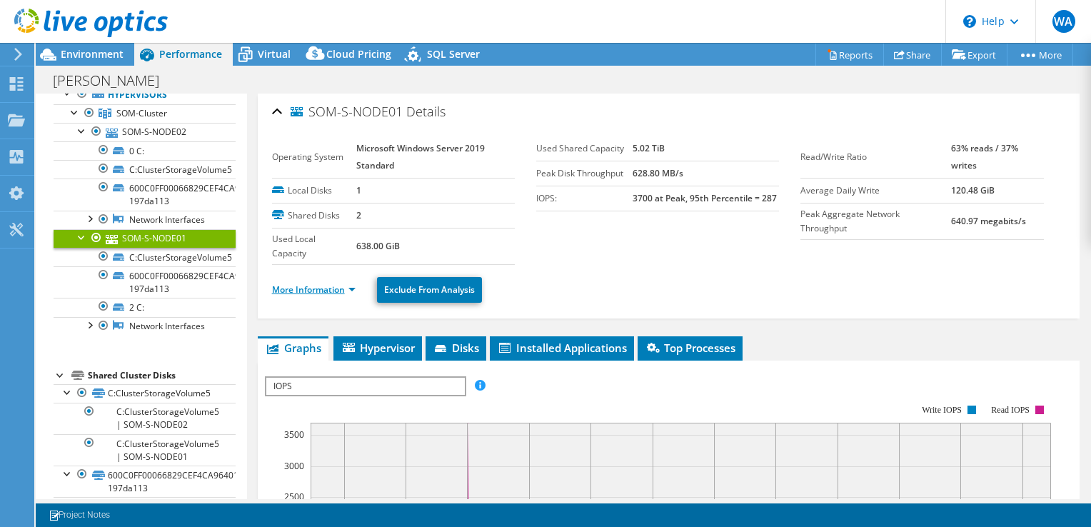
click at [323, 291] on link "More Information" at bounding box center [314, 289] width 84 height 12
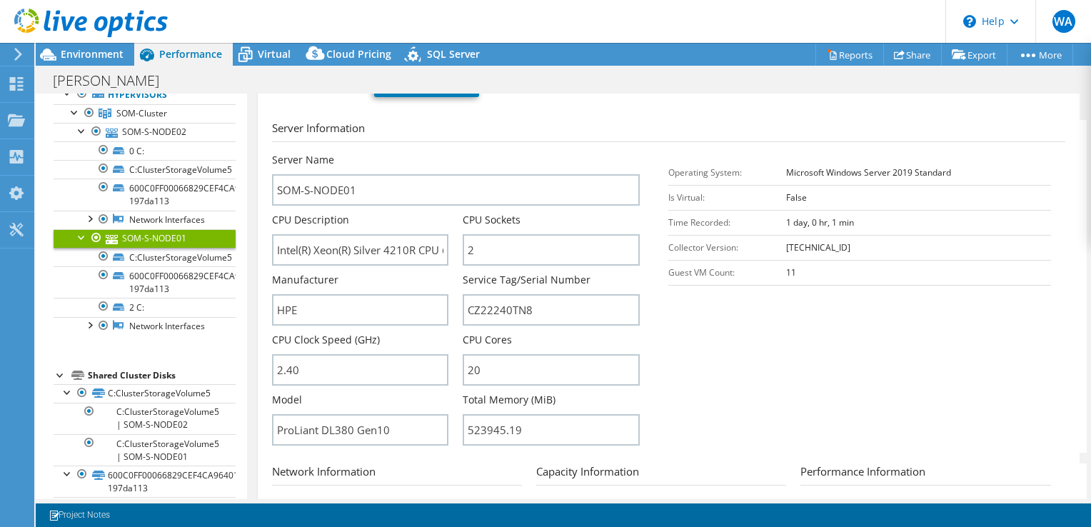
scroll to position [214, 0]
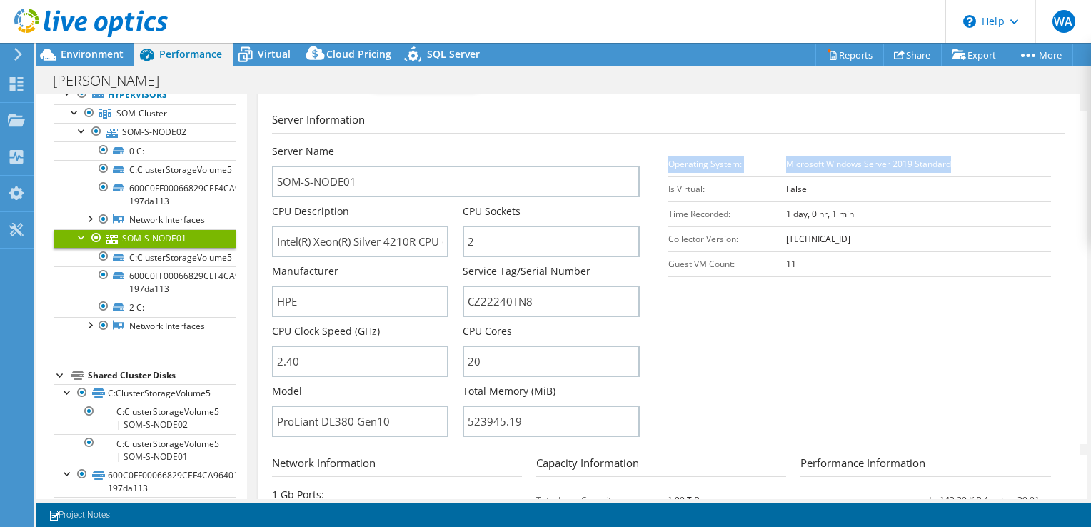
drag, startPoint x: 943, startPoint y: 161, endPoint x: 782, endPoint y: 145, distance: 161.5
click at [782, 145] on div "Operating System: Microsoft Windows Server 2019 Standard Is Virtual: False Time…" at bounding box center [866, 214] width 397 height 140
click at [801, 285] on section "Server Information Server Name SOM-S-NODE01 CPU Description Intel(R) Xeon(R) Si…" at bounding box center [672, 277] width 800 height 333
drag, startPoint x: 817, startPoint y: 162, endPoint x: 943, endPoint y: 153, distance: 126.6
click at [943, 153] on td "Microsoft Windows Server 2019 Standard" at bounding box center [918, 163] width 264 height 25
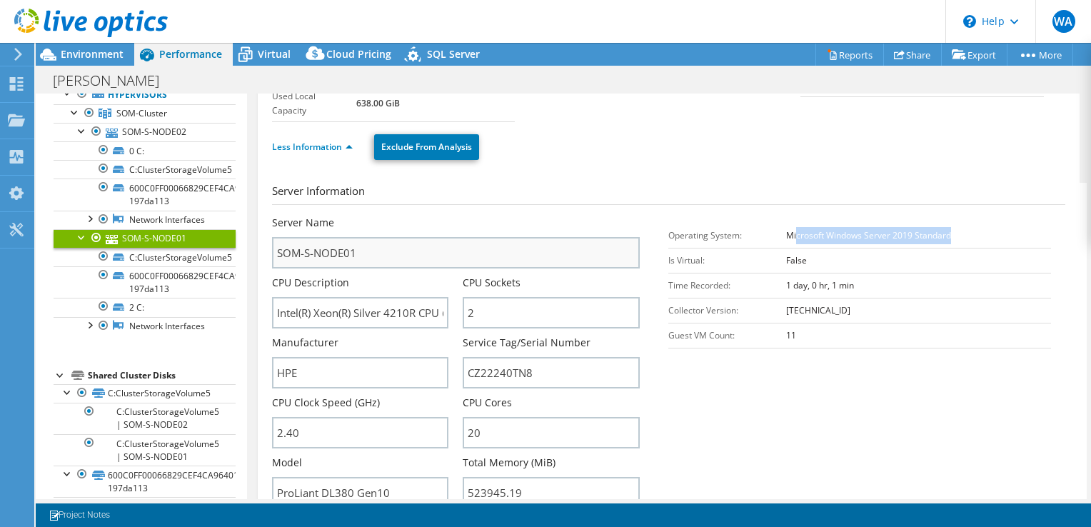
scroll to position [0, 0]
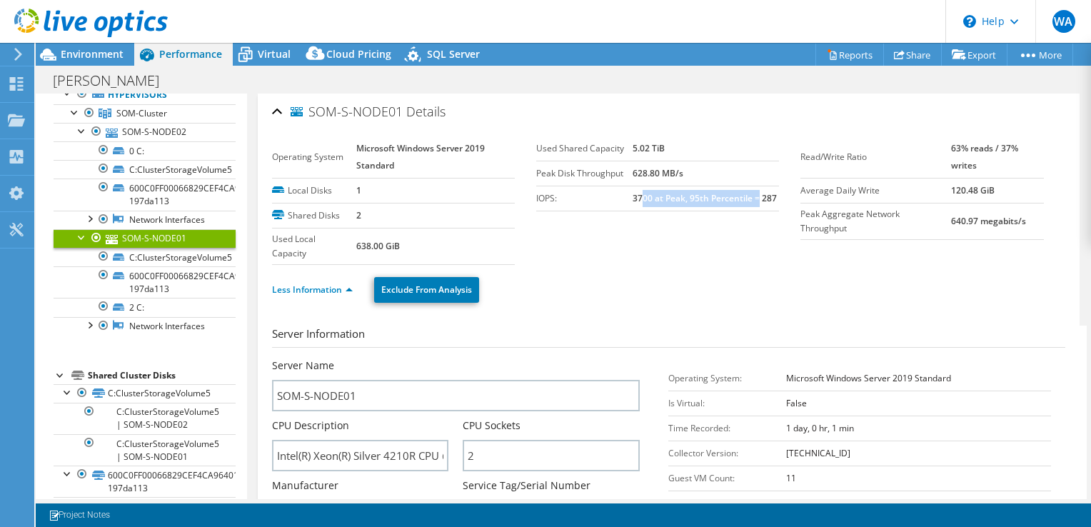
drag, startPoint x: 755, startPoint y: 196, endPoint x: 636, endPoint y: 193, distance: 118.5
click at [636, 193] on b "3700 at Peak, 95th Percentile = 287" at bounding box center [705, 198] width 144 height 12
drag, startPoint x: 636, startPoint y: 193, endPoint x: 709, endPoint y: 244, distance: 88.7
click at [708, 244] on section "Operating System Microsoft Windows Server 2019 Standard Local Disks 1 Shared Di…" at bounding box center [536, 200] width 529 height 128
drag, startPoint x: 768, startPoint y: 198, endPoint x: 748, endPoint y: 193, distance: 20.4
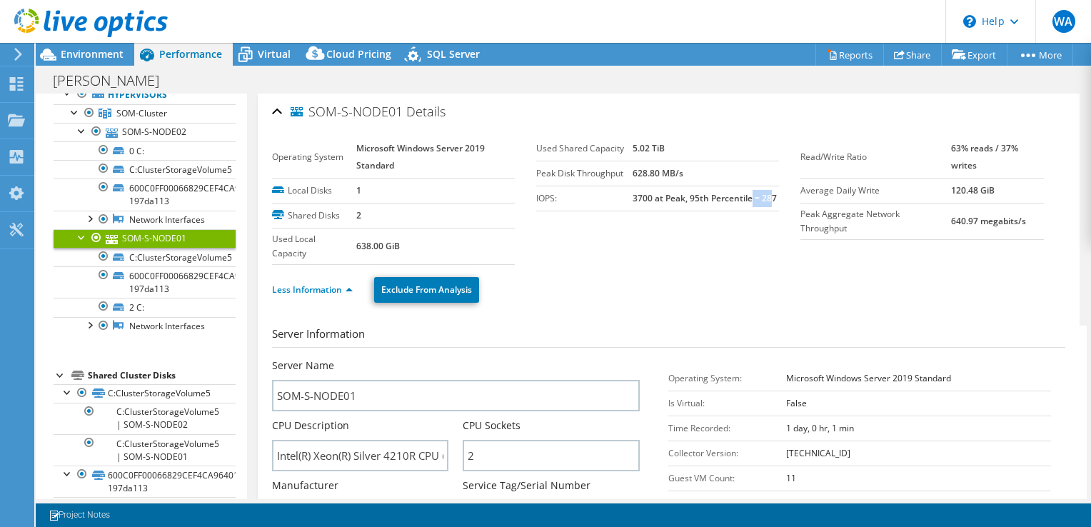
click at [748, 193] on b "3700 at Peak, 95th Percentile = 287" at bounding box center [705, 198] width 144 height 12
drag, startPoint x: 748, startPoint y: 193, endPoint x: 711, endPoint y: 238, distance: 58.3
click at [711, 238] on section "Operating System Microsoft Windows Server 2019 Standard Local Disks 1 Shared Di…" at bounding box center [536, 200] width 529 height 128
drag, startPoint x: 623, startPoint y: 193, endPoint x: 747, endPoint y: 183, distance: 123.9
click at [744, 183] on tbody "Used Shared Capacity 5.02 TiB Peak Disk Throughput 628.80 MB/s IOPS: 3700 at Pe…" at bounding box center [657, 173] width 243 height 75
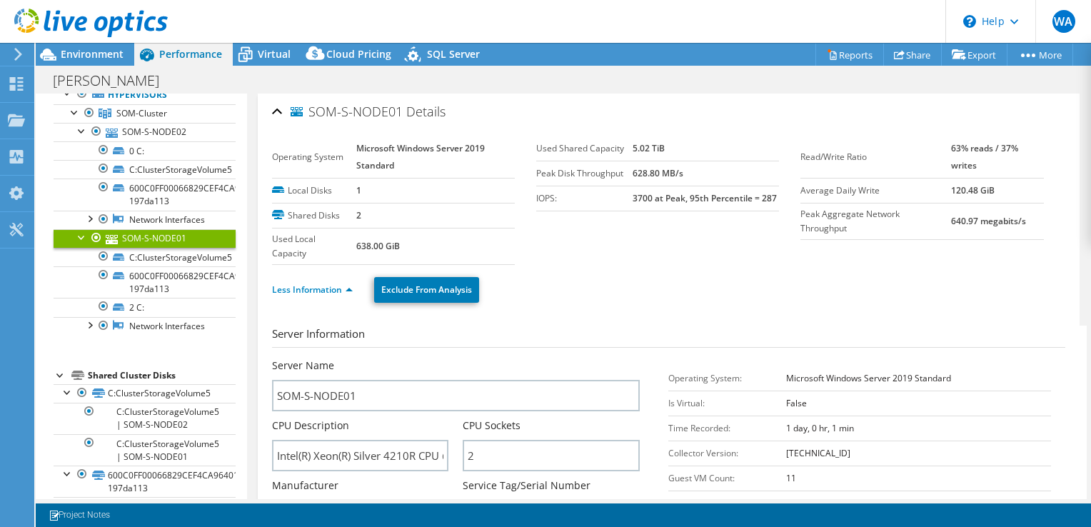
drag, startPoint x: 747, startPoint y: 183, endPoint x: 660, endPoint y: 223, distance: 95.5
click at [660, 223] on section "Operating System Microsoft Windows Server 2019 Standard Local Disks 1 Shared Di…" at bounding box center [536, 200] width 529 height 128
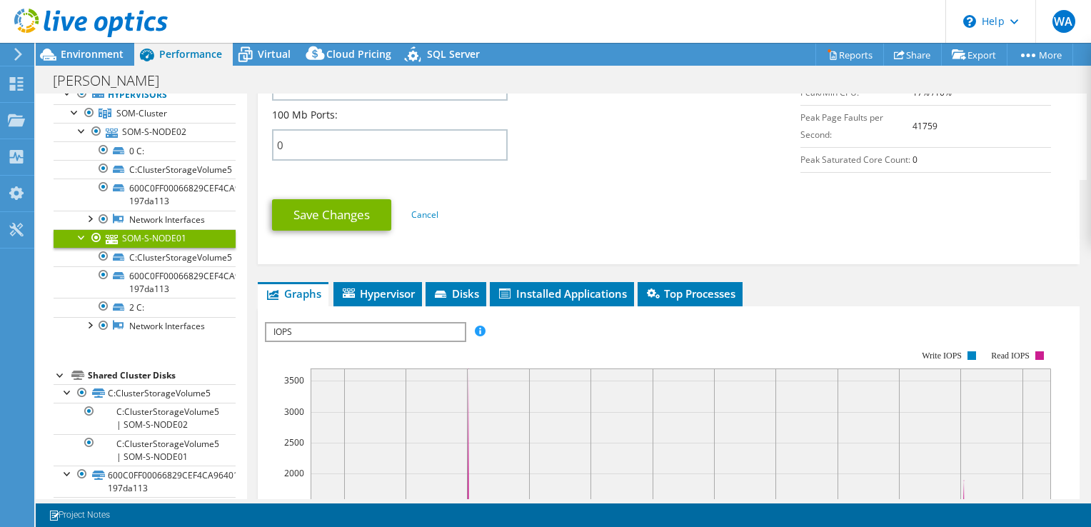
scroll to position [928, 0]
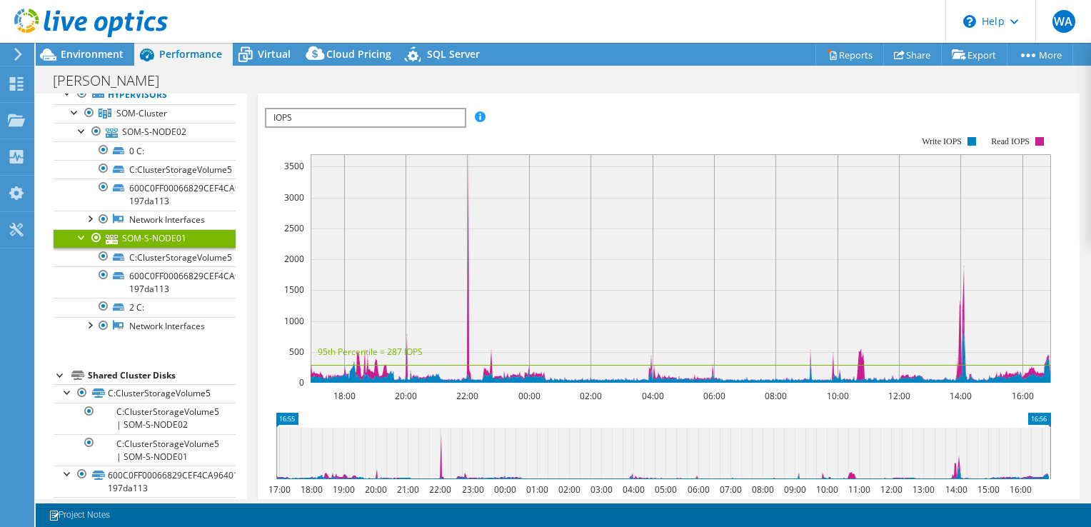
drag, startPoint x: 418, startPoint y: 131, endPoint x: 425, endPoint y: 133, distance: 8.0
click at [418, 126] on span "IOPS" at bounding box center [365, 117] width 198 height 17
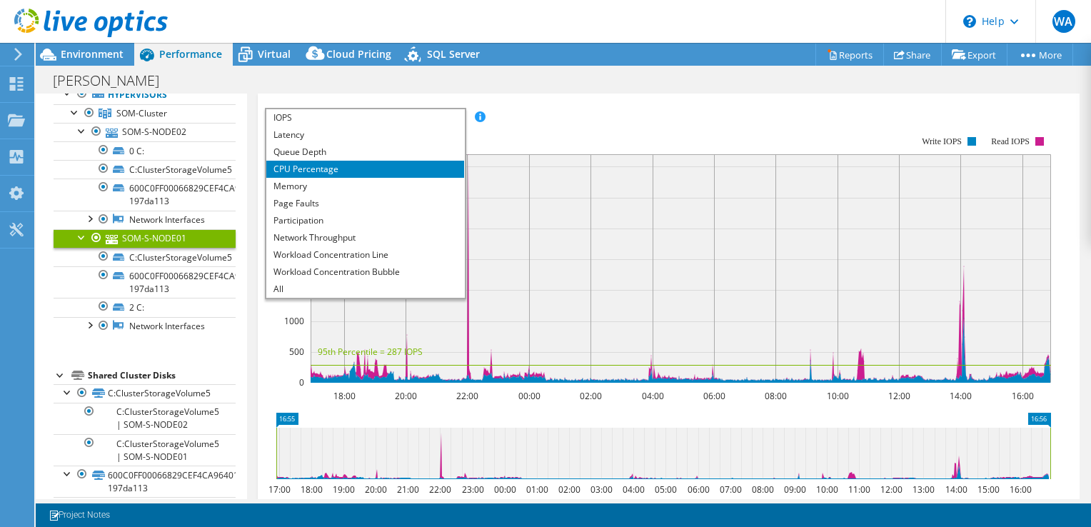
click at [423, 120] on span "IOPS" at bounding box center [365, 117] width 198 height 17
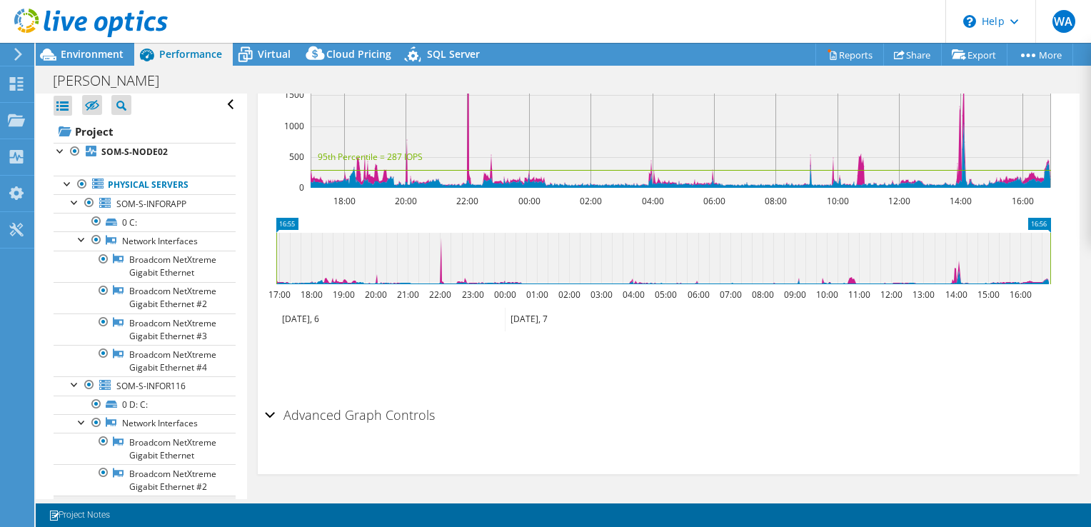
scroll to position [0, 0]
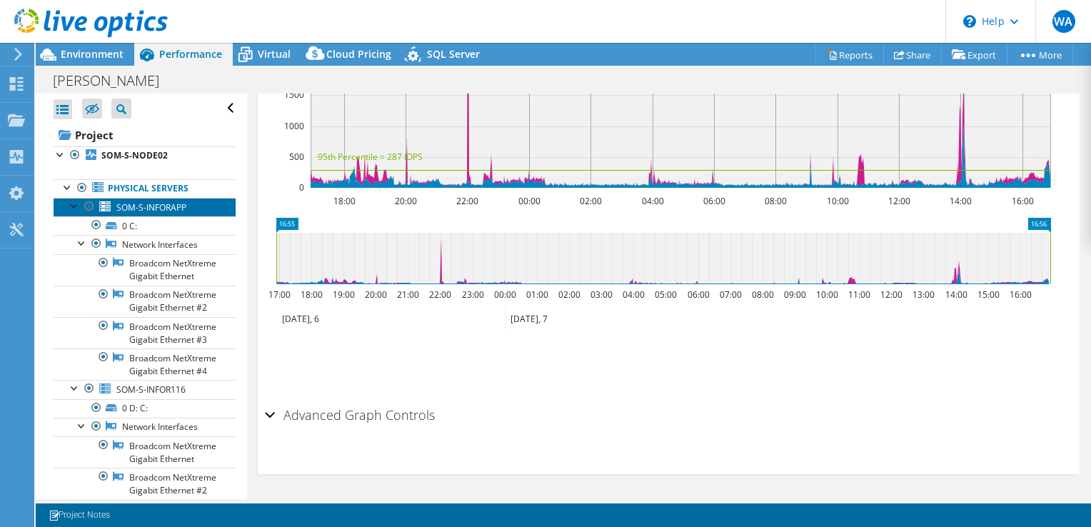
click at [126, 207] on span "SOM-S-INFORAPP" at bounding box center [151, 207] width 70 height 12
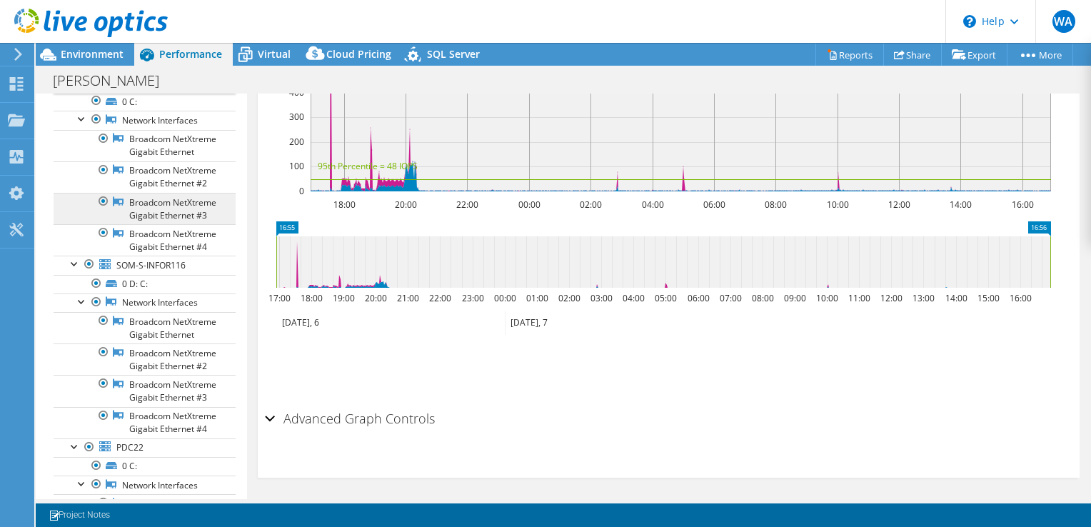
scroll to position [143, 0]
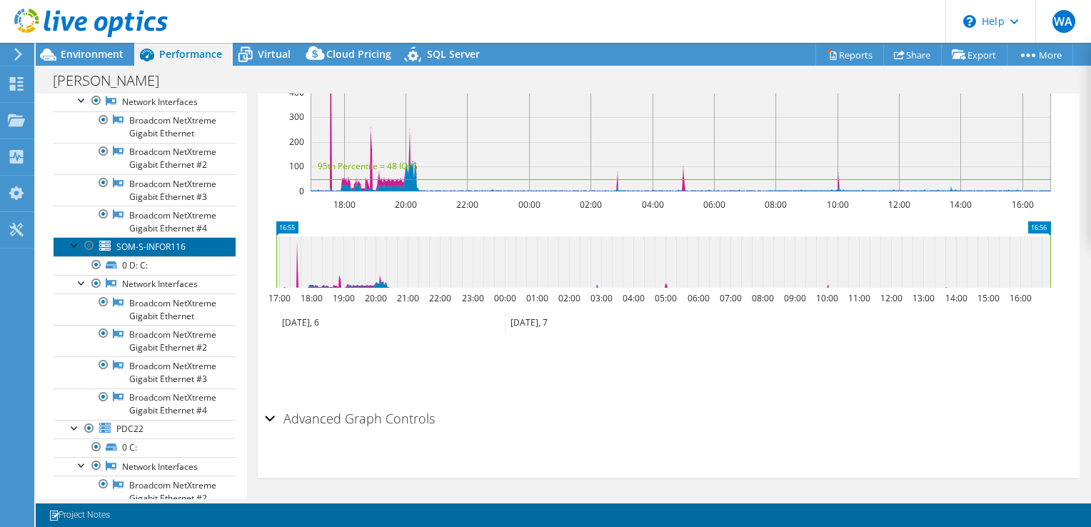
click at [123, 253] on span "SOM-S-INFOR116" at bounding box center [150, 247] width 69 height 12
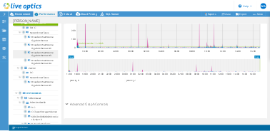
scroll to position [357, 0]
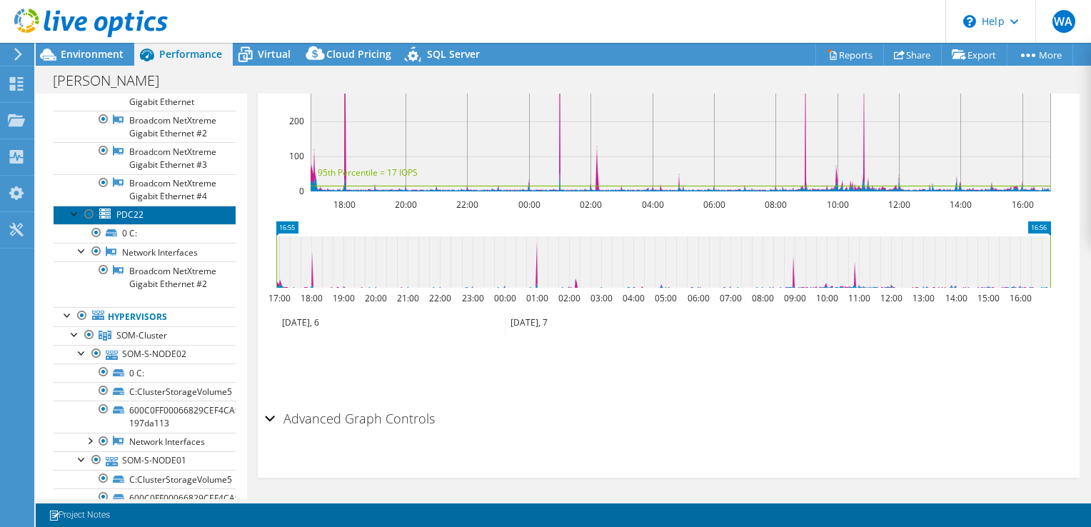
click at [126, 221] on span "PDC22" at bounding box center [129, 214] width 27 height 12
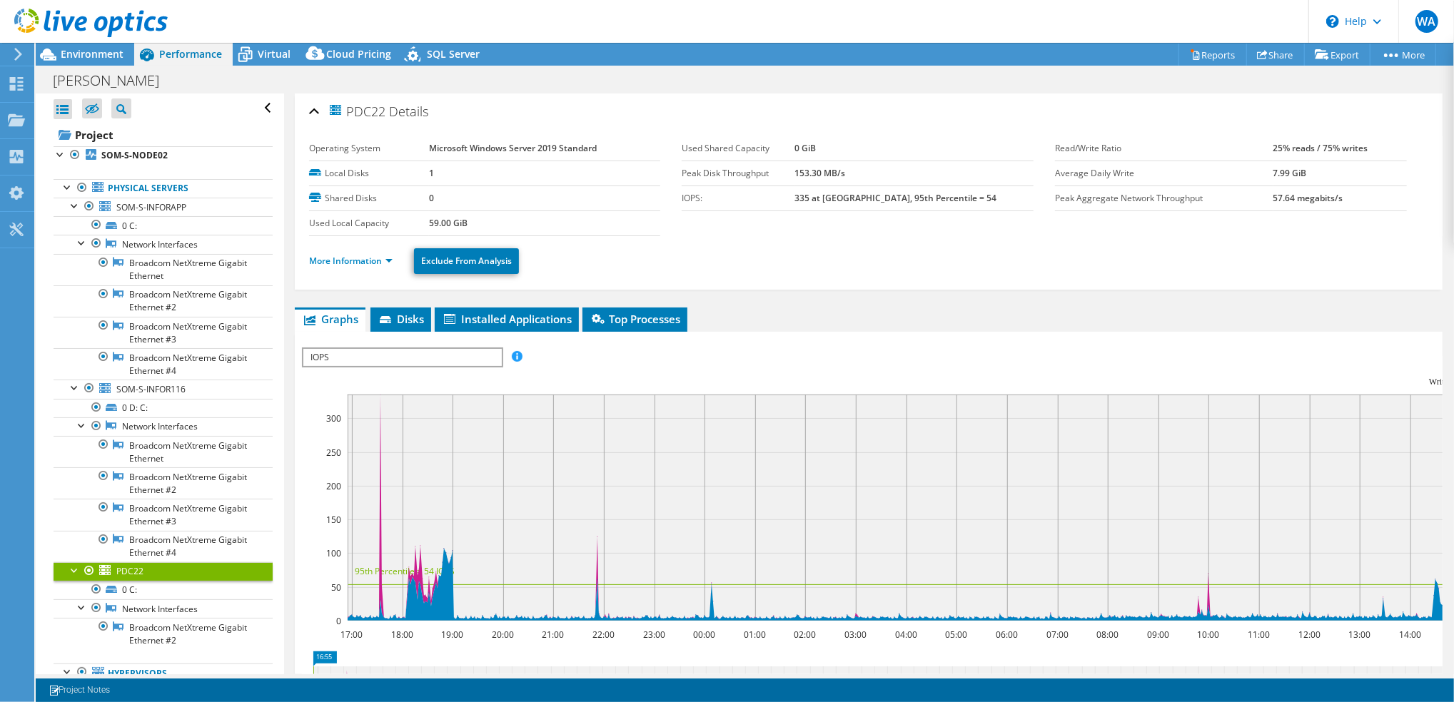
scroll to position [52, 0]
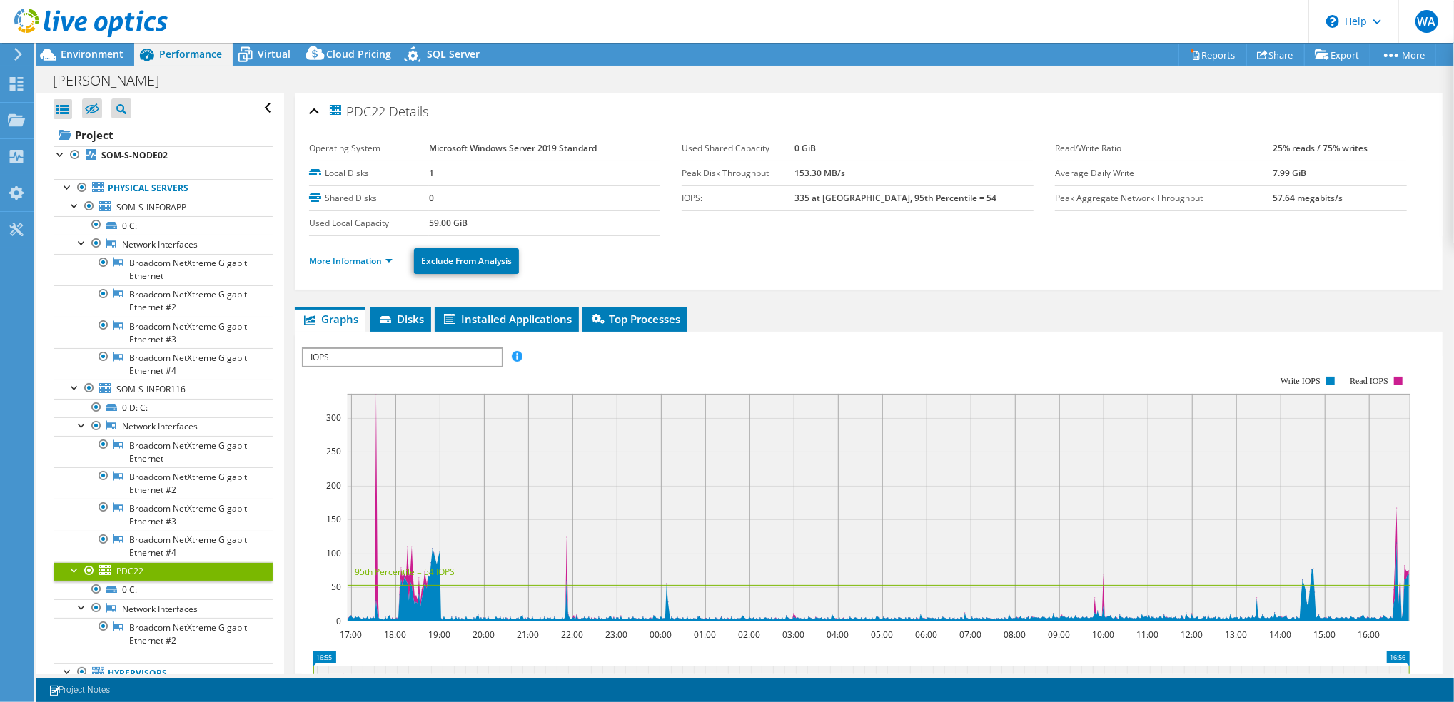
drag, startPoint x: 534, startPoint y: 482, endPoint x: 583, endPoint y: 410, distance: 86.3
click at [583, 410] on rect at bounding box center [879, 508] width 1063 height 228
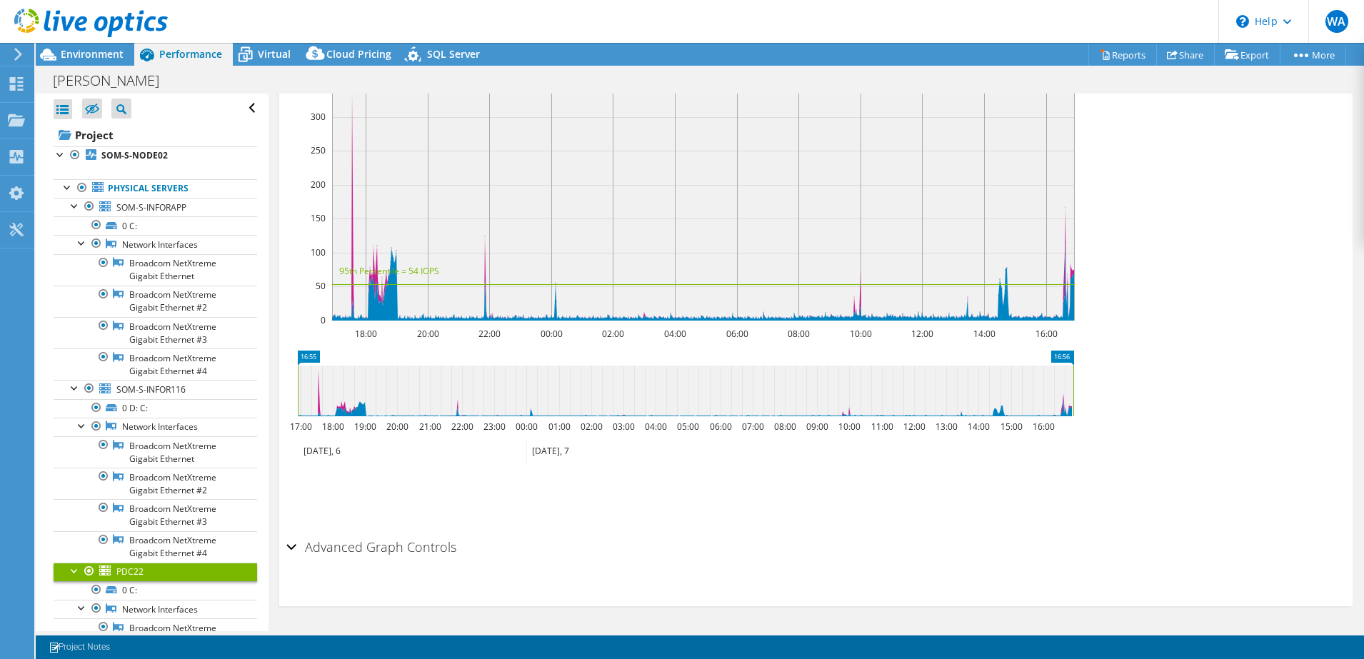
scroll to position [53, 0]
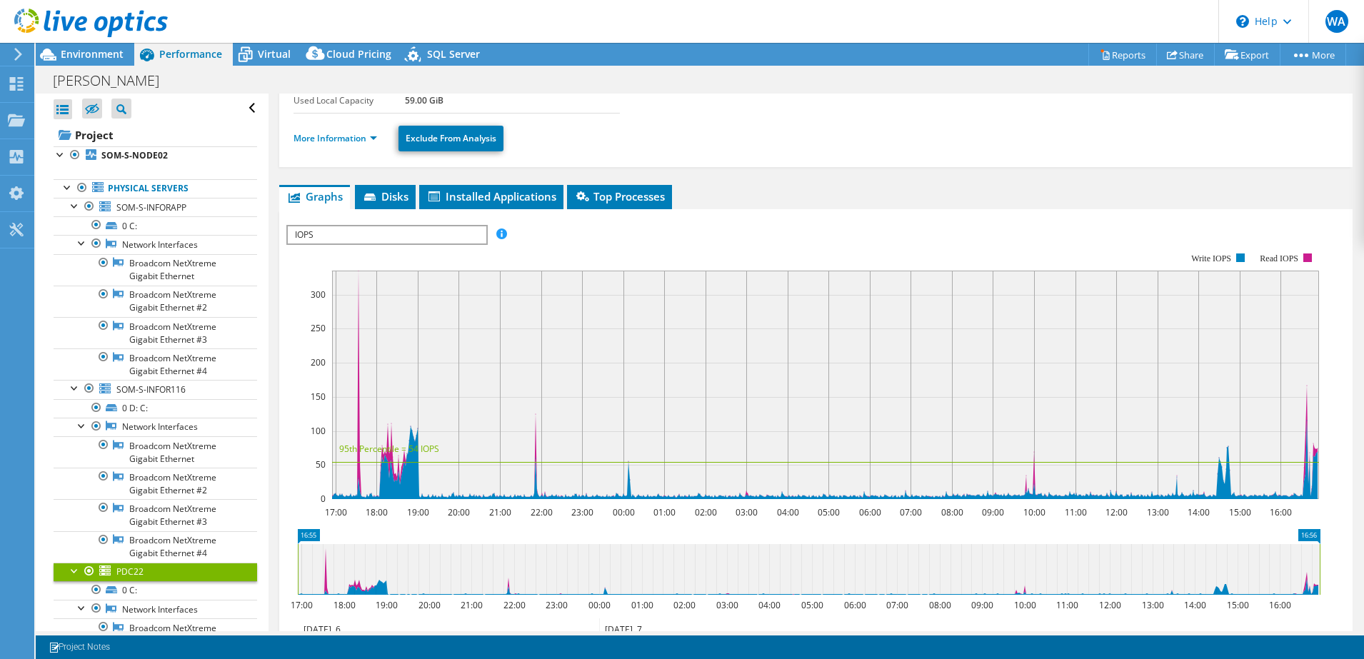
drag, startPoint x: 433, startPoint y: 261, endPoint x: 415, endPoint y: 236, distance: 31.7
click at [427, 253] on rect at bounding box center [802, 375] width 1032 height 285
click at [414, 233] on span "IOPS" at bounding box center [387, 234] width 198 height 17
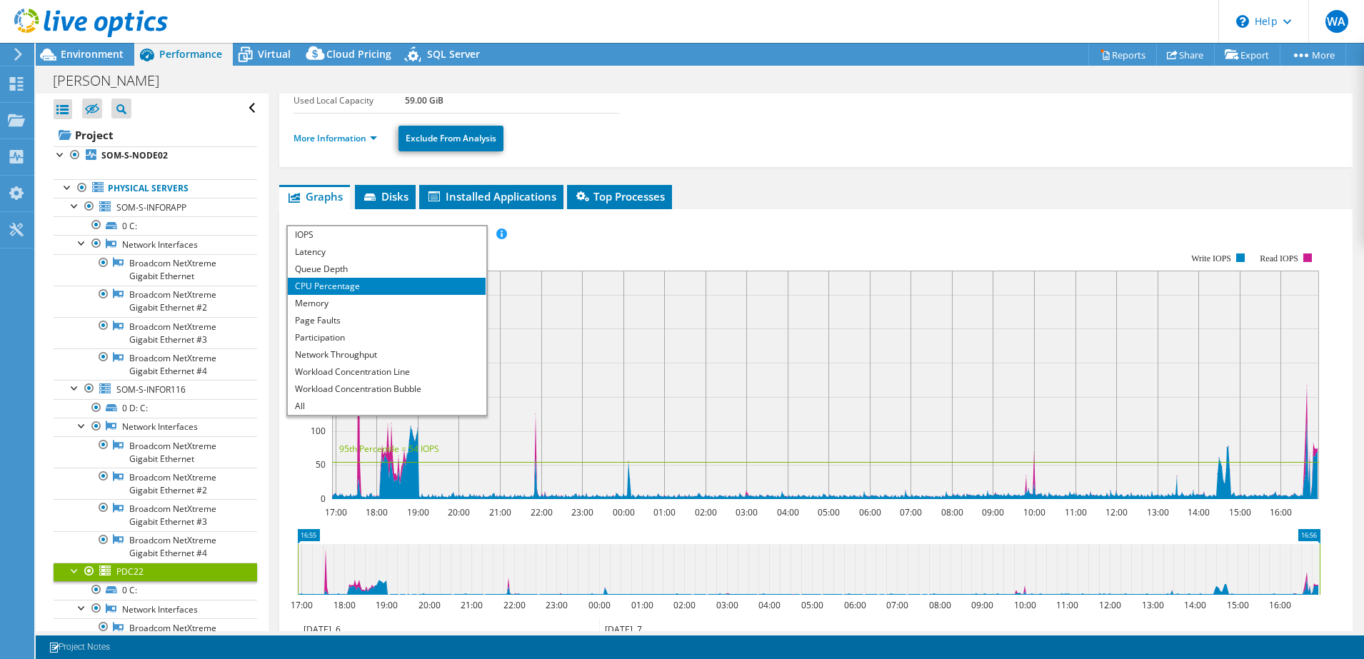
click at [343, 283] on li "CPU Percentage" at bounding box center [387, 286] width 198 height 17
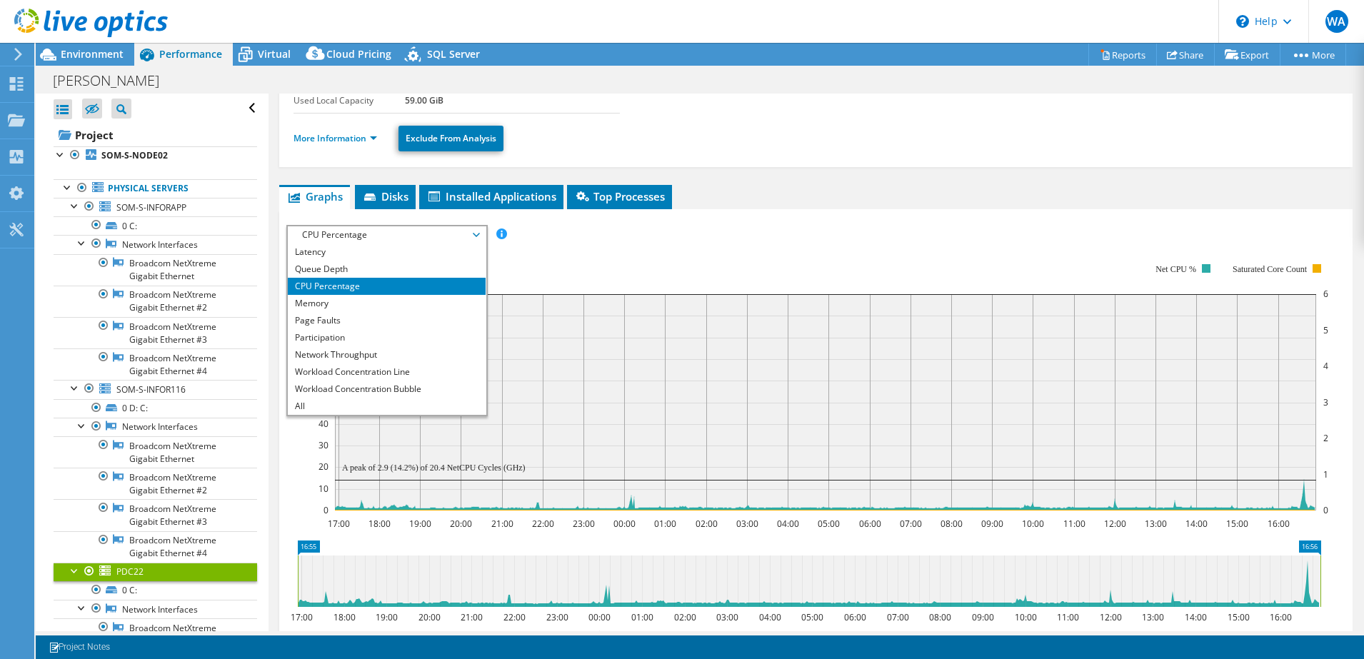
drag, startPoint x: 343, startPoint y: 283, endPoint x: 752, endPoint y: 221, distance: 413.1
click at [790, 221] on div "IOPS Disk Throughput IO Size Latency Queue Depth CPU Percentage Memory Page Fau…" at bounding box center [815, 470] width 1059 height 505
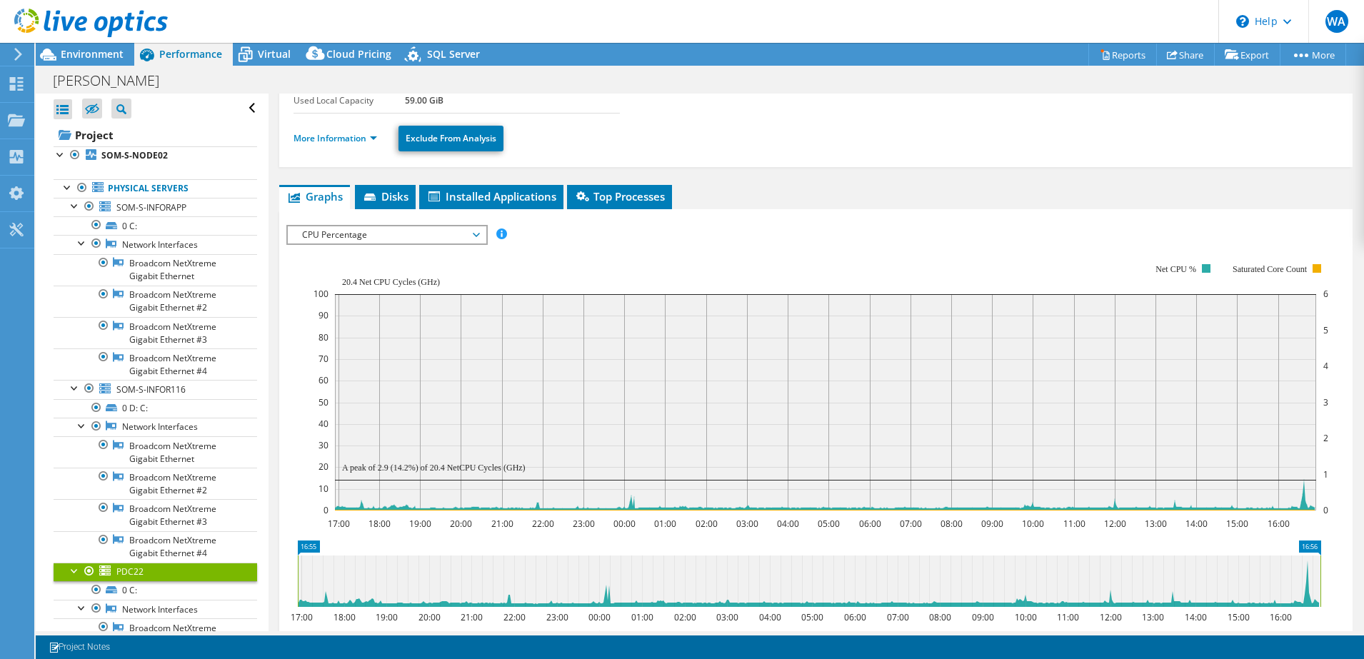
click at [346, 248] on rect at bounding box center [820, 387] width 1014 height 286
click at [361, 233] on span "CPU Percentage" at bounding box center [386, 234] width 183 height 17
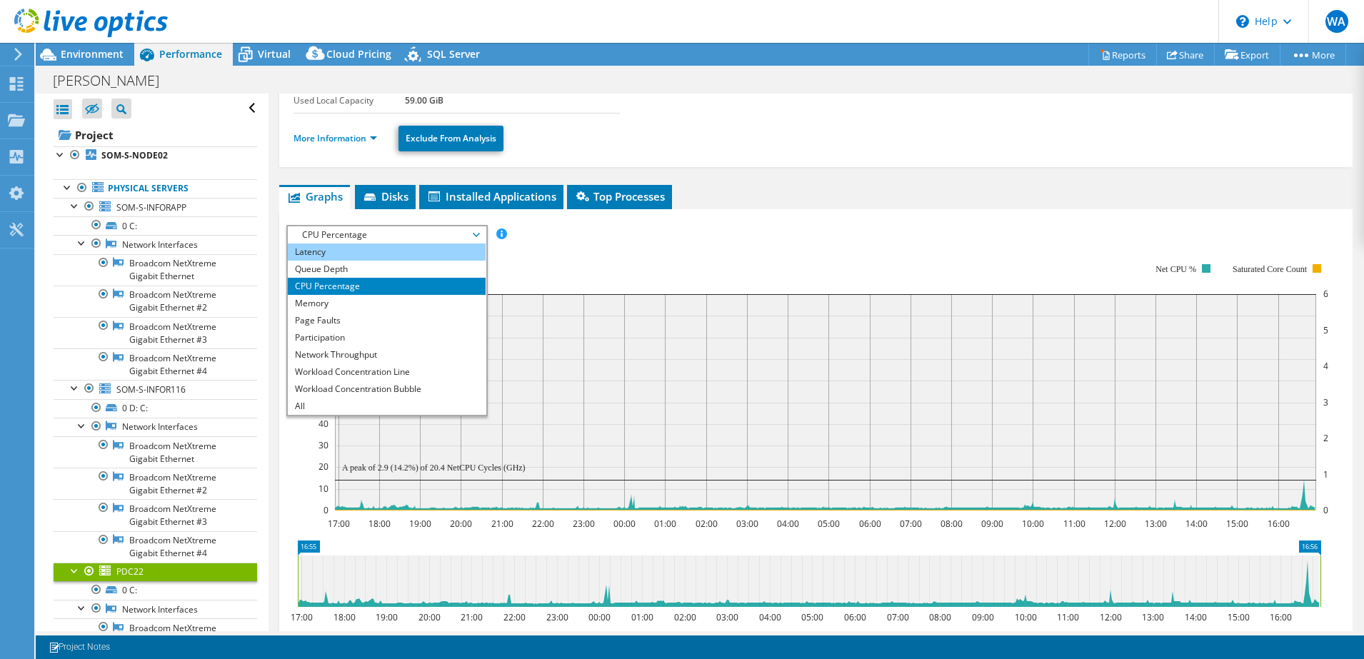
click at [340, 255] on li "Latency" at bounding box center [387, 251] width 198 height 17
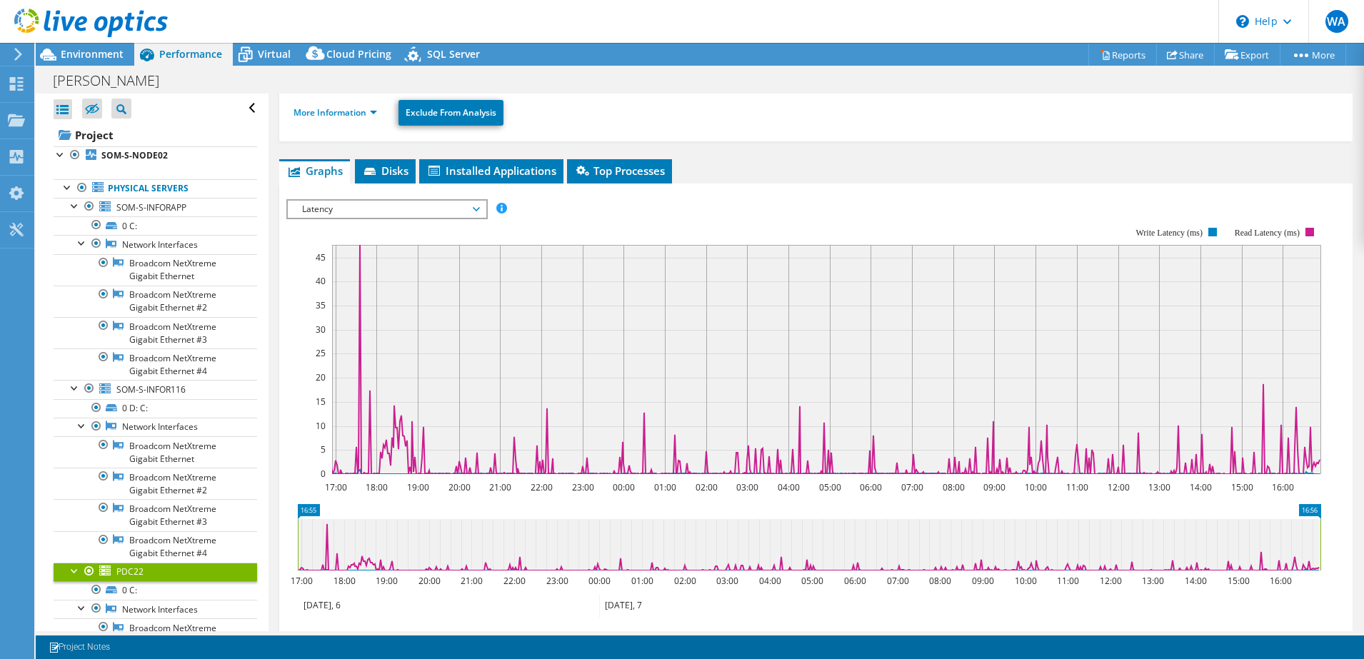
scroll to position [35, 0]
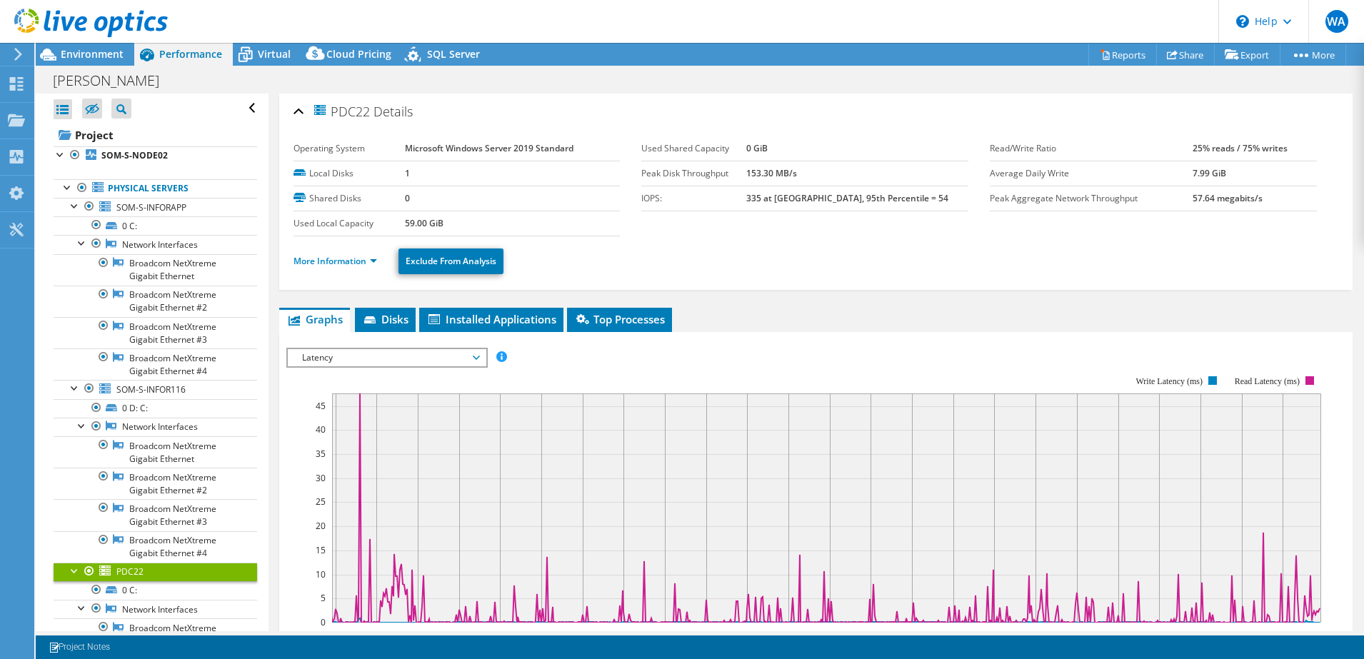
click at [988, 258] on ul "More Information Exclude From Analysis" at bounding box center [815, 259] width 1044 height 29
click at [665, 275] on div "More Information Exclude From Analysis" at bounding box center [815, 261] width 1044 height 50
drag, startPoint x: 665, startPoint y: 275, endPoint x: 665, endPoint y: 268, distance: 7.2
drag, startPoint x: 665, startPoint y: 268, endPoint x: 638, endPoint y: 209, distance: 64.2
click at [641, 209] on td "IOPS:" at bounding box center [693, 198] width 104 height 25
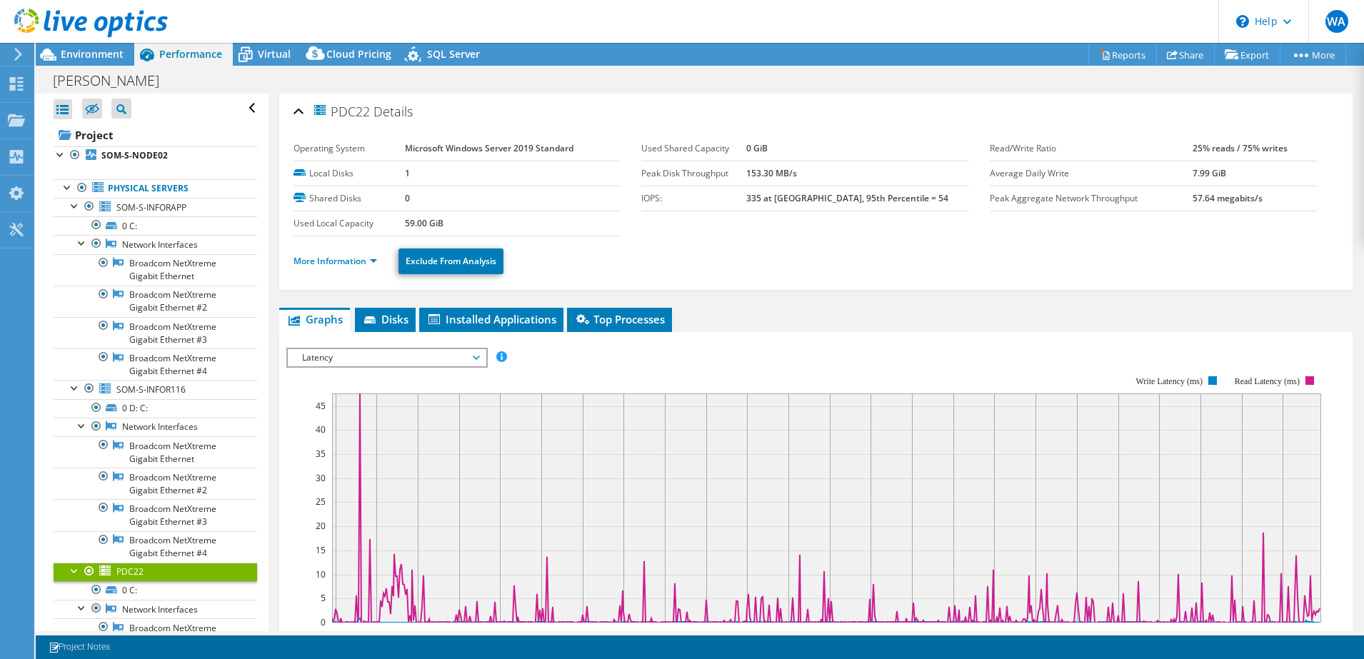
drag, startPoint x: 638, startPoint y: 209, endPoint x: 607, endPoint y: 254, distance: 54.9
click at [607, 254] on ul "More Information Exclude From Analysis" at bounding box center [815, 259] width 1044 height 29
click at [419, 365] on span "Latency" at bounding box center [386, 357] width 183 height 17
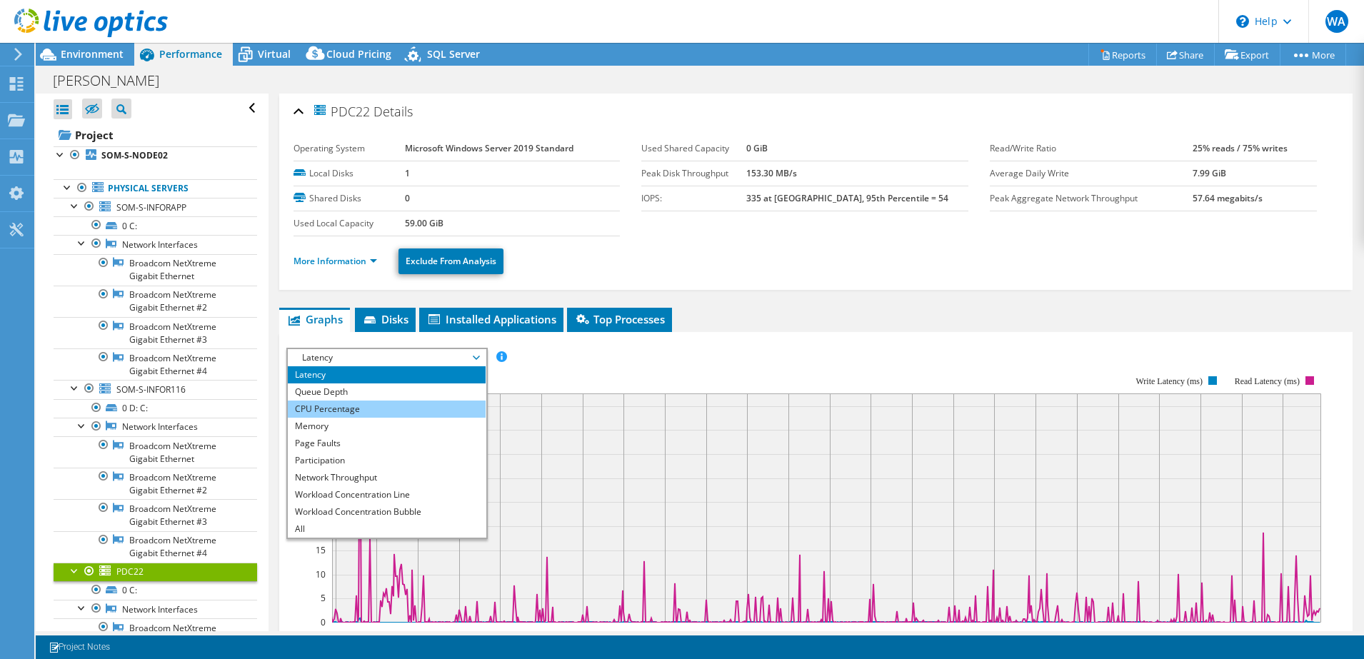
click at [405, 407] on li "CPU Percentage" at bounding box center [387, 408] width 198 height 17
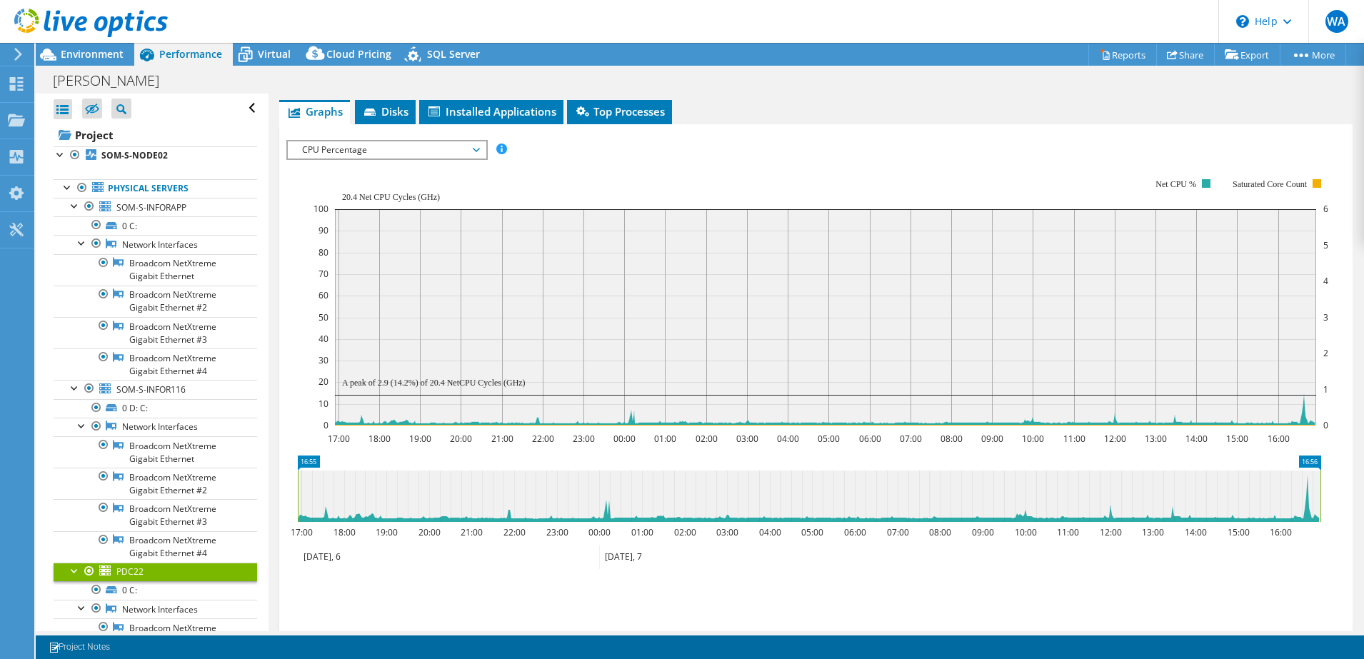
scroll to position [313, 0]
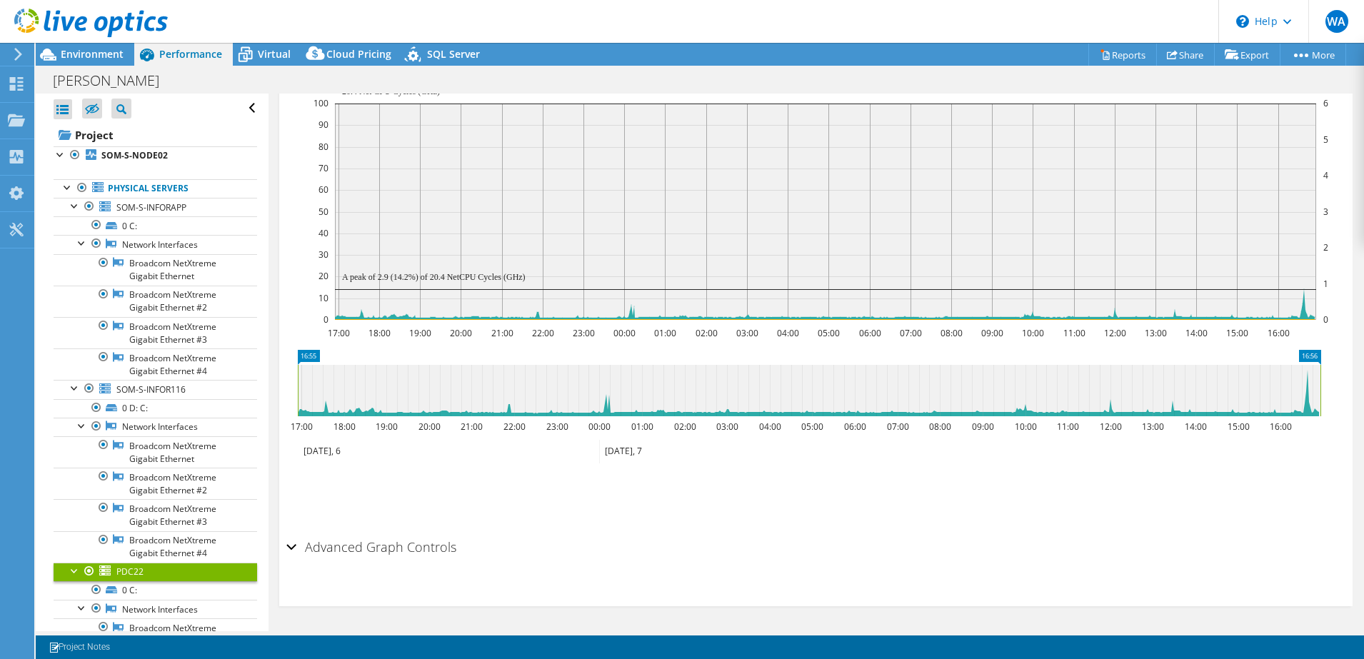
click at [374, 526] on h2 "Advanced Graph Controls" at bounding box center [371, 547] width 170 height 29
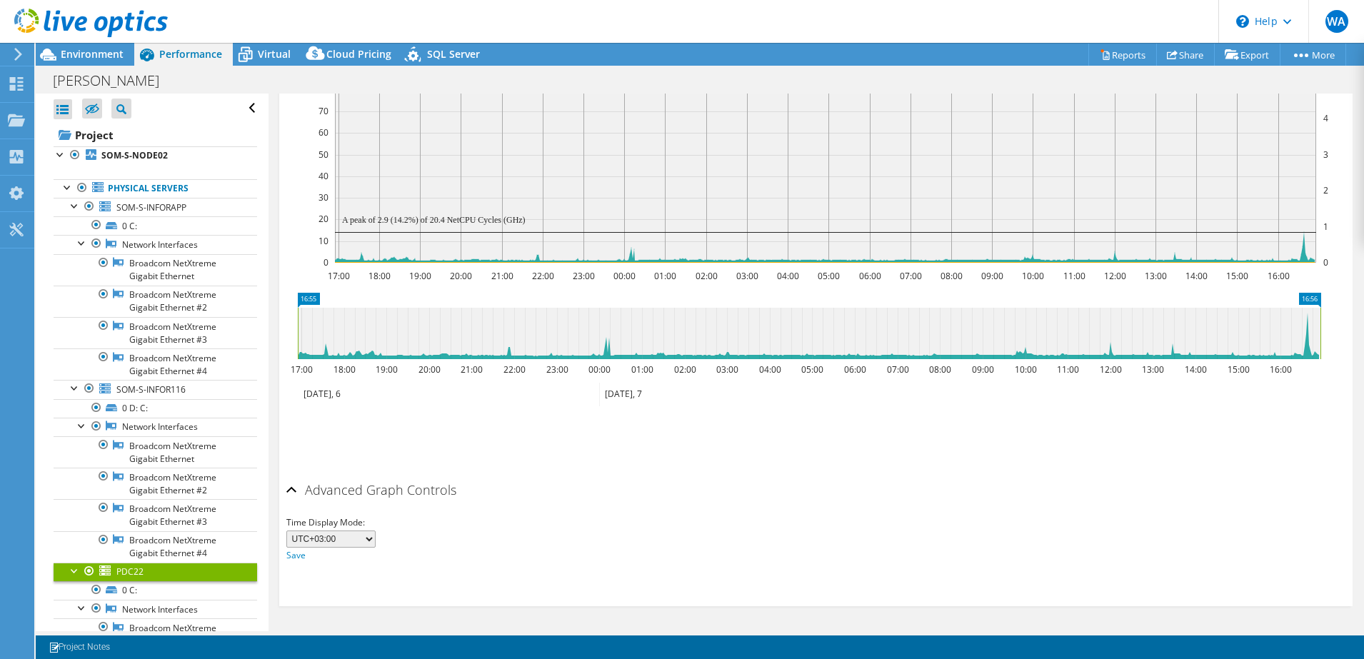
scroll to position [0, 0]
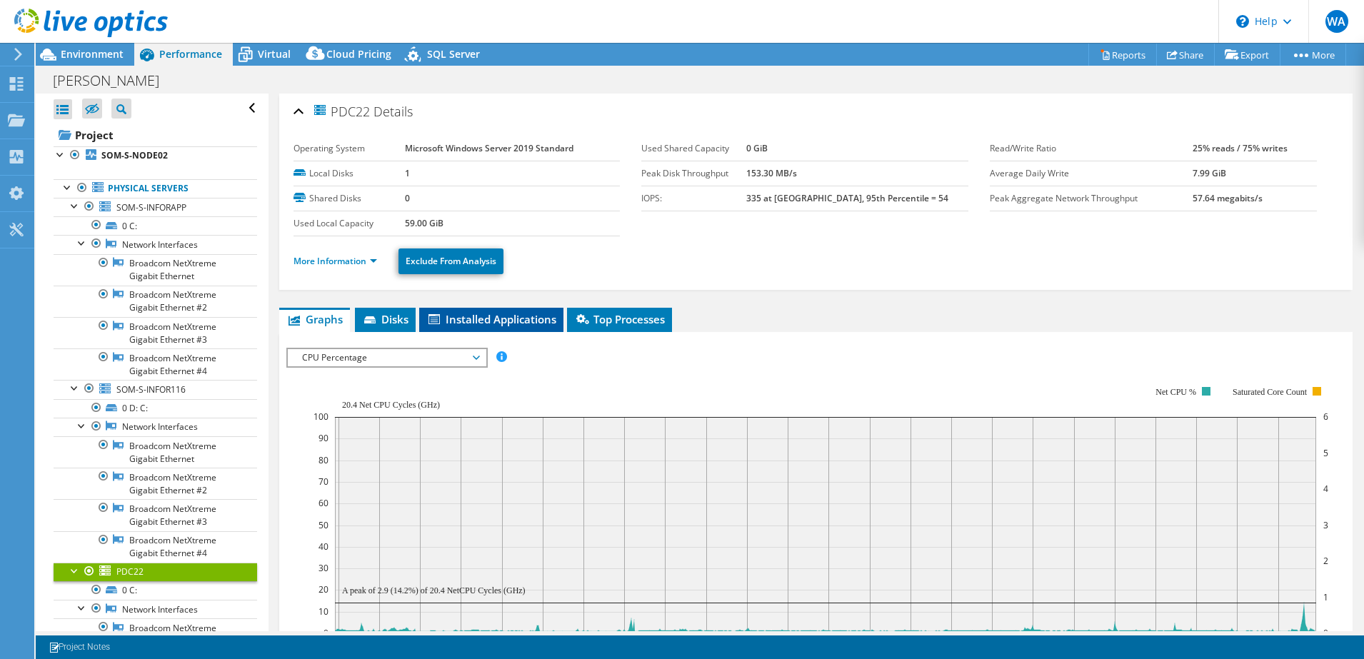
click at [479, 325] on span "Installed Applications" at bounding box center [491, 319] width 130 height 14
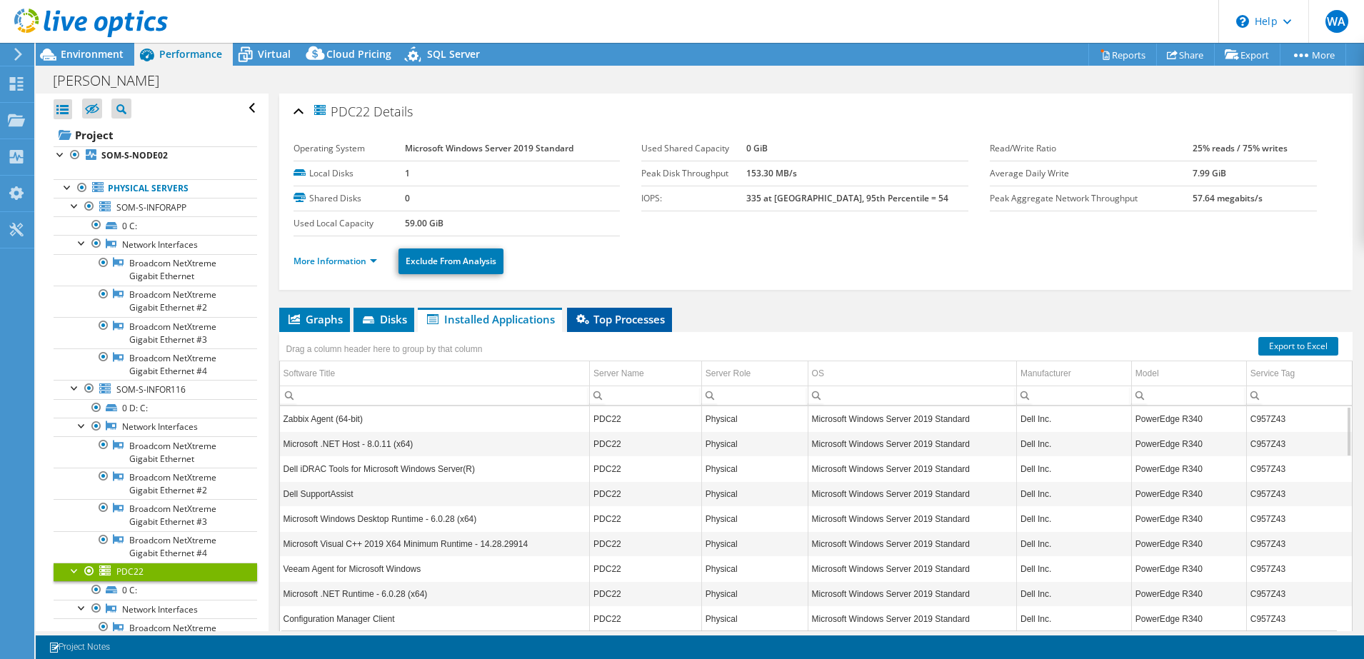
click at [620, 314] on span "Top Processes" at bounding box center [619, 319] width 91 height 14
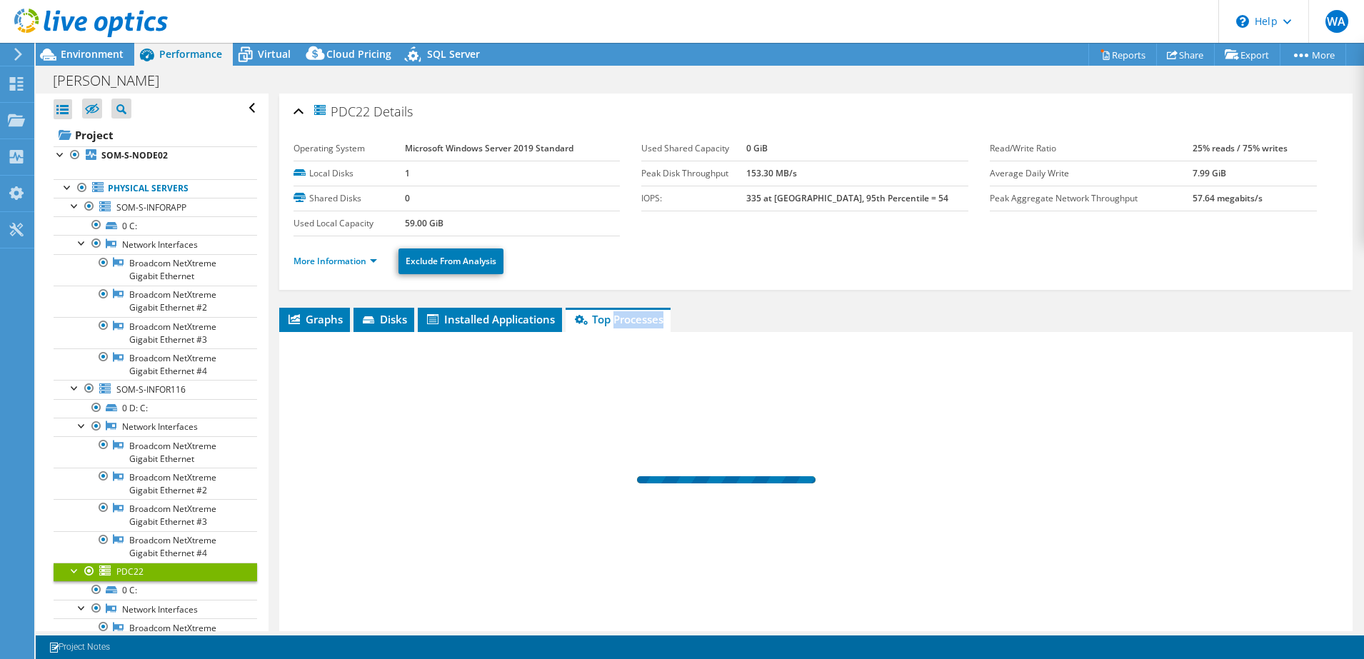
click at [620, 314] on span "Top Processes" at bounding box center [618, 319] width 91 height 14
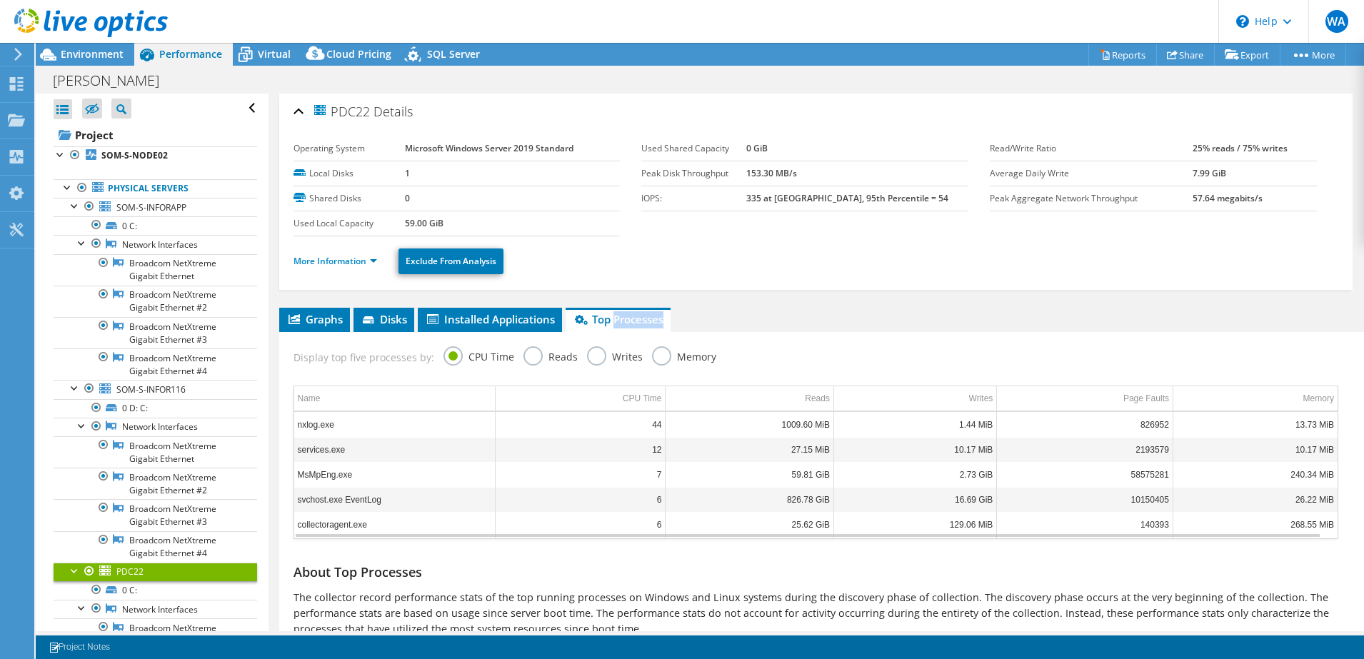
scroll to position [59, 0]
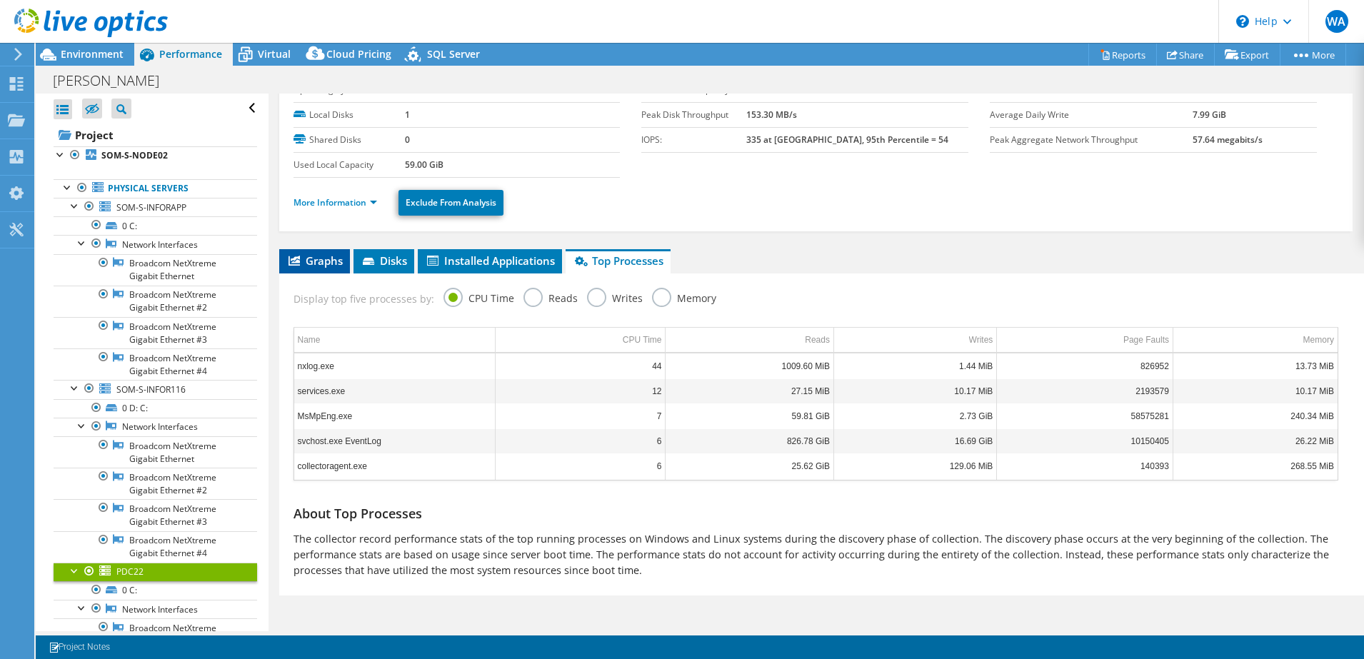
click at [313, 255] on span "Graphs" at bounding box center [314, 260] width 56 height 14
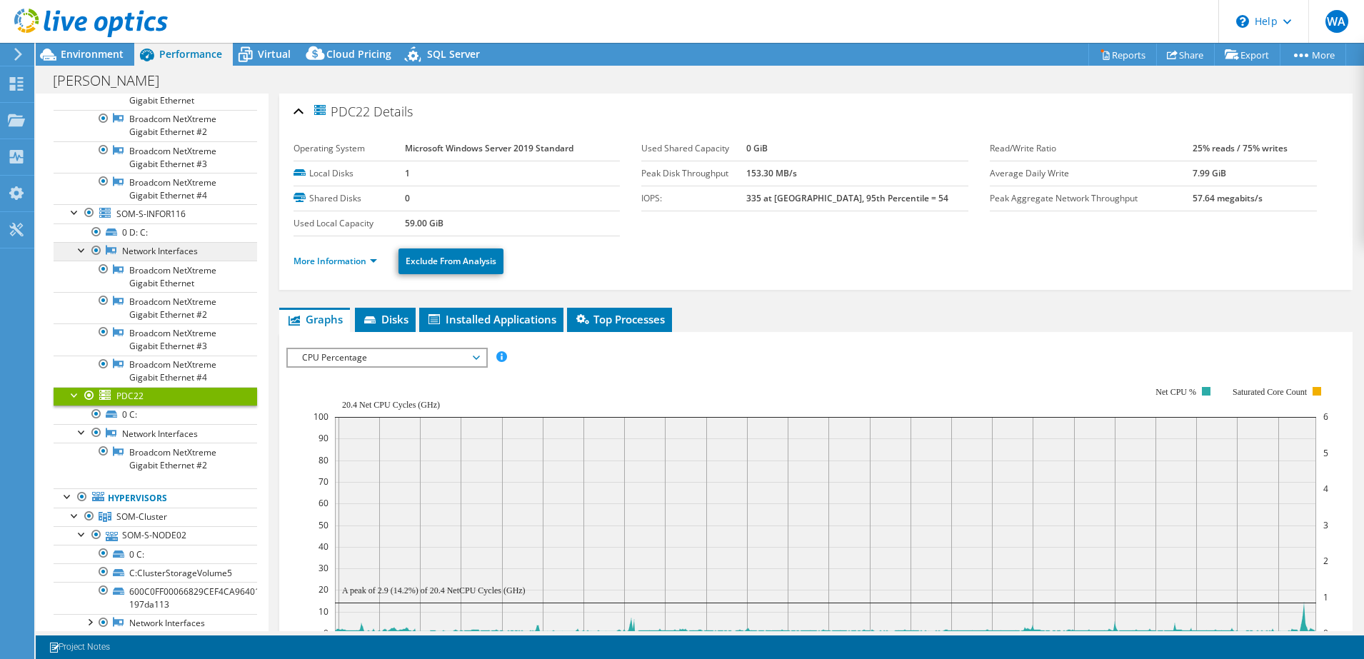
scroll to position [0, 0]
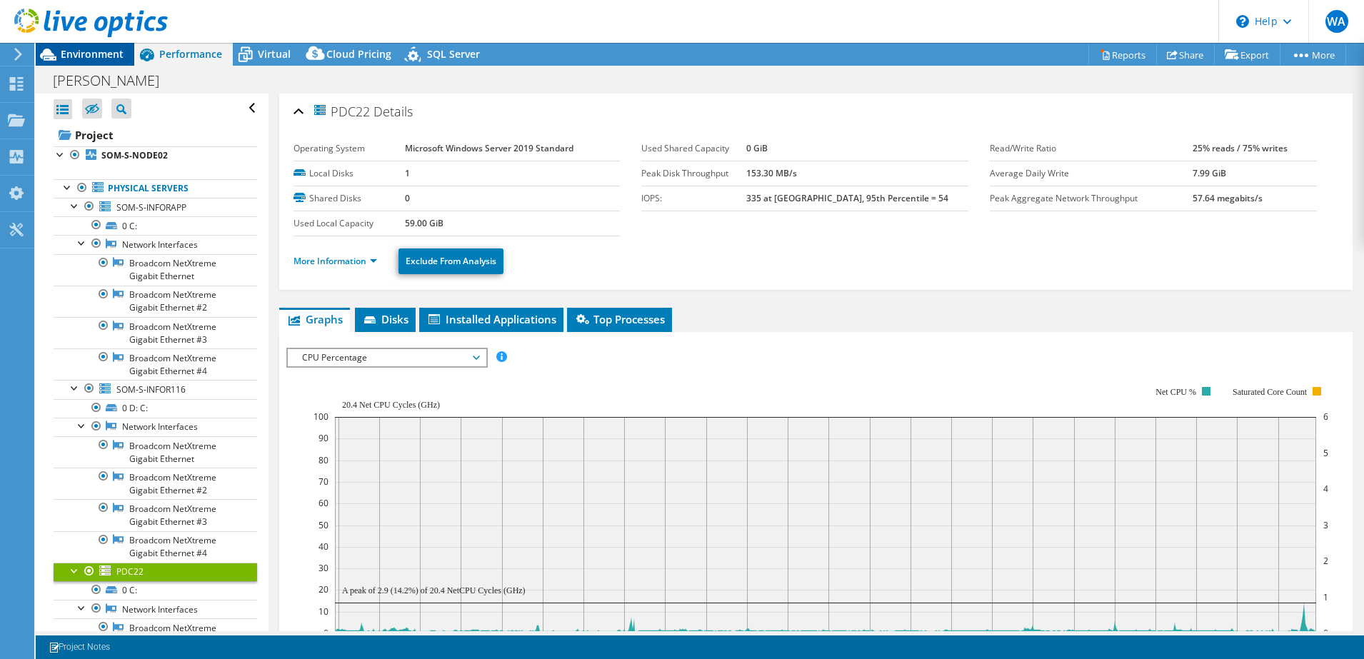
click at [88, 59] on span "Environment" at bounding box center [92, 54] width 63 height 14
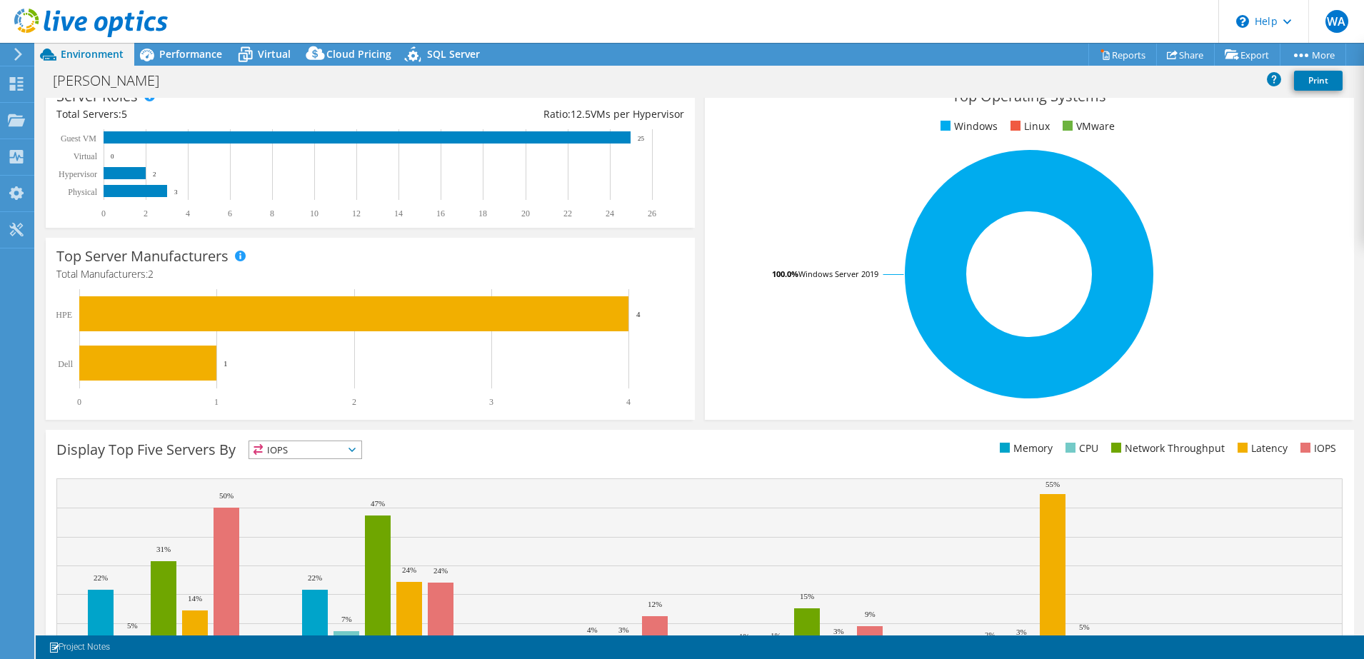
scroll to position [294, 0]
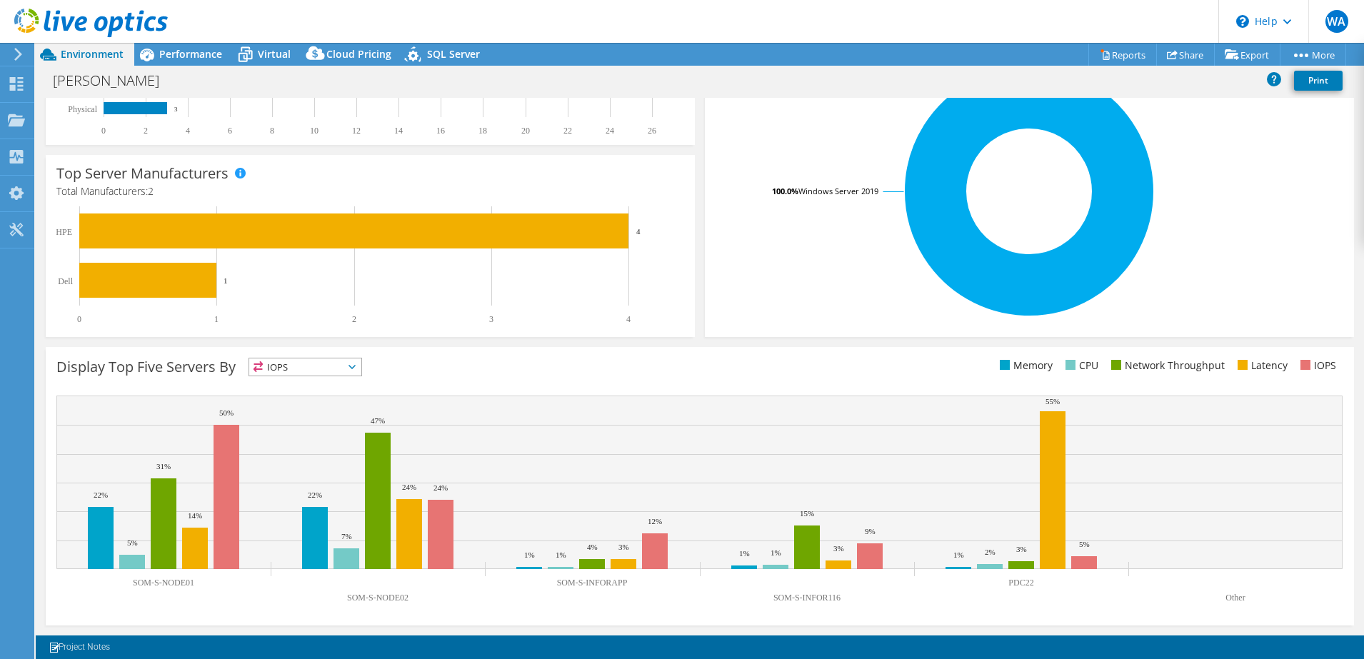
click at [345, 360] on span "IOPS" at bounding box center [305, 366] width 112 height 17
click at [297, 428] on li "CPU" at bounding box center [305, 425] width 112 height 20
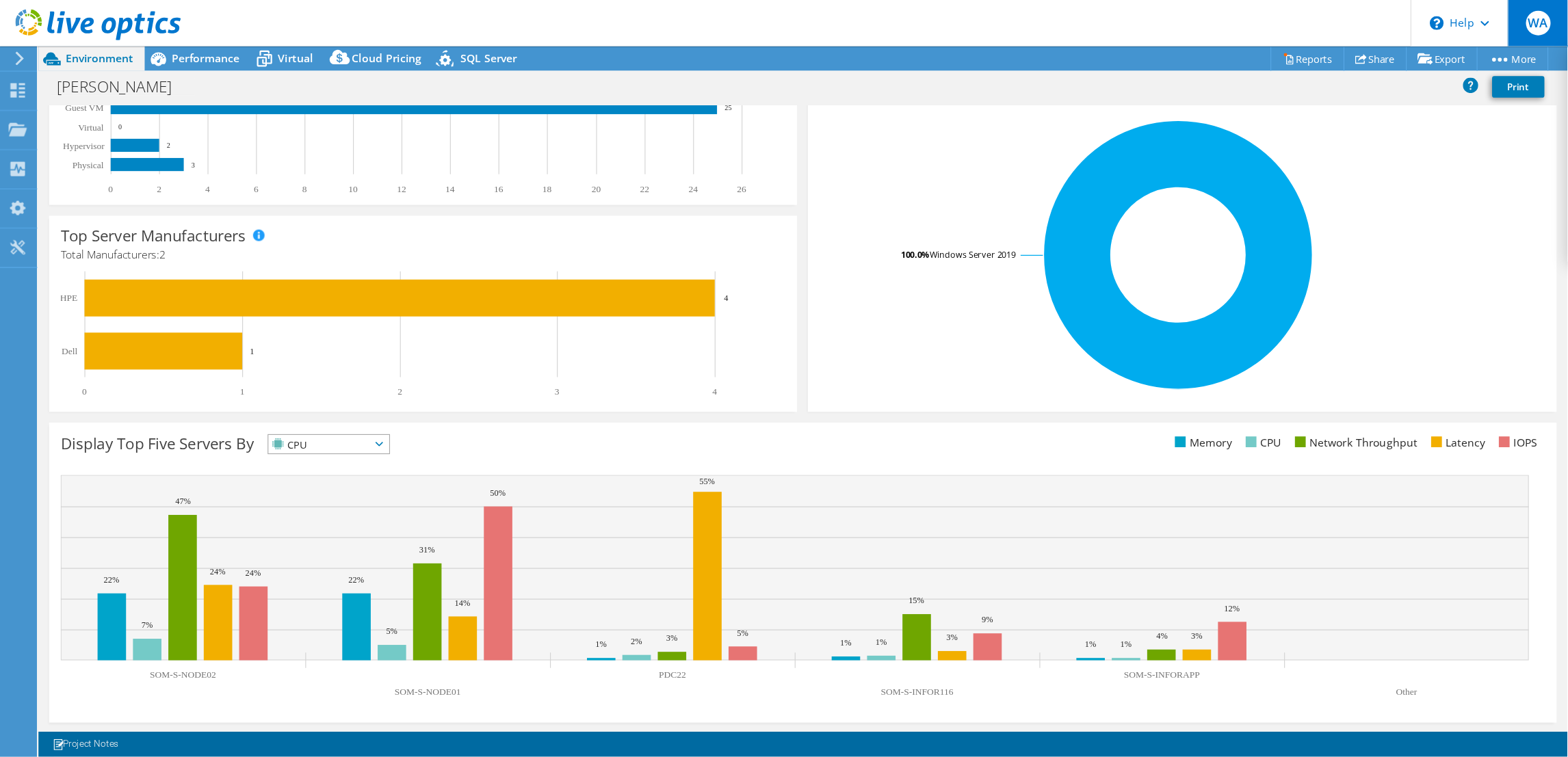
scroll to position [49, 0]
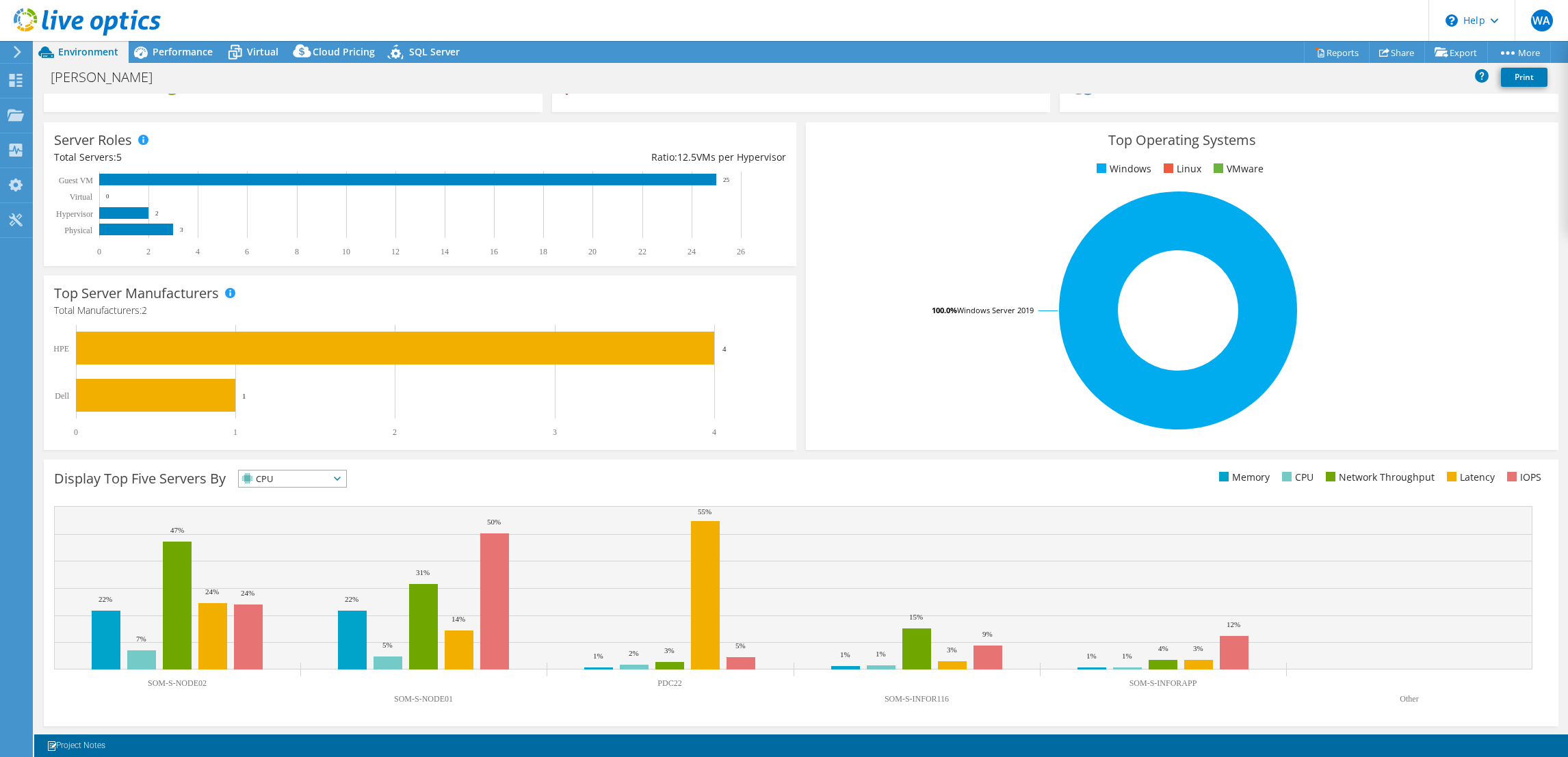
drag, startPoint x: 1277, startPoint y: 1, endPoint x: 814, endPoint y: 66, distance: 467.5
click at [814, 66] on div "SAMRA OM Print" at bounding box center [801, 77] width 1534 height 25
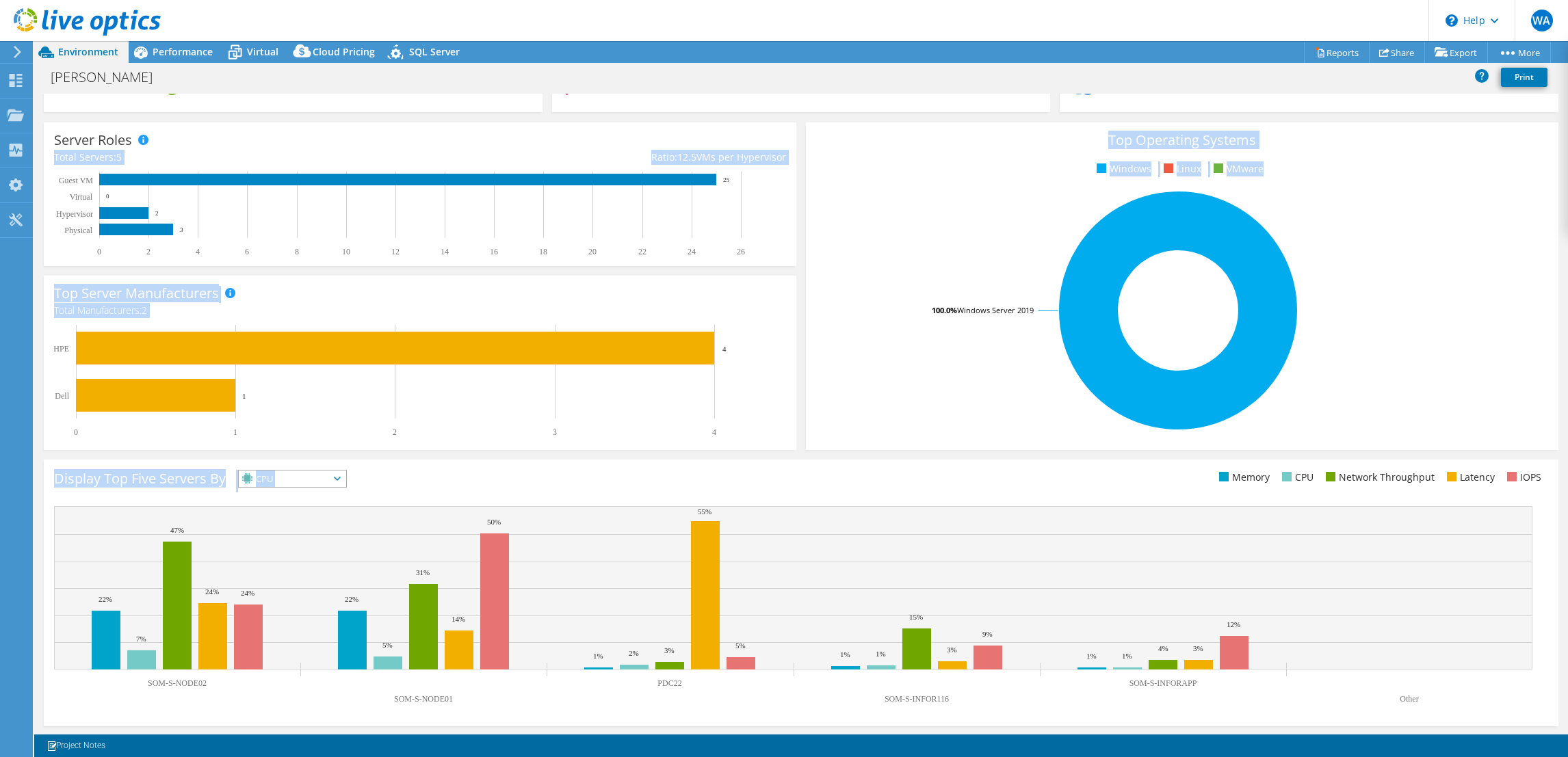
drag, startPoint x: 1151, startPoint y: 482, endPoint x: 589, endPoint y: 147, distance: 654.3
click at [589, 147] on section "CPU Peak CPU 18 GHz Net CPU 166.80 GHz Cores 70 CPU Sockets 7 Capacity Used 6.9…" at bounding box center [801, 337] width 1534 height 797
click at [836, 336] on rect at bounding box center [1178, 310] width 724 height 240
click at [507, 145] on div "Server Roles Physical Servers represent bare metal servers that were targets of…" at bounding box center [420, 195] width 752 height 144
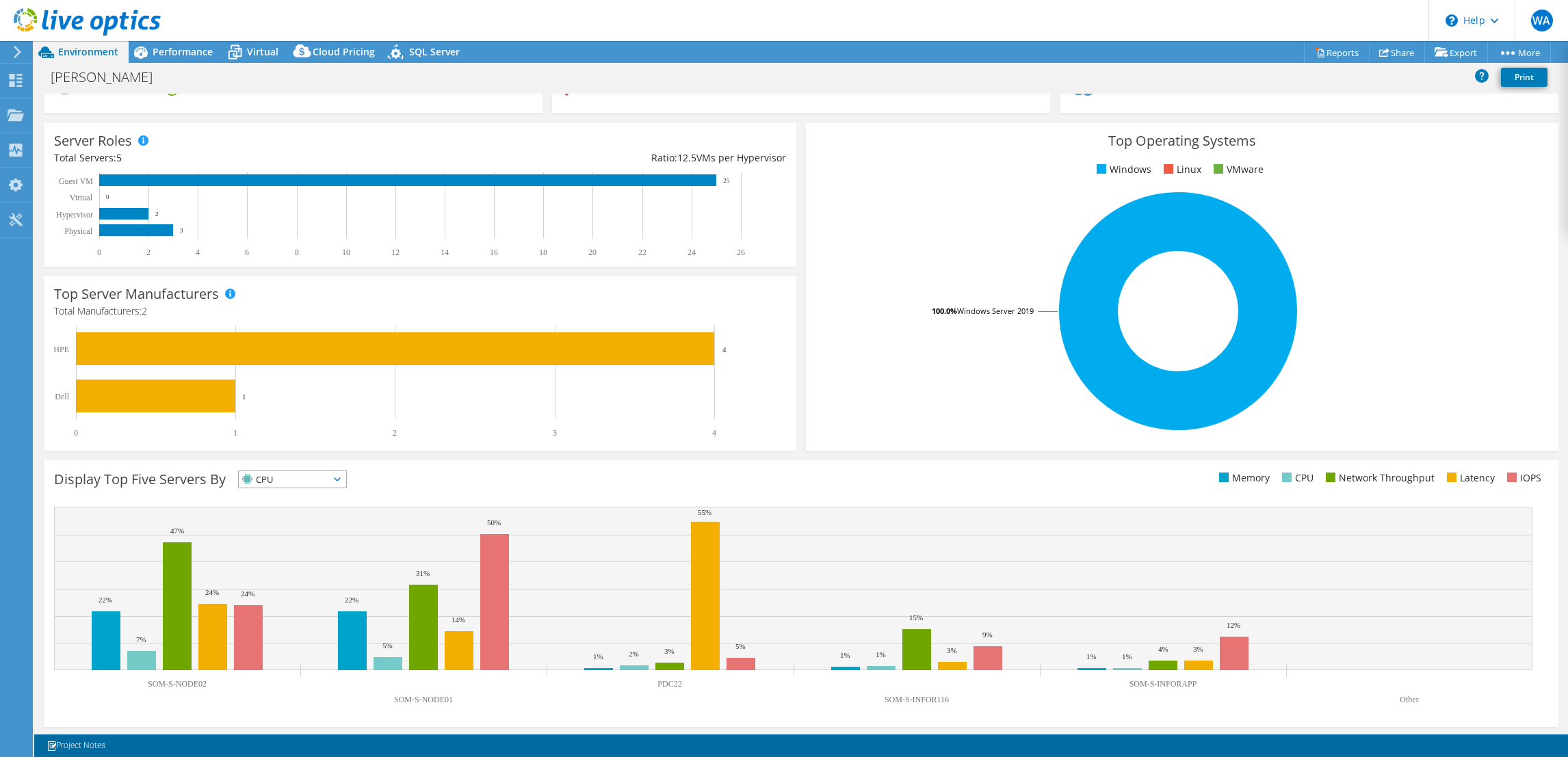
scroll to position [0, 0]
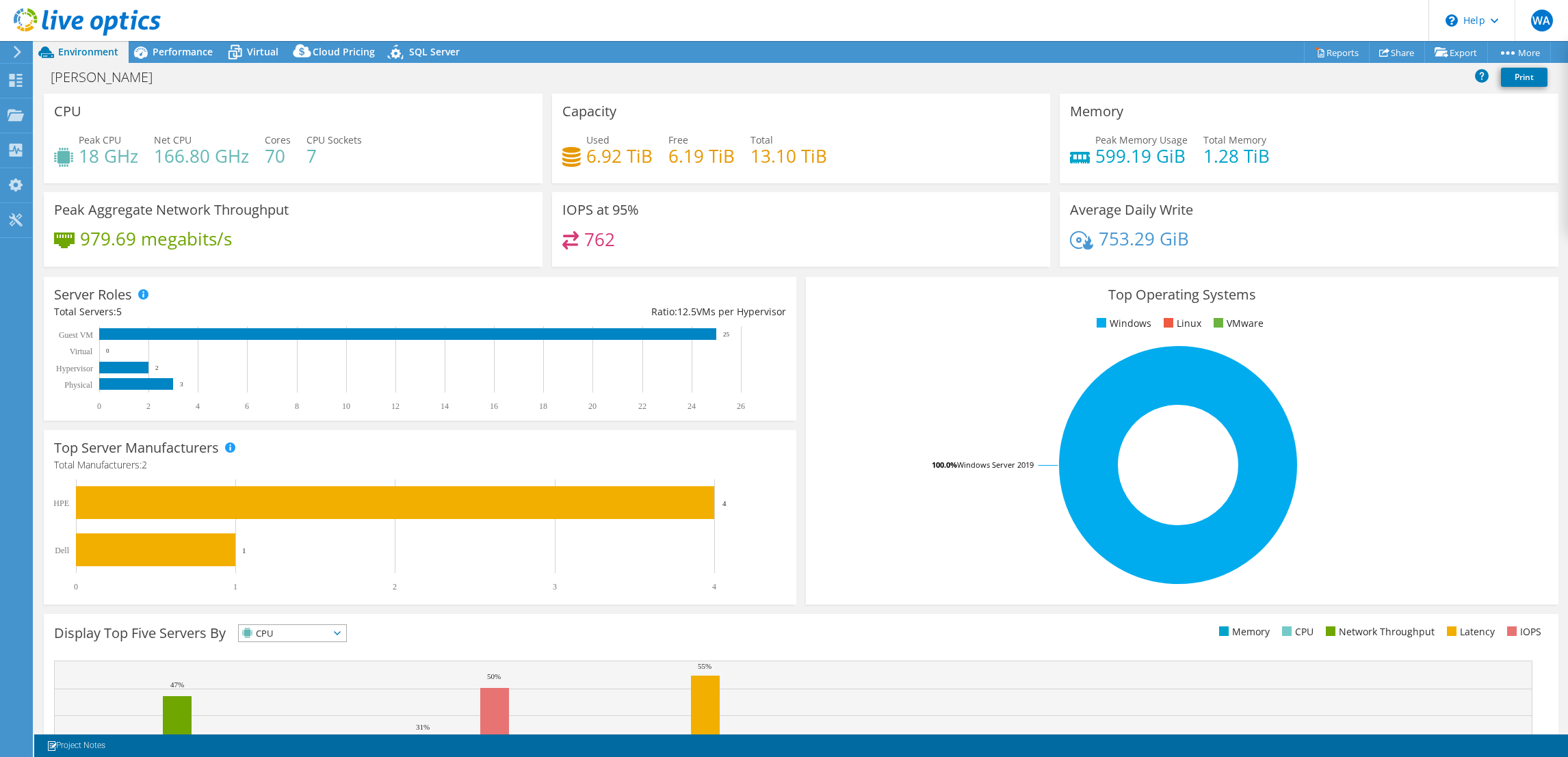
click at [65, 53] on span "Environment" at bounding box center [88, 52] width 60 height 13
click at [60, 22] on use at bounding box center [86, 22] width 147 height 28
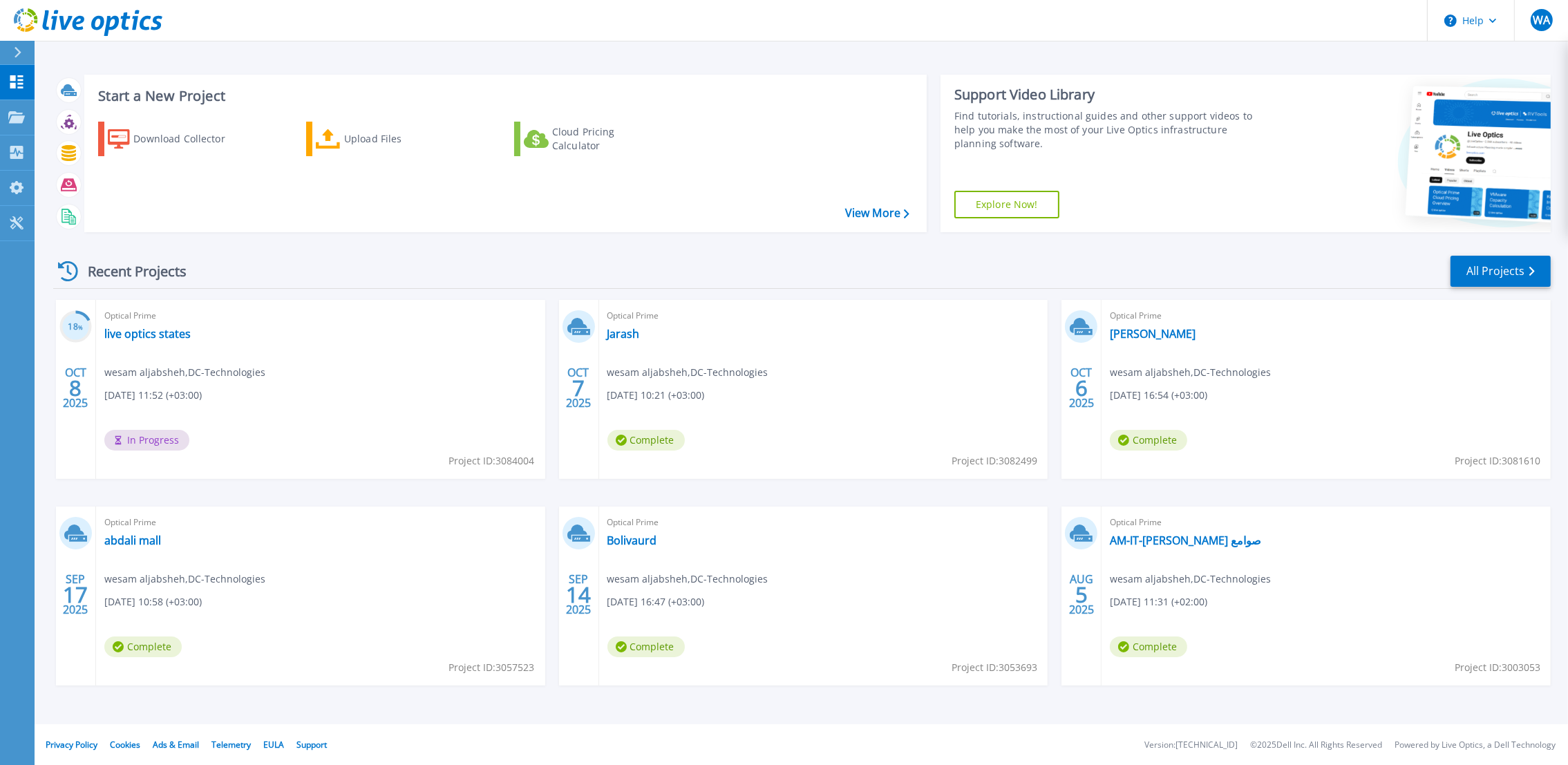
scroll to position [1, 0]
click at [130, 371] on span "wesam aljabsheh , DC-Technologies" at bounding box center [185, 372] width 161 height 15
drag, startPoint x: 130, startPoint y: 371, endPoint x: 277, endPoint y: 397, distance: 149.3
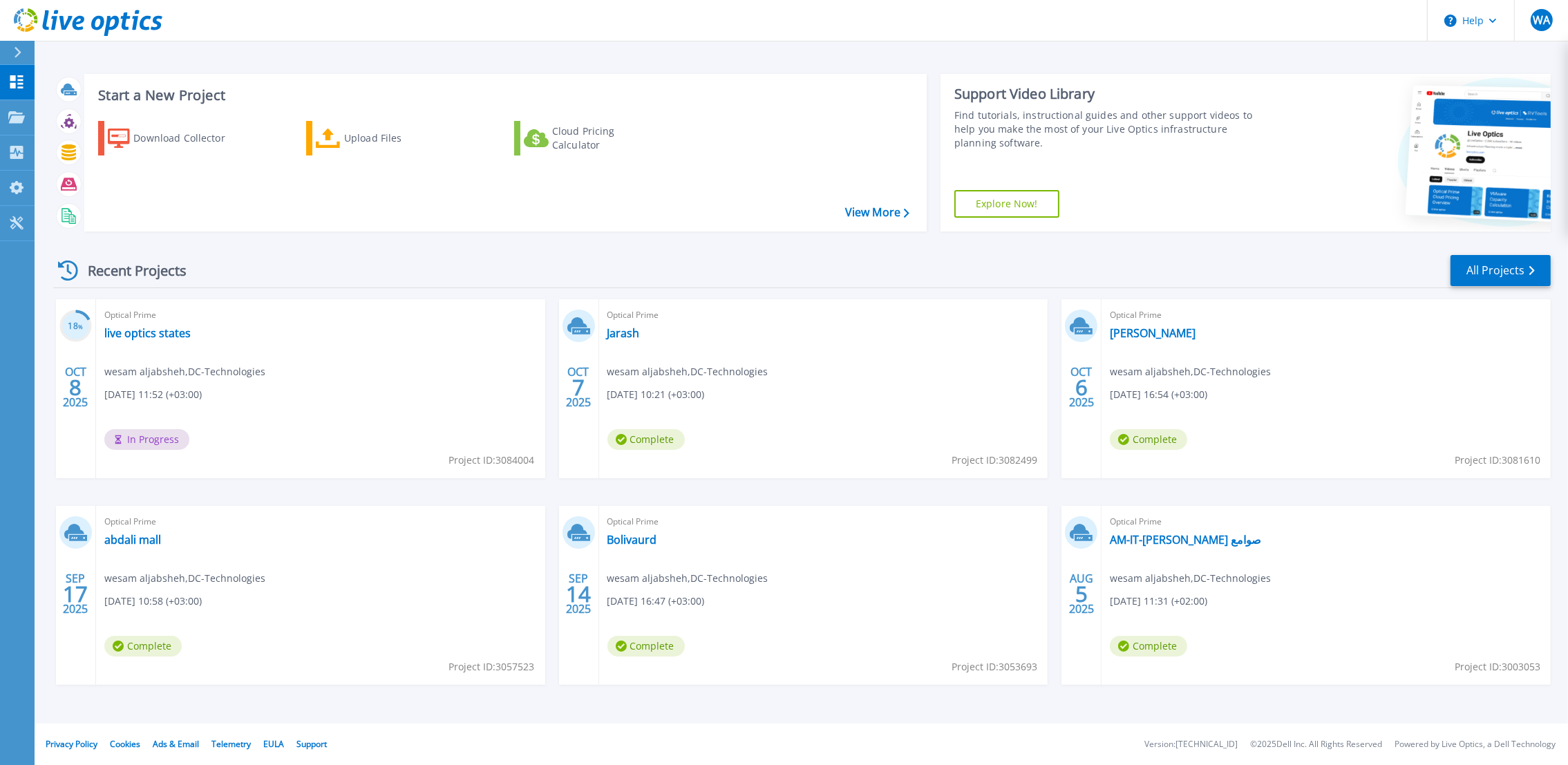
click at [277, 397] on div "Optical Prime live optics states wesam aljabsheh , DC-Technologies 10/08/2025, …" at bounding box center [320, 388] width 449 height 179
click at [140, 333] on link "live optics states" at bounding box center [147, 333] width 86 height 14
